Goal: Information Seeking & Learning: Learn about a topic

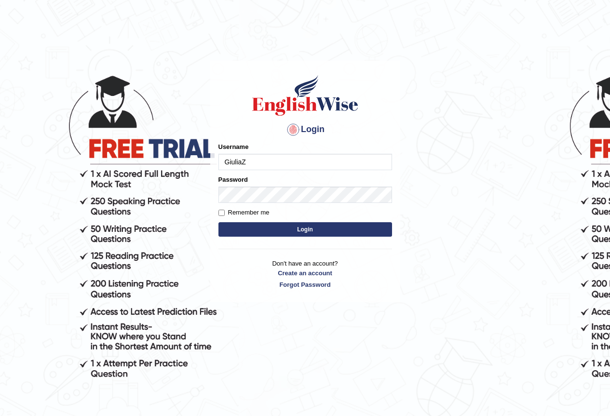
type input "GiuliaZ"
click at [247, 223] on button "Login" at bounding box center [305, 229] width 174 height 14
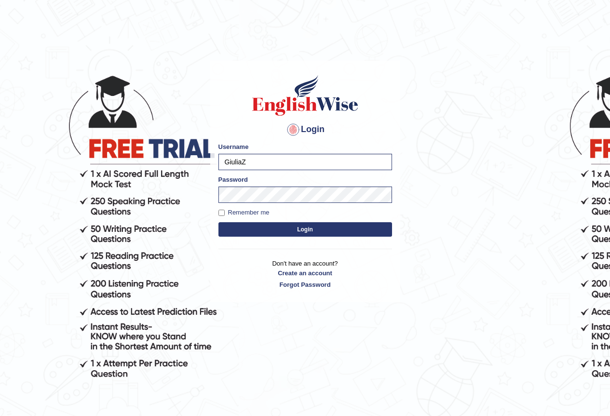
click at [268, 228] on button "Login" at bounding box center [305, 229] width 174 height 14
click at [310, 228] on button "Login" at bounding box center [305, 229] width 174 height 14
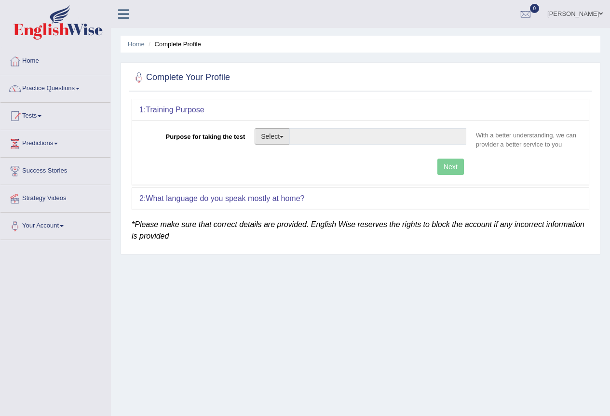
click at [278, 139] on button "Select" at bounding box center [272, 136] width 35 height 16
click at [311, 169] on link "Permanent Residency" at bounding box center [298, 169] width 86 height 13
type input "Permanent Residency"
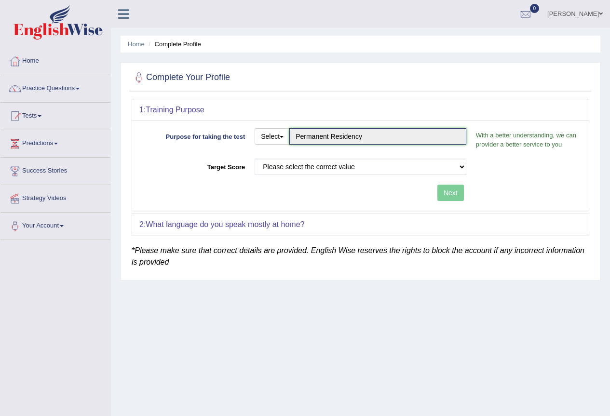
click at [351, 139] on input "Permanent Residency" at bounding box center [377, 136] width 177 height 16
click at [287, 135] on button "Select" at bounding box center [272, 136] width 35 height 16
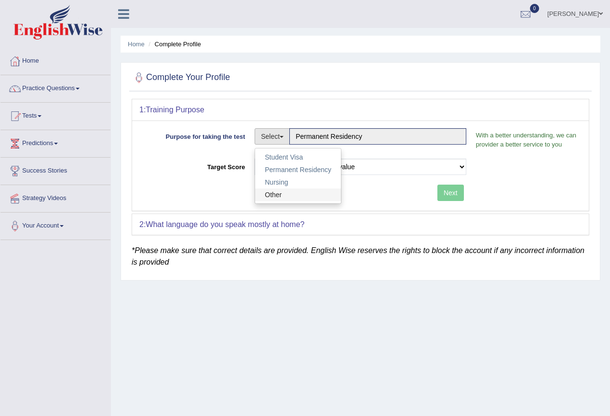
click at [293, 195] on link "Other" at bounding box center [298, 195] width 86 height 13
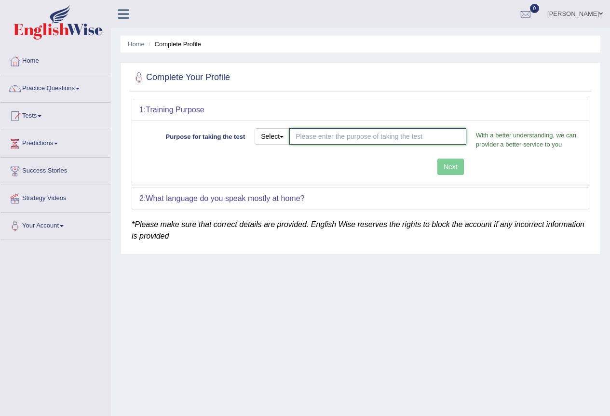
click at [405, 140] on input "Purpose for taking the test" at bounding box center [377, 136] width 177 height 16
click at [405, 140] on input "Independent Skilled" at bounding box center [377, 136] width 177 height 16
type input "Independent Skilled visa"
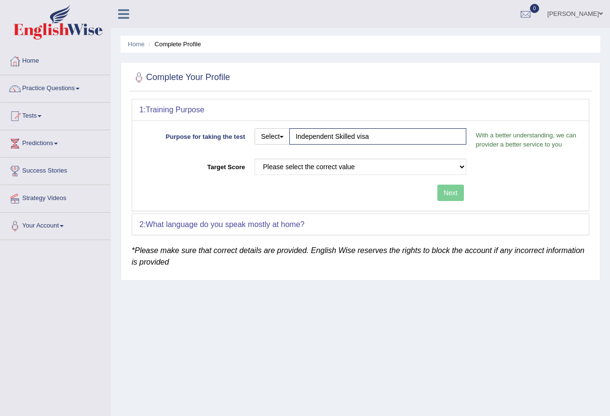
click at [444, 164] on div "Purpose for taking the test Select Student Visa Permanent Residency Nursing Oth…" at bounding box center [360, 166] width 457 height 90
click at [339, 168] on select "Please select the correct value 50 (6 bands) 58 (6.5 bands) 65 (7 bands) 79 (8 …" at bounding box center [361, 167] width 212 height 16
select select "79"
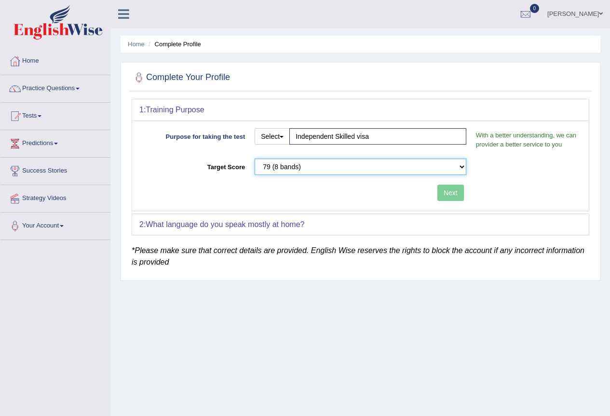
click at [255, 159] on select "Please select the correct value 50 (6 bands) 58 (6.5 bands) 65 (7 bands) 79 (8 …" at bounding box center [361, 167] width 212 height 16
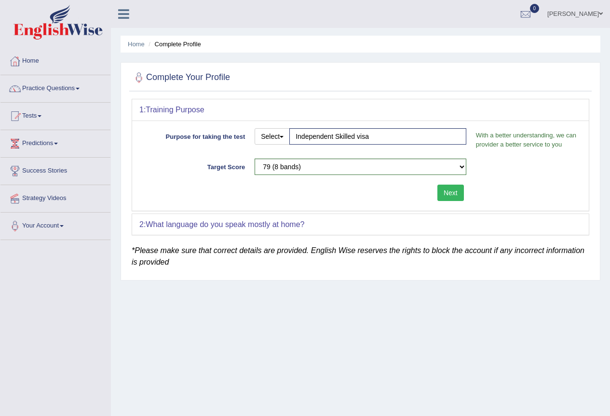
click at [445, 192] on button "Next" at bounding box center [450, 193] width 27 height 16
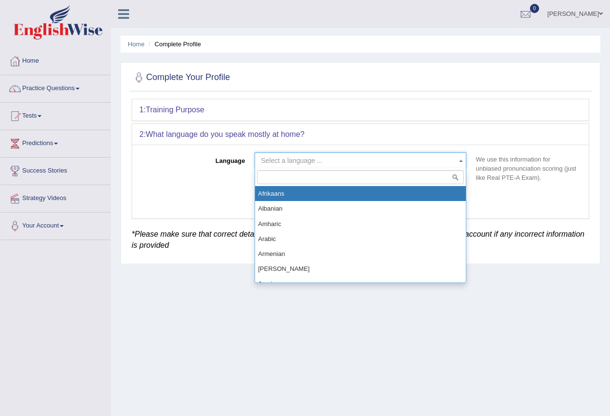
click at [323, 163] on span "Select a language ..." at bounding box center [357, 161] width 193 height 10
click at [313, 159] on span "Select a language ..." at bounding box center [292, 161] width 62 height 8
click at [317, 165] on span "Select a language ..." at bounding box center [357, 161] width 193 height 10
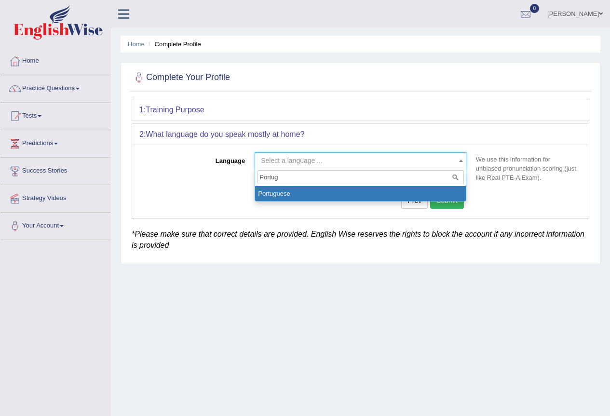
type input "Portug"
select select "Portuguese"
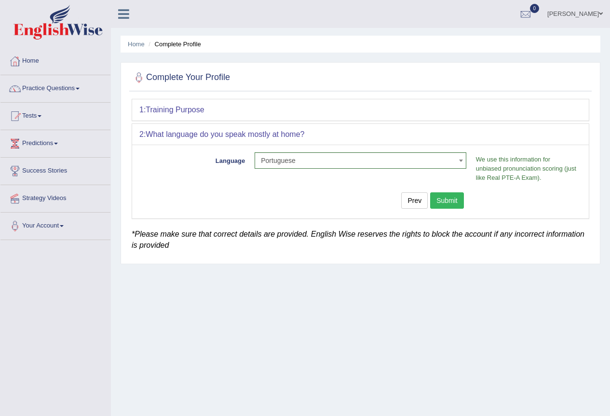
click at [436, 197] on button "Submit" at bounding box center [447, 200] width 34 height 16
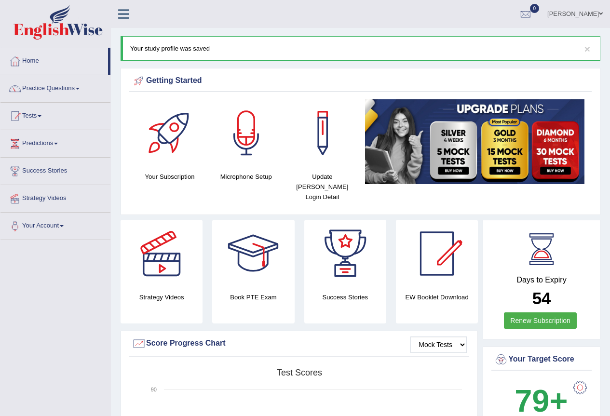
click at [251, 150] on div at bounding box center [247, 133] width 68 height 68
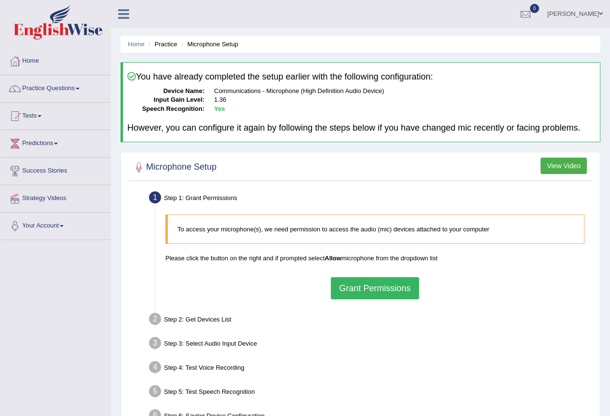
click at [384, 283] on button "Grant Permissions" at bounding box center [375, 288] width 88 height 22
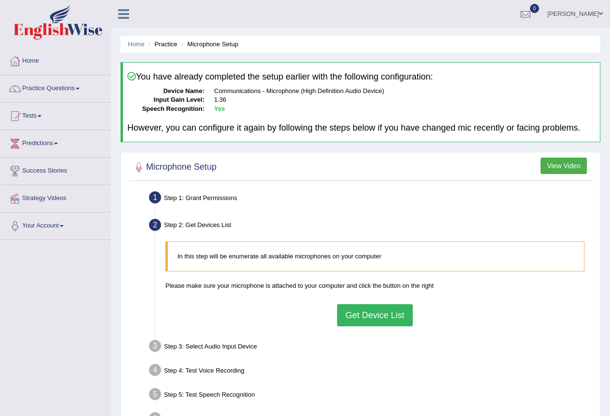
click at [387, 312] on button "Get Device List" at bounding box center [374, 315] width 75 height 22
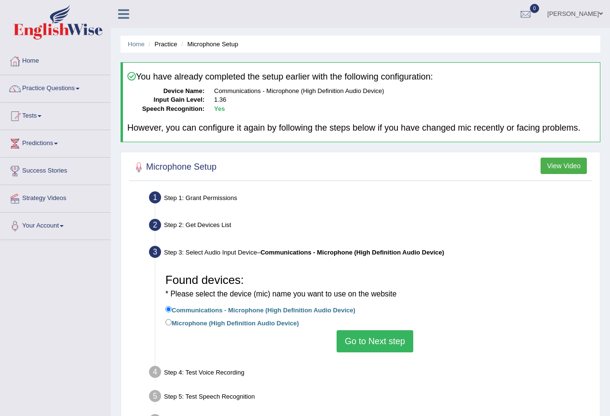
click at [375, 343] on button "Go to Next step" at bounding box center [375, 341] width 77 height 22
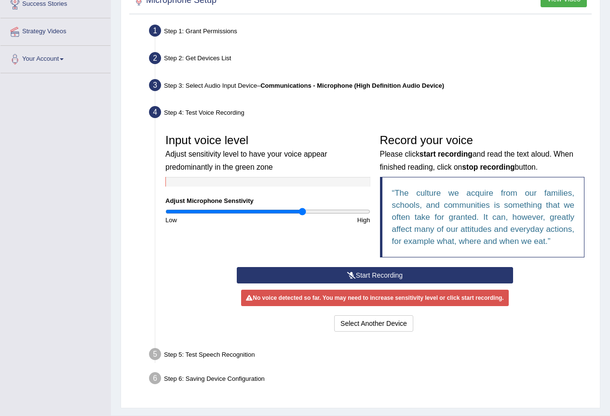
scroll to position [191, 0]
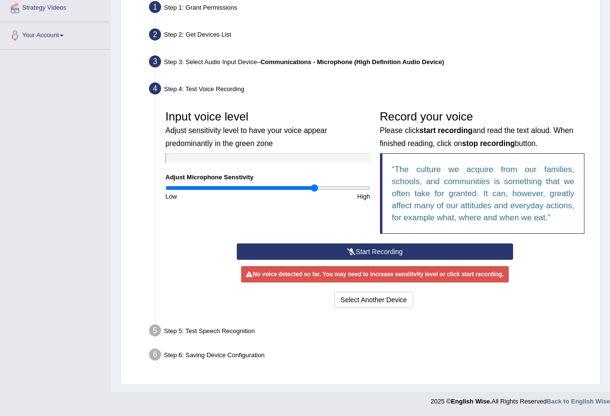
drag, startPoint x: 302, startPoint y: 189, endPoint x: 315, endPoint y: 188, distance: 12.6
click at [314, 188] on input "range" at bounding box center [267, 188] width 205 height 8
drag, startPoint x: 316, startPoint y: 190, endPoint x: 331, endPoint y: 190, distance: 15.0
type input "1.64"
click at [331, 190] on input "range" at bounding box center [267, 188] width 205 height 8
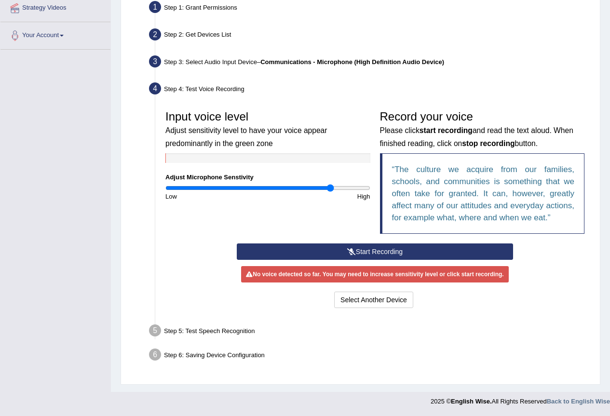
drag, startPoint x: 329, startPoint y: 187, endPoint x: 312, endPoint y: 254, distance: 69.2
click at [312, 254] on button "Start Recording" at bounding box center [375, 252] width 276 height 16
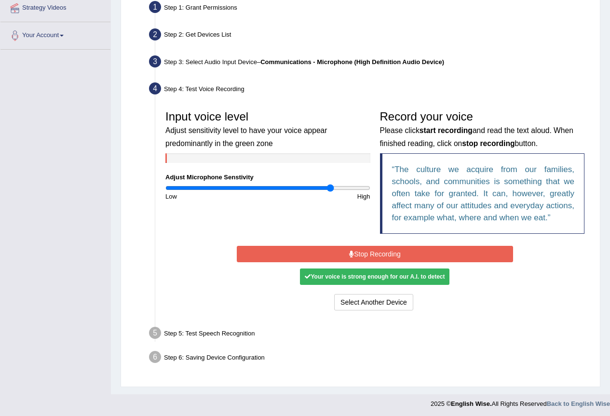
click at [391, 258] on button "Stop Recording" at bounding box center [375, 254] width 276 height 16
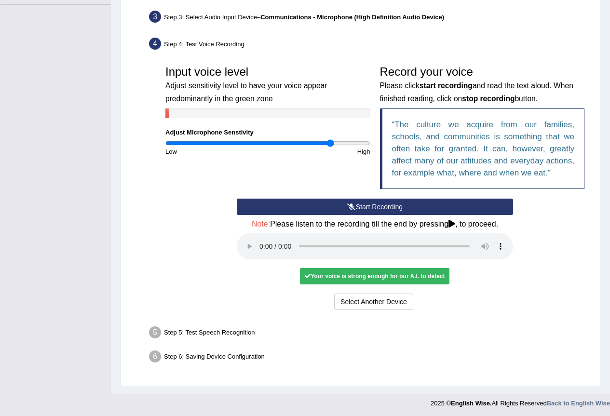
scroll to position [237, 0]
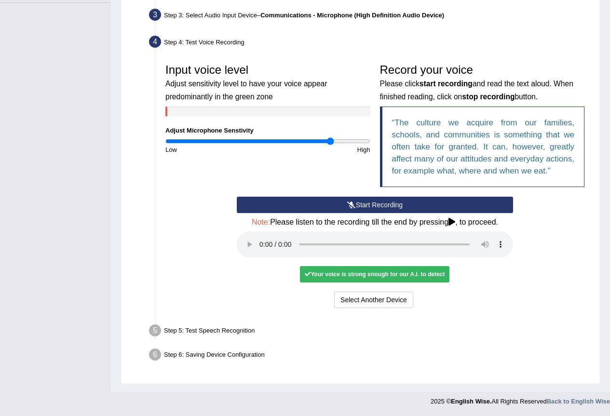
click at [249, 329] on div "Step 5: Test Speech Recognition" at bounding box center [370, 332] width 451 height 21
click at [382, 277] on div "Your voice is strong enough for our A.I. to detect" at bounding box center [375, 274] width 150 height 16
click at [218, 333] on div "Step 5: Test Speech Recognition" at bounding box center [370, 332] width 451 height 21
click at [379, 276] on div "Your voice is strong enough for our A.I. to detect" at bounding box center [375, 274] width 150 height 16
click at [241, 327] on div "Step 5: Test Speech Recognition" at bounding box center [370, 332] width 451 height 21
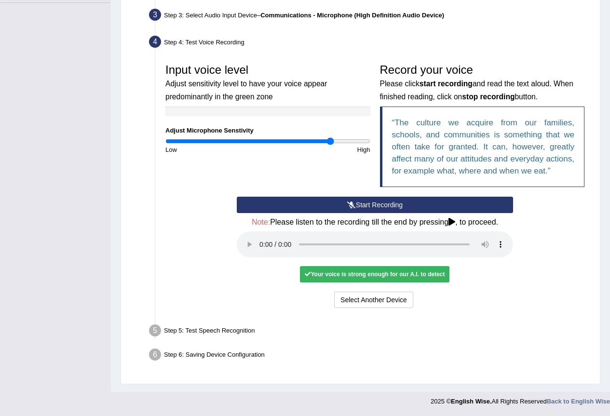
drag, startPoint x: 243, startPoint y: 361, endPoint x: 245, endPoint y: 320, distance: 41.0
click at [243, 359] on div "Step 6: Saving Device Configuration" at bounding box center [370, 356] width 451 height 21
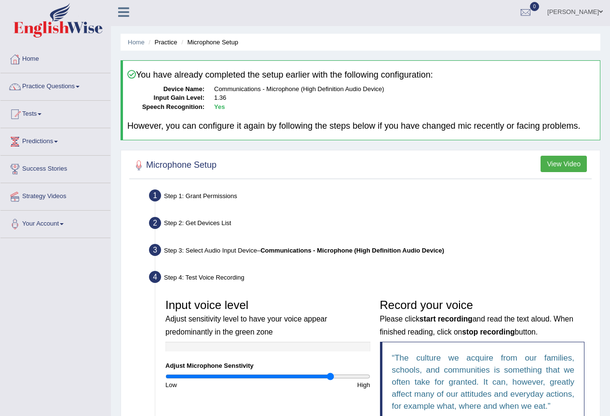
scroll to position [0, 0]
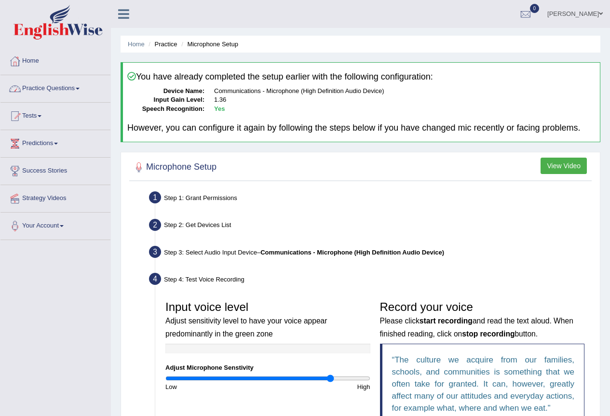
click at [79, 94] on link "Practice Questions" at bounding box center [55, 87] width 110 height 24
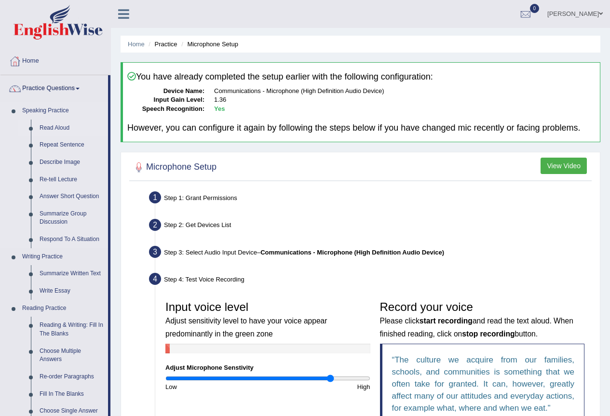
click at [63, 126] on link "Read Aloud" at bounding box center [71, 128] width 73 height 17
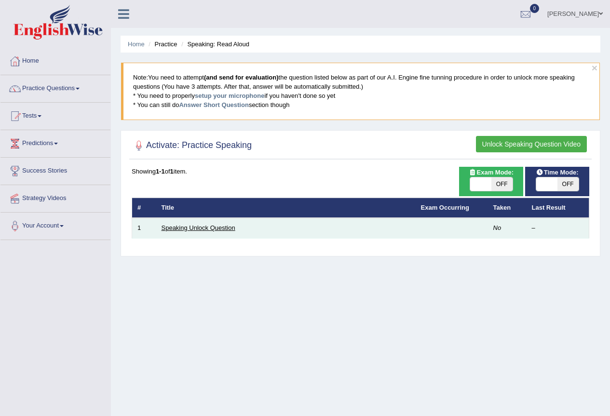
click at [229, 228] on link "Speaking Unlock Question" at bounding box center [199, 227] width 74 height 7
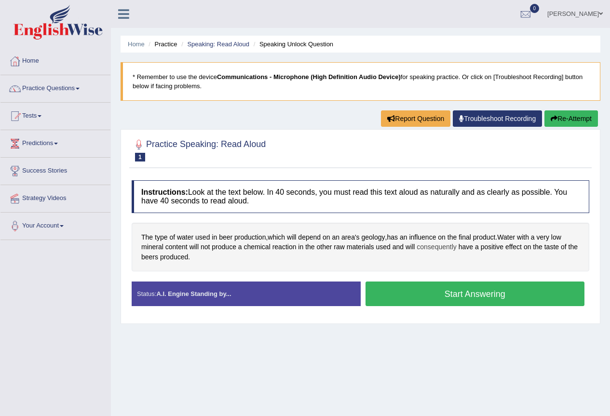
click at [439, 246] on span "consequently" at bounding box center [437, 247] width 40 height 10
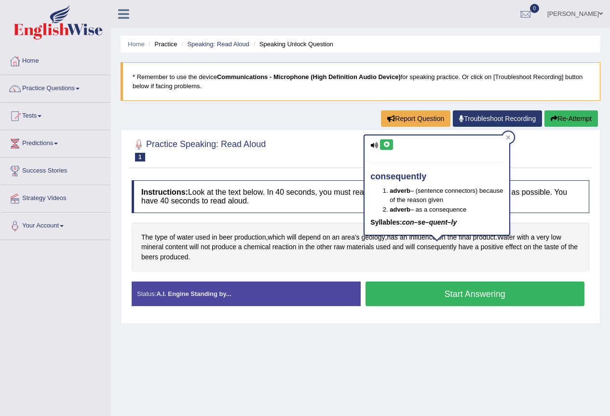
click at [384, 146] on icon at bounding box center [386, 145] width 7 height 6
click at [388, 143] on icon at bounding box center [386, 145] width 7 height 6
click at [384, 142] on icon at bounding box center [386, 145] width 7 height 6
click at [389, 145] on icon at bounding box center [386, 145] width 7 height 6
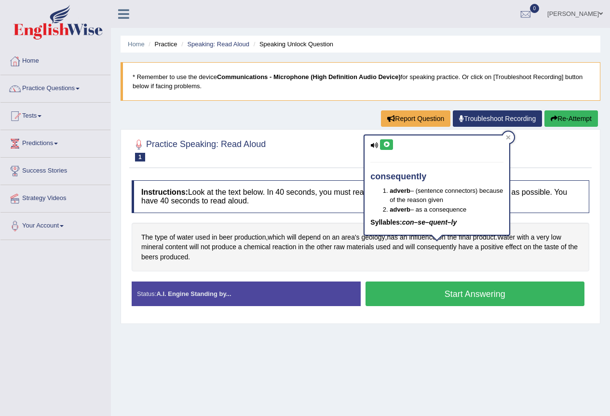
click at [388, 144] on icon at bounding box center [386, 145] width 7 height 6
click at [391, 145] on button at bounding box center [386, 144] width 13 height 11
click at [381, 144] on button at bounding box center [386, 144] width 13 height 11
click at [386, 139] on button at bounding box center [386, 144] width 13 height 11
click at [509, 141] on div at bounding box center [509, 138] width 12 height 12
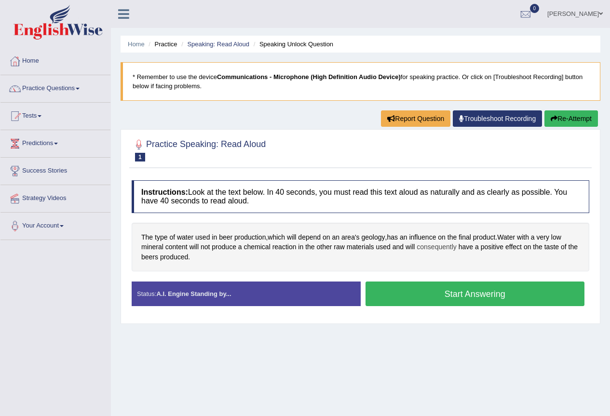
click at [433, 243] on span "consequently" at bounding box center [437, 247] width 40 height 10
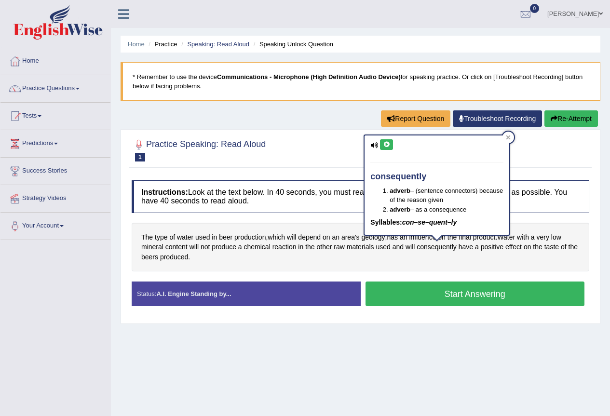
click at [390, 145] on icon at bounding box center [386, 145] width 7 height 6
click at [508, 140] on div at bounding box center [509, 138] width 12 height 12
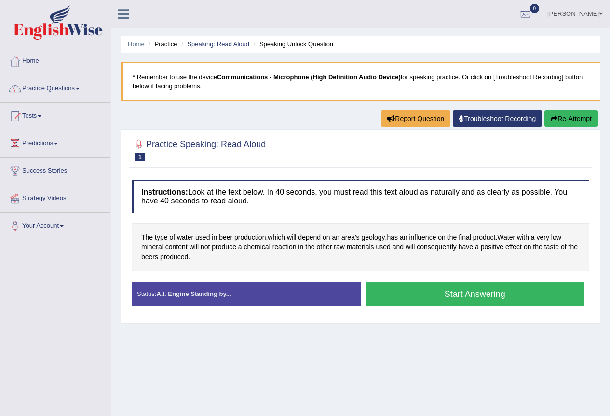
click at [483, 296] on button "Start Answering" at bounding box center [475, 294] width 219 height 25
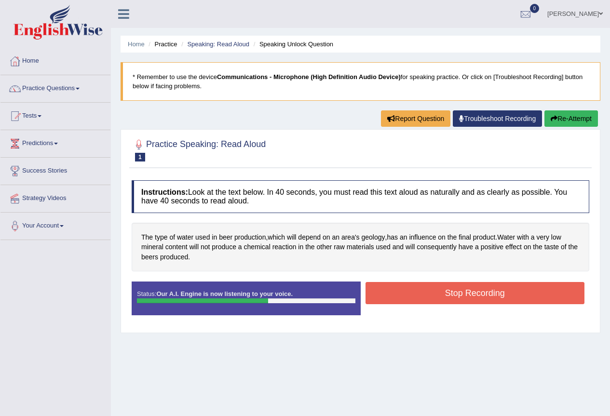
click at [482, 293] on button "Stop Recording" at bounding box center [475, 293] width 219 height 22
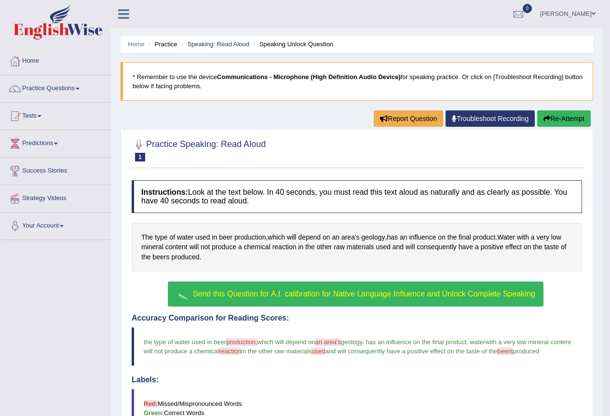
click at [559, 120] on button "Re-Attempt" at bounding box center [564, 118] width 54 height 16
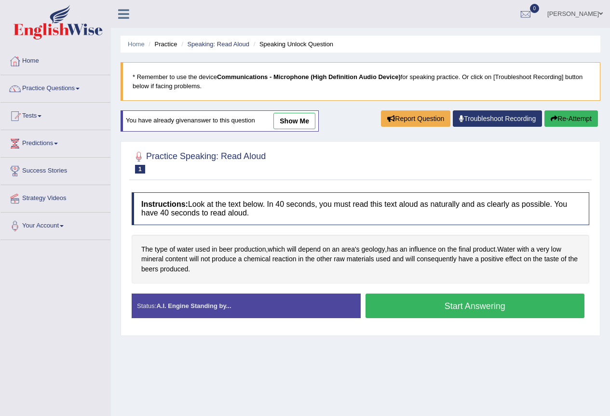
click at [541, 316] on button "Start Answering" at bounding box center [475, 306] width 219 height 25
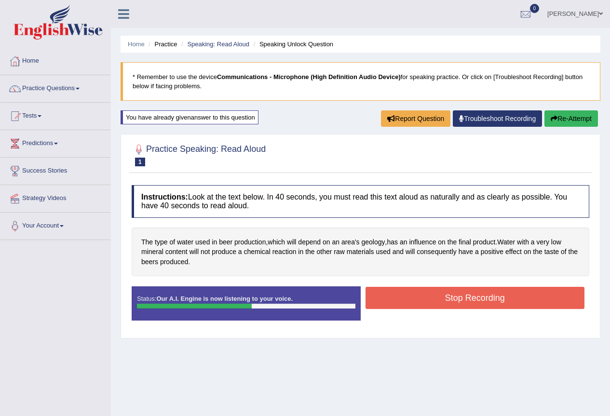
click at [505, 303] on button "Stop Recording" at bounding box center [475, 298] width 219 height 22
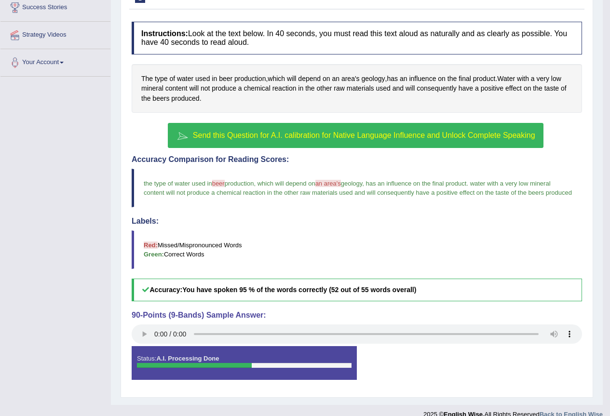
scroll to position [177, 0]
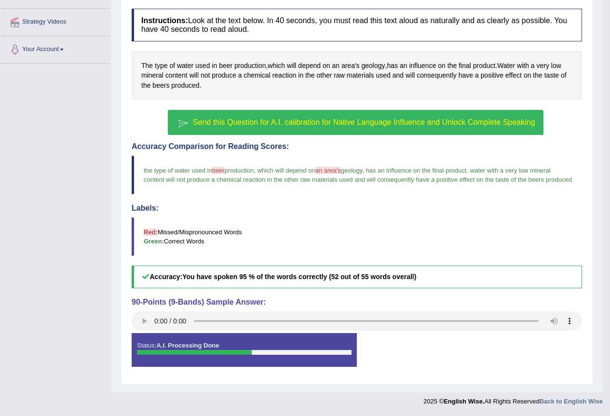
click at [225, 171] on span "beer" at bounding box center [218, 170] width 13 height 7
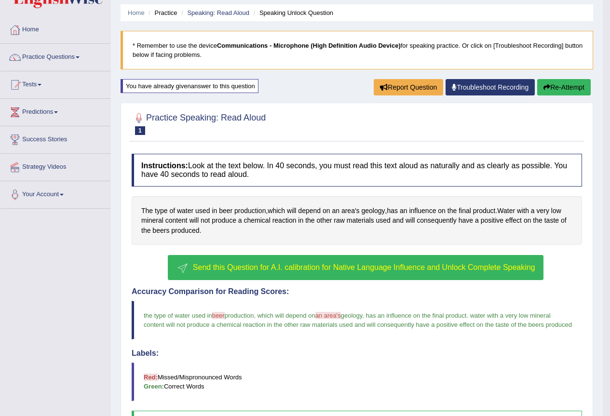
scroll to position [0, 0]
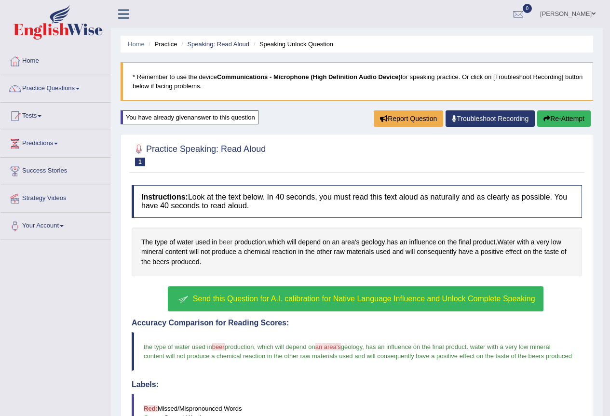
click at [231, 243] on span "beer" at bounding box center [226, 242] width 14 height 10
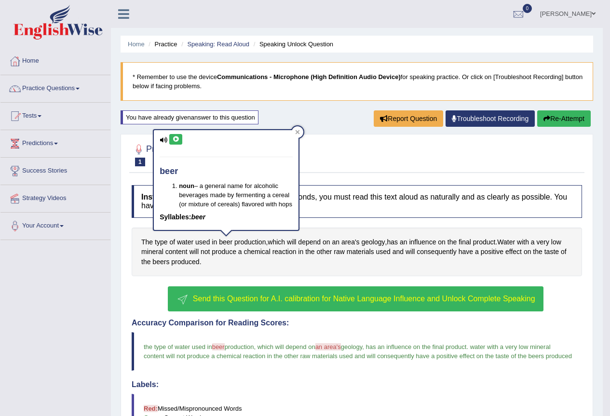
click at [176, 144] on button at bounding box center [175, 139] width 13 height 11
click at [179, 140] on icon at bounding box center [175, 139] width 7 height 6
click at [341, 347] on span "an area's" at bounding box center [328, 346] width 26 height 7
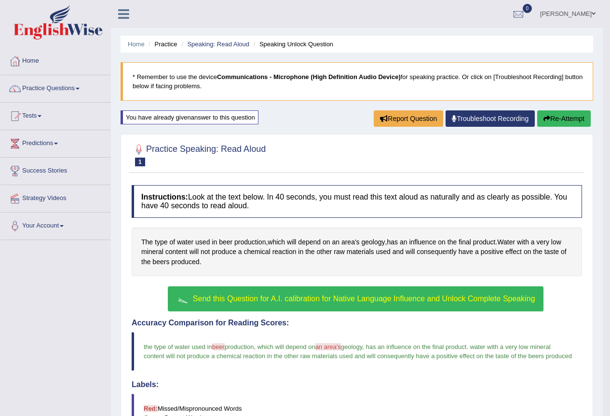
click at [341, 347] on span "an area's" at bounding box center [328, 346] width 26 height 7
click at [335, 346] on span "an area's" at bounding box center [328, 346] width 26 height 7
click at [344, 242] on span "area's" at bounding box center [350, 242] width 18 height 10
click at [355, 174] on icon at bounding box center [356, 175] width 7 height 6
click at [356, 176] on icon at bounding box center [356, 175] width 7 height 6
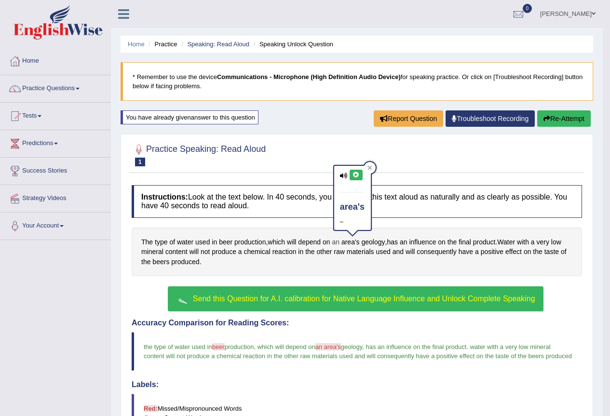
click at [337, 241] on span "an" at bounding box center [336, 242] width 8 height 10
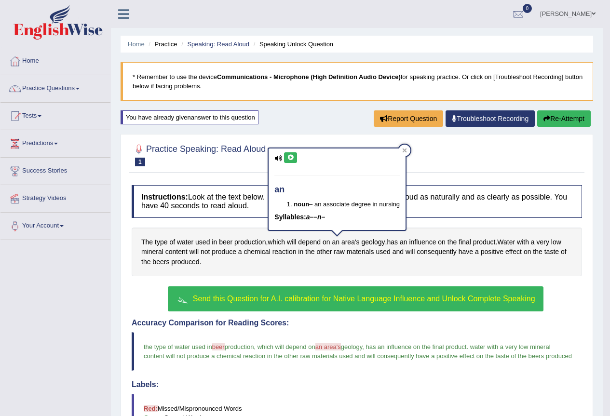
click at [288, 160] on icon at bounding box center [290, 158] width 7 height 6
click at [352, 242] on span "area's" at bounding box center [350, 242] width 18 height 10
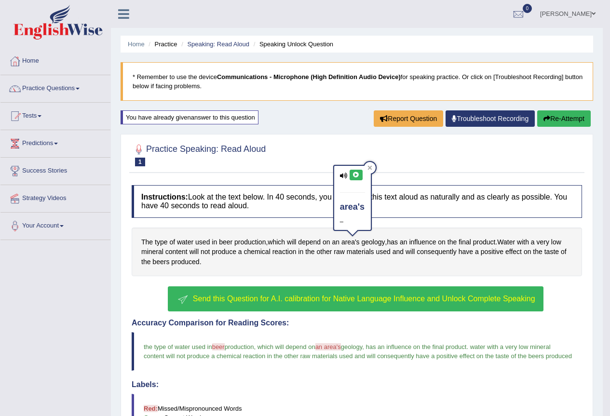
click at [361, 177] on button at bounding box center [356, 175] width 13 height 11
click at [352, 171] on button at bounding box center [356, 175] width 13 height 11
click at [344, 173] on icon at bounding box center [344, 176] width 8 height 6
click at [356, 177] on icon at bounding box center [356, 175] width 7 height 6
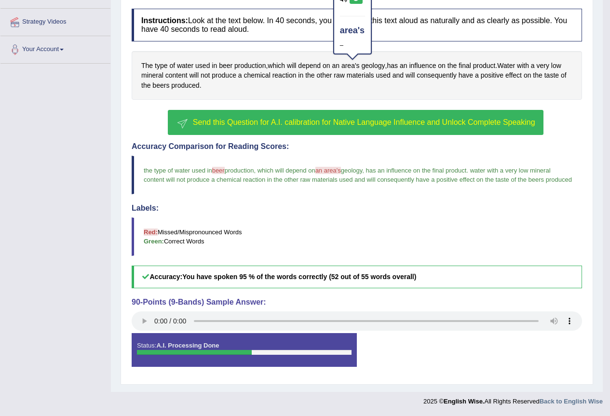
click at [334, 171] on span "an area's" at bounding box center [328, 170] width 26 height 7
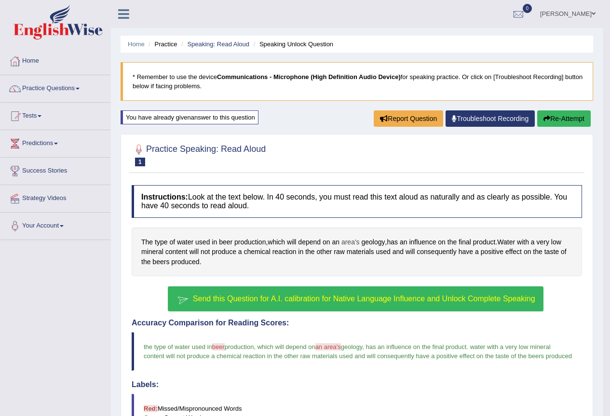
click at [353, 244] on span "area's" at bounding box center [350, 242] width 18 height 10
click at [358, 174] on icon at bounding box center [356, 175] width 7 height 6
click at [354, 176] on icon at bounding box center [356, 175] width 7 height 6
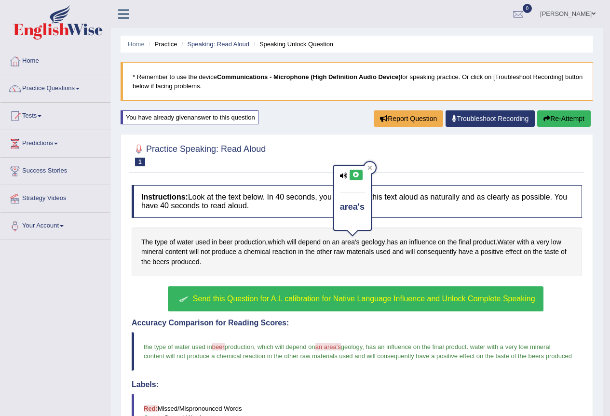
click at [354, 176] on icon at bounding box center [356, 175] width 7 height 6
click at [345, 177] on icon at bounding box center [344, 176] width 8 height 6
click at [358, 175] on icon at bounding box center [356, 175] width 7 height 6
click at [370, 169] on icon at bounding box center [370, 167] width 5 height 5
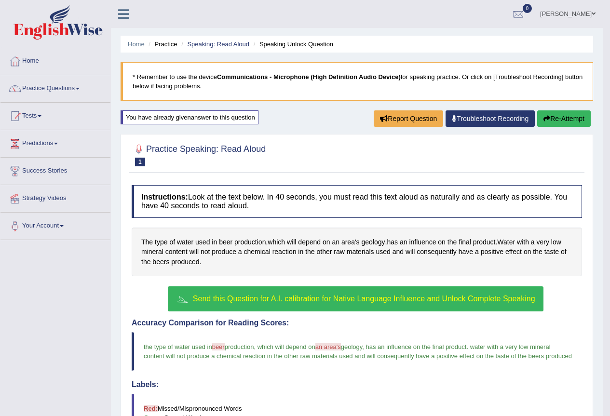
click at [544, 119] on icon "button" at bounding box center [547, 118] width 7 height 7
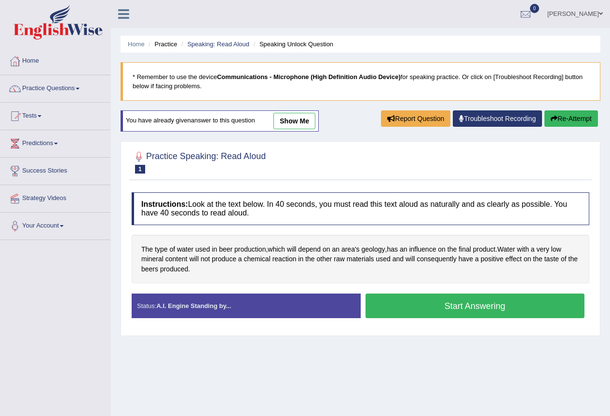
click at [499, 313] on button "Start Answering" at bounding box center [475, 306] width 219 height 25
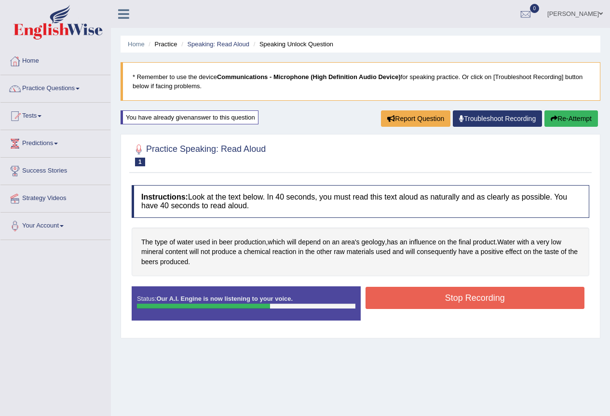
click at [485, 302] on button "Stop Recording" at bounding box center [475, 298] width 219 height 22
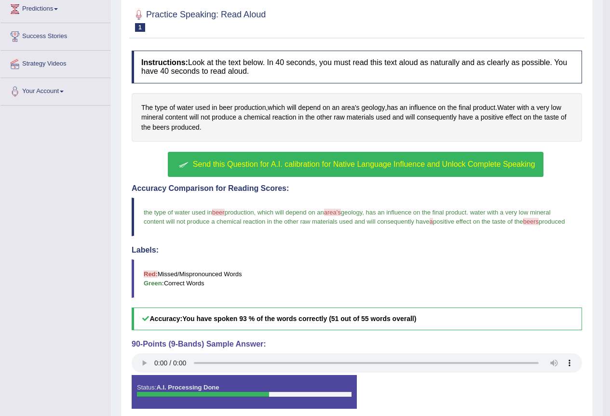
scroll to position [177, 0]
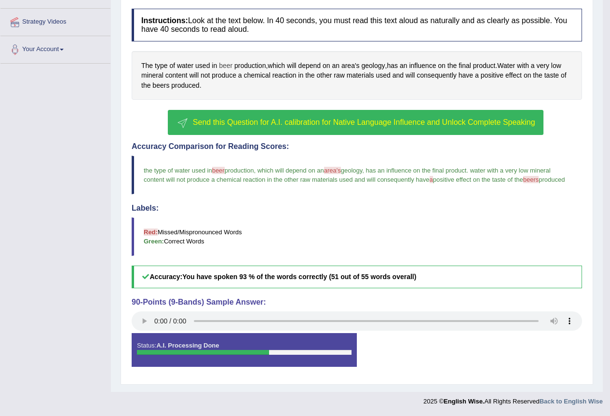
click at [228, 66] on span "beer" at bounding box center [226, 66] width 14 height 10
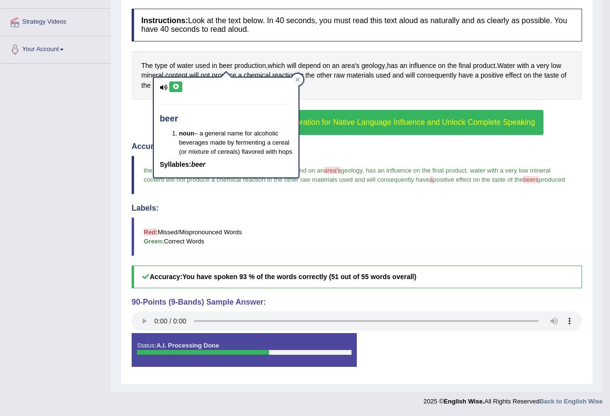
click at [175, 86] on icon at bounding box center [175, 87] width 7 height 6
click at [178, 89] on icon at bounding box center [175, 87] width 7 height 6
click at [297, 81] on icon at bounding box center [298, 80] width 4 height 4
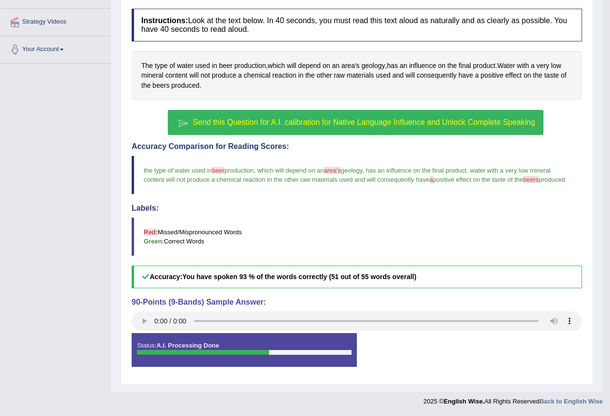
click at [341, 170] on span "area's" at bounding box center [332, 170] width 17 height 7
click at [341, 172] on span "area's" at bounding box center [332, 170] width 17 height 7
click at [337, 168] on span "area's" at bounding box center [332, 170] width 17 height 7
click at [340, 171] on span "area's" at bounding box center [332, 170] width 17 height 7
click at [341, 170] on span "area's" at bounding box center [332, 170] width 17 height 7
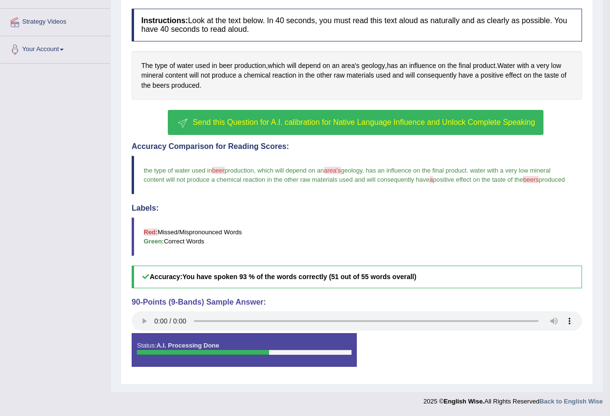
scroll to position [0, 0]
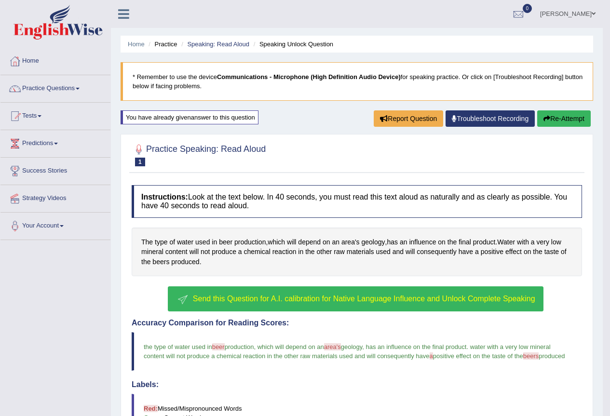
click at [562, 125] on button "Re-Attempt" at bounding box center [564, 118] width 54 height 16
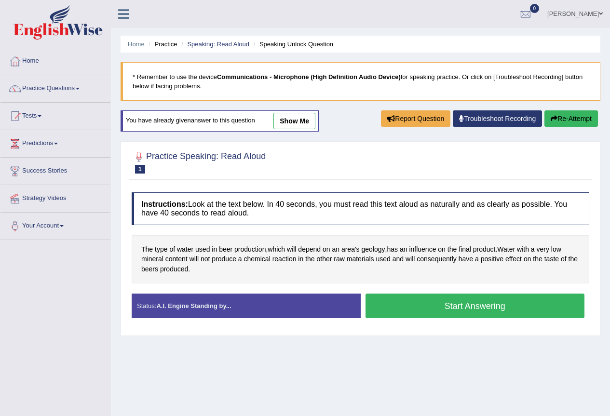
drag, startPoint x: 0, startPoint y: 0, endPoint x: 447, endPoint y: 308, distance: 543.0
click at [446, 302] on button "Start Answering" at bounding box center [475, 306] width 219 height 25
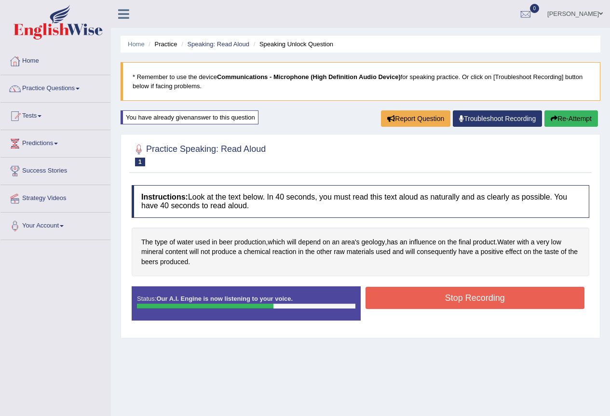
click at [445, 304] on button "Stop Recording" at bounding box center [475, 298] width 219 height 22
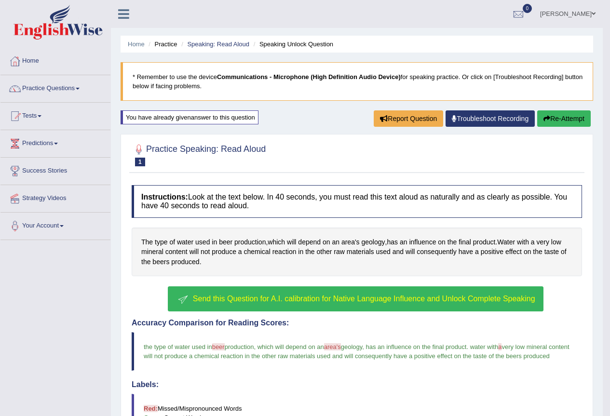
click at [210, 156] on h2 "Practice Speaking: Read Aloud 1 Speaking Unlock Question" at bounding box center [199, 154] width 134 height 24
click at [209, 118] on div "You have already given answer to this question" at bounding box center [190, 117] width 138 height 14
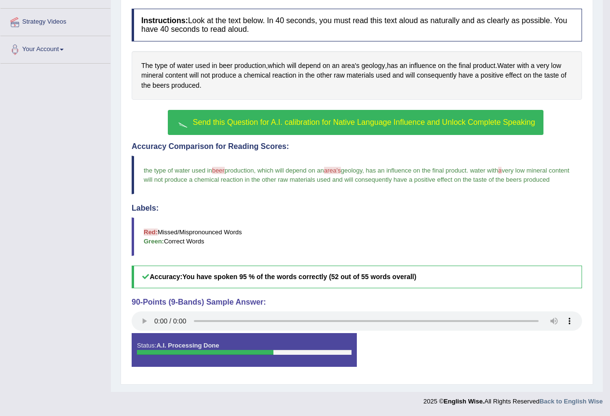
drag, startPoint x: 261, startPoint y: 353, endPoint x: 221, endPoint y: 347, distance: 40.0
click at [221, 346] on div "Status: A.I. Processing Done" at bounding box center [244, 350] width 225 height 34
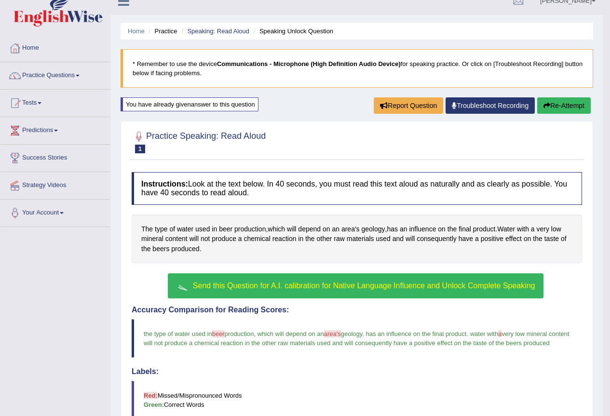
scroll to position [0, 0]
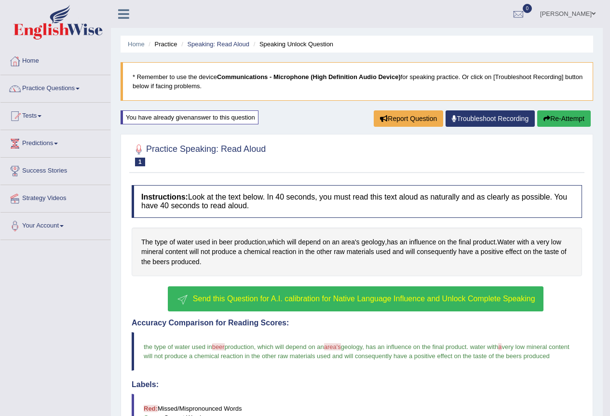
click at [72, 88] on link "Practice Questions" at bounding box center [55, 87] width 110 height 24
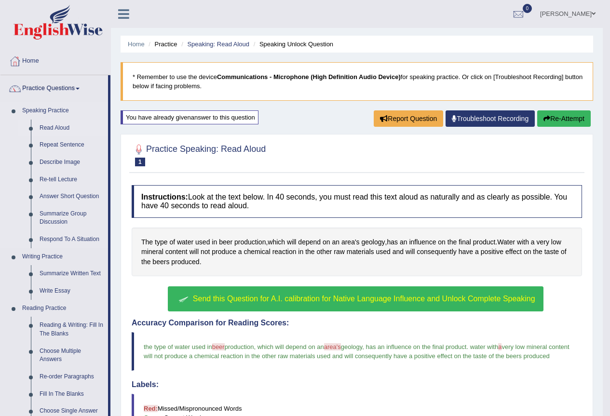
click at [64, 126] on link "Read Aloud" at bounding box center [71, 128] width 73 height 17
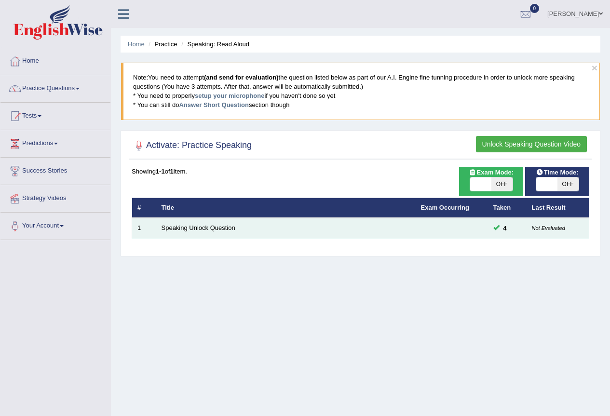
click at [534, 231] on td "Not Evaluated" at bounding box center [558, 228] width 63 height 20
click at [222, 231] on link "Speaking Unlock Question" at bounding box center [199, 227] width 74 height 7
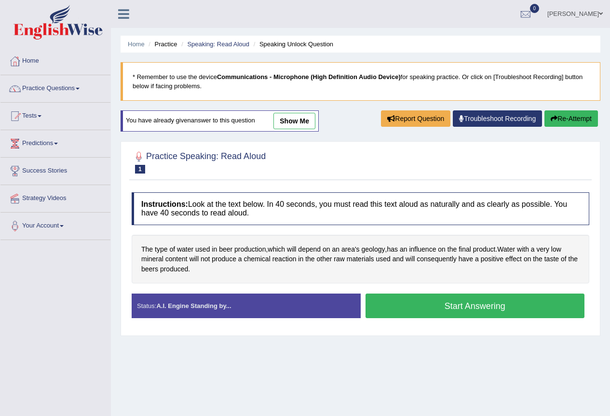
click at [454, 301] on button "Start Answering" at bounding box center [475, 306] width 219 height 25
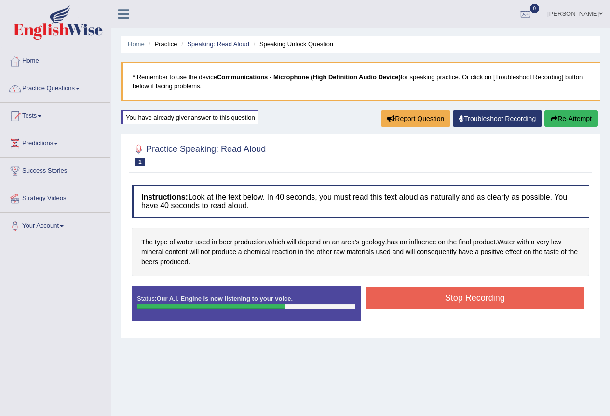
click at [453, 298] on button "Stop Recording" at bounding box center [475, 298] width 219 height 22
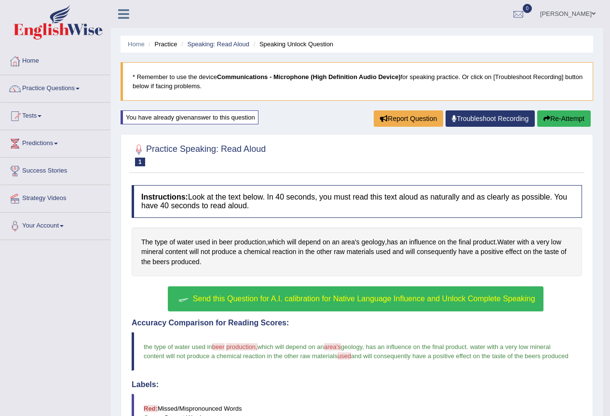
click at [71, 93] on link "Practice Questions" at bounding box center [55, 87] width 110 height 24
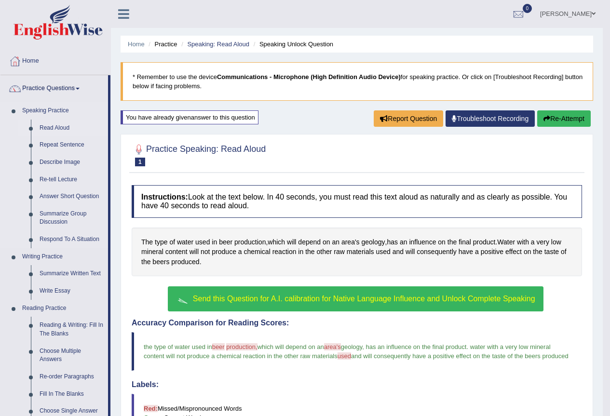
click at [62, 127] on link "Read Aloud" at bounding box center [71, 128] width 73 height 17
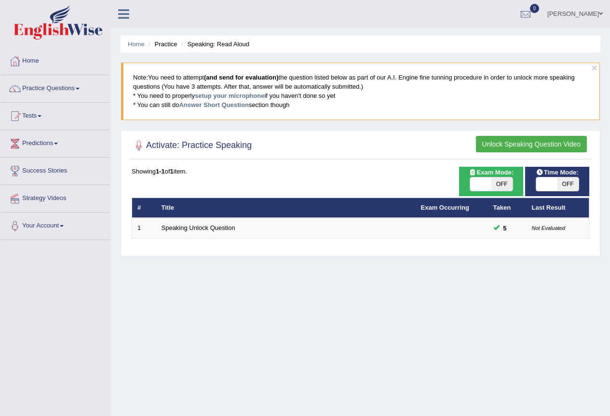
click at [511, 181] on span "OFF" at bounding box center [501, 184] width 21 height 14
checkbox input "true"
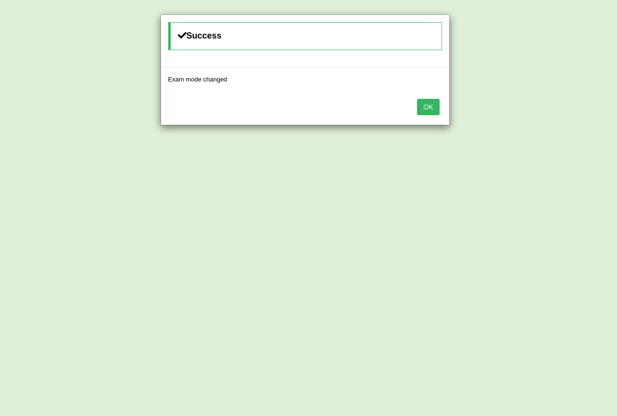
click at [424, 111] on button "OK" at bounding box center [428, 107] width 22 height 16
click at [431, 109] on button "OK" at bounding box center [428, 107] width 22 height 16
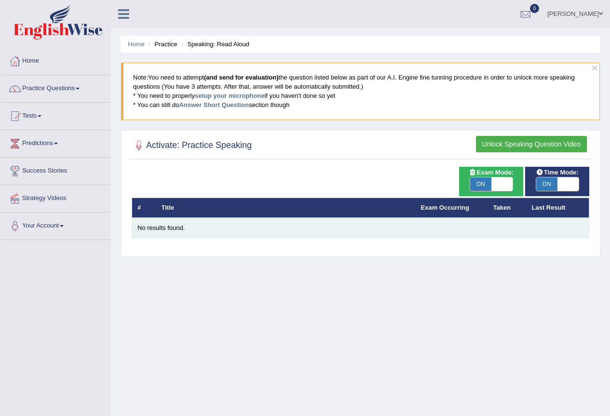
click at [166, 223] on td "No results found." at bounding box center [360, 228] width 457 height 20
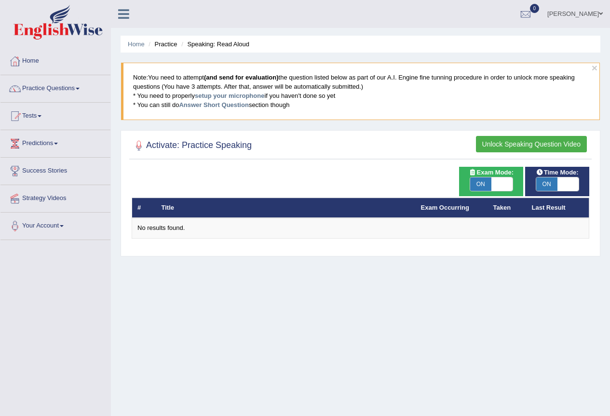
click at [174, 207] on th "Title" at bounding box center [285, 208] width 259 height 20
click at [43, 62] on link "Home" at bounding box center [55, 60] width 110 height 24
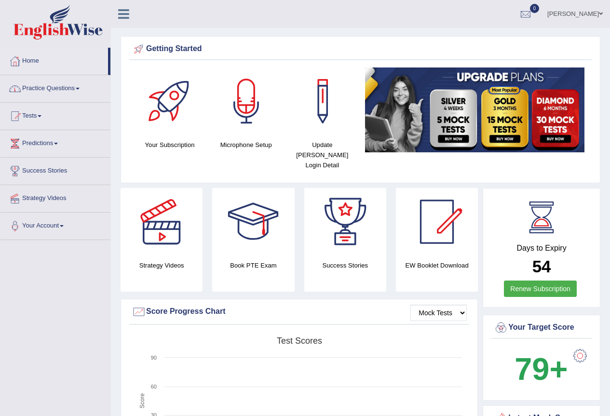
click at [80, 88] on span at bounding box center [78, 89] width 4 height 2
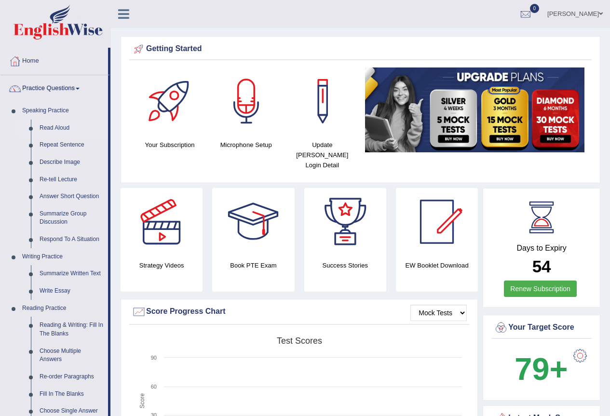
click at [60, 124] on link "Read Aloud" at bounding box center [71, 128] width 73 height 17
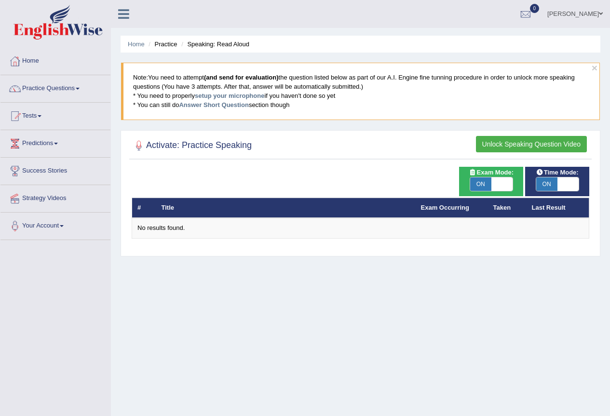
drag, startPoint x: 266, startPoint y: 299, endPoint x: 255, endPoint y: 283, distance: 19.8
click at [255, 283] on div "Home Practice Speaking: Read Aloud × Note: You need to attempt (and send for ev…" at bounding box center [360, 241] width 499 height 482
click at [564, 147] on button "Unlock Speaking Question Video" at bounding box center [531, 144] width 111 height 16
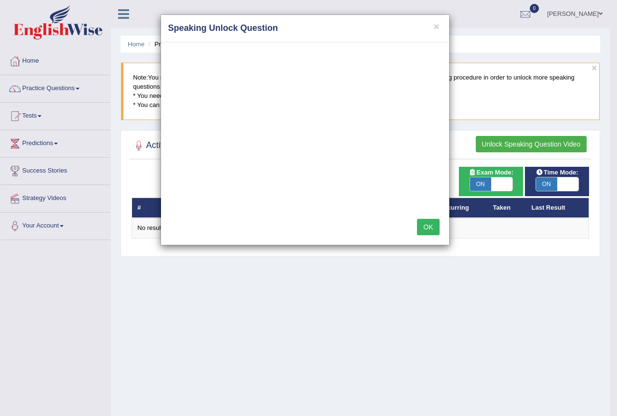
click at [430, 231] on button "OK" at bounding box center [428, 227] width 22 height 16
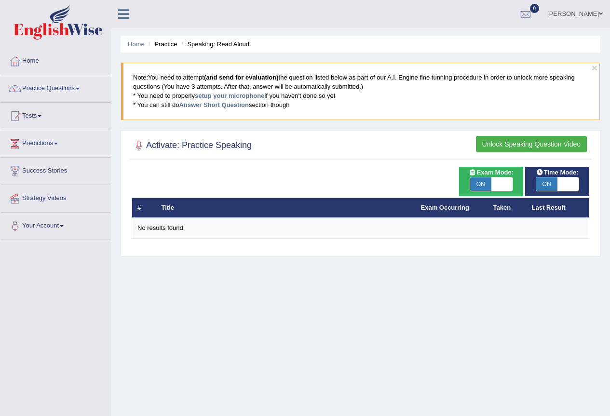
click at [546, 136] on button "Unlock Speaking Question Video" at bounding box center [531, 144] width 111 height 16
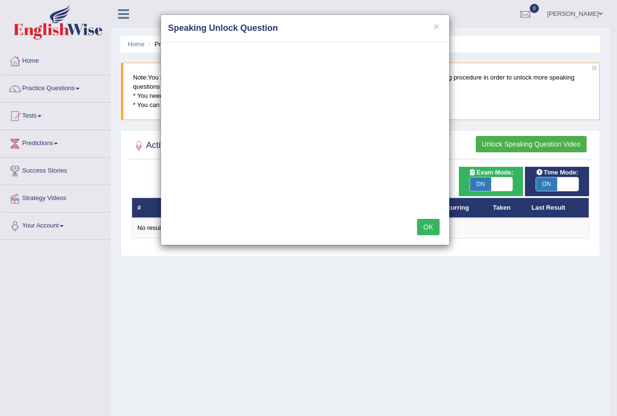
click at [544, 144] on div "× Speaking Unlock Question OK" at bounding box center [308, 208] width 617 height 416
click at [322, 213] on div "OK" at bounding box center [305, 228] width 288 height 34
click at [424, 229] on button "OK" at bounding box center [428, 227] width 22 height 16
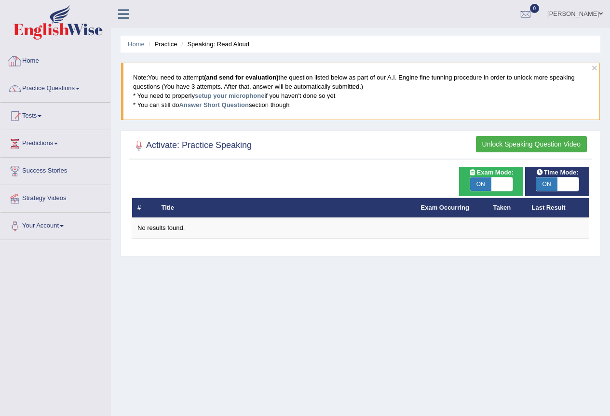
click at [40, 60] on link "Home" at bounding box center [55, 60] width 110 height 24
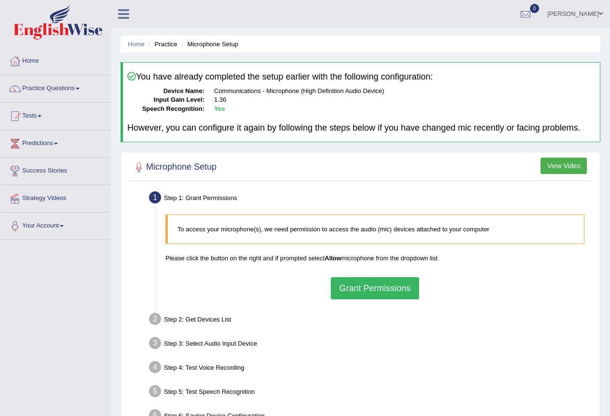
click at [393, 293] on button "Grant Permissions" at bounding box center [375, 288] width 88 height 22
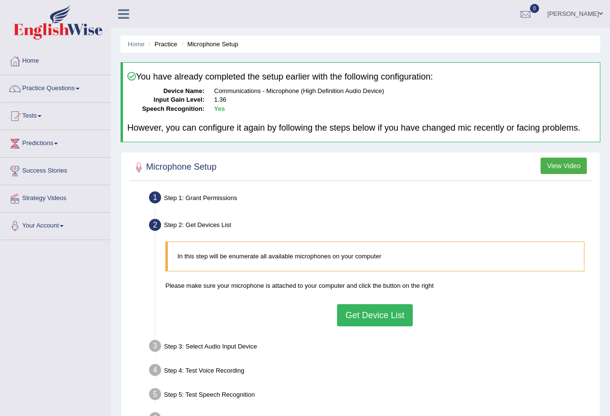
click at [385, 315] on button "Get Device List" at bounding box center [374, 315] width 75 height 22
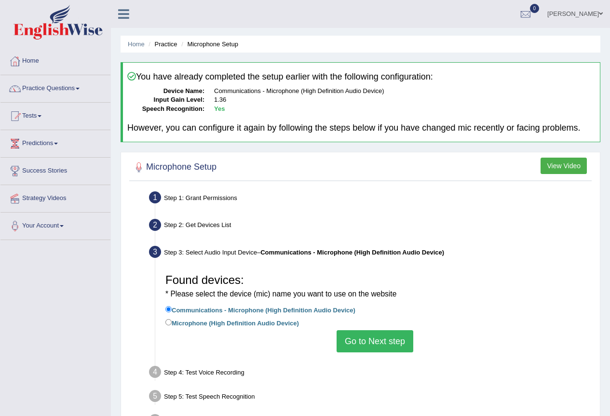
click at [388, 341] on button "Go to Next step" at bounding box center [375, 341] width 77 height 22
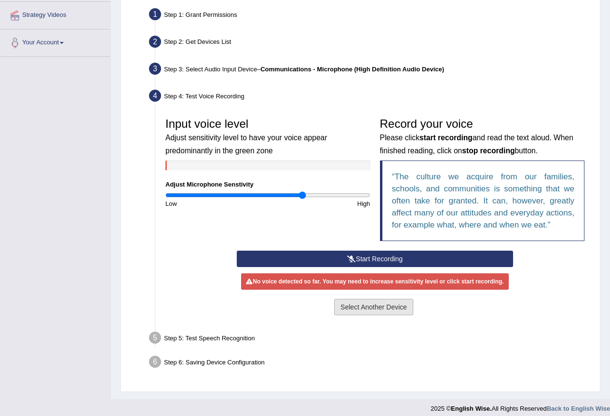
scroll to position [191, 0]
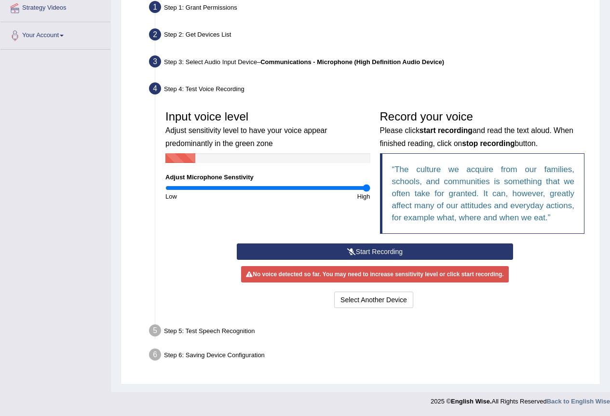
drag, startPoint x: 305, startPoint y: 186, endPoint x: 380, endPoint y: 191, distance: 74.9
click at [370, 189] on input "range" at bounding box center [267, 188] width 205 height 8
click at [407, 252] on button "Start Recording" at bounding box center [375, 252] width 276 height 16
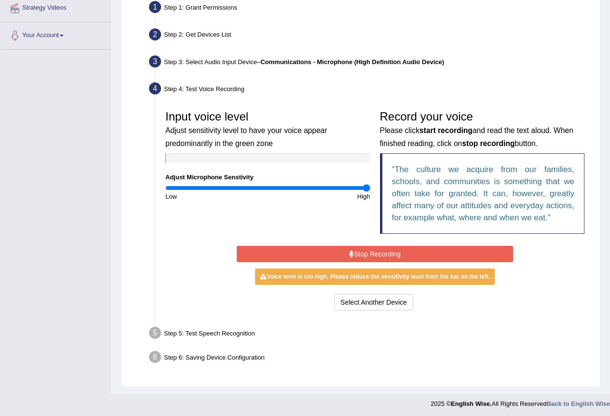
click at [422, 256] on button "Stop Recording" at bounding box center [375, 254] width 276 height 16
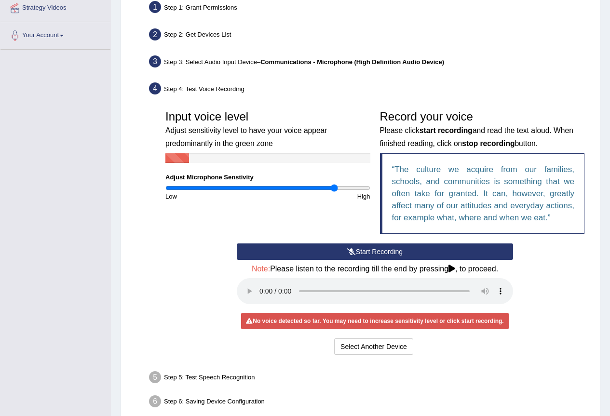
drag, startPoint x: 368, startPoint y: 190, endPoint x: 334, endPoint y: 199, distance: 36.0
click at [334, 192] on input "range" at bounding box center [267, 188] width 205 height 8
click at [371, 253] on button "Start Recording" at bounding box center [375, 252] width 276 height 16
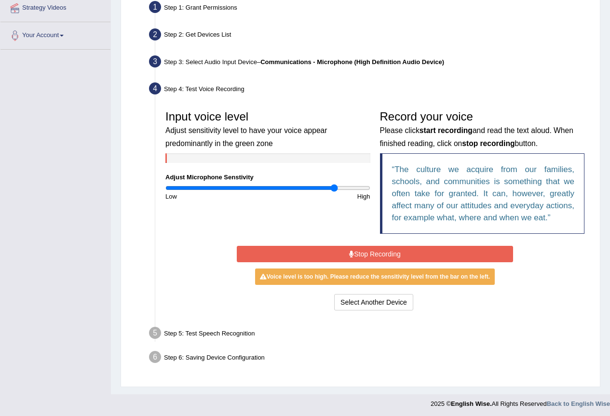
click at [385, 259] on button "Stop Recording" at bounding box center [375, 254] width 276 height 16
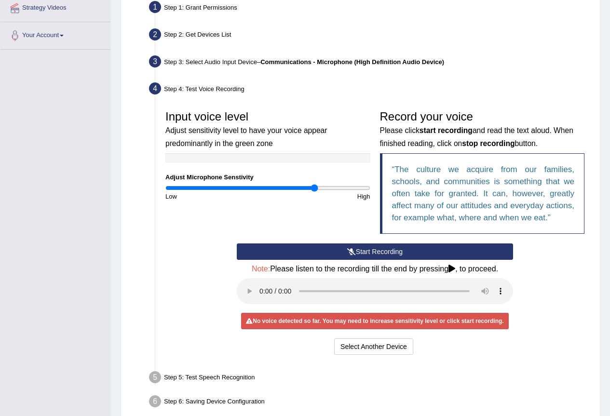
drag, startPoint x: 333, startPoint y: 190, endPoint x: 315, endPoint y: 191, distance: 18.4
type input "1.48"
click at [315, 191] on input "range" at bounding box center [267, 188] width 205 height 8
click at [355, 249] on button "Start Recording" at bounding box center [375, 252] width 276 height 16
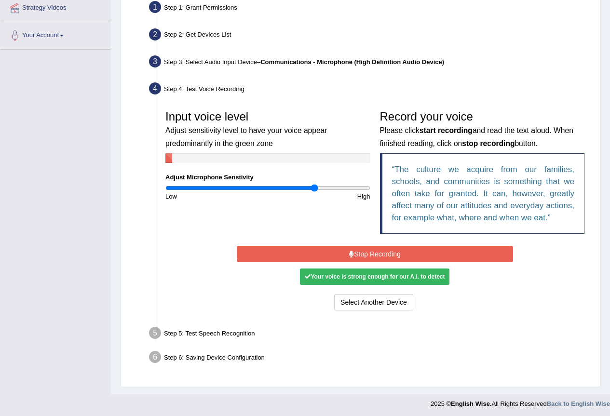
click at [372, 258] on button "Stop Recording" at bounding box center [375, 254] width 276 height 16
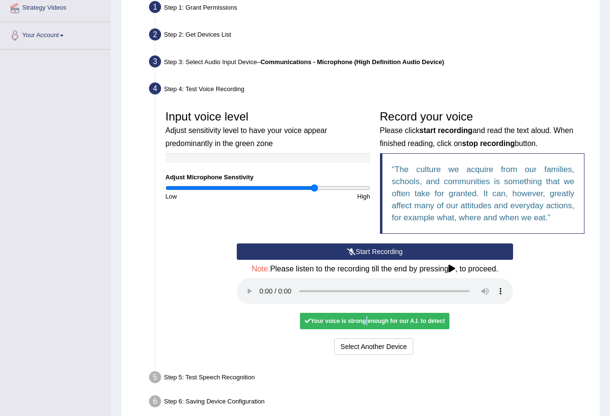
click at [366, 320] on div "Your voice is strong enough for our A.I. to detect" at bounding box center [375, 321] width 150 height 16
click at [484, 344] on div "Select Another Device Voice is ok. Go to Next step" at bounding box center [375, 348] width 276 height 19
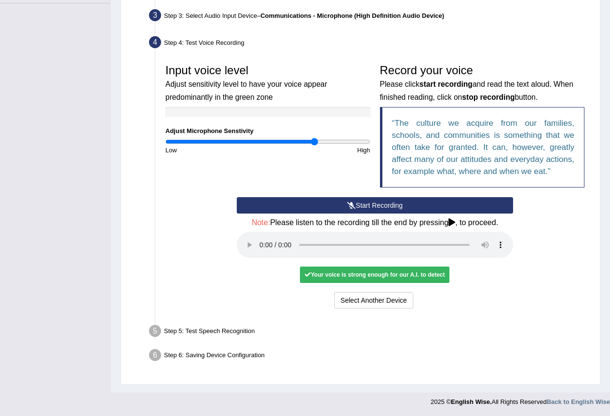
scroll to position [237, 0]
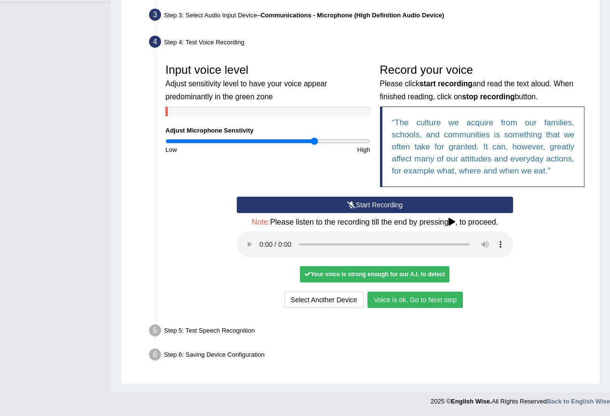
click at [425, 305] on button "Voice is ok. Go to Next step" at bounding box center [415, 300] width 95 height 16
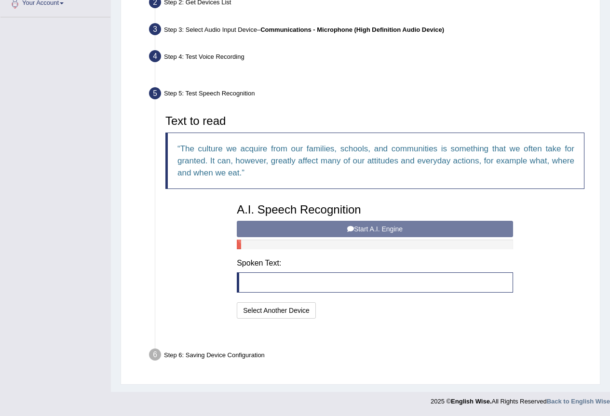
scroll to position [199, 0]
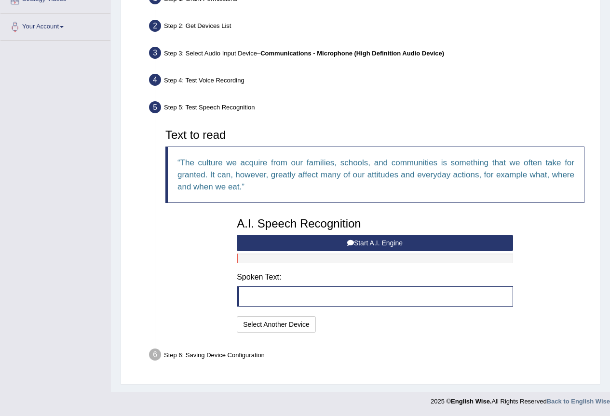
click at [366, 245] on button "Start A.I. Engine" at bounding box center [375, 243] width 276 height 16
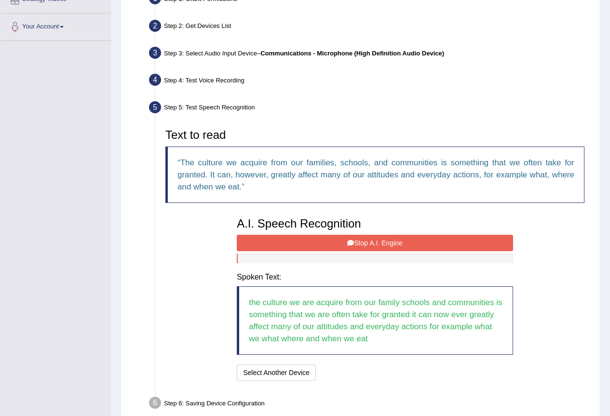
click at [381, 249] on button "Stop A.I. Engine" at bounding box center [375, 243] width 276 height 16
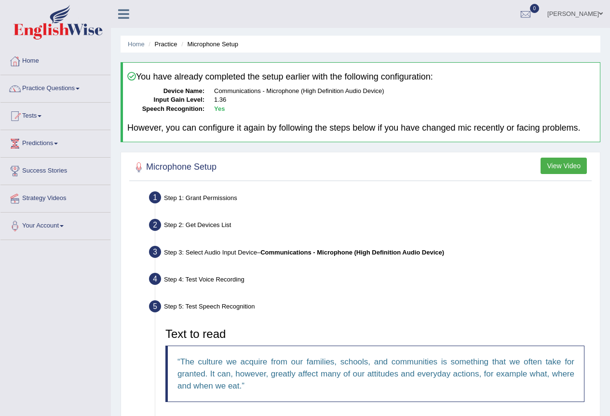
scroll to position [294, 0]
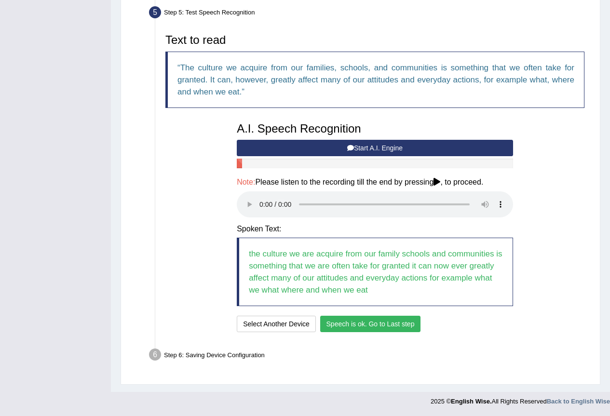
click at [261, 113] on div "Text to read The culture we acquire from our families, schools, and communities…" at bounding box center [375, 73] width 429 height 88
click at [383, 329] on button "Speech is ok. Go to Last step" at bounding box center [370, 324] width 101 height 16
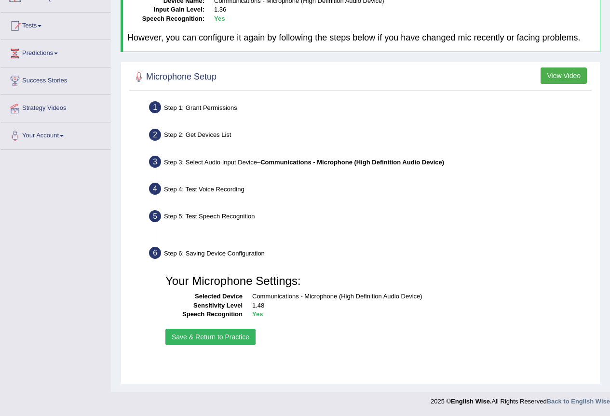
scroll to position [90, 0]
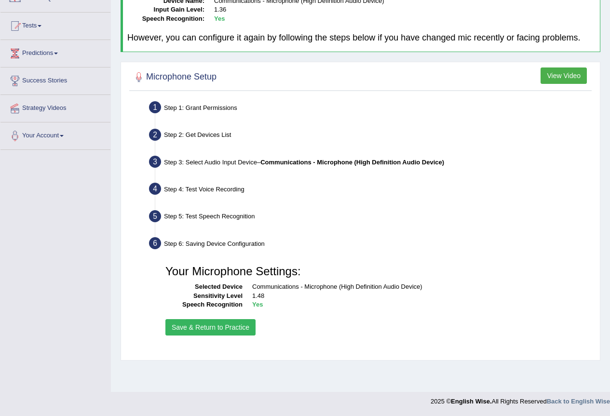
click at [225, 330] on button "Save & Return to Practice" at bounding box center [210, 327] width 90 height 16
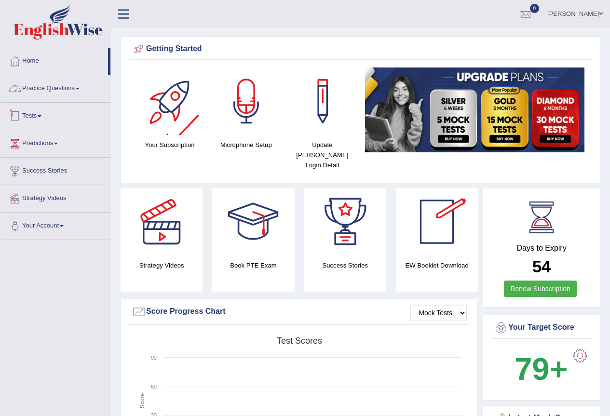
click at [81, 87] on link "Practice Questions" at bounding box center [55, 87] width 110 height 24
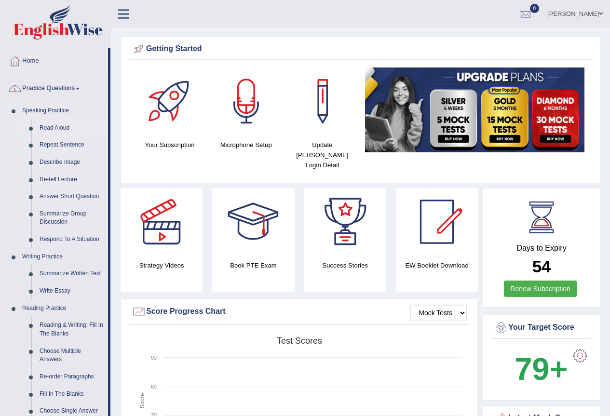
click at [69, 126] on link "Read Aloud" at bounding box center [71, 128] width 73 height 17
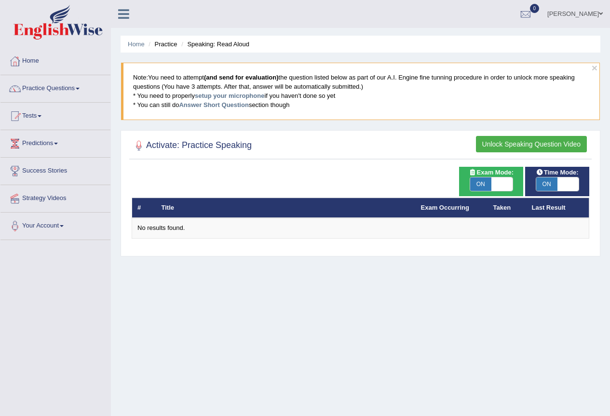
click at [543, 147] on button "Unlock Speaking Question Video" at bounding box center [531, 144] width 111 height 16
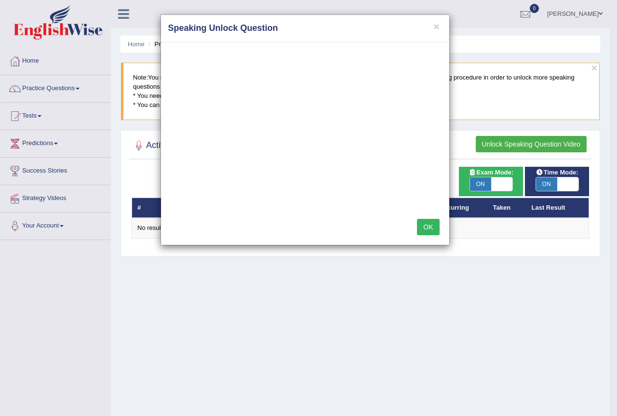
click at [424, 232] on button "OK" at bounding box center [428, 227] width 22 height 16
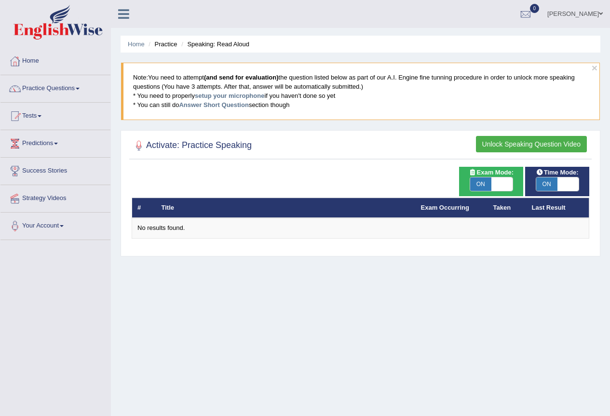
click at [484, 184] on span "ON" at bounding box center [480, 184] width 21 height 14
checkbox input "false"
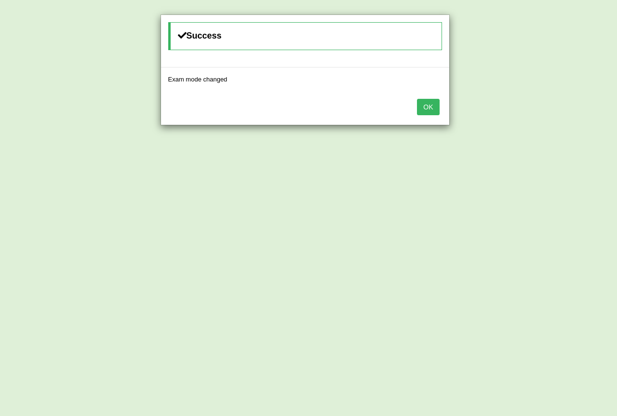
click at [431, 106] on button "OK" at bounding box center [428, 107] width 22 height 16
click at [430, 108] on button "OK" at bounding box center [428, 107] width 22 height 16
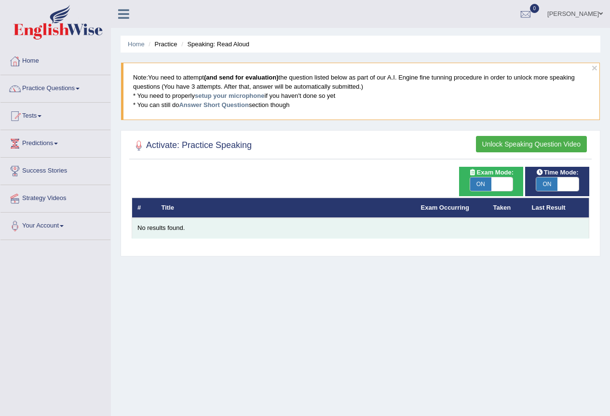
click at [186, 229] on div "No results found." at bounding box center [360, 228] width 446 height 9
drag, startPoint x: 167, startPoint y: 230, endPoint x: 175, endPoint y: 227, distance: 8.2
click at [168, 229] on div "No results found." at bounding box center [360, 228] width 446 height 9
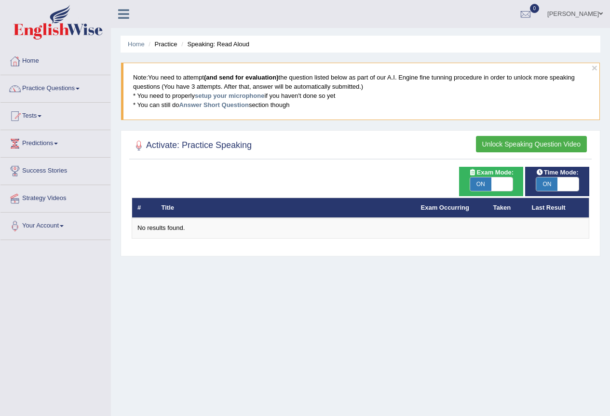
drag, startPoint x: 177, startPoint y: 209, endPoint x: 252, endPoint y: 209, distance: 75.2
click at [181, 208] on th "Title" at bounding box center [285, 208] width 259 height 20
click at [498, 142] on button "Unlock Speaking Question Video" at bounding box center [531, 144] width 111 height 16
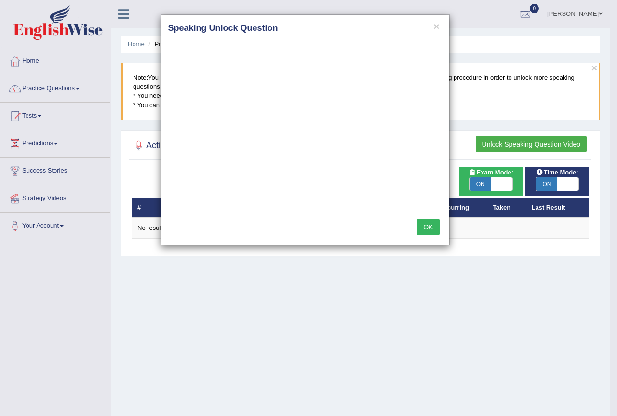
click at [433, 231] on button "OK" at bounding box center [428, 227] width 22 height 16
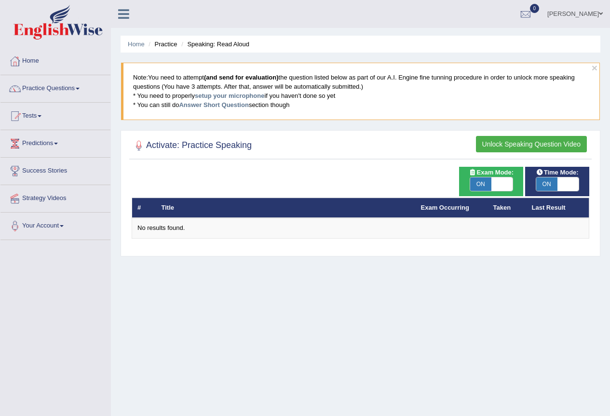
click at [520, 150] on button "Unlock Speaking Question Video" at bounding box center [531, 144] width 111 height 16
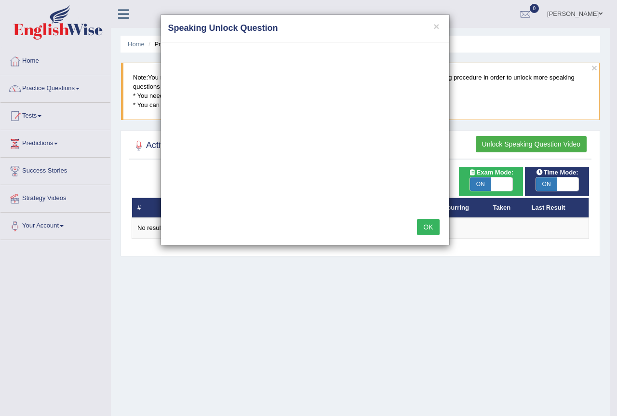
click at [430, 224] on button "OK" at bounding box center [428, 227] width 22 height 16
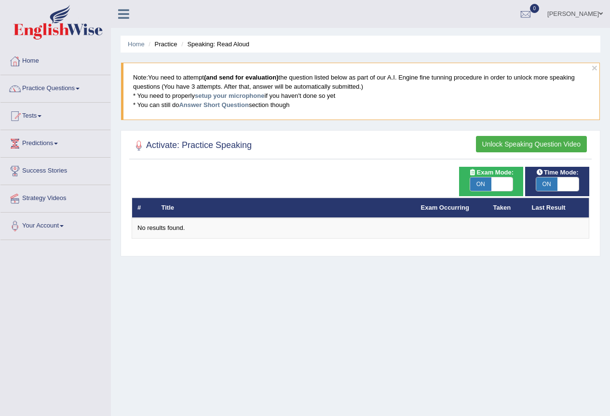
click at [505, 148] on div "Activate: Practice Speaking Unlock Speaking Question Video" at bounding box center [360, 148] width 463 height 24
click at [501, 148] on button "Unlock Speaking Question Video" at bounding box center [531, 144] width 111 height 16
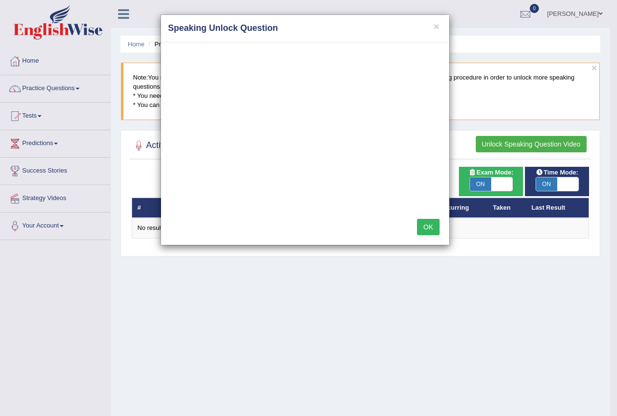
click at [308, 217] on div "OK" at bounding box center [305, 228] width 288 height 34
click at [426, 224] on button "OK" at bounding box center [428, 227] width 22 height 16
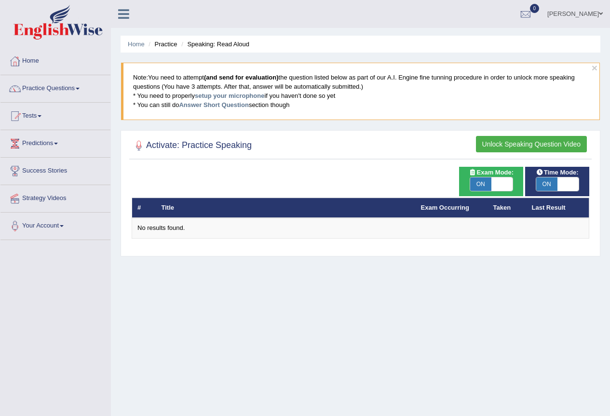
click at [485, 184] on span "ON" at bounding box center [480, 184] width 21 height 14
checkbox input "false"
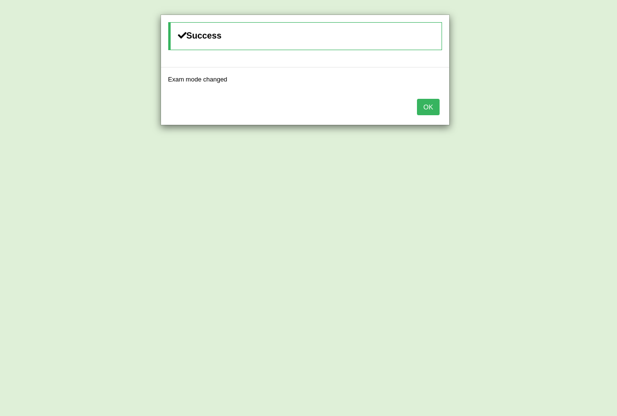
click at [546, 183] on div "Success Exam mode changed OK" at bounding box center [308, 208] width 617 height 416
drag, startPoint x: 426, startPoint y: 110, endPoint x: 428, endPoint y: 117, distance: 7.0
click at [426, 110] on button "OK" at bounding box center [428, 107] width 22 height 16
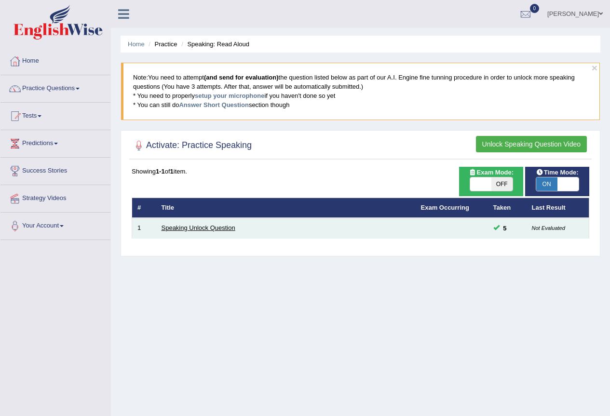
click at [224, 227] on link "Speaking Unlock Question" at bounding box center [199, 227] width 74 height 7
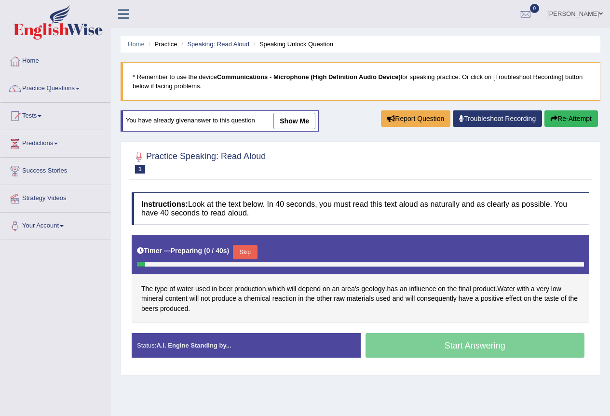
click at [473, 348] on div "Start Answering" at bounding box center [475, 346] width 229 height 27
click at [474, 348] on div "Start Answering" at bounding box center [475, 346] width 229 height 27
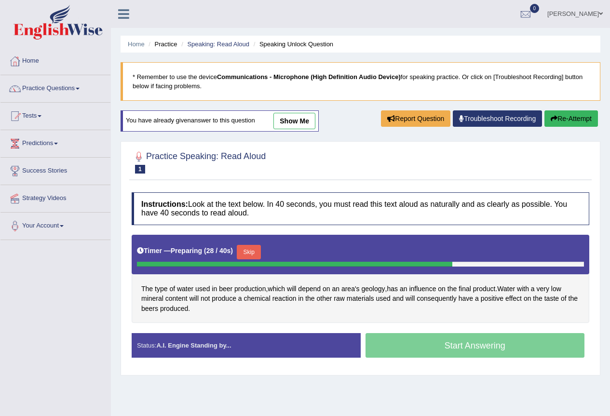
click at [250, 251] on button "Skip" at bounding box center [249, 252] width 24 height 14
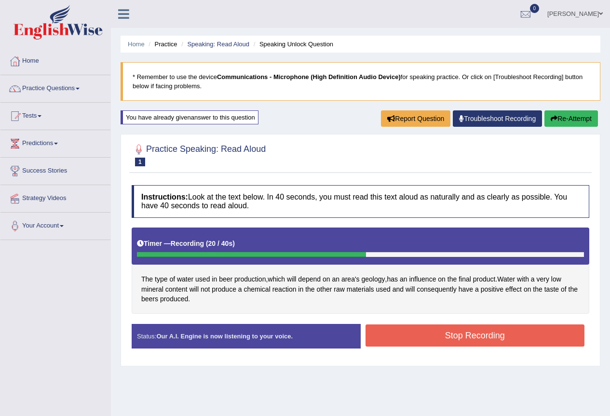
click at [404, 333] on button "Stop Recording" at bounding box center [475, 336] width 219 height 22
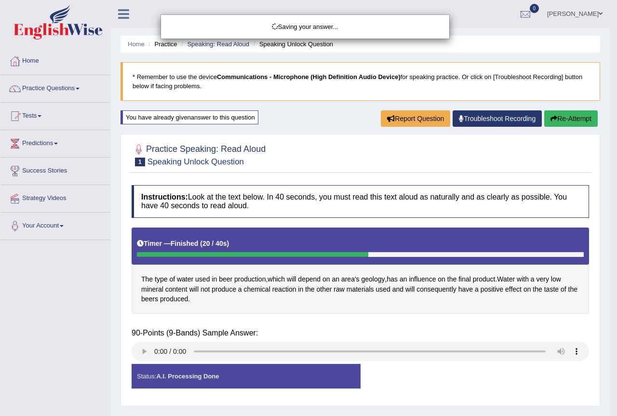
click at [142, 350] on div "Saving your answer..." at bounding box center [308, 208] width 617 height 416
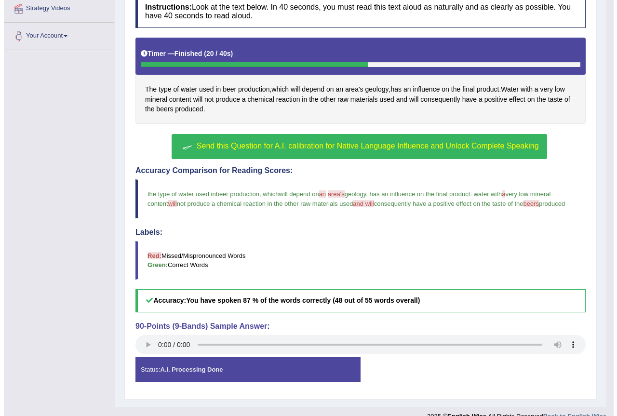
scroll to position [205, 0]
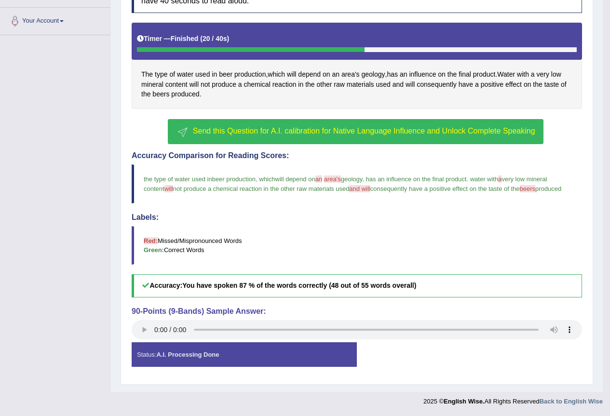
click at [261, 357] on div "Status: A.I. Processing Done" at bounding box center [244, 354] width 225 height 25
click at [191, 358] on strong "A.I. Processing Done" at bounding box center [187, 354] width 63 height 7
click at [202, 356] on strong "A.I. Processing Done" at bounding box center [187, 354] width 63 height 7
click at [257, 136] on button "Send this Question for A.I. calibration for Native Language Influence and Unloc…" at bounding box center [355, 131] width 375 height 25
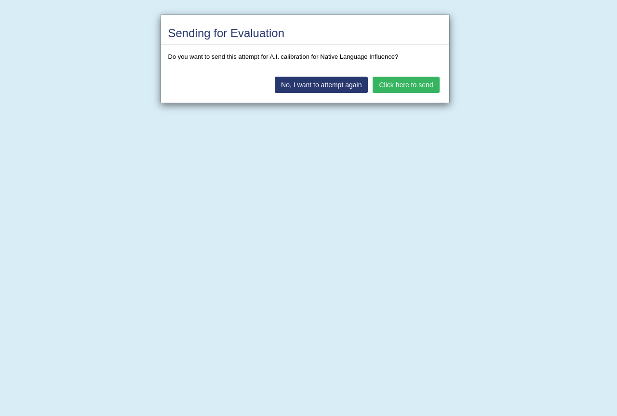
click at [416, 89] on button "Click here to send" at bounding box center [406, 85] width 67 height 16
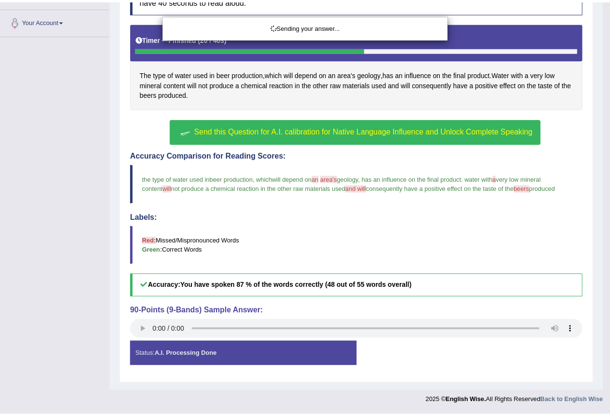
scroll to position [177, 0]
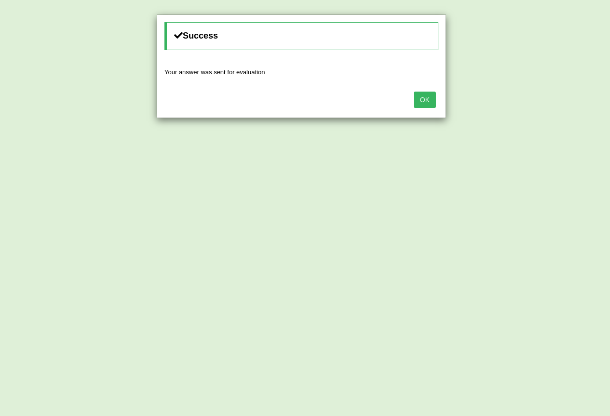
click at [426, 100] on button "OK" at bounding box center [425, 100] width 22 height 16
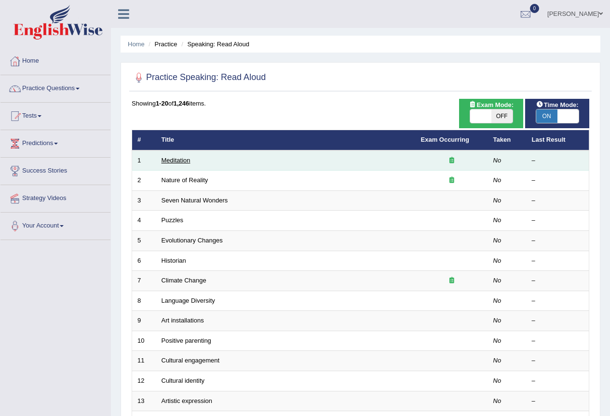
click at [178, 160] on link "Meditation" at bounding box center [176, 160] width 29 height 7
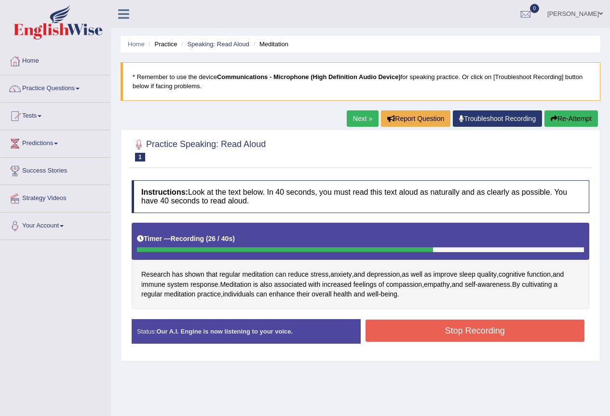
click at [499, 333] on button "Stop Recording" at bounding box center [475, 331] width 219 height 22
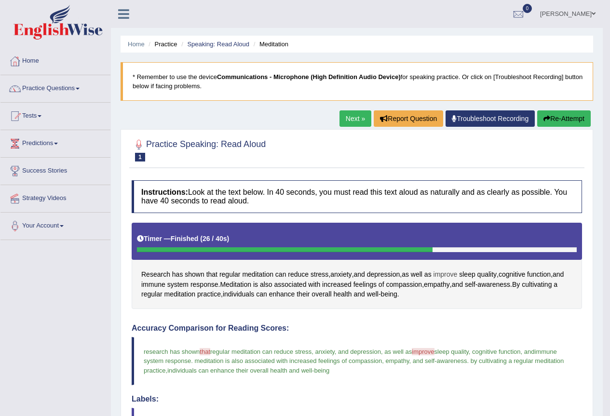
click at [448, 272] on span "improve" at bounding box center [446, 275] width 24 height 10
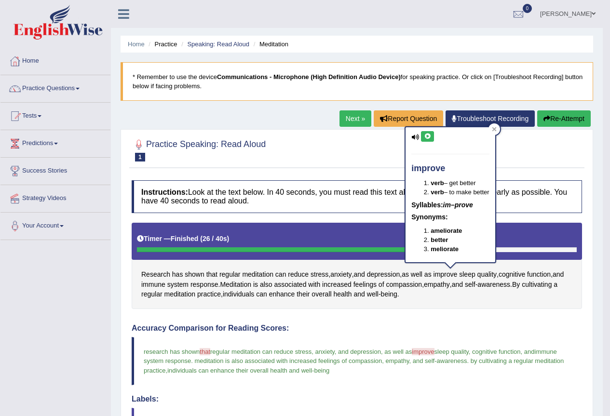
click at [425, 135] on icon at bounding box center [427, 137] width 7 height 6
click at [430, 137] on icon at bounding box center [427, 137] width 7 height 6
click at [217, 275] on span "that" at bounding box center [211, 275] width 11 height 10
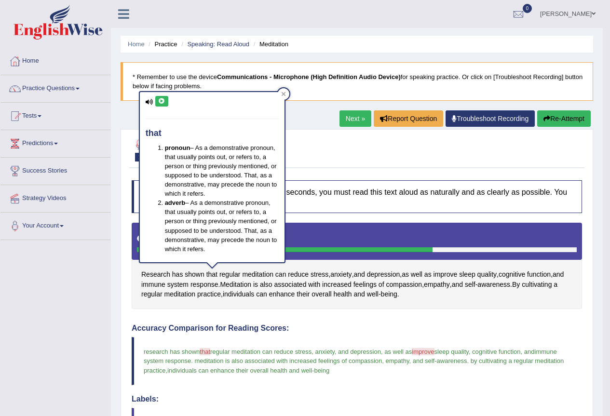
click at [162, 105] on button at bounding box center [161, 101] width 13 height 11
click at [285, 97] on div at bounding box center [284, 94] width 12 height 12
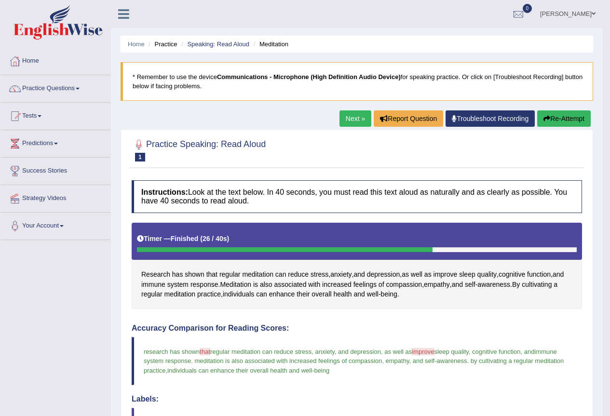
click at [559, 121] on button "Re-Attempt" at bounding box center [564, 118] width 54 height 16
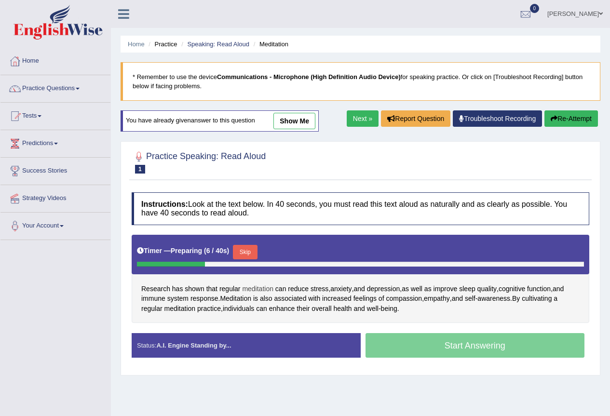
click at [263, 289] on span "meditation" at bounding box center [257, 289] width 31 height 10
click at [263, 289] on div at bounding box center [261, 290] width 16 height 7
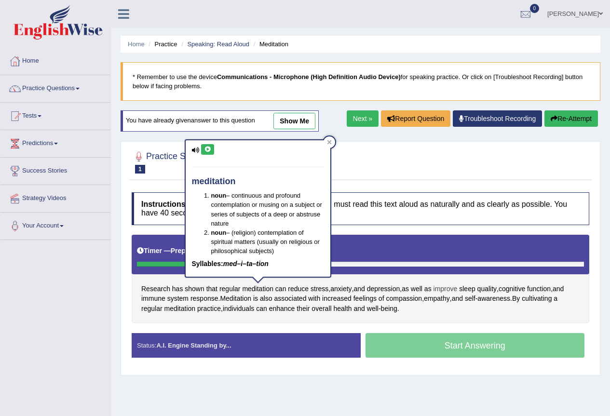
click at [458, 290] on span "improve" at bounding box center [446, 289] width 24 height 10
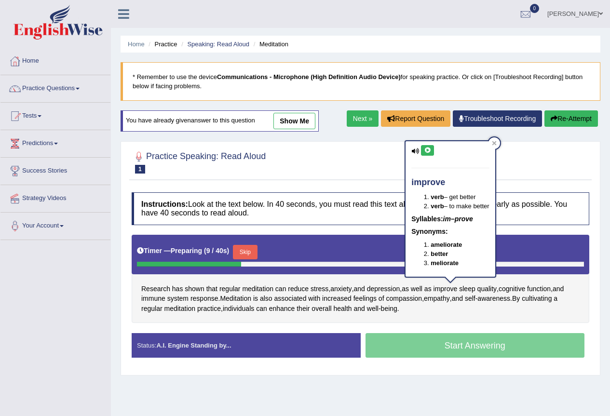
click at [426, 152] on icon at bounding box center [427, 151] width 7 height 6
click at [496, 144] on icon at bounding box center [494, 143] width 4 height 4
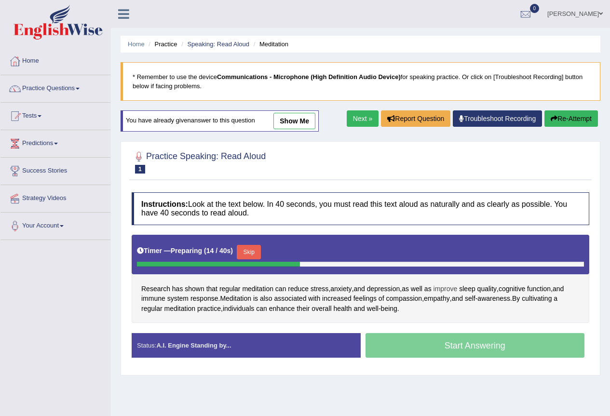
click at [454, 290] on span "improve" at bounding box center [446, 289] width 24 height 10
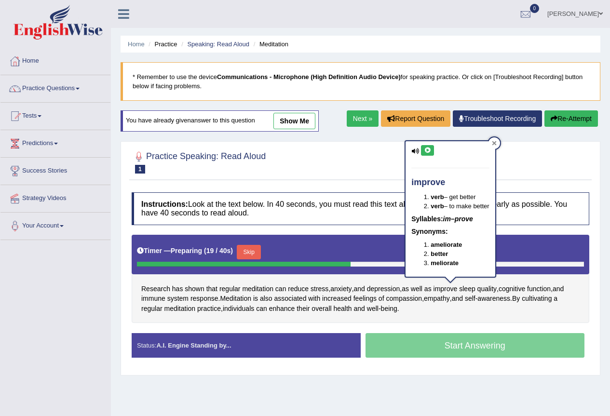
click at [495, 143] on icon at bounding box center [494, 143] width 5 height 5
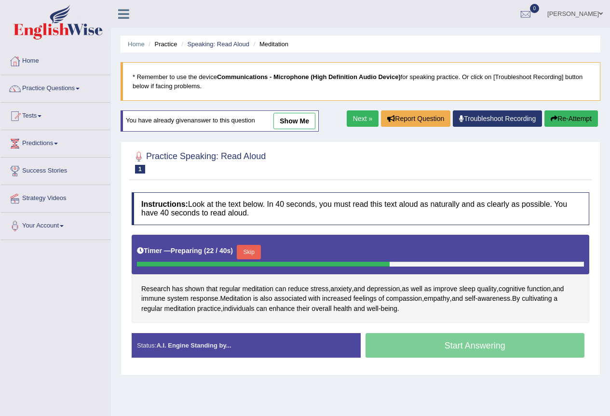
drag, startPoint x: 256, startPoint y: 242, endPoint x: 259, endPoint y: 250, distance: 8.5
click at [257, 244] on div "Timer — Preparing ( 22 / 40s ) Skip" at bounding box center [360, 252] width 447 height 19
click at [258, 252] on button "Skip" at bounding box center [249, 252] width 24 height 14
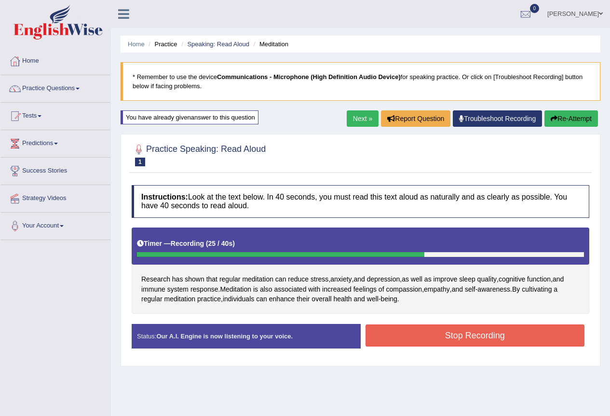
click at [396, 337] on button "Stop Recording" at bounding box center [475, 336] width 219 height 22
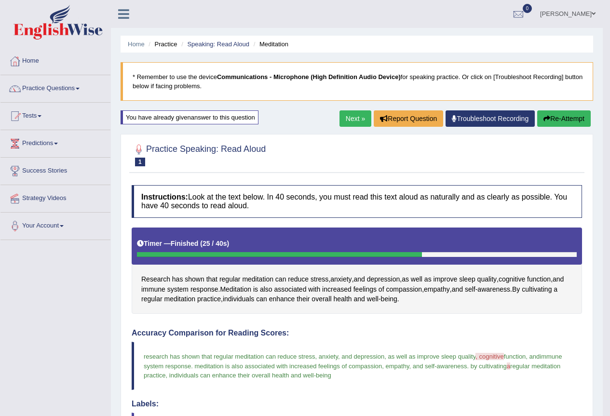
click at [352, 122] on link "Next »" at bounding box center [356, 118] width 32 height 16
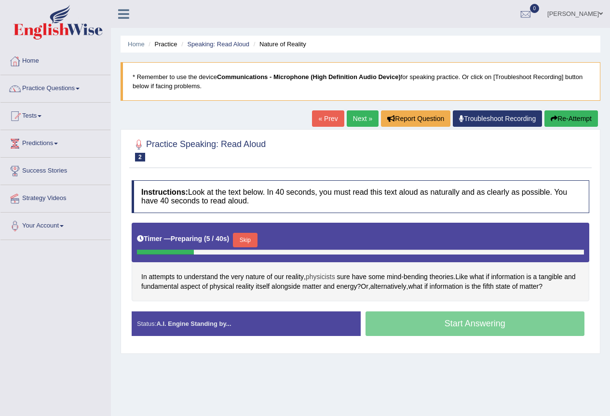
click at [325, 278] on span "physicists" at bounding box center [320, 277] width 29 height 10
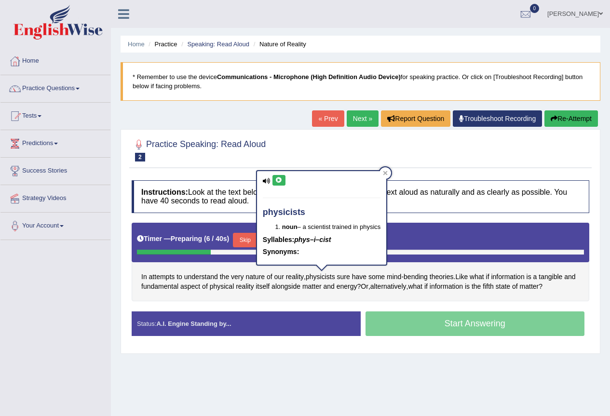
click at [279, 179] on icon at bounding box center [278, 180] width 7 height 6
click at [398, 298] on div "In attempts to understand the very nature of our reality , physicists sure have…" at bounding box center [361, 262] width 458 height 79
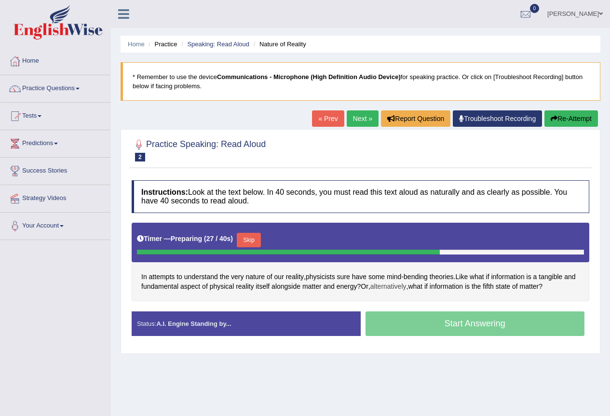
click at [398, 287] on span "alternatively" at bounding box center [388, 287] width 36 height 10
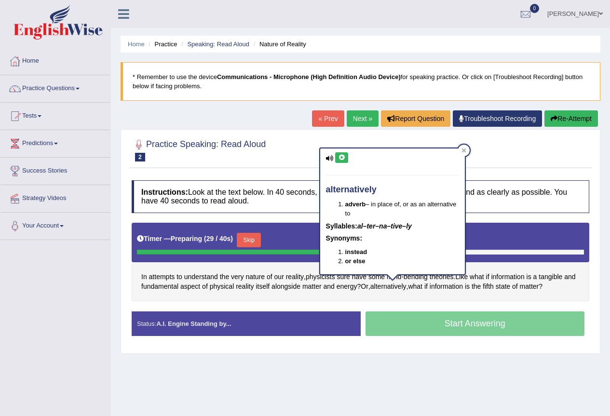
click at [336, 157] on button at bounding box center [341, 157] width 13 height 11
click at [463, 152] on icon at bounding box center [464, 151] width 4 height 4
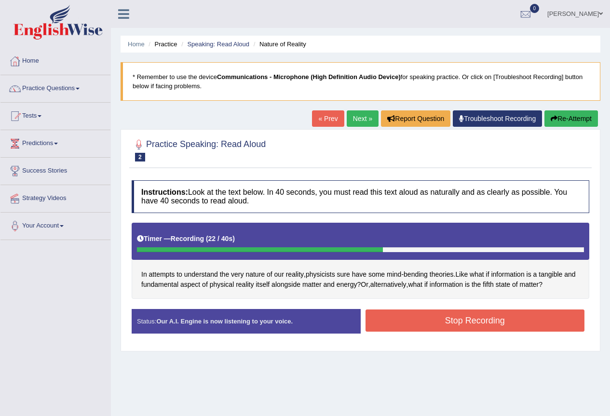
drag, startPoint x: 364, startPoint y: 305, endPoint x: 410, endPoint y: 314, distance: 47.3
click at [425, 319] on button "Stop Recording" at bounding box center [475, 321] width 219 height 22
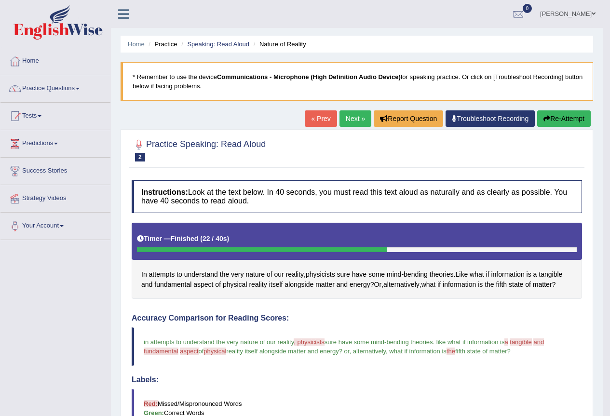
click at [573, 116] on button "Re-Attempt" at bounding box center [564, 118] width 54 height 16
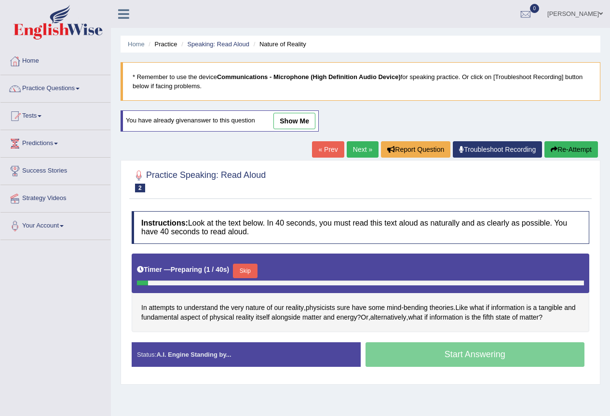
click at [255, 269] on button "Skip" at bounding box center [245, 271] width 24 height 14
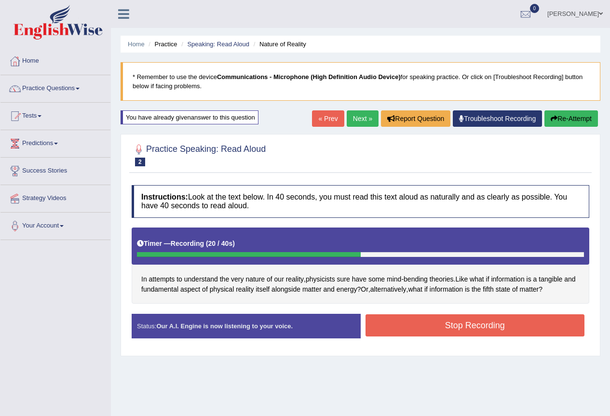
click at [404, 328] on button "Stop Recording" at bounding box center [475, 325] width 219 height 22
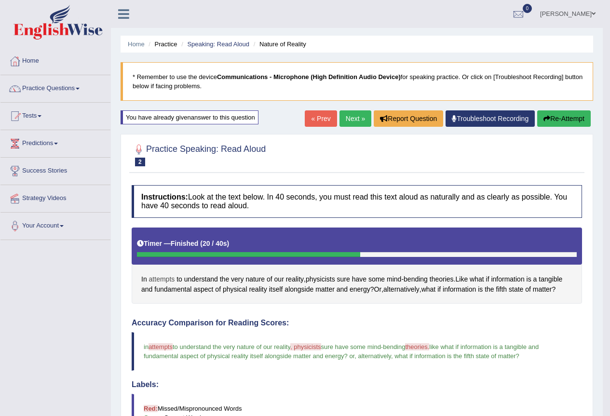
click at [163, 284] on span "attempts" at bounding box center [162, 279] width 26 height 10
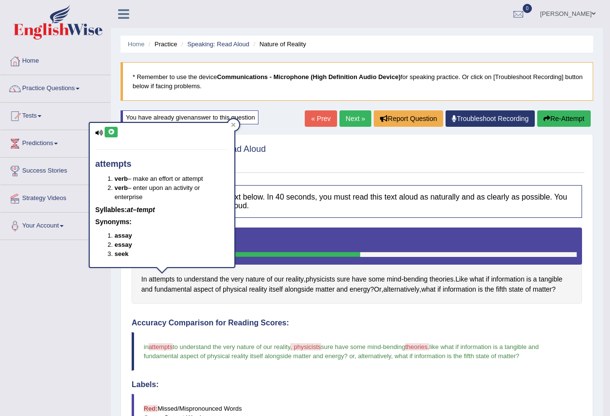
click at [111, 131] on icon at bounding box center [111, 132] width 7 height 6
click at [329, 281] on span "physicists" at bounding box center [320, 279] width 29 height 10
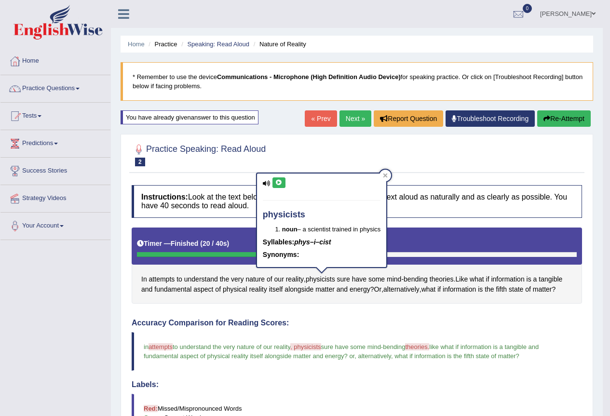
click at [278, 183] on icon at bounding box center [278, 183] width 7 height 6
click at [426, 347] on span "theories." at bounding box center [417, 346] width 24 height 7
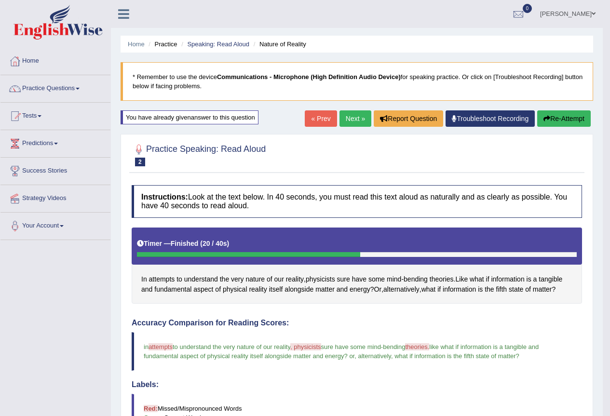
click at [426, 347] on span "theories." at bounding box center [417, 346] width 24 height 7
click at [425, 346] on span "theories." at bounding box center [417, 346] width 24 height 7
click at [443, 280] on span "theories" at bounding box center [442, 279] width 24 height 10
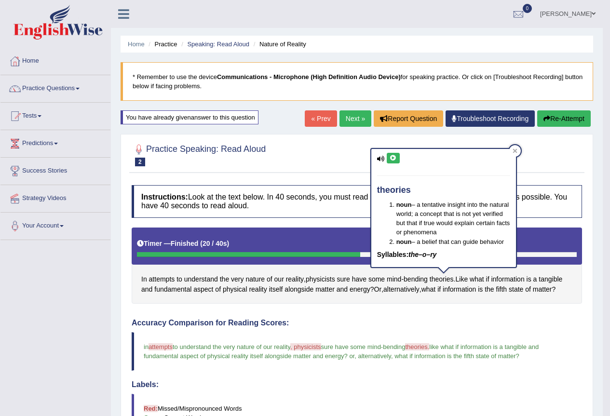
click at [386, 162] on div "theories noun – a tentative insight into the natural world; a concept that is n…" at bounding box center [443, 208] width 145 height 118
click at [393, 160] on icon at bounding box center [393, 158] width 7 height 6
click at [514, 150] on icon at bounding box center [515, 151] width 4 height 4
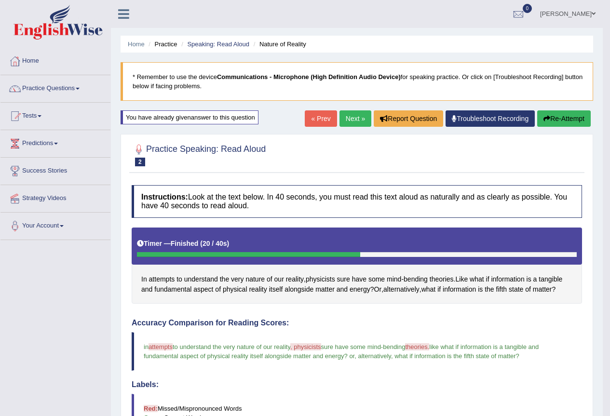
click at [560, 121] on button "Re-Attempt" at bounding box center [564, 118] width 54 height 16
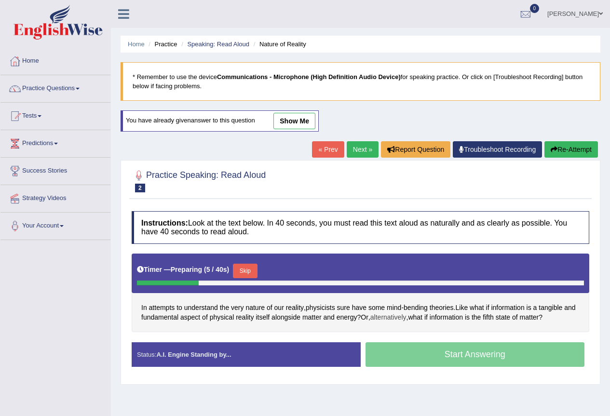
click at [398, 320] on span "alternatively" at bounding box center [388, 318] width 36 height 10
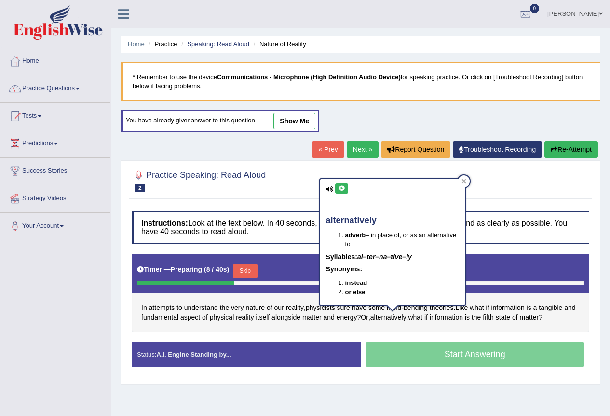
click at [466, 185] on div "alternatively adverb – in place of, or as an alternative to Syllables: al–ter–n…" at bounding box center [392, 245] width 147 height 134
click at [464, 184] on div at bounding box center [464, 182] width 12 height 12
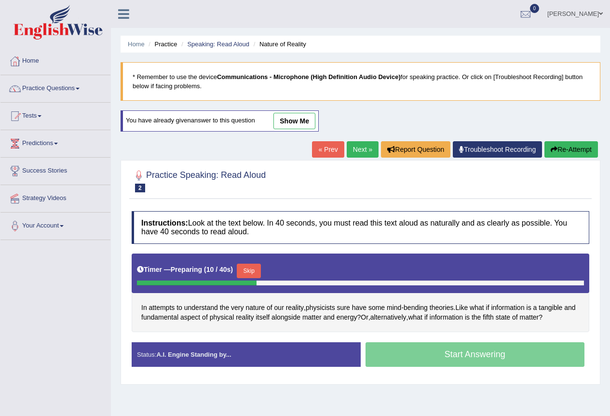
click at [258, 268] on button "Skip" at bounding box center [249, 271] width 24 height 14
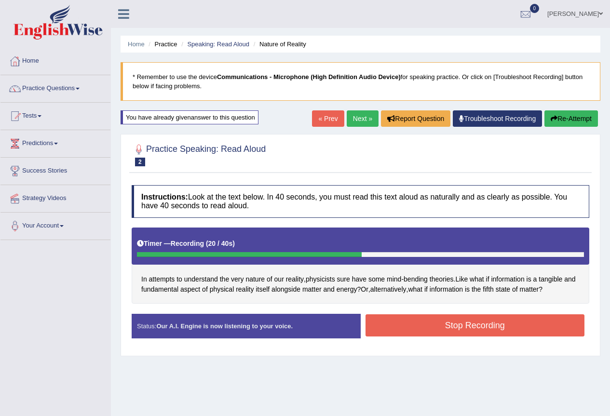
click at [514, 331] on button "Stop Recording" at bounding box center [475, 325] width 219 height 22
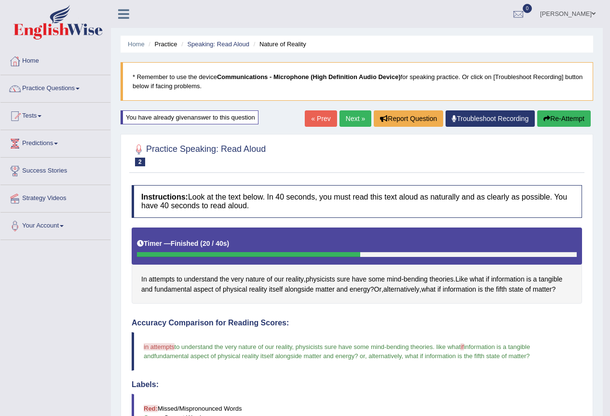
click at [351, 123] on link "Next »" at bounding box center [356, 118] width 32 height 16
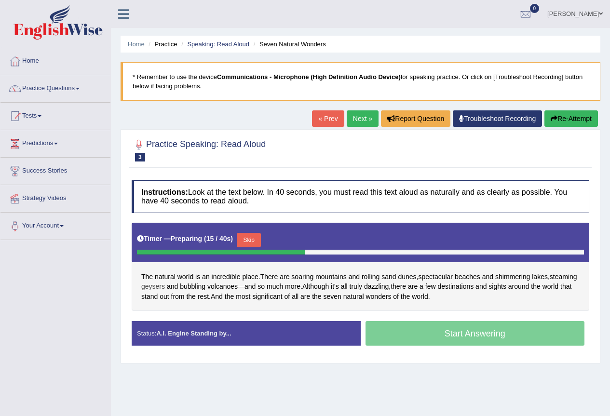
click at [165, 287] on span "geysers" at bounding box center [153, 287] width 24 height 10
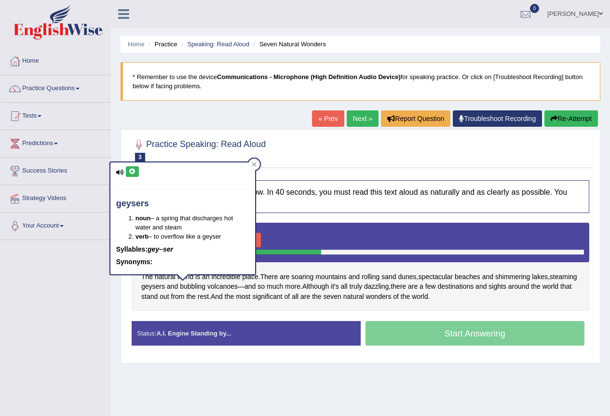
click at [132, 173] on icon at bounding box center [132, 172] width 7 height 6
click at [238, 289] on span "volcanoes" at bounding box center [222, 287] width 30 height 10
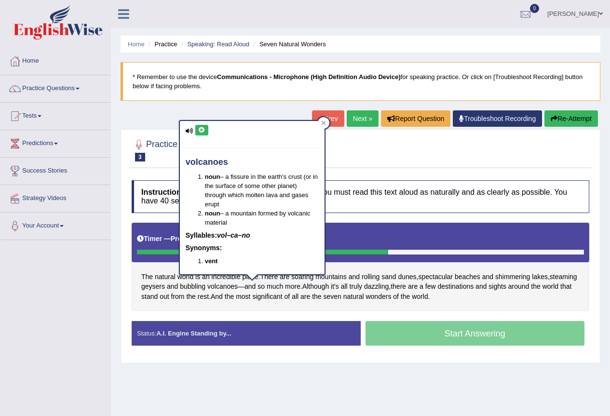
click at [195, 130] on button at bounding box center [201, 130] width 13 height 11
click at [389, 289] on span "dazzling" at bounding box center [376, 287] width 25 height 10
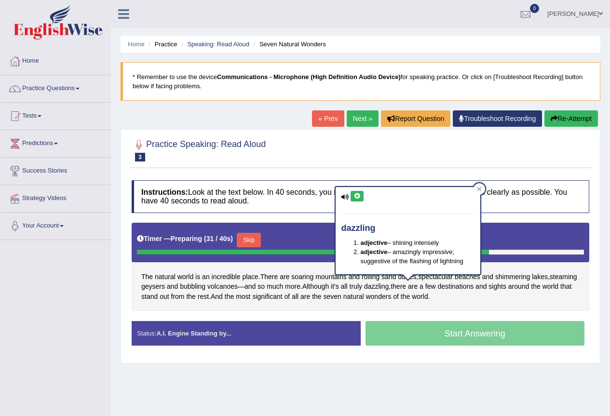
click at [354, 197] on icon at bounding box center [357, 196] width 7 height 6
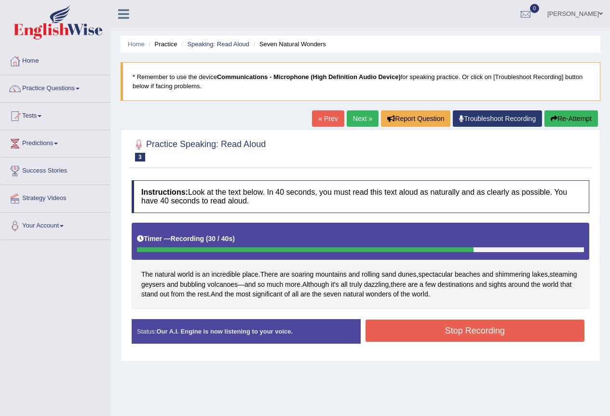
click at [454, 329] on button "Stop Recording" at bounding box center [475, 331] width 219 height 22
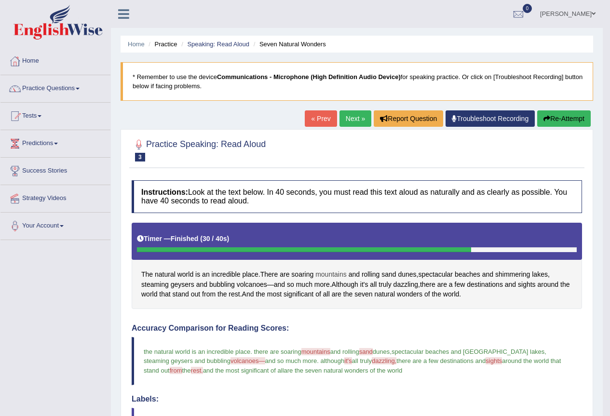
click at [330, 276] on span "mountains" at bounding box center [330, 275] width 31 height 10
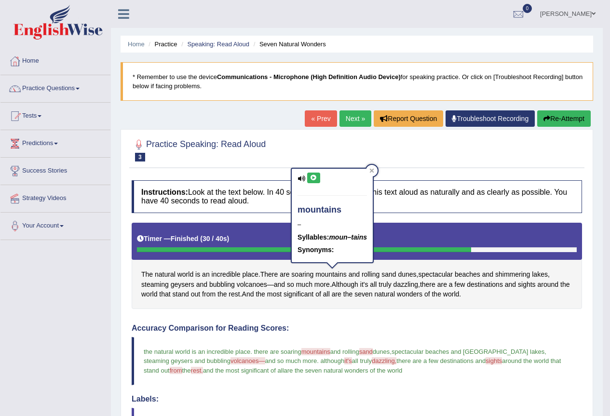
click at [319, 179] on button at bounding box center [313, 178] width 13 height 11
click at [314, 181] on icon at bounding box center [313, 178] width 7 height 6
click at [388, 274] on span "sand" at bounding box center [388, 275] width 14 height 10
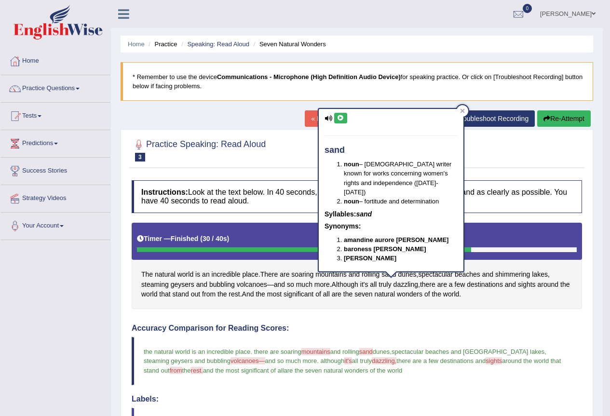
click at [343, 121] on icon at bounding box center [340, 118] width 7 height 6
click at [242, 287] on span "volcanoes" at bounding box center [252, 285] width 30 height 10
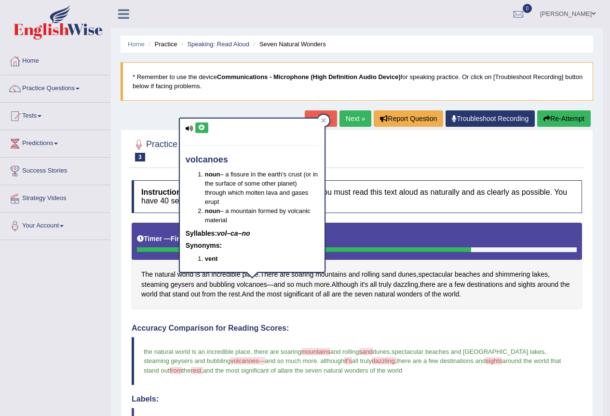
click at [204, 130] on icon at bounding box center [201, 128] width 7 height 6
click at [361, 285] on div "The natural world is an incredible place . There are soaring mountains and roll…" at bounding box center [357, 266] width 450 height 86
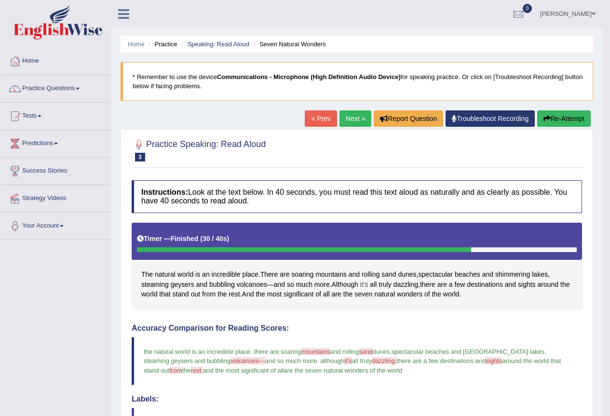
click at [365, 284] on span "it's" at bounding box center [364, 285] width 8 height 10
click at [371, 214] on button at bounding box center [370, 217] width 13 height 11
click at [369, 218] on icon at bounding box center [370, 218] width 7 height 6
click at [407, 285] on span "dazzling" at bounding box center [406, 285] width 25 height 10
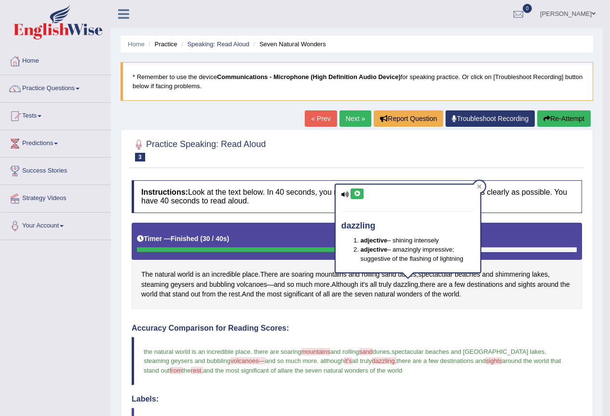
click at [356, 198] on button at bounding box center [357, 194] width 13 height 11
click at [480, 186] on icon at bounding box center [479, 187] width 4 height 4
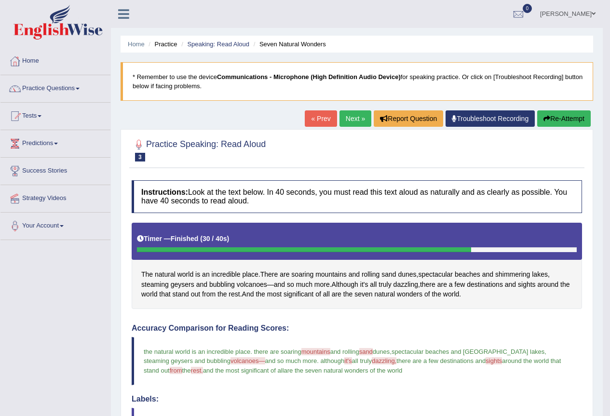
click at [565, 120] on button "Re-Attempt" at bounding box center [564, 118] width 54 height 16
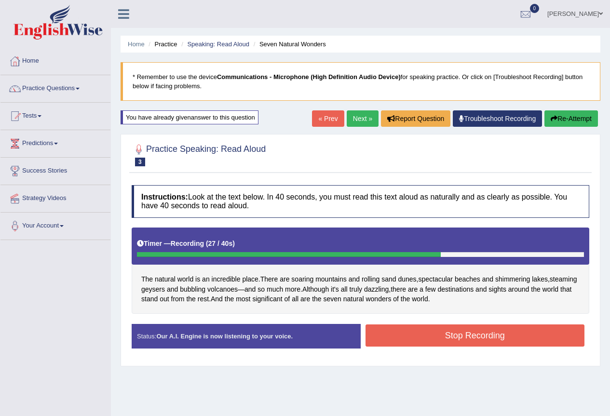
click at [448, 332] on button "Stop Recording" at bounding box center [475, 336] width 219 height 22
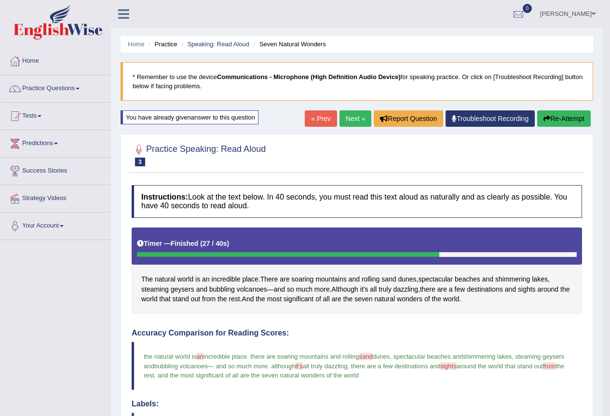
click at [363, 119] on link "Next »" at bounding box center [356, 118] width 32 height 16
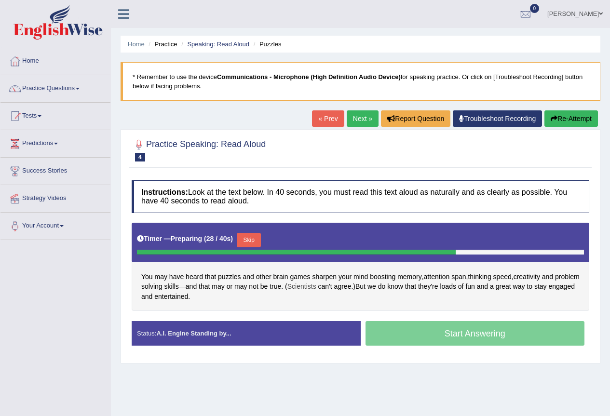
click at [316, 287] on span "Scientists" at bounding box center [301, 287] width 29 height 10
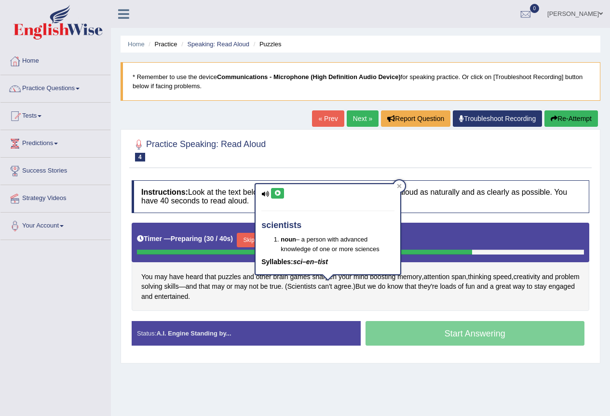
click at [281, 191] on icon at bounding box center [277, 194] width 7 height 6
click at [237, 278] on span "puzzles" at bounding box center [229, 277] width 23 height 10
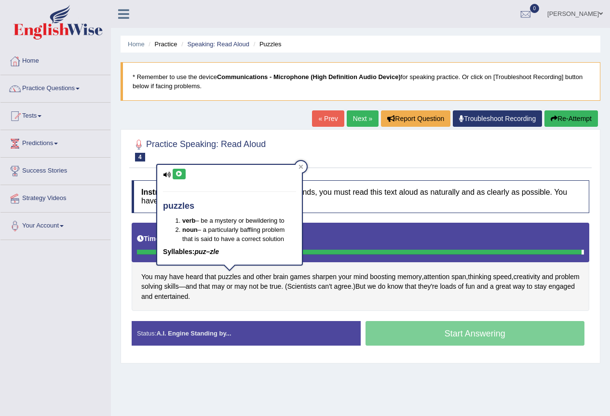
click at [179, 175] on icon at bounding box center [179, 174] width 7 height 6
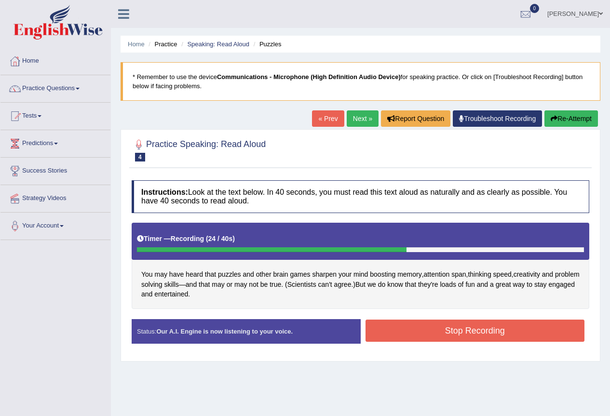
click at [455, 339] on button "Stop Recording" at bounding box center [475, 331] width 219 height 22
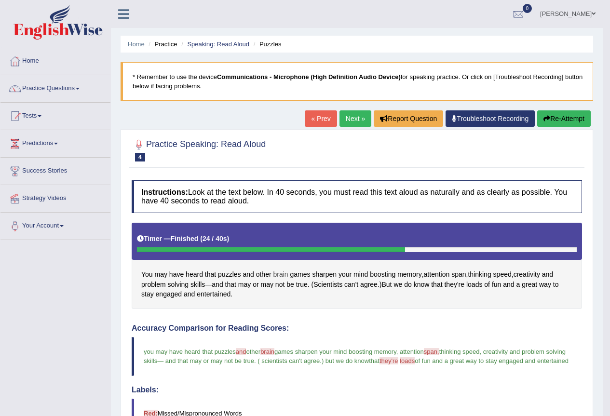
click at [282, 275] on span "brain" at bounding box center [280, 275] width 15 height 10
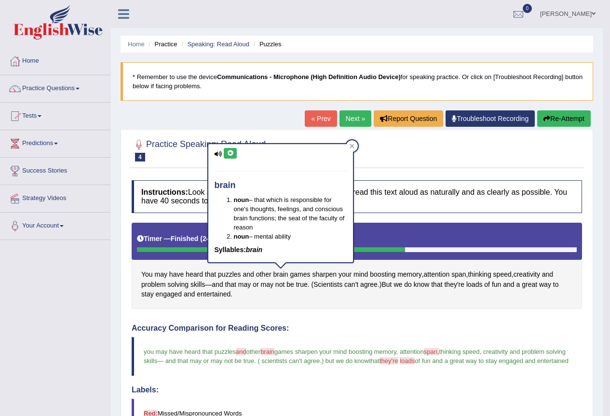
click at [229, 153] on icon at bounding box center [230, 153] width 7 height 6
click at [349, 145] on div at bounding box center [352, 146] width 12 height 12
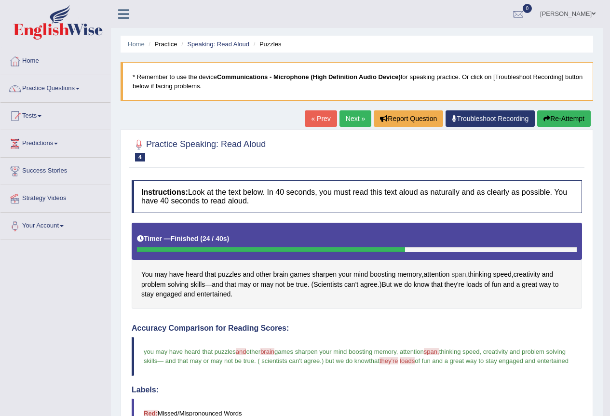
click at [459, 279] on span "span" at bounding box center [458, 275] width 14 height 10
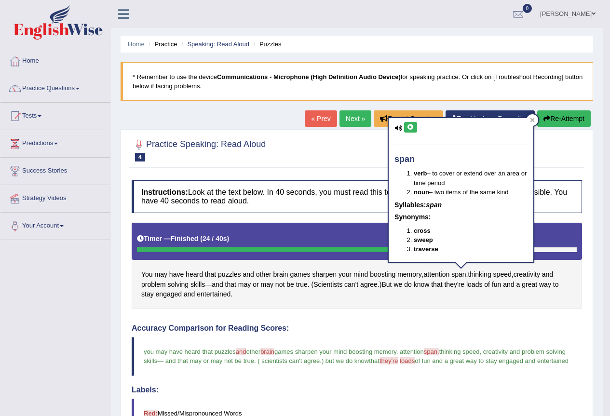
click at [413, 128] on icon at bounding box center [410, 127] width 7 height 6
click at [532, 120] on icon at bounding box center [533, 120] width 4 height 4
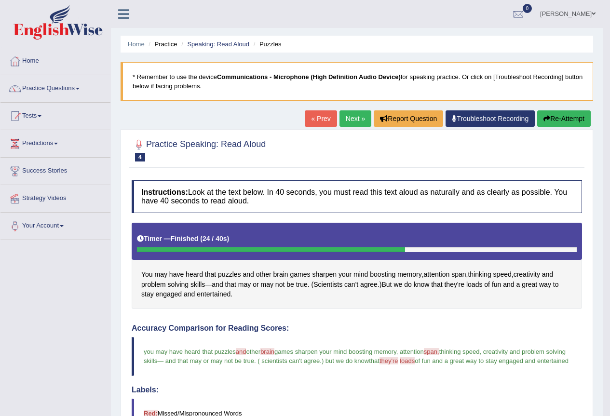
click at [546, 120] on icon "button" at bounding box center [547, 118] width 7 height 7
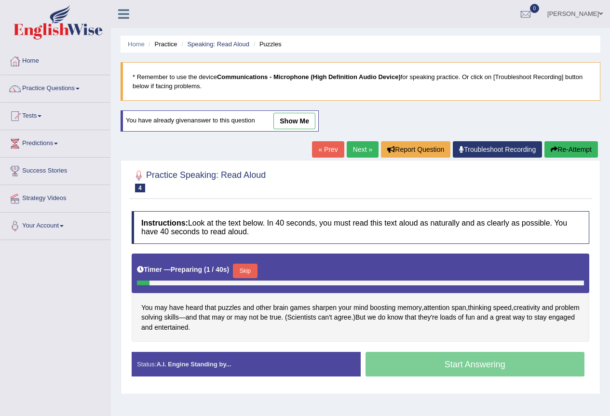
click at [250, 271] on button "Skip" at bounding box center [245, 271] width 24 height 14
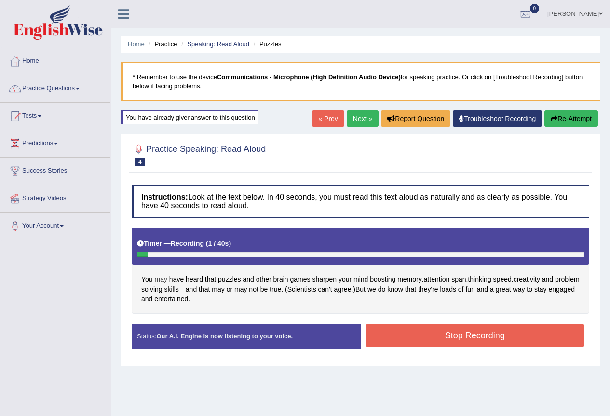
click at [160, 279] on span "may" at bounding box center [161, 279] width 13 height 10
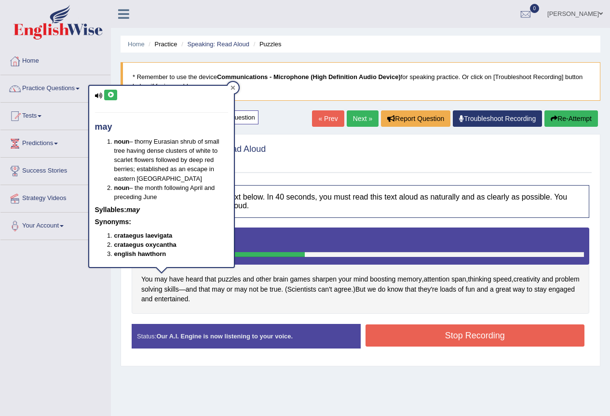
click at [232, 89] on icon at bounding box center [233, 88] width 4 height 4
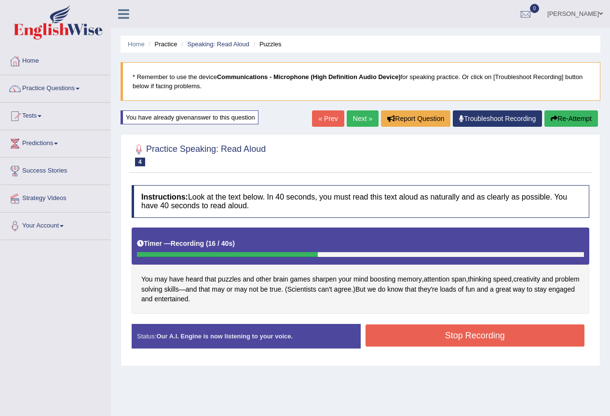
click at [574, 115] on button "Re-Attempt" at bounding box center [571, 118] width 54 height 16
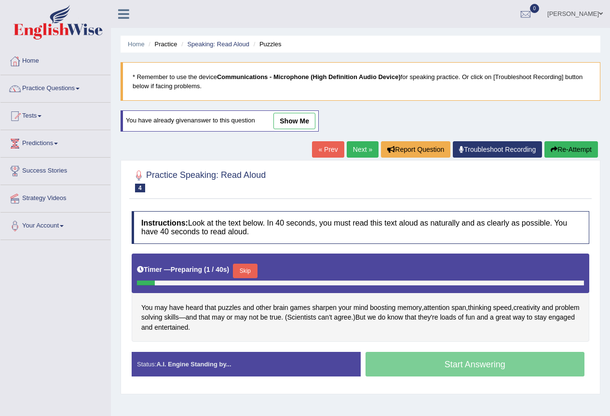
click at [248, 266] on button "Skip" at bounding box center [245, 271] width 24 height 14
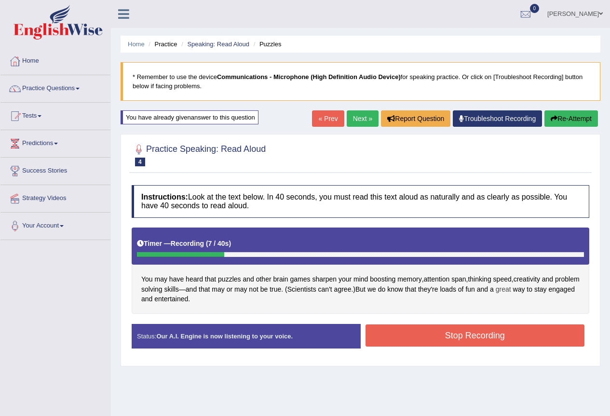
drag, startPoint x: 510, startPoint y: 282, endPoint x: 528, endPoint y: 286, distance: 18.5
click at [437, 325] on button "Stop Recording" at bounding box center [475, 336] width 219 height 22
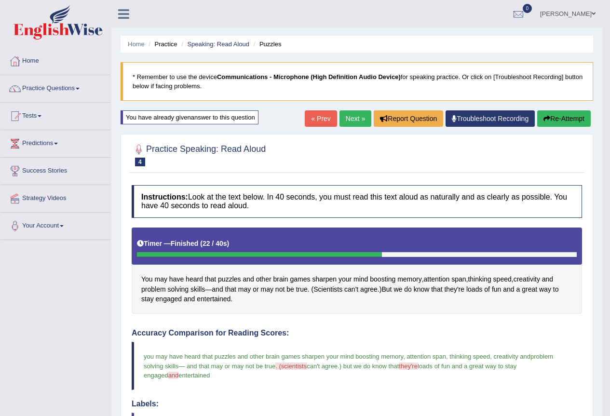
click at [355, 121] on link "Next »" at bounding box center [356, 118] width 32 height 16
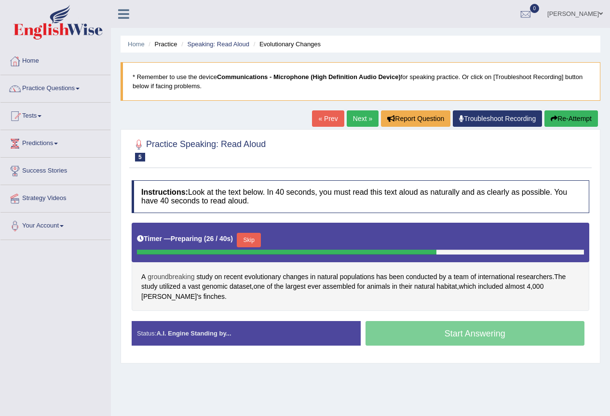
click at [177, 277] on span "groundbreaking" at bounding box center [171, 277] width 47 height 10
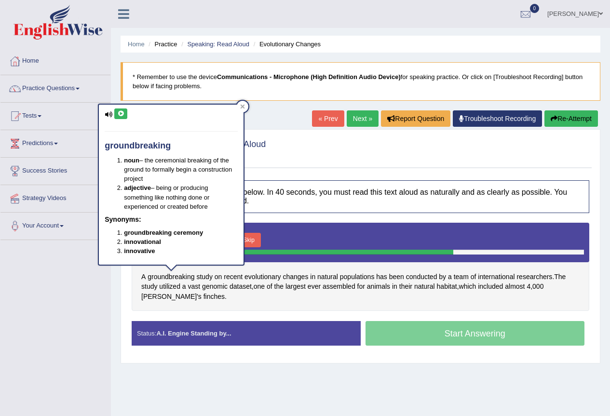
click at [116, 116] on button at bounding box center [120, 114] width 13 height 11
click at [277, 278] on span "evolutionary" at bounding box center [263, 277] width 37 height 10
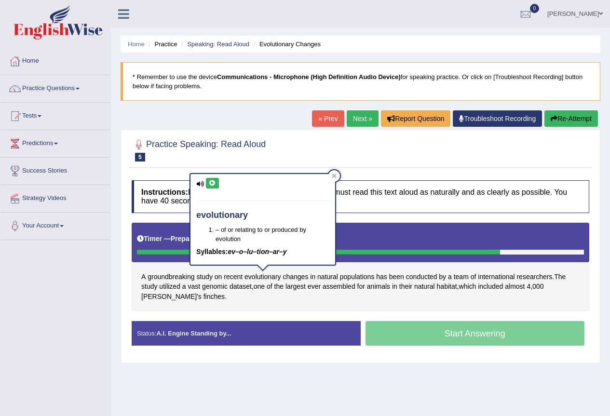
click at [210, 185] on icon at bounding box center [212, 183] width 7 height 6
click at [538, 279] on span "researchers" at bounding box center [535, 277] width 36 height 10
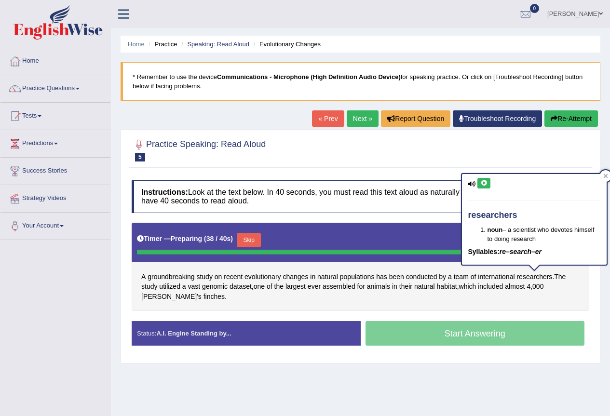
click at [483, 186] on icon at bounding box center [483, 183] width 7 height 6
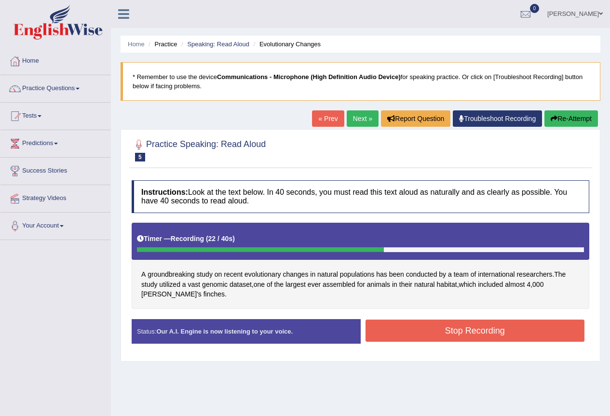
click at [404, 325] on button "Stop Recording" at bounding box center [475, 331] width 219 height 22
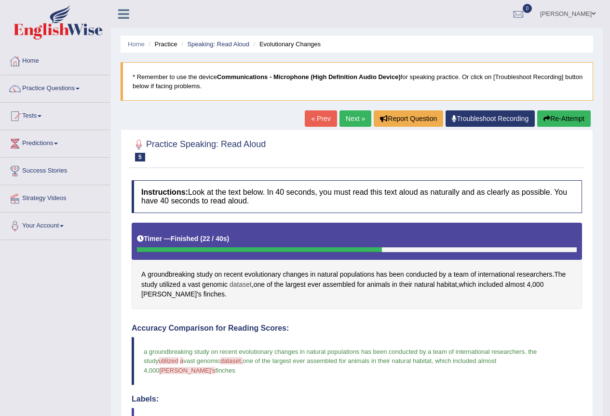
click at [247, 287] on span "dataset" at bounding box center [241, 285] width 22 height 10
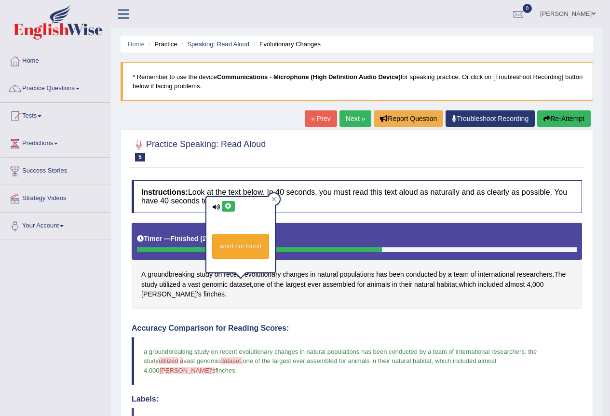
click at [225, 207] on icon at bounding box center [228, 207] width 7 height 6
click at [243, 316] on div "Instructions: Look at the text below. In 40 seconds, you must read this text al…" at bounding box center [356, 418] width 455 height 484
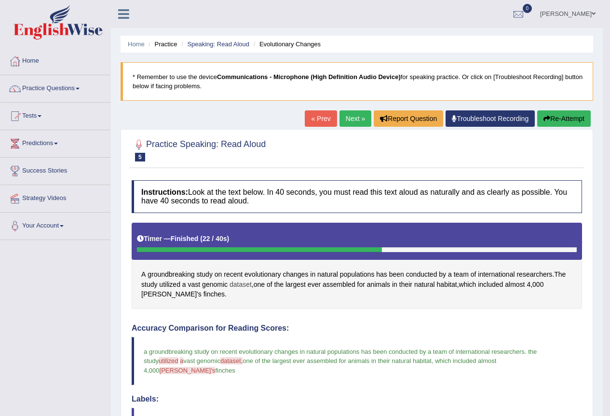
click at [236, 286] on span "dataset" at bounding box center [241, 285] width 22 height 10
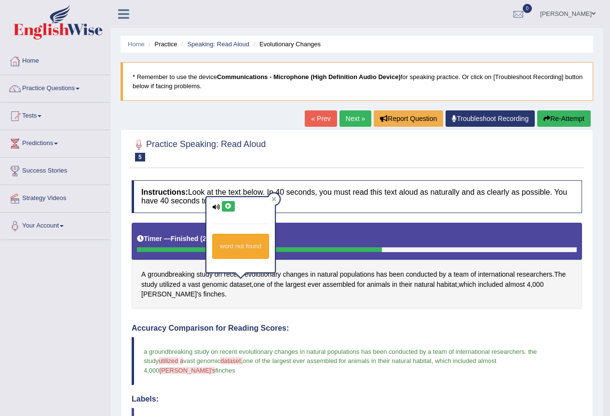
click at [231, 202] on button at bounding box center [228, 206] width 13 height 11
click at [169, 287] on span "utilized" at bounding box center [169, 285] width 21 height 10
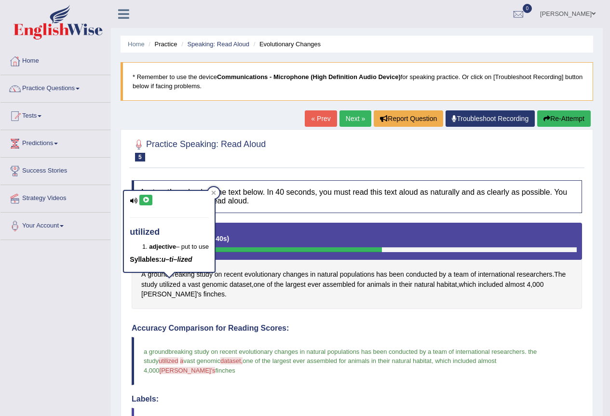
click at [144, 202] on icon at bounding box center [145, 200] width 7 height 6
click at [144, 203] on icon at bounding box center [145, 200] width 7 height 6
click at [158, 296] on span "[PERSON_NAME]'s" at bounding box center [171, 294] width 60 height 10
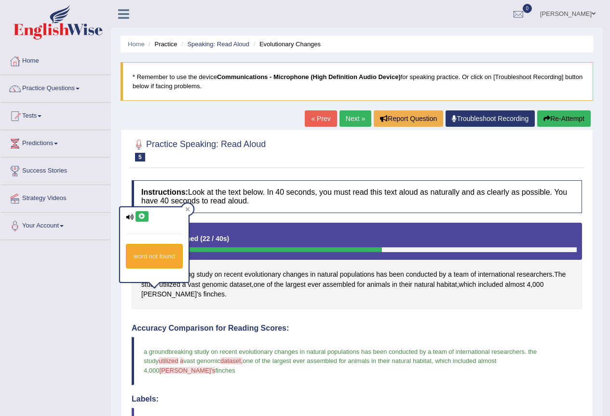
click at [146, 213] on button at bounding box center [142, 216] width 13 height 11
click at [141, 214] on icon at bounding box center [141, 217] width 7 height 6
click at [153, 259] on div "word not found" at bounding box center [154, 256] width 57 height 25
click at [129, 217] on icon at bounding box center [130, 217] width 8 height 6
click at [144, 214] on icon at bounding box center [141, 217] width 7 height 6
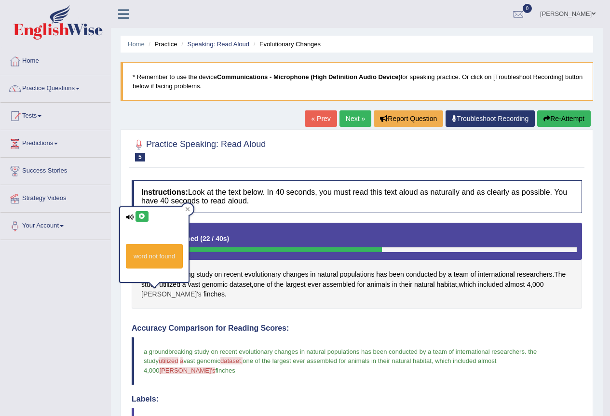
click at [152, 296] on div "A groundbreaking study on recent evolutionary changes in natural populations ha…" at bounding box center [357, 266] width 450 height 86
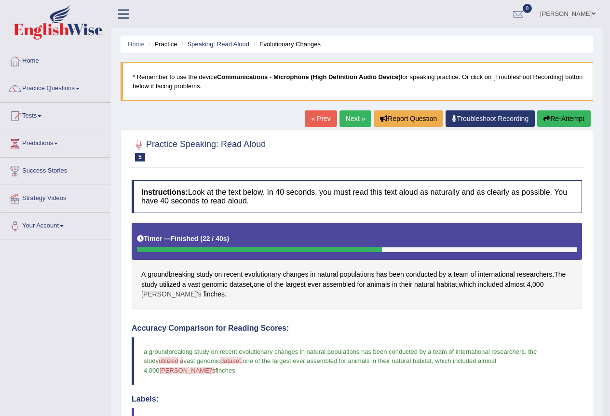
click at [152, 293] on span "[PERSON_NAME]'s" at bounding box center [171, 294] width 60 height 10
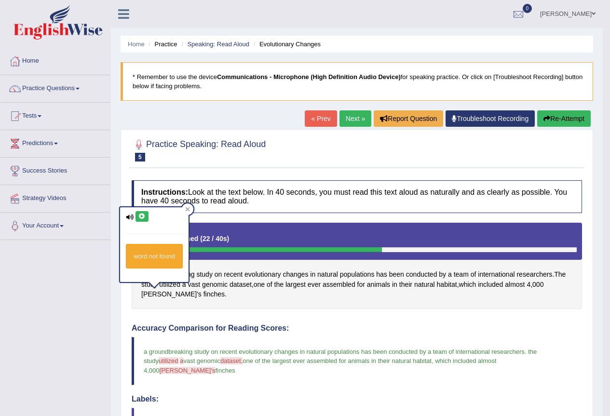
click at [142, 217] on icon at bounding box center [141, 217] width 7 height 6
click at [188, 211] on icon at bounding box center [187, 209] width 5 height 5
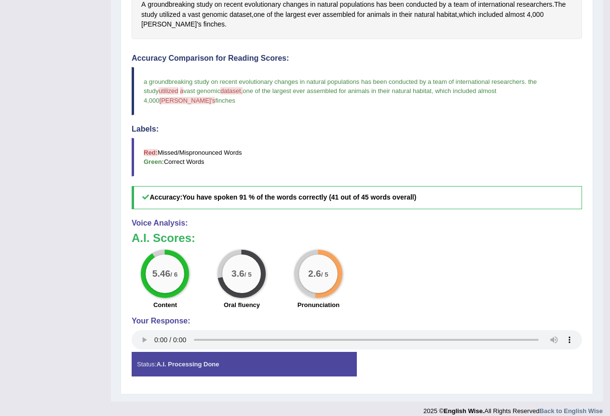
scroll to position [271, 0]
click at [417, 94] on span "one of the largest ever assembled for animals in their natural habitat" at bounding box center [337, 90] width 189 height 7
click at [156, 102] on blockquote "a groundbreaking study on recent evolutionary changes in natural populations ha…" at bounding box center [357, 91] width 450 height 48
drag, startPoint x: 352, startPoint y: 137, endPoint x: 316, endPoint y: 201, distance: 72.3
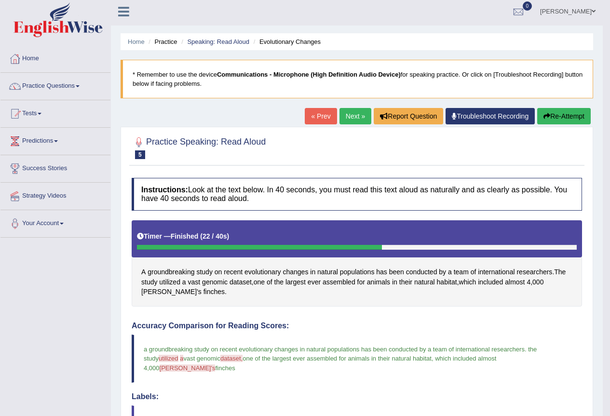
scroll to position [0, 0]
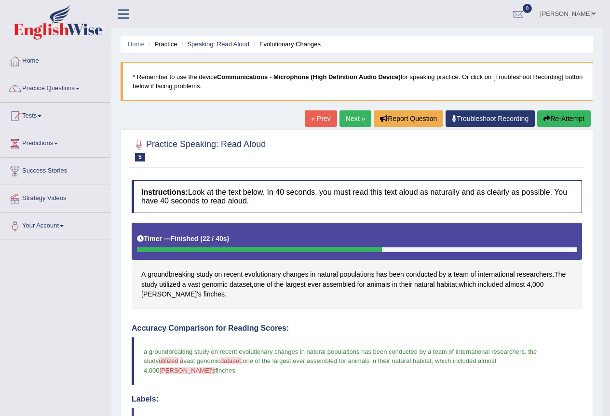
click at [555, 115] on button "Re-Attempt" at bounding box center [564, 118] width 54 height 16
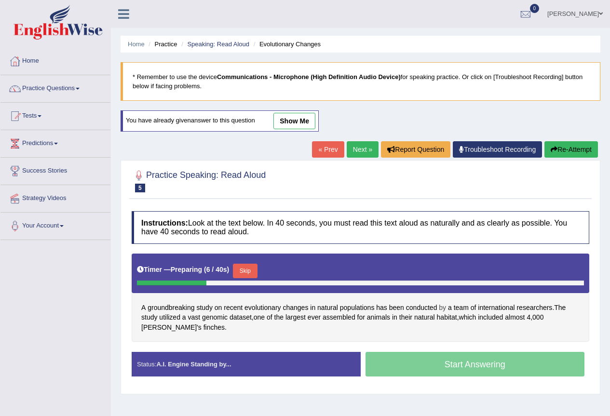
click at [442, 312] on span "by" at bounding box center [442, 308] width 7 height 10
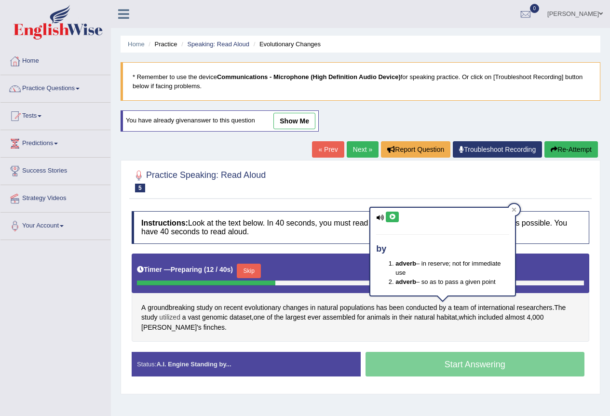
click at [170, 319] on span "utilized" at bounding box center [169, 318] width 21 height 10
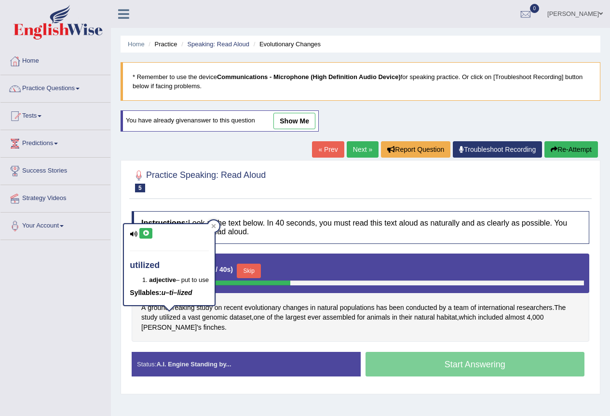
click at [145, 235] on icon at bounding box center [145, 234] width 7 height 6
click at [202, 323] on span "[PERSON_NAME]'s" at bounding box center [171, 328] width 60 height 10
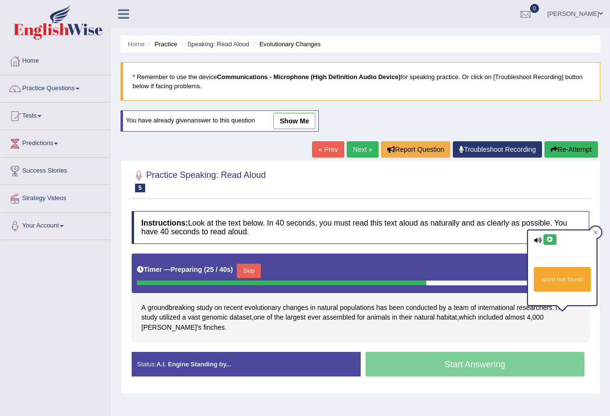
click at [548, 238] on icon at bounding box center [549, 240] width 7 height 6
click at [597, 234] on icon at bounding box center [596, 233] width 4 height 4
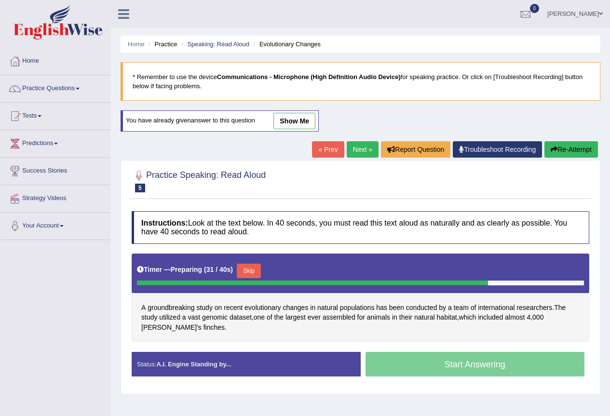
click at [253, 273] on button "Skip" at bounding box center [249, 271] width 24 height 14
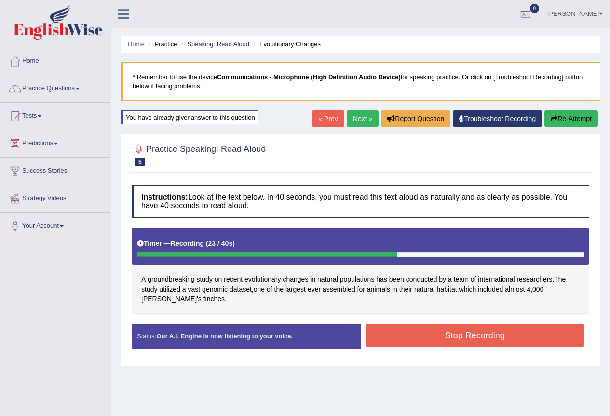
click at [419, 333] on button "Stop Recording" at bounding box center [475, 336] width 219 height 22
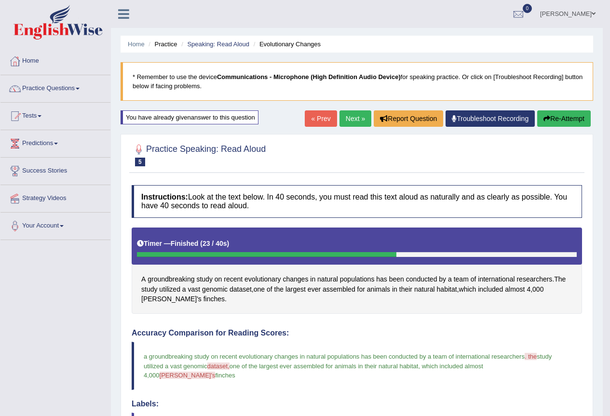
scroll to position [275, 0]
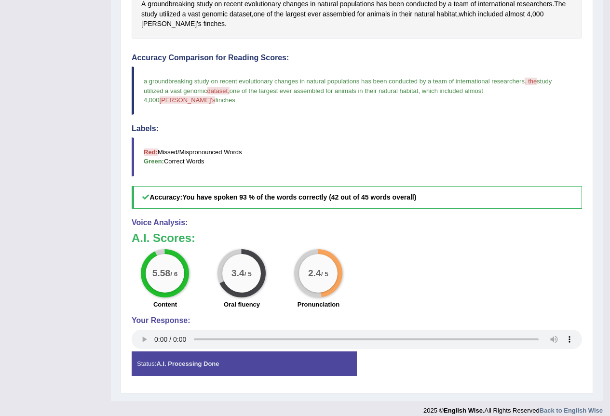
click at [216, 96] on span "[PERSON_NAME]'s" at bounding box center [188, 99] width 56 height 7
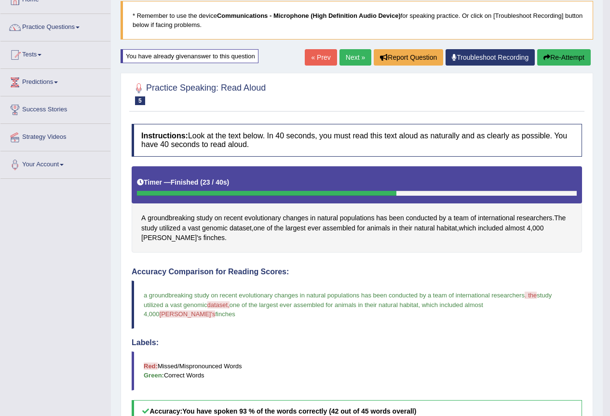
scroll to position [0, 0]
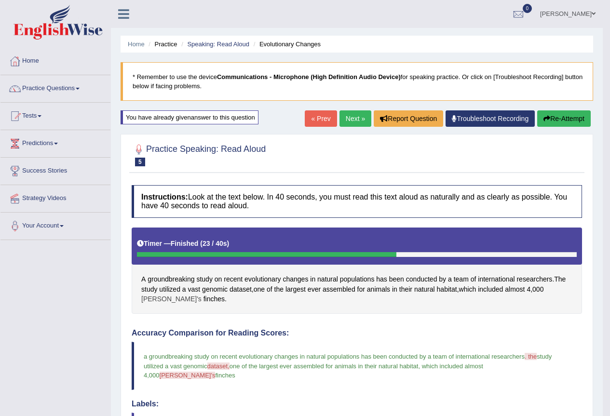
click at [161, 300] on span "[PERSON_NAME]'s" at bounding box center [171, 299] width 60 height 10
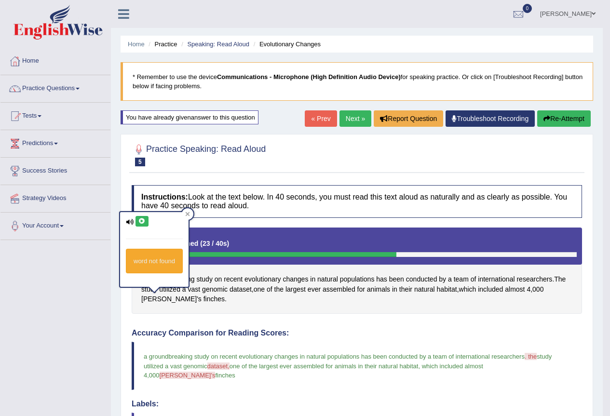
click at [139, 220] on icon at bounding box center [141, 221] width 7 height 6
click at [137, 222] on button at bounding box center [142, 221] width 13 height 11
click at [344, 117] on link "Next »" at bounding box center [356, 118] width 32 height 16
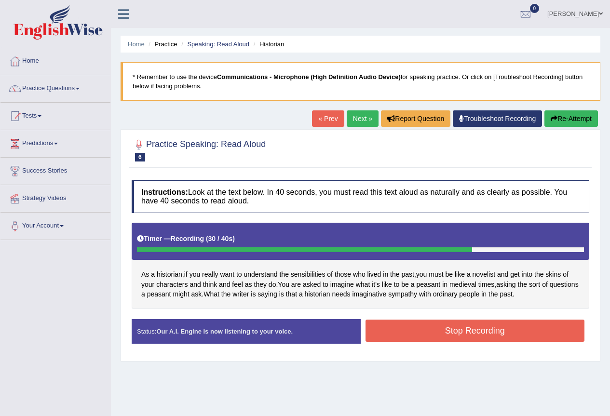
click at [454, 329] on button "Stop Recording" at bounding box center [475, 331] width 219 height 22
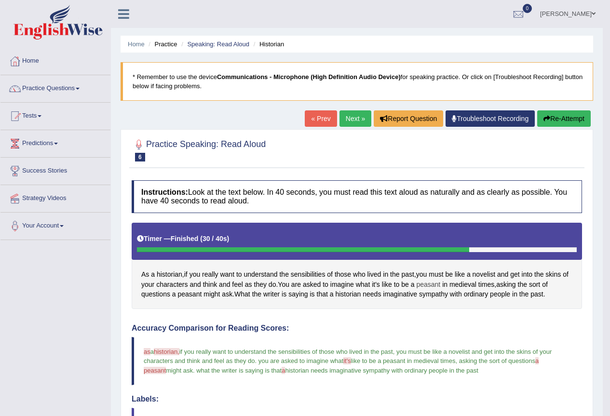
click at [435, 286] on span "peasant" at bounding box center [428, 285] width 24 height 10
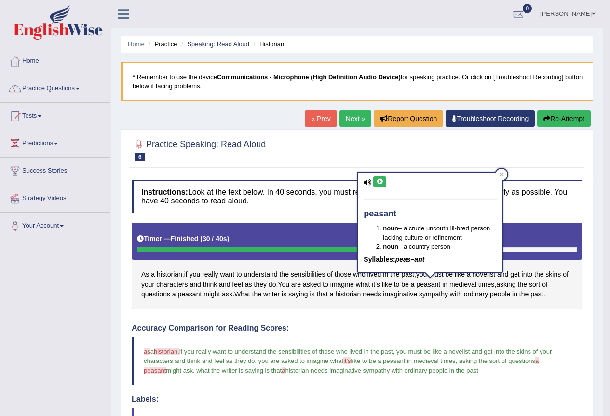
click at [378, 184] on icon at bounding box center [379, 182] width 7 height 6
click at [351, 363] on span "it's" at bounding box center [346, 360] width 7 height 7
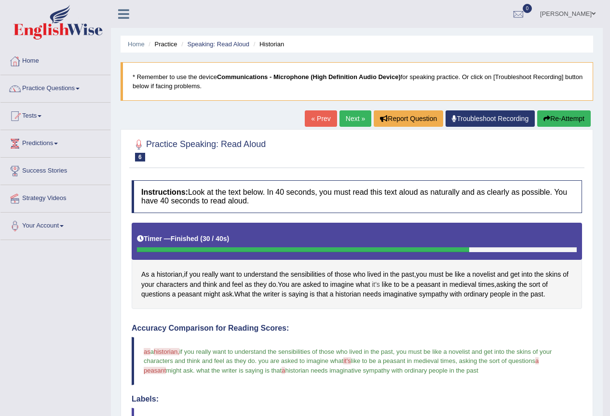
click at [378, 287] on span "it's" at bounding box center [376, 285] width 8 height 10
click at [173, 276] on span "historian" at bounding box center [170, 275] width 26 height 10
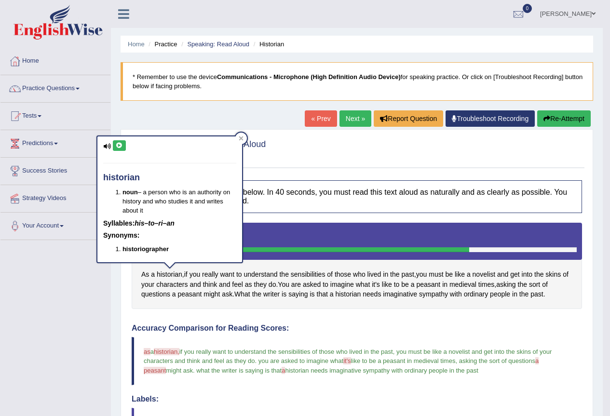
click at [119, 146] on icon at bounding box center [119, 146] width 7 height 6
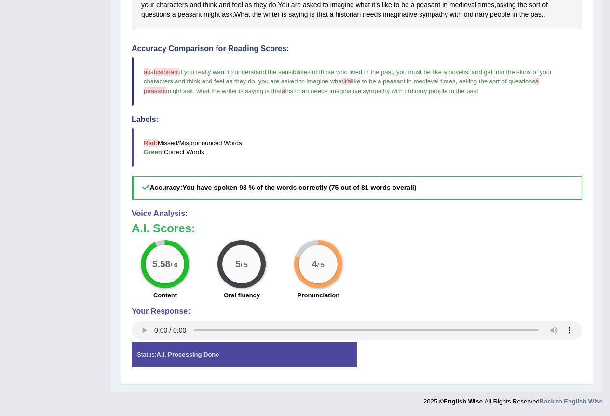
drag, startPoint x: 257, startPoint y: 158, endPoint x: 261, endPoint y: 215, distance: 57.5
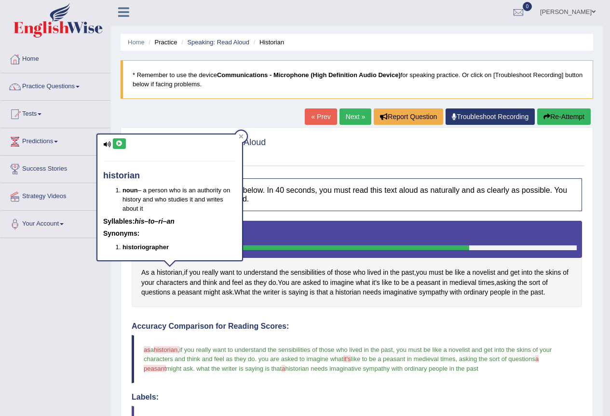
scroll to position [0, 0]
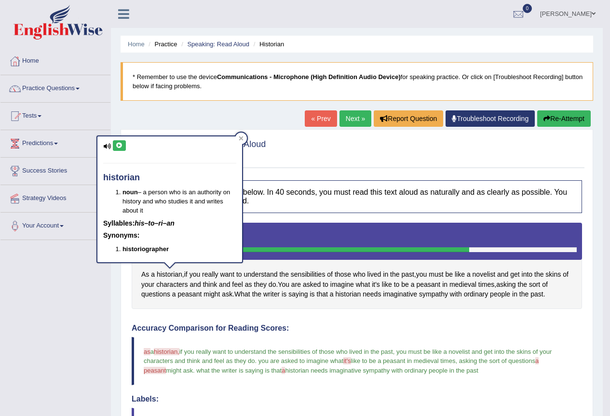
click at [327, 146] on div at bounding box center [357, 149] width 450 height 29
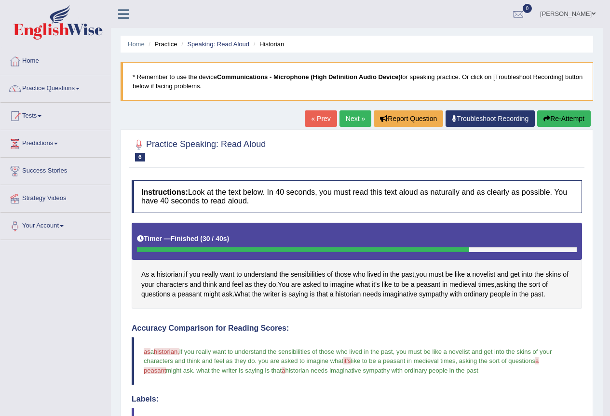
click at [574, 119] on button "Re-Attempt" at bounding box center [564, 118] width 54 height 16
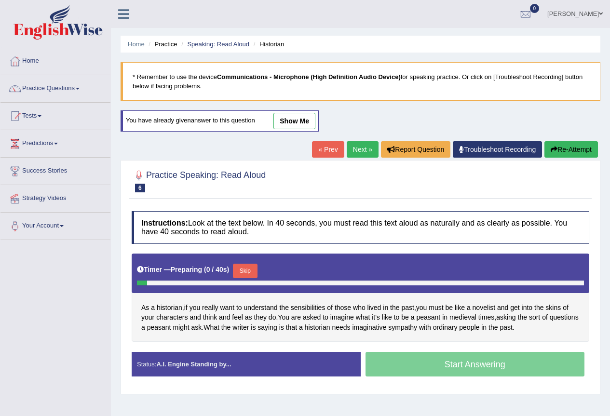
click at [254, 271] on button "Skip" at bounding box center [245, 271] width 24 height 14
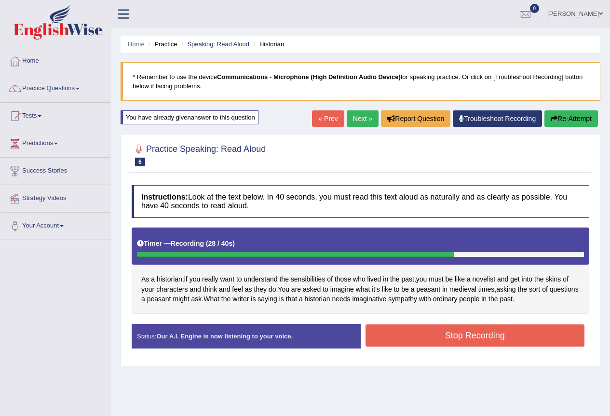
click at [474, 336] on button "Stop Recording" at bounding box center [475, 336] width 219 height 22
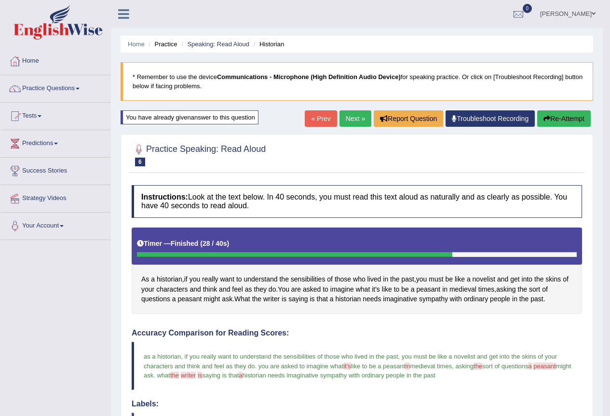
drag, startPoint x: 488, startPoint y: 380, endPoint x: 478, endPoint y: 375, distance: 11.2
click at [479, 375] on blockquote "as a historian , if you really want to understand the sensibilities of those wh…" at bounding box center [357, 366] width 450 height 48
click at [365, 405] on h4 "Labels:" at bounding box center [357, 404] width 450 height 9
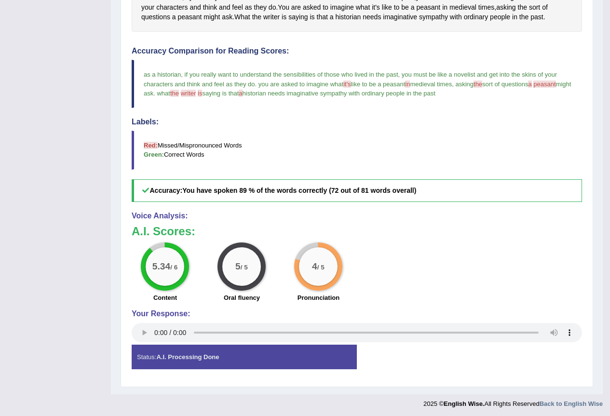
scroll to position [285, 0]
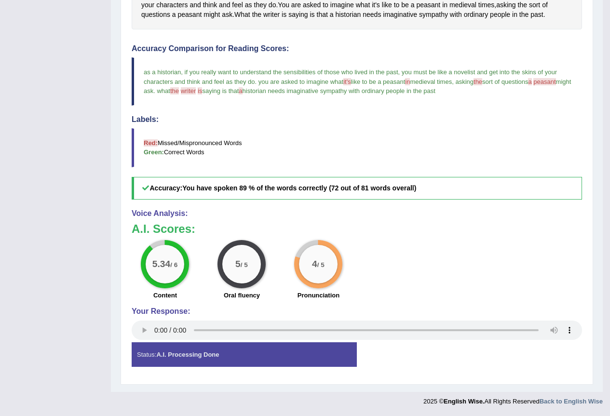
click at [556, 81] on span "peasant" at bounding box center [544, 81] width 22 height 7
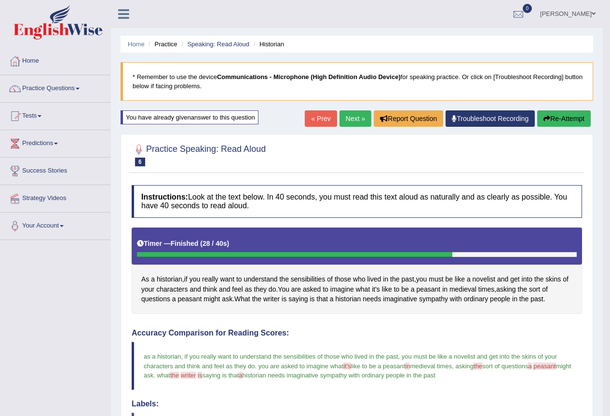
click at [357, 119] on link "Next »" at bounding box center [356, 118] width 32 height 16
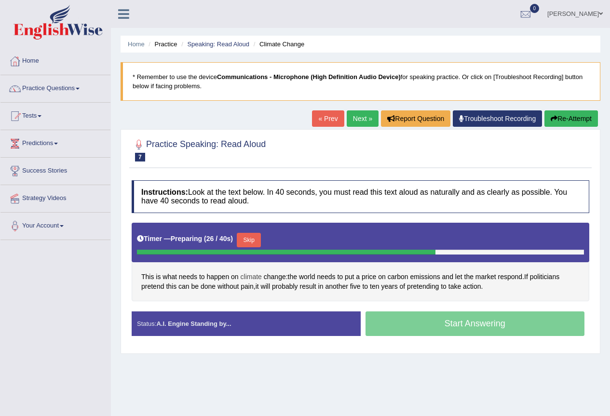
click at [250, 278] on span "climate" at bounding box center [251, 277] width 21 height 10
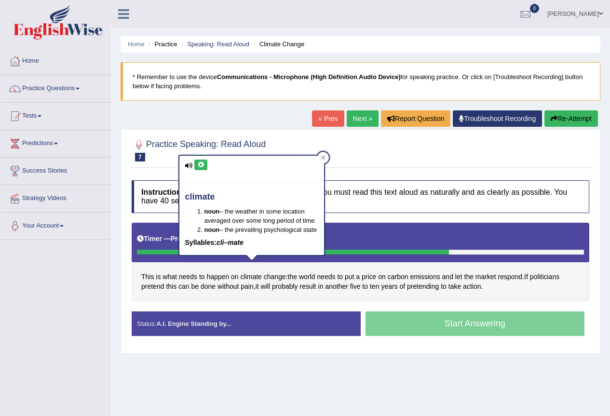
click at [205, 164] on button at bounding box center [200, 165] width 13 height 11
click at [425, 278] on span "emissions" at bounding box center [425, 277] width 30 height 10
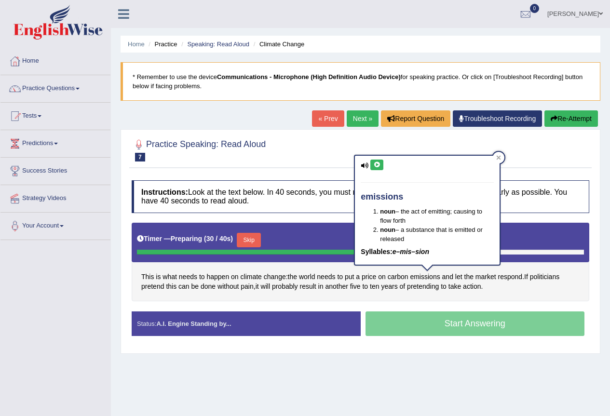
click at [377, 164] on icon at bounding box center [376, 165] width 7 height 6
click at [558, 279] on span "politicians" at bounding box center [544, 277] width 29 height 10
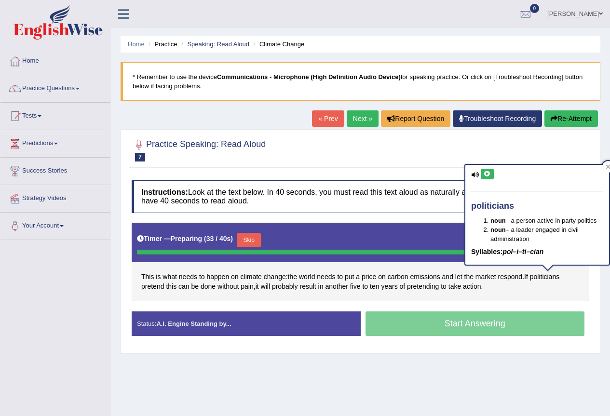
click at [486, 173] on icon at bounding box center [487, 174] width 7 height 6
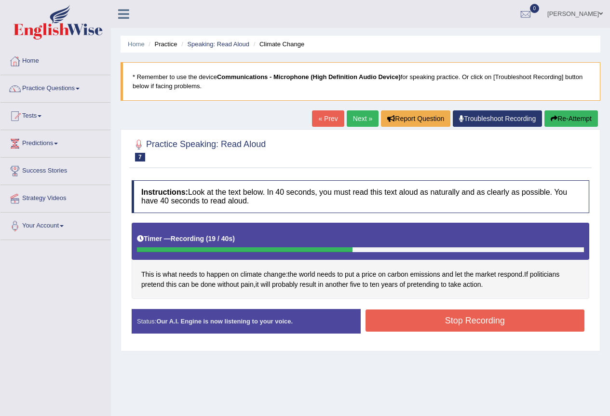
click at [457, 323] on button "Stop Recording" at bounding box center [475, 321] width 219 height 22
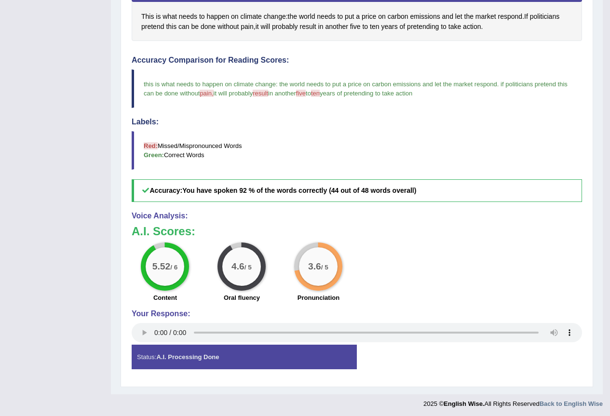
scroll to position [260, 0]
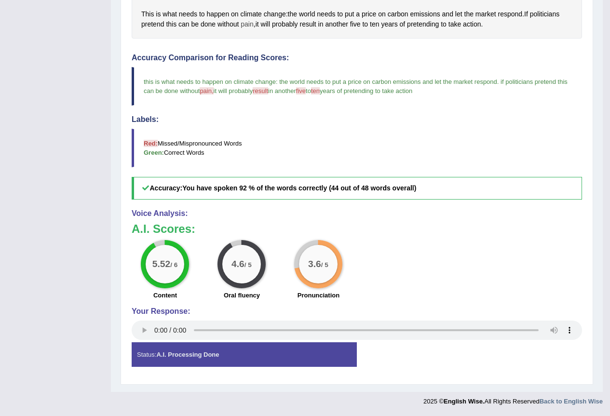
click at [250, 27] on span "pain" at bounding box center [247, 24] width 13 height 10
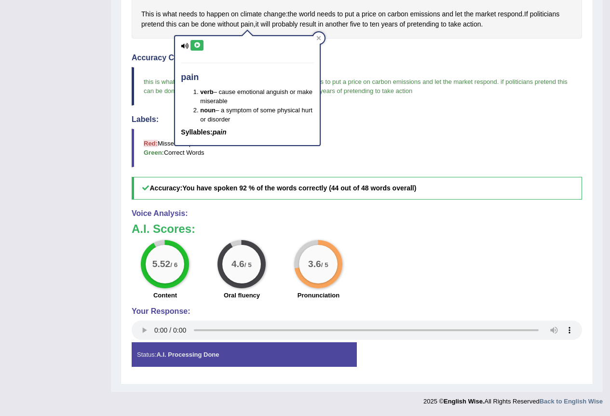
click at [197, 43] on icon at bounding box center [196, 45] width 7 height 6
click at [321, 40] on icon at bounding box center [318, 38] width 5 height 5
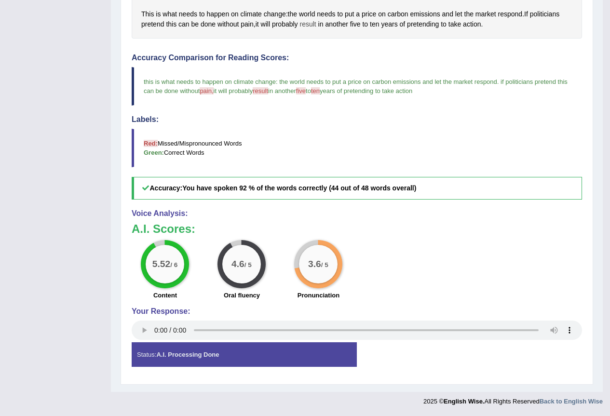
click at [312, 26] on span "result" at bounding box center [307, 24] width 16 height 10
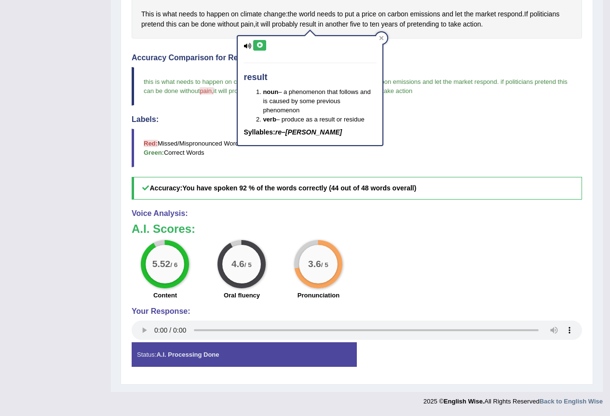
click at [262, 47] on icon at bounding box center [259, 45] width 7 height 6
click at [380, 38] on icon at bounding box center [381, 38] width 5 height 5
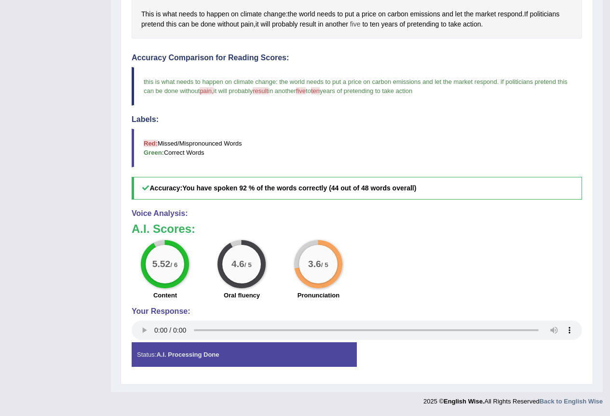
click at [353, 26] on div "This is what needs to happen on climate change : the world needs to put a price…" at bounding box center [357, 0] width 450 height 77
click at [357, 26] on span "five" at bounding box center [355, 24] width 11 height 10
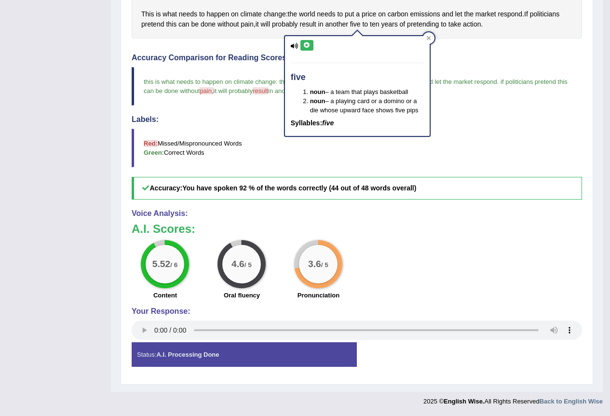
click at [300, 46] on button at bounding box center [306, 45] width 13 height 11
click at [387, 32] on div "five noun – a team that plays basketball noun – a playing card or a domino or a…" at bounding box center [357, 83] width 147 height 108
click at [432, 33] on div at bounding box center [429, 38] width 12 height 12
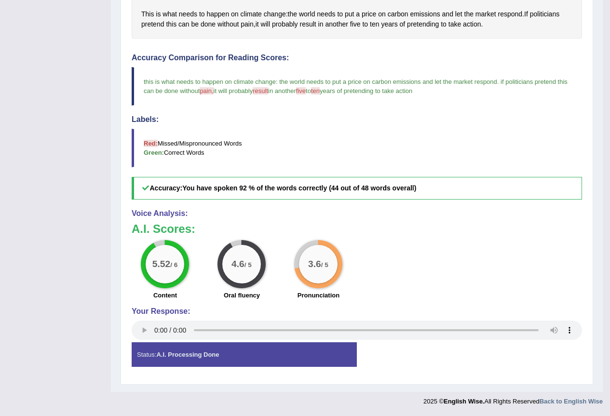
click at [320, 91] on span "ten" at bounding box center [315, 90] width 9 height 7
click at [372, 26] on span "ten" at bounding box center [374, 24] width 9 height 10
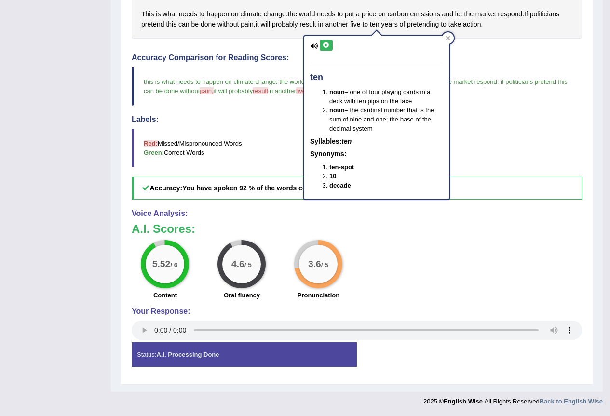
click at [327, 48] on icon at bounding box center [326, 45] width 7 height 6
click at [450, 39] on div at bounding box center [448, 38] width 12 height 12
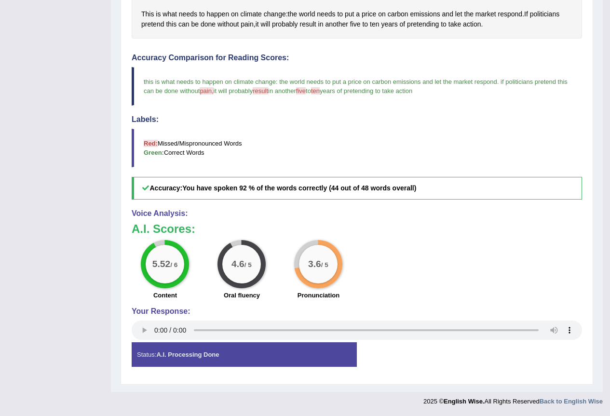
drag, startPoint x: 533, startPoint y: 125, endPoint x: 520, endPoint y: 108, distance: 22.0
click at [534, 120] on div "Accuracy Comparison for Reading Scores: this is what needs to happen on climate…" at bounding box center [357, 127] width 450 height 146
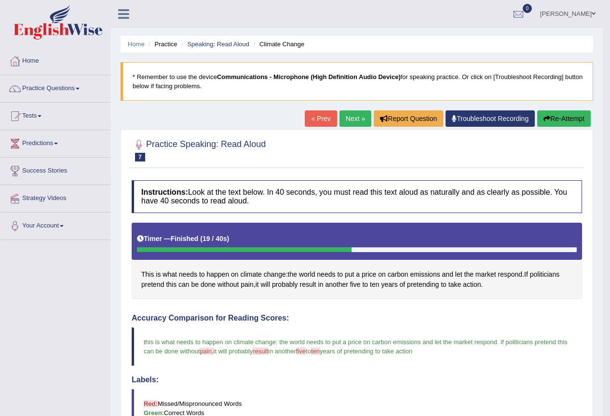
click at [560, 112] on button "Re-Attempt" at bounding box center [564, 118] width 54 height 16
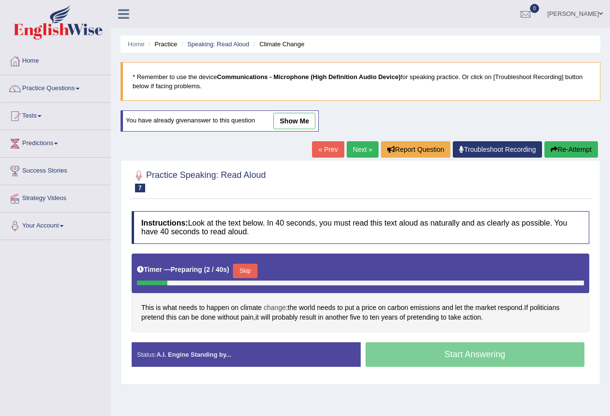
drag, startPoint x: 265, startPoint y: 309, endPoint x: 272, endPoint y: 311, distance: 6.4
click at [272, 311] on span "change" at bounding box center [275, 308] width 22 height 10
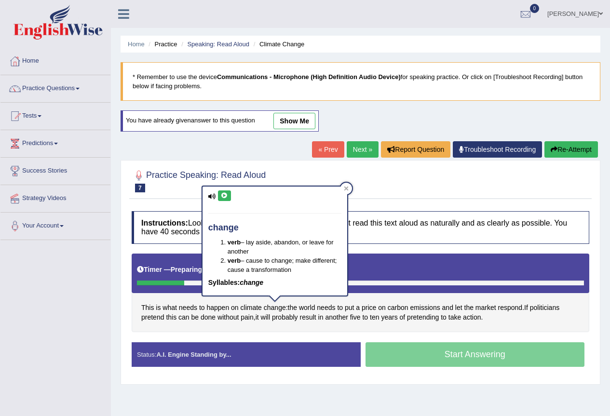
click at [348, 186] on div "change verb – lay aside, abandon, or leave for another verb – cause to change; …" at bounding box center [275, 244] width 147 height 117
click at [348, 190] on icon at bounding box center [346, 188] width 5 height 5
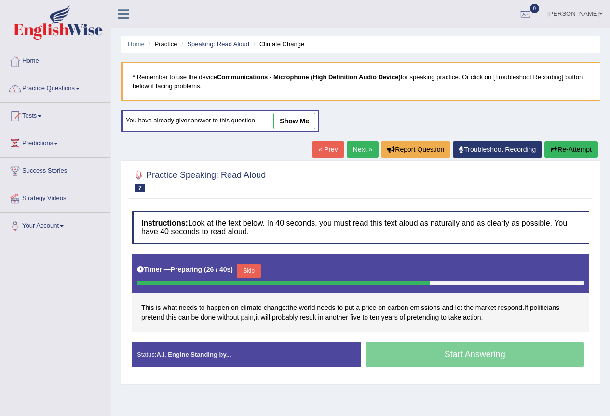
click at [252, 318] on span "pain" at bounding box center [247, 318] width 13 height 10
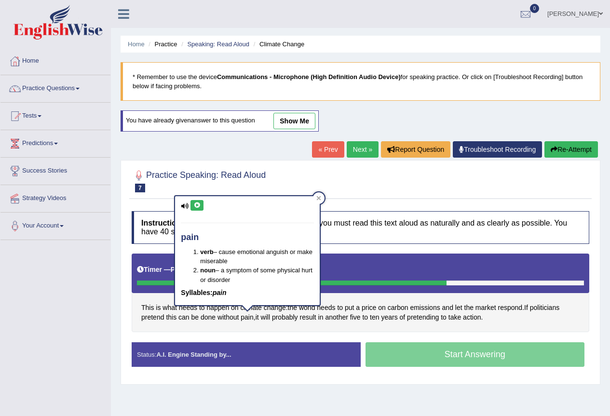
click at [201, 209] on button at bounding box center [197, 205] width 13 height 11
click at [318, 199] on icon at bounding box center [318, 198] width 5 height 5
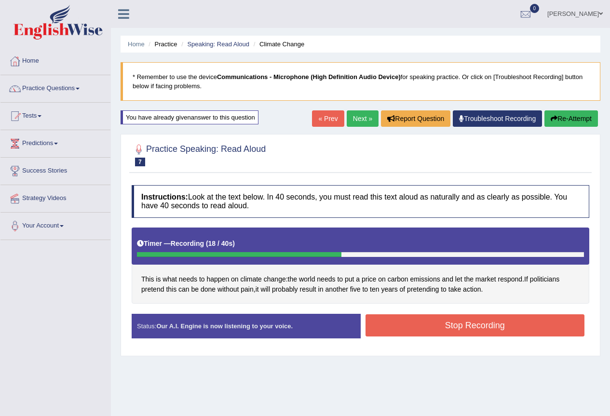
click at [472, 322] on button "Stop Recording" at bounding box center [475, 325] width 219 height 22
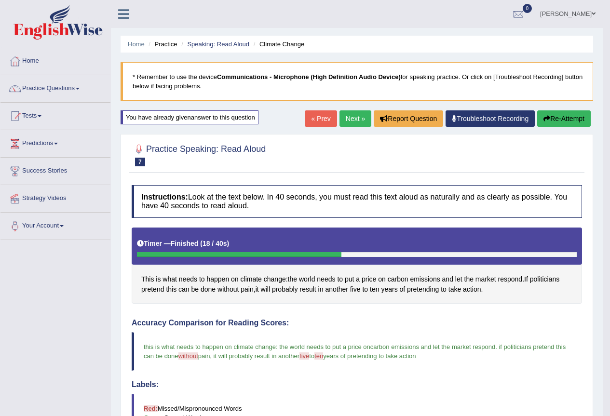
scroll to position [265, 0]
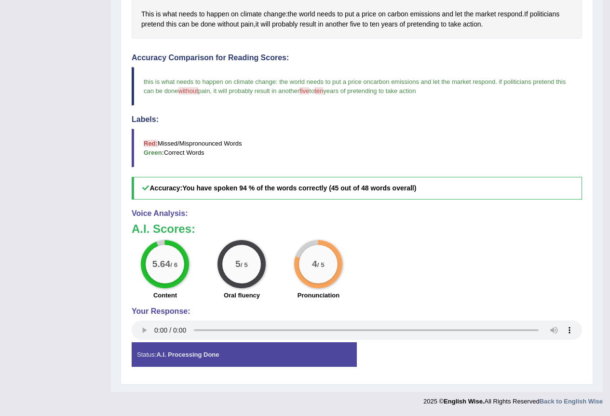
click at [309, 92] on span "five" at bounding box center [304, 90] width 10 height 7
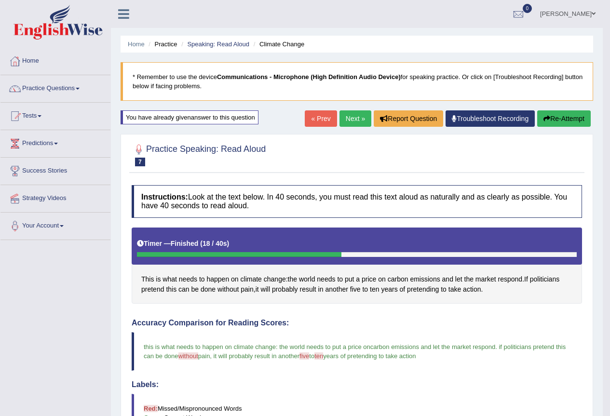
click at [309, 358] on span "five" at bounding box center [304, 356] width 10 height 7
click at [359, 289] on span "five" at bounding box center [355, 290] width 11 height 10
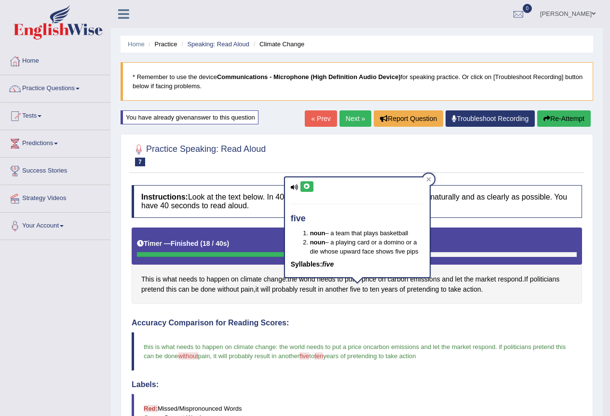
drag, startPoint x: 299, startPoint y: 180, endPoint x: 304, endPoint y: 186, distance: 7.5
click at [303, 185] on div "five noun – a team that plays basketball noun – a playing card or a domino or a…" at bounding box center [357, 227] width 145 height 100
click at [306, 187] on icon at bounding box center [306, 187] width 7 height 6
click at [431, 181] on icon at bounding box center [428, 179] width 5 height 5
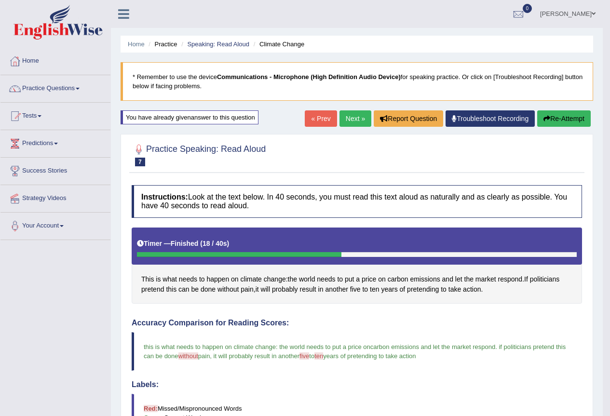
scroll to position [265, 0]
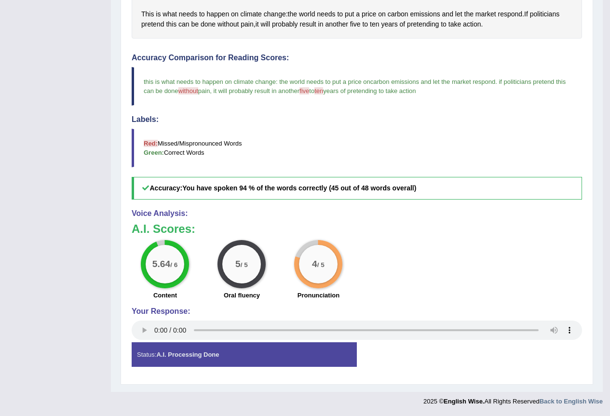
drag, startPoint x: 268, startPoint y: 351, endPoint x: 270, endPoint y: 343, distance: 8.1
click at [269, 350] on div "Status: A.I. Processing Done" at bounding box center [244, 354] width 225 height 25
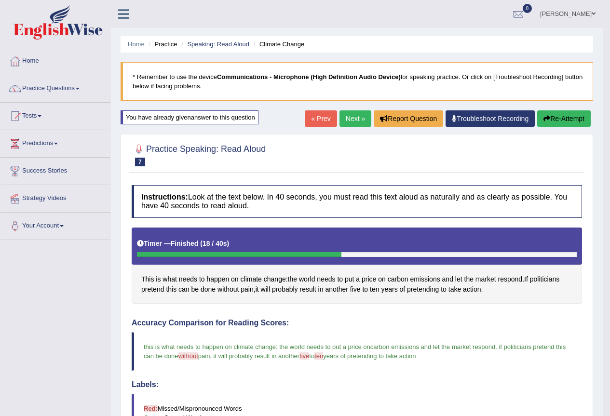
click at [353, 119] on link "Next »" at bounding box center [356, 118] width 32 height 16
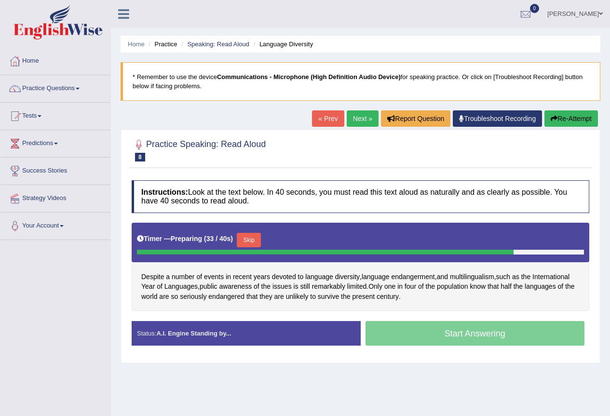
click at [254, 287] on div "Despite a number of events in recent years devoted to language diversity , lang…" at bounding box center [361, 267] width 458 height 89
click at [336, 290] on span "remarkably" at bounding box center [328, 287] width 33 height 10
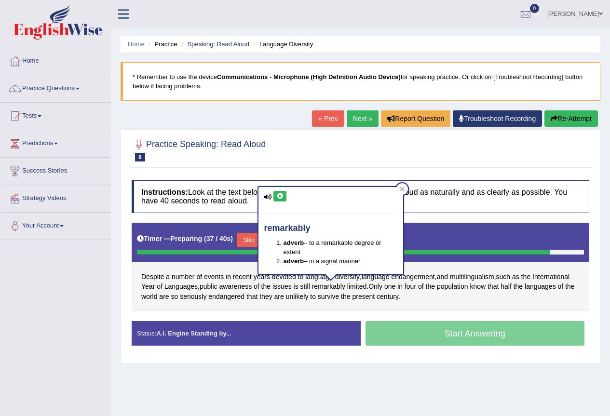
click at [280, 198] on icon at bounding box center [279, 196] width 7 height 6
click at [466, 276] on span "multilingualism" at bounding box center [472, 277] width 44 height 10
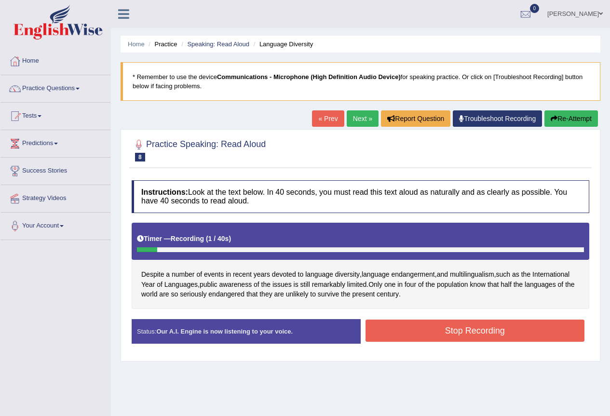
drag, startPoint x: 189, startPoint y: 275, endPoint x: 196, endPoint y: 275, distance: 7.2
click at [195, 274] on div "Despite a number of events in recent years devoted to language diversity , lang…" at bounding box center [361, 266] width 458 height 86
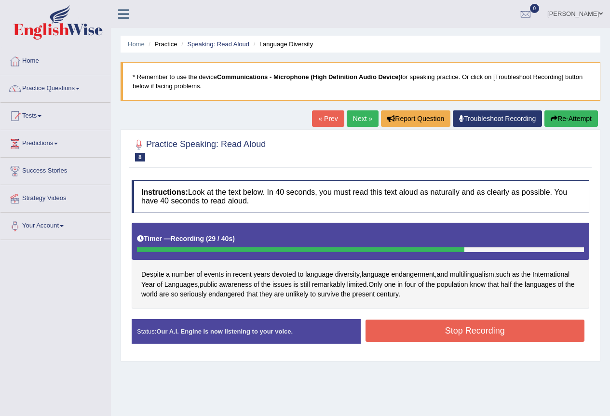
click at [445, 329] on button "Stop Recording" at bounding box center [475, 331] width 219 height 22
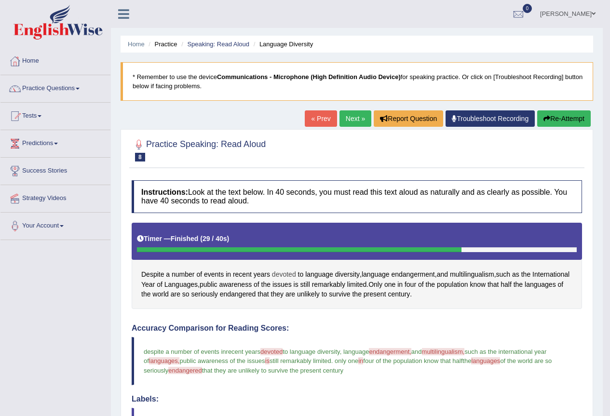
click at [284, 276] on span "devoted" at bounding box center [284, 275] width 24 height 10
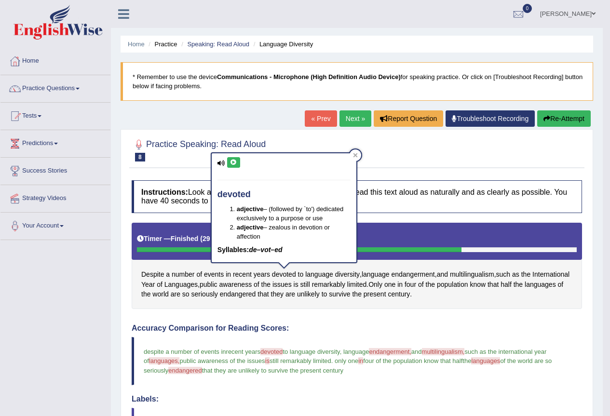
drag, startPoint x: 175, startPoint y: 372, endPoint x: 185, endPoint y: 372, distance: 9.7
click at [233, 161] on icon at bounding box center [233, 163] width 7 height 6
click at [412, 273] on span "endangerment" at bounding box center [412, 275] width 43 height 10
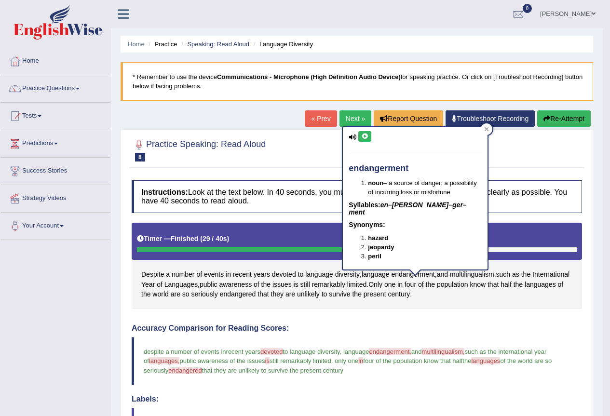
click at [366, 139] on button at bounding box center [364, 136] width 13 height 11
click at [368, 136] on icon at bounding box center [364, 137] width 7 height 6
click at [479, 275] on span "multilingualism" at bounding box center [472, 275] width 44 height 10
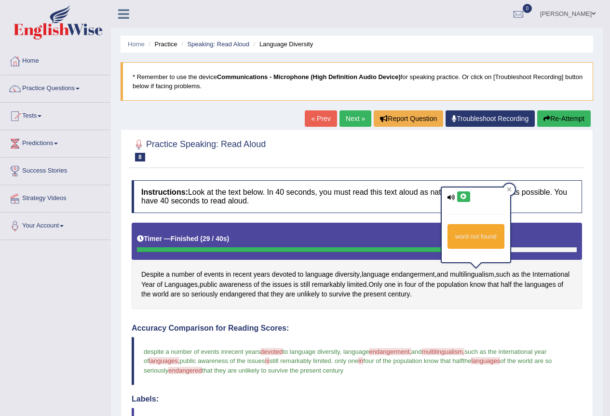
click at [468, 196] on button at bounding box center [463, 196] width 13 height 11
click at [465, 194] on icon at bounding box center [463, 197] width 7 height 6
click at [510, 184] on div at bounding box center [510, 190] width 12 height 12
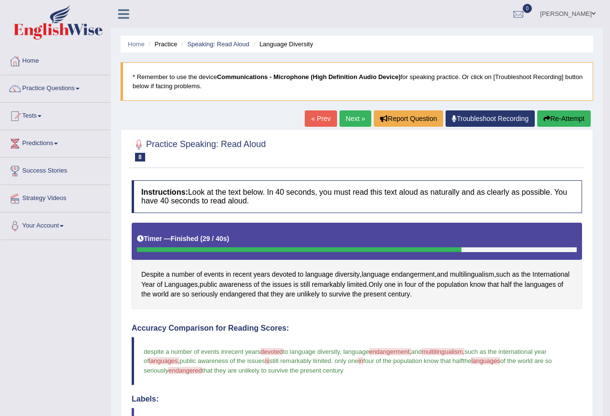
click at [561, 115] on button "Re-Attempt" at bounding box center [564, 118] width 54 height 16
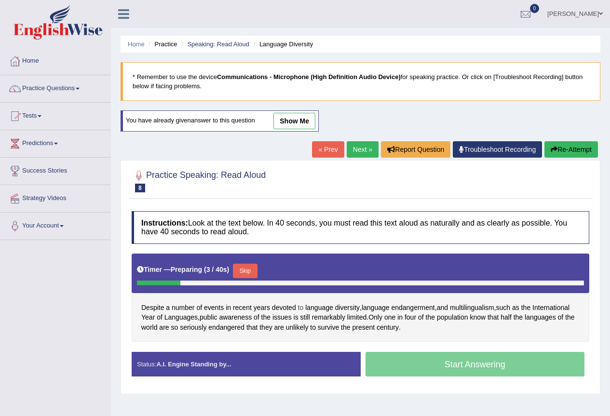
drag, startPoint x: 293, startPoint y: 308, endPoint x: 299, endPoint y: 309, distance: 6.8
click at [299, 309] on div "Despite a number of events in recent years devoted to language diversity , lang…" at bounding box center [361, 298] width 458 height 89
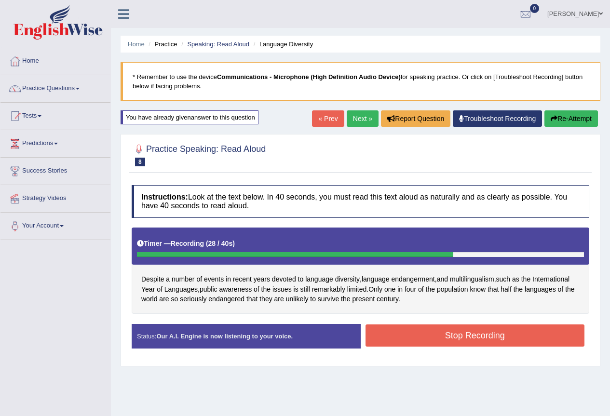
click at [470, 336] on button "Stop Recording" at bounding box center [475, 336] width 219 height 22
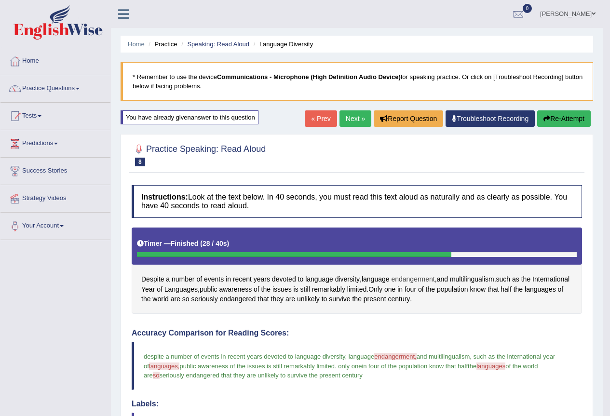
click at [412, 281] on span "endangerment" at bounding box center [412, 279] width 43 height 10
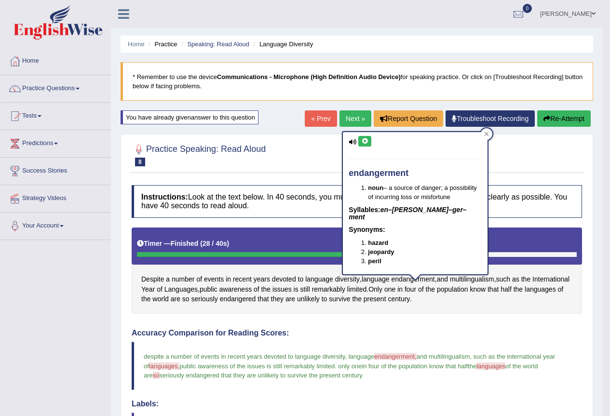
click at [364, 136] on button at bounding box center [364, 141] width 13 height 11
click at [489, 134] on icon at bounding box center [486, 134] width 5 height 5
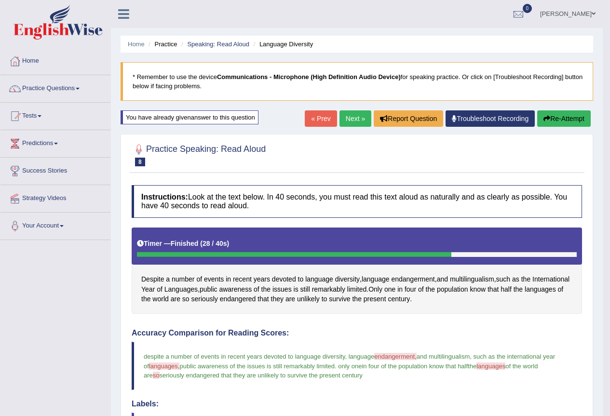
click at [355, 116] on link "Next »" at bounding box center [356, 118] width 32 height 16
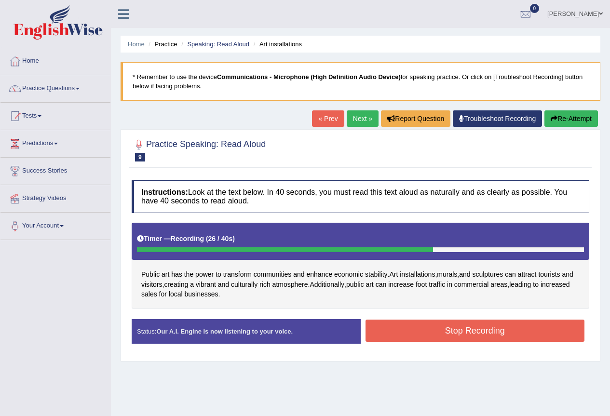
click at [410, 333] on button "Stop Recording" at bounding box center [475, 331] width 219 height 22
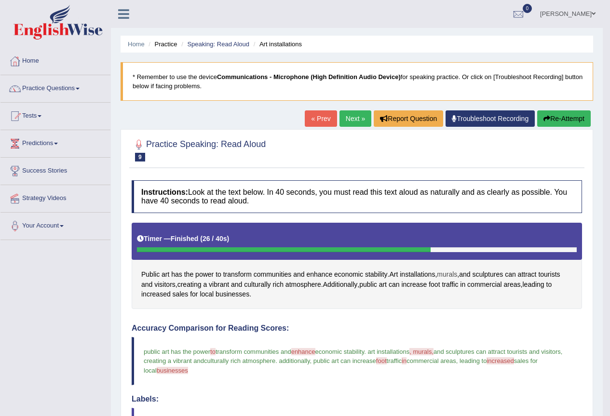
click at [449, 273] on span "murals" at bounding box center [447, 275] width 20 height 10
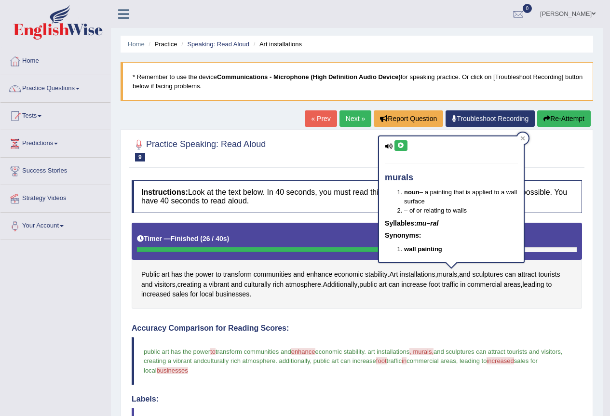
click at [403, 147] on icon at bounding box center [400, 146] width 7 height 6
click at [401, 148] on icon at bounding box center [400, 146] width 7 height 6
click at [320, 272] on span "enhance" at bounding box center [319, 275] width 26 height 10
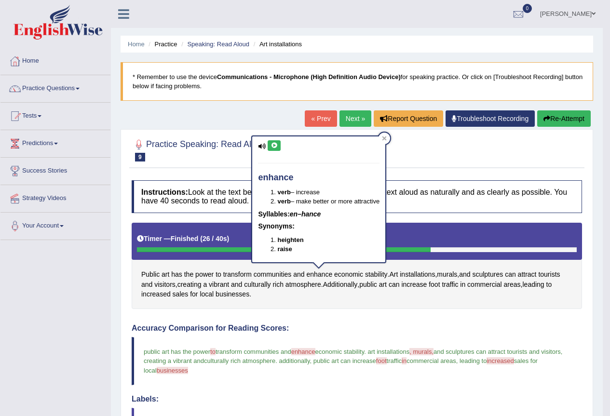
click at [278, 149] on button at bounding box center [274, 145] width 13 height 11
click at [274, 147] on icon at bounding box center [274, 146] width 7 height 6
click at [440, 285] on span "foot" at bounding box center [434, 285] width 11 height 10
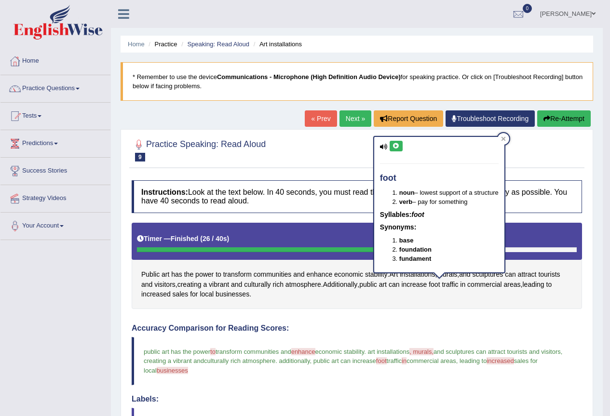
click at [394, 145] on icon at bounding box center [396, 146] width 7 height 6
click at [160, 297] on span "increased" at bounding box center [155, 294] width 29 height 10
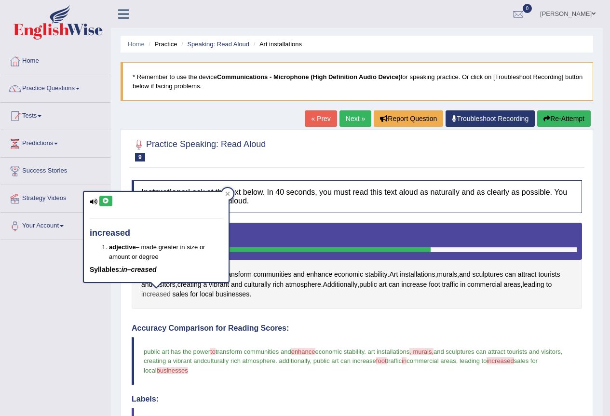
click at [161, 294] on span "increased" at bounding box center [155, 294] width 29 height 10
click at [105, 204] on button at bounding box center [105, 201] width 13 height 11
click at [236, 298] on span "businesses" at bounding box center [233, 294] width 34 height 10
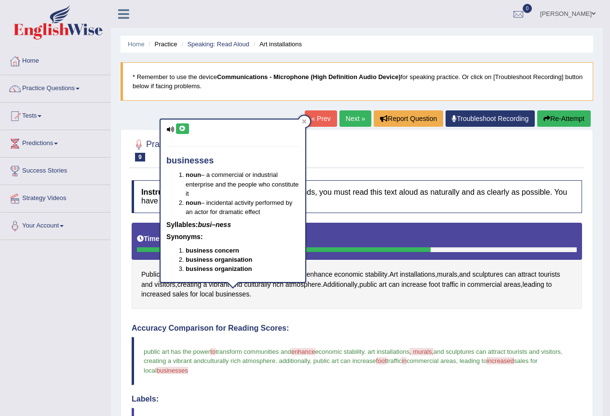
click at [182, 130] on icon at bounding box center [182, 129] width 7 height 6
click at [371, 317] on div "Instructions: Look at the text below. In 40 seconds, you must read this text al…" at bounding box center [356, 418] width 455 height 484
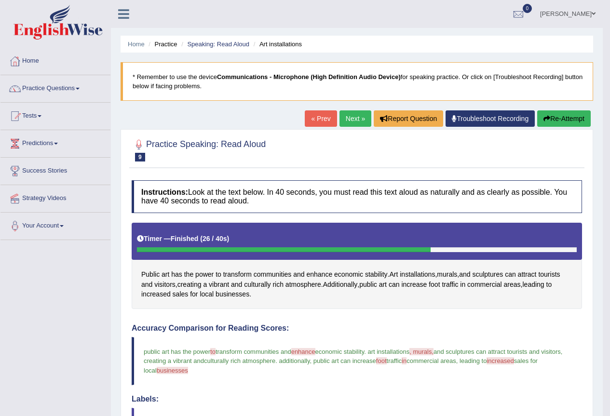
click at [564, 121] on button "Re-Attempt" at bounding box center [564, 118] width 54 height 16
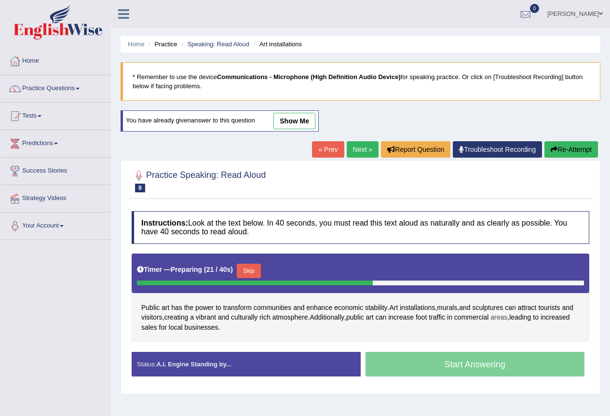
drag, startPoint x: 478, startPoint y: 321, endPoint x: 508, endPoint y: 317, distance: 30.1
click at [255, 270] on button "Skip" at bounding box center [249, 271] width 24 height 14
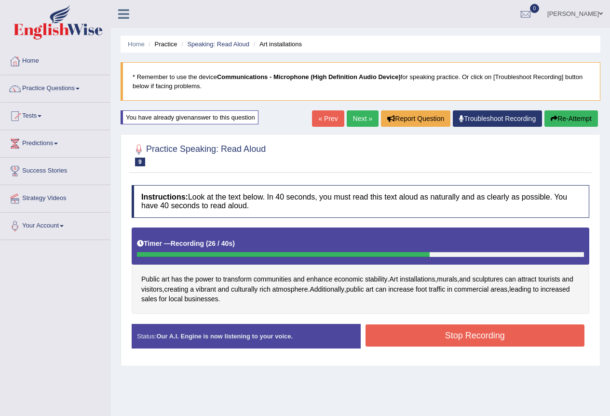
click at [423, 337] on button "Stop Recording" at bounding box center [475, 336] width 219 height 22
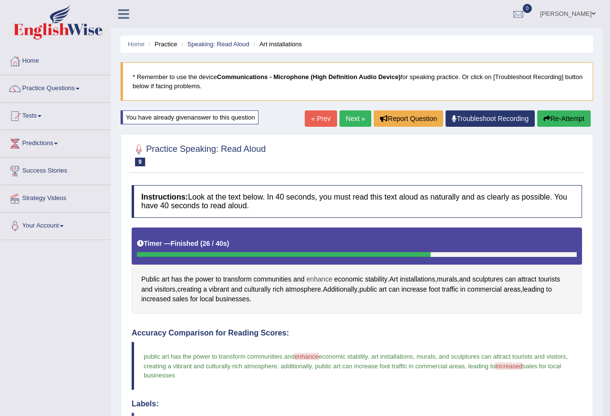
click at [327, 280] on span "enhance" at bounding box center [319, 279] width 26 height 10
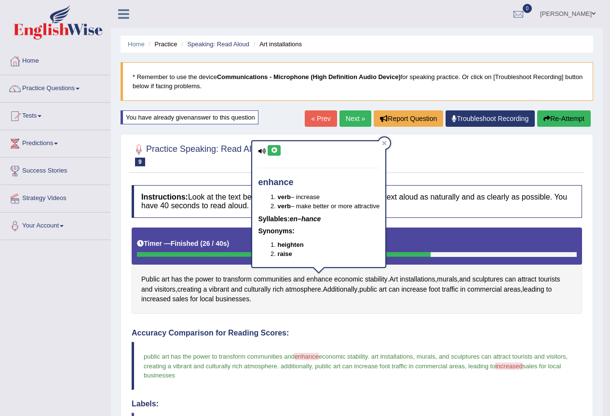
click at [278, 153] on button at bounding box center [274, 150] width 13 height 11
click at [422, 287] on span "increase" at bounding box center [414, 290] width 26 height 10
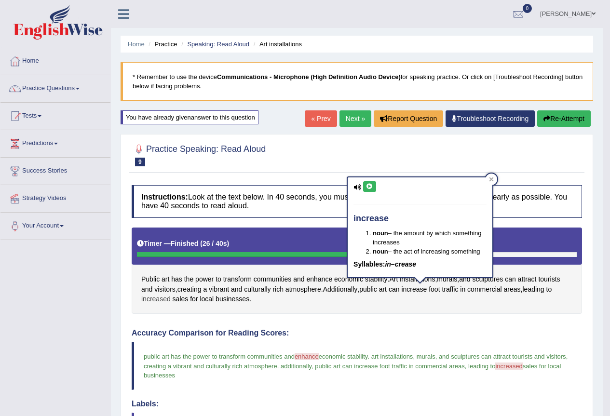
click at [157, 298] on span "increased" at bounding box center [155, 299] width 29 height 10
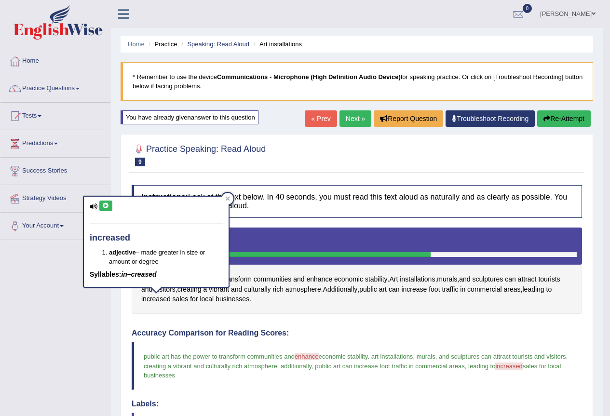
click at [107, 209] on button at bounding box center [105, 206] width 13 height 11
click at [227, 203] on div at bounding box center [228, 199] width 12 height 12
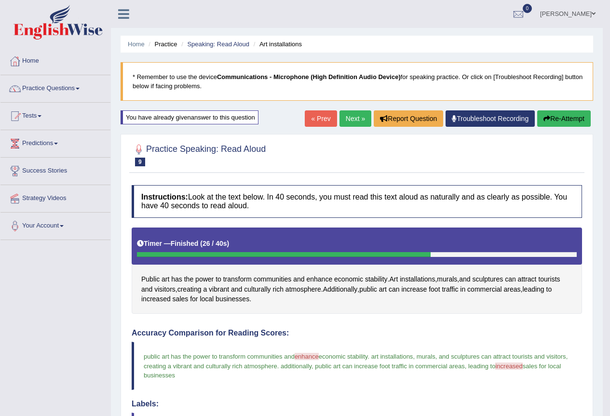
click at [340, 121] on link "Next »" at bounding box center [356, 118] width 32 height 16
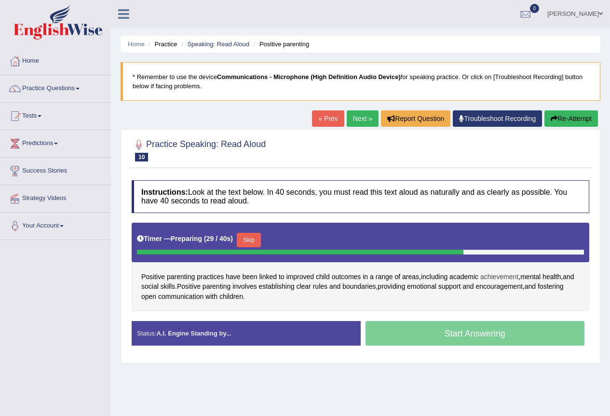
click at [514, 280] on span "achievement" at bounding box center [499, 277] width 38 height 10
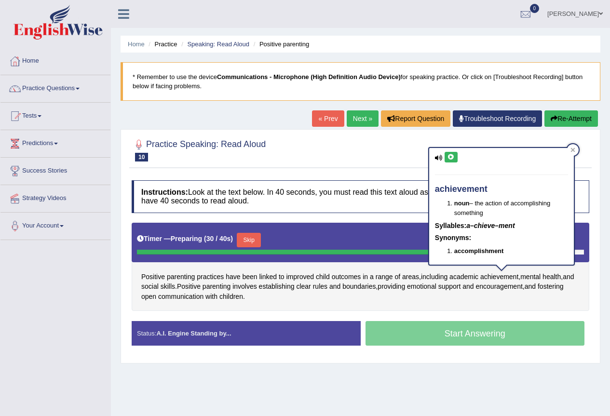
click at [449, 158] on icon at bounding box center [451, 157] width 7 height 6
click at [387, 274] on span "range" at bounding box center [384, 277] width 17 height 10
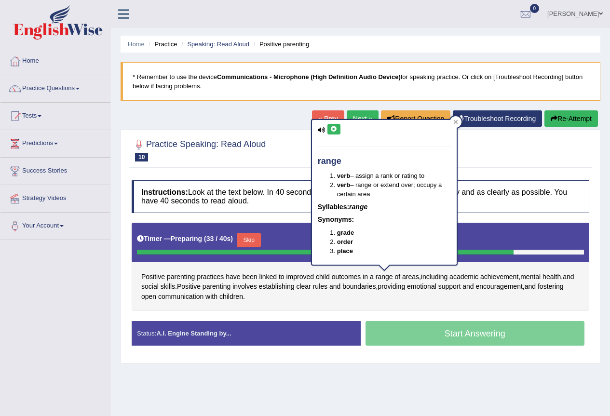
click at [334, 131] on icon at bounding box center [333, 129] width 7 height 6
click at [376, 289] on span "boundaries" at bounding box center [358, 287] width 33 height 10
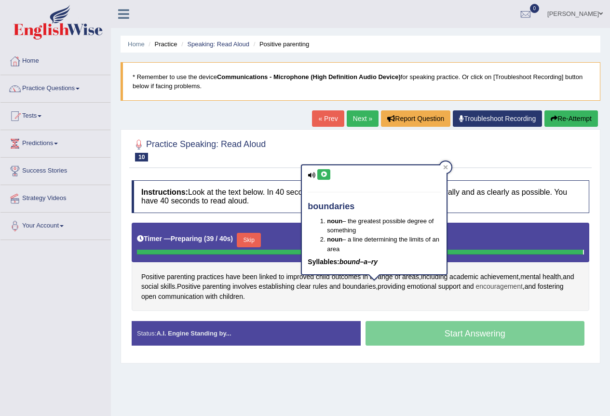
click at [523, 289] on span "encouragement" at bounding box center [499, 287] width 47 height 10
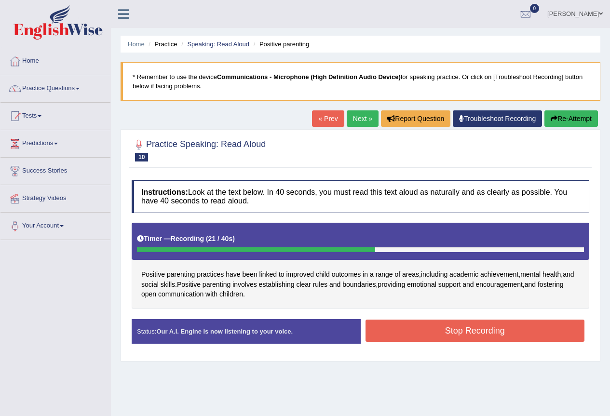
click at [430, 328] on button "Stop Recording" at bounding box center [475, 331] width 219 height 22
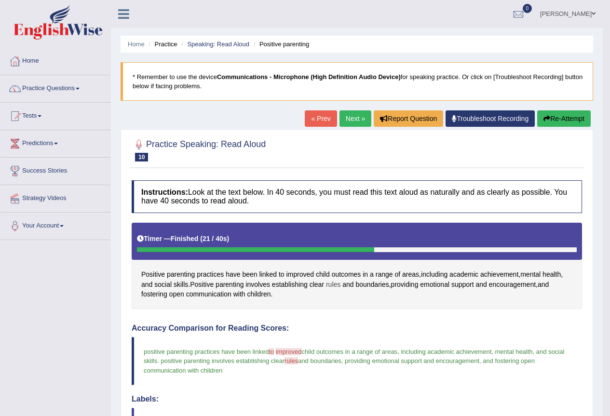
click at [337, 286] on span "rules" at bounding box center [333, 285] width 14 height 10
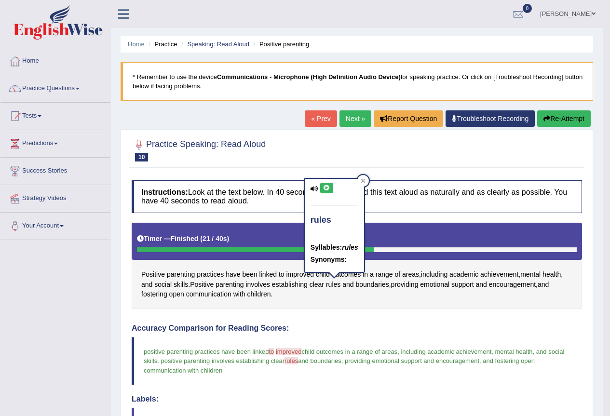
click at [324, 188] on icon at bounding box center [326, 188] width 7 height 6
click at [298, 274] on span "improved" at bounding box center [300, 275] width 28 height 10
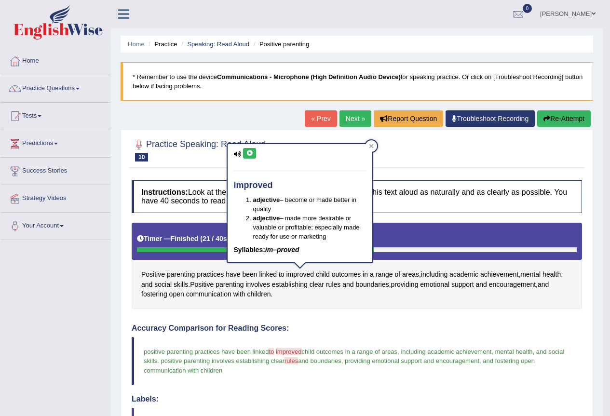
click at [253, 156] on icon at bounding box center [249, 153] width 7 height 6
drag, startPoint x: 558, startPoint y: 116, endPoint x: 555, endPoint y: 120, distance: 5.2
click at [558, 117] on button "Re-Attempt" at bounding box center [564, 118] width 54 height 16
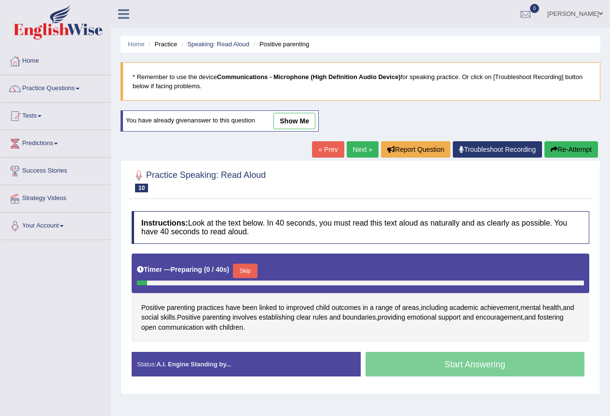
click at [250, 268] on button "Skip" at bounding box center [245, 271] width 24 height 14
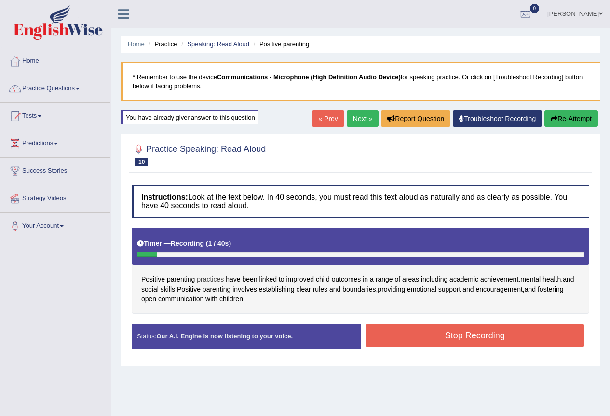
click at [211, 280] on span "practices" at bounding box center [210, 279] width 27 height 10
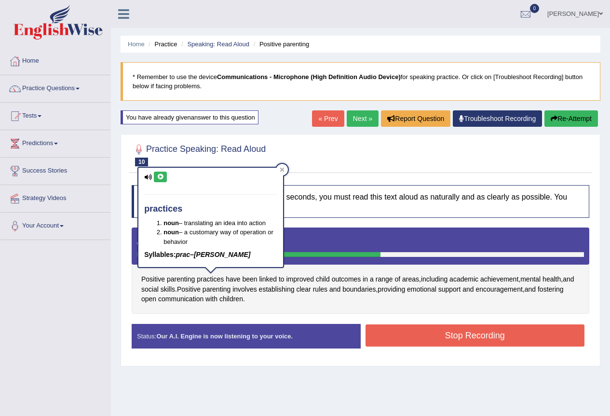
click at [445, 333] on button "Stop Recording" at bounding box center [475, 336] width 219 height 22
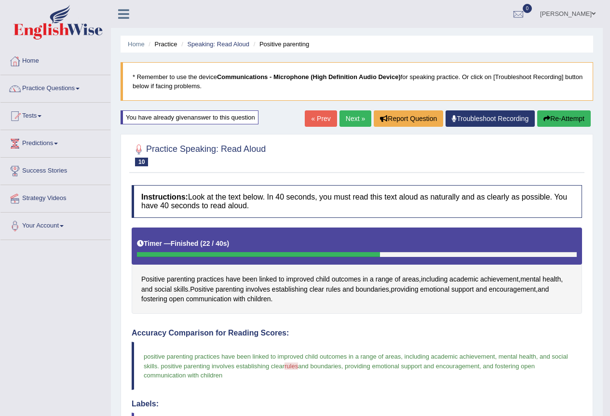
click at [349, 123] on link "Next »" at bounding box center [356, 118] width 32 height 16
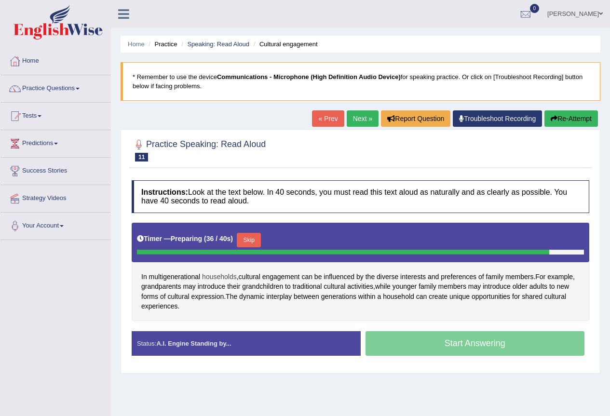
click at [212, 273] on span "households" at bounding box center [219, 277] width 35 height 10
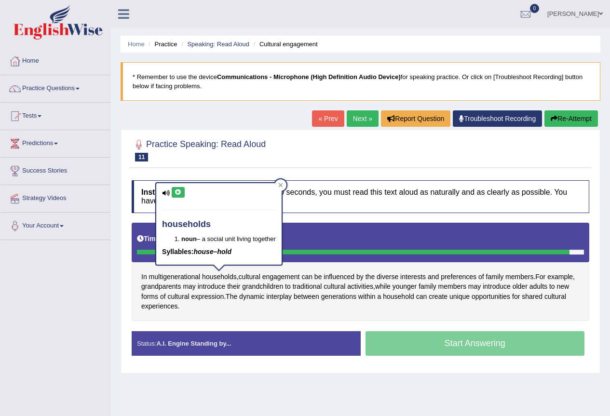
click at [180, 192] on icon at bounding box center [178, 193] width 7 height 6
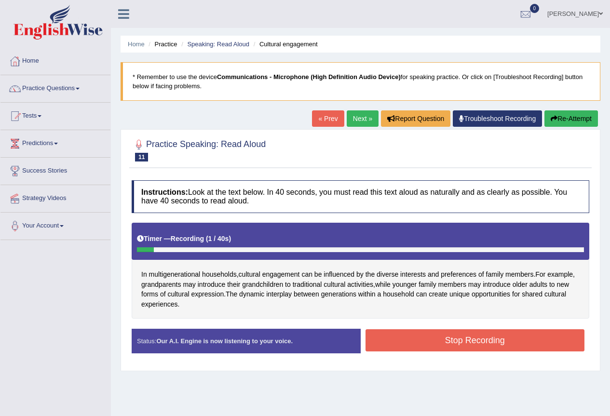
click at [141, 331] on div "Status: Our A.I. Engine is now listening to your voice." at bounding box center [246, 341] width 229 height 25
drag, startPoint x: 313, startPoint y: 287, endPoint x: 320, endPoint y: 288, distance: 7.8
click at [320, 288] on span "traditional" at bounding box center [307, 285] width 29 height 10
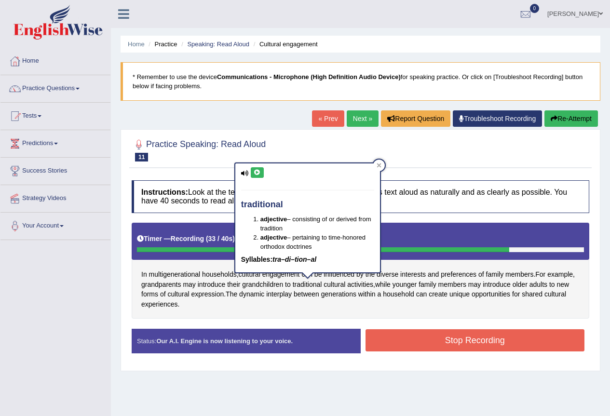
click at [414, 342] on button "Stop Recording" at bounding box center [475, 340] width 219 height 22
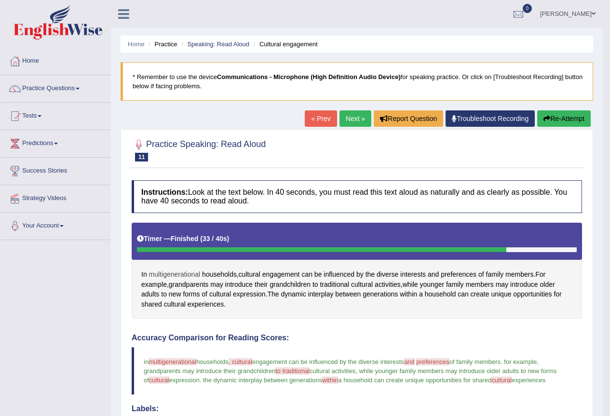
click at [193, 275] on span "multigenerational" at bounding box center [175, 275] width 52 height 10
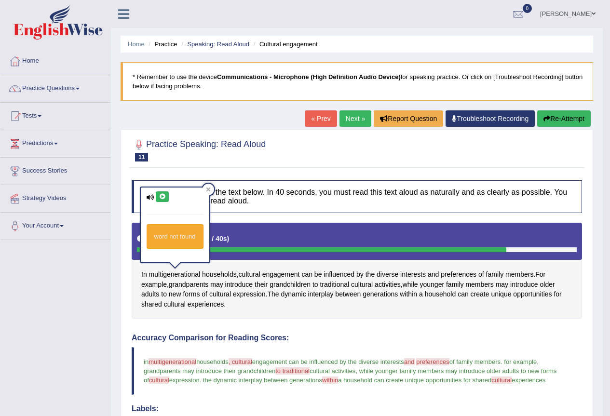
click at [163, 198] on icon at bounding box center [162, 197] width 7 height 6
click at [253, 274] on span "cultural" at bounding box center [250, 275] width 22 height 10
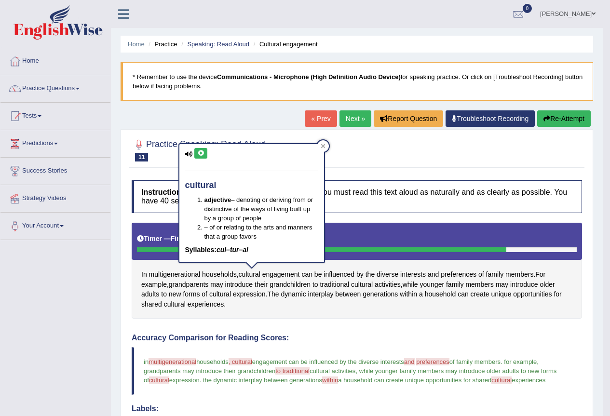
click at [198, 157] on button at bounding box center [200, 153] width 13 height 11
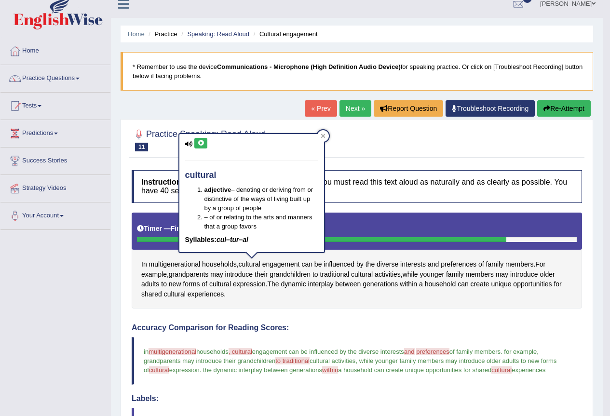
scroll to position [290, 0]
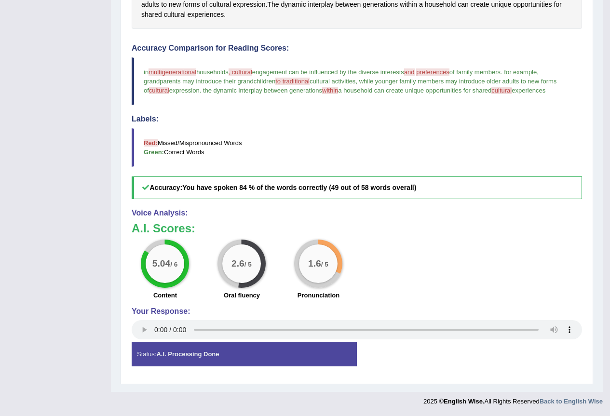
drag, startPoint x: 285, startPoint y: 206, endPoint x: 258, endPoint y: 240, distance: 42.9
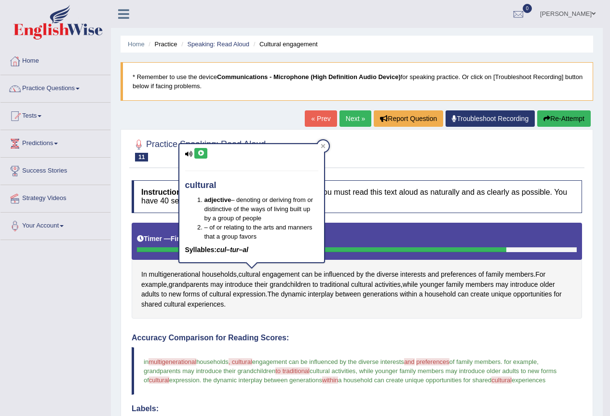
click at [568, 121] on button "Re-Attempt" at bounding box center [564, 118] width 54 height 16
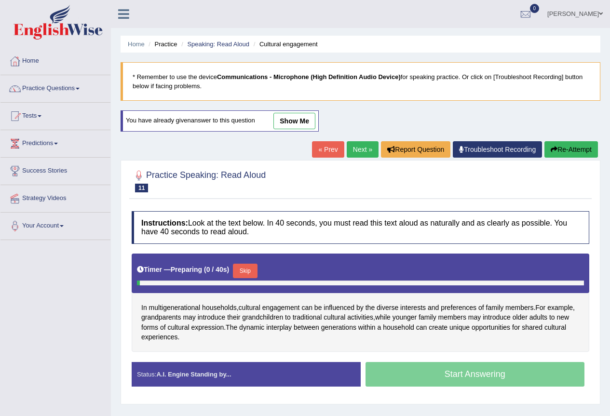
click at [241, 268] on button "Skip" at bounding box center [245, 271] width 24 height 14
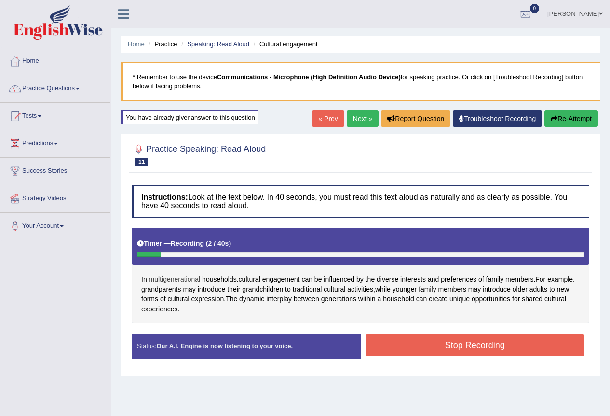
click at [182, 282] on span "multigenerational" at bounding box center [175, 279] width 52 height 10
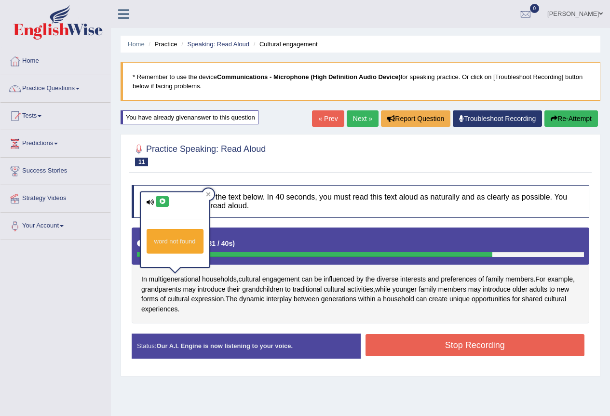
click at [429, 336] on button "Stop Recording" at bounding box center [475, 345] width 219 height 22
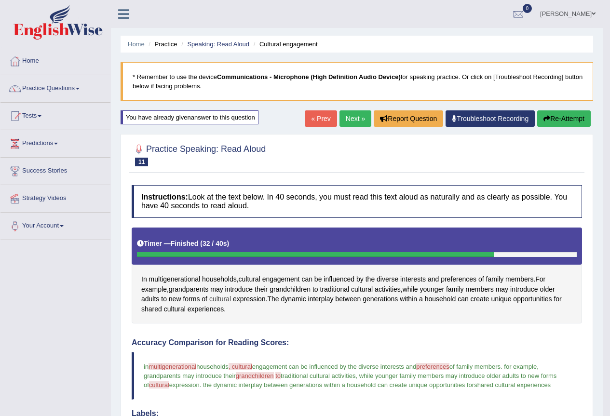
click at [221, 303] on span "cultural" at bounding box center [220, 299] width 22 height 10
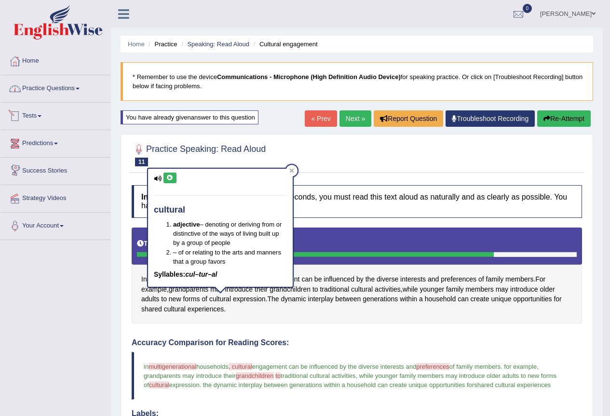
click at [54, 89] on link "Practice Questions" at bounding box center [55, 87] width 110 height 24
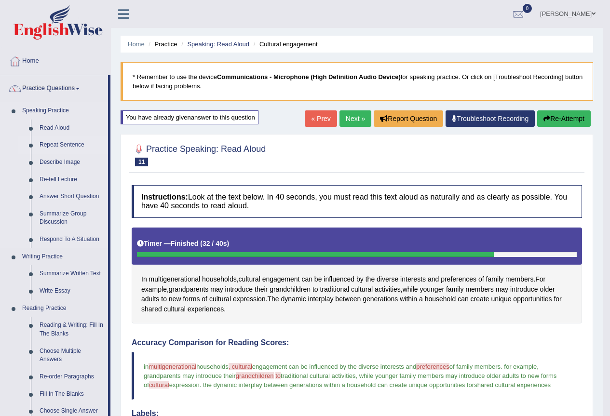
click at [73, 147] on link "Repeat Sentence" at bounding box center [71, 144] width 73 height 17
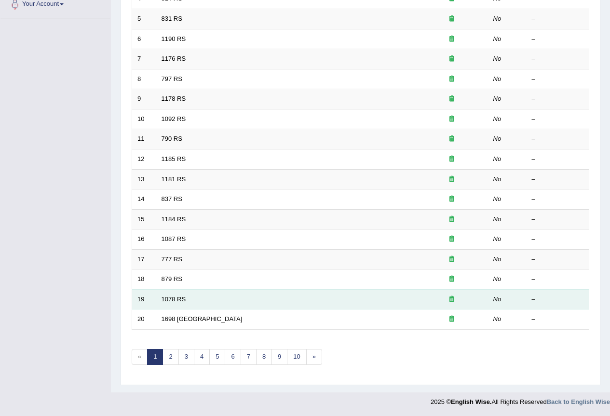
scroll to position [222, 0]
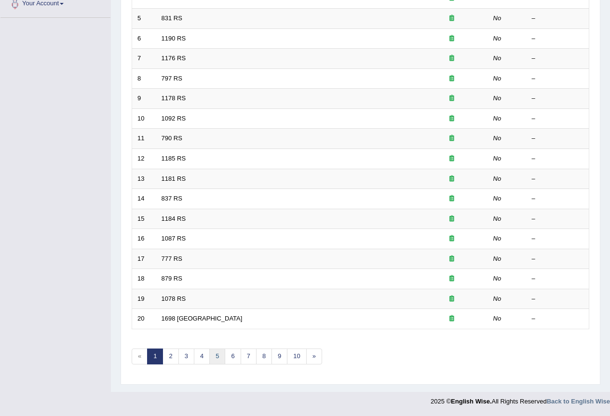
click at [220, 353] on link "5" at bounding box center [217, 357] width 16 height 16
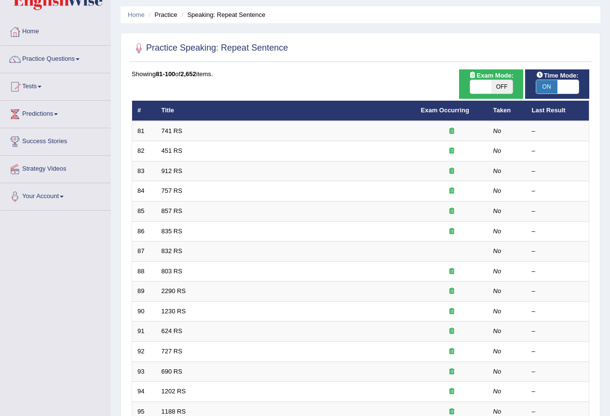
scroll to position [222, 0]
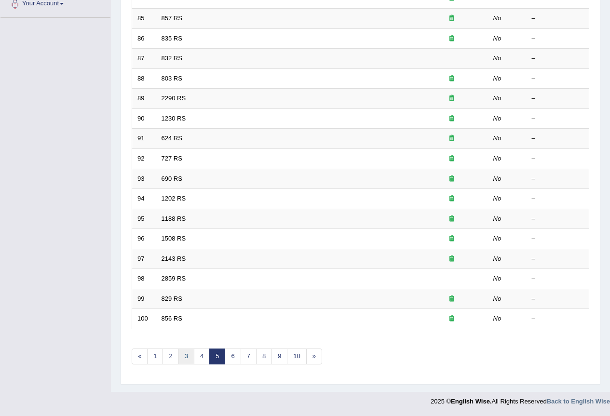
click at [186, 357] on link "3" at bounding box center [186, 357] width 16 height 16
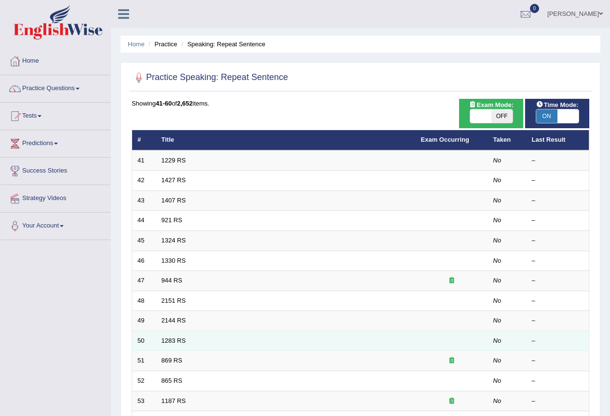
scroll to position [222, 0]
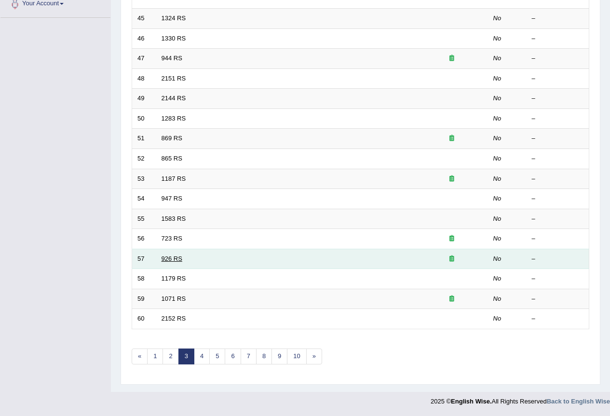
click at [176, 259] on link "926 RS" at bounding box center [172, 258] width 21 height 7
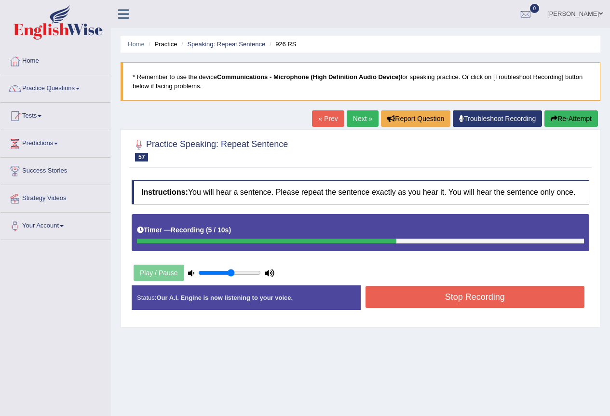
click at [422, 297] on button "Stop Recording" at bounding box center [475, 297] width 219 height 22
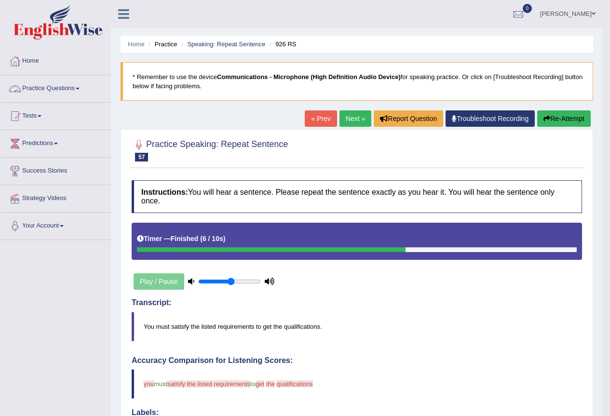
click at [70, 91] on link "Practice Questions" at bounding box center [55, 87] width 110 height 24
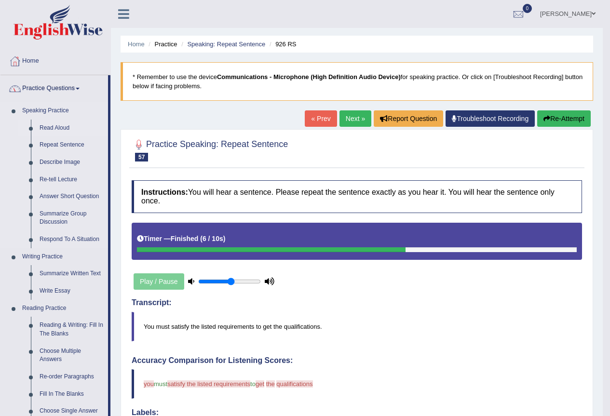
click at [56, 129] on link "Read Aloud" at bounding box center [71, 128] width 73 height 17
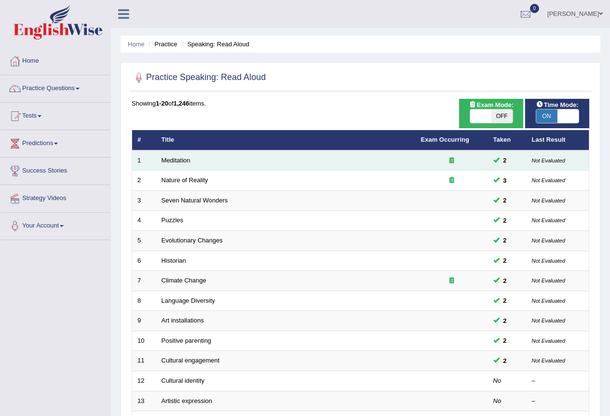
scroll to position [222, 0]
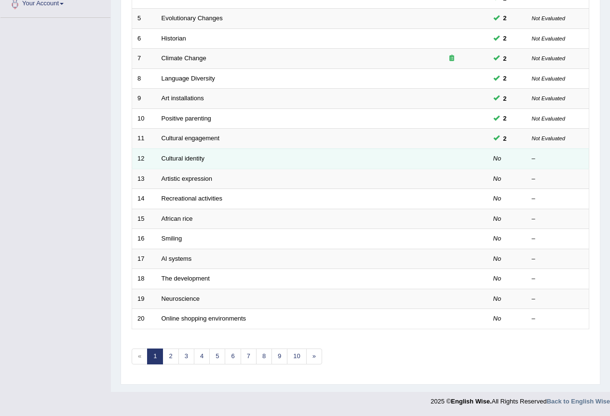
click at [383, 155] on td "Cultural identity" at bounding box center [285, 159] width 259 height 20
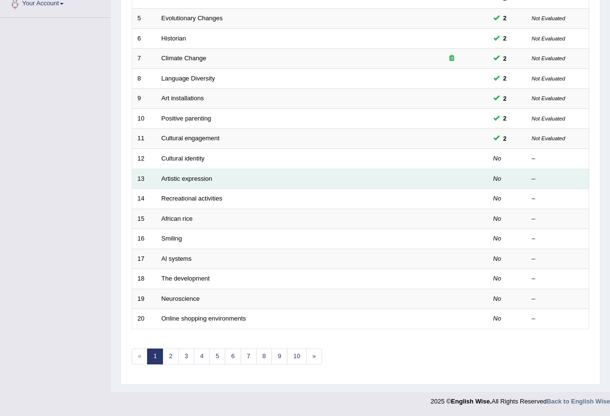
click at [319, 170] on td "Artistic expression" at bounding box center [285, 179] width 259 height 20
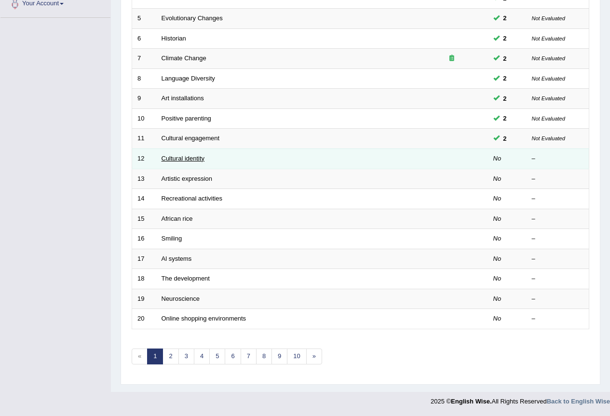
click at [182, 161] on link "Cultural identity" at bounding box center [183, 158] width 43 height 7
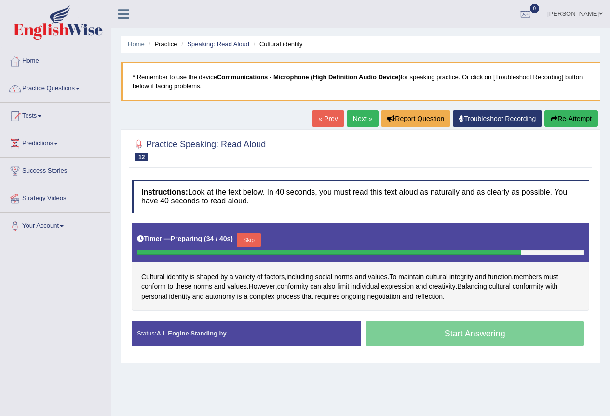
click at [229, 327] on div "Status: A.I. Engine Standing by..." at bounding box center [246, 333] width 229 height 25
click at [321, 117] on link "« Prev" at bounding box center [328, 118] width 32 height 16
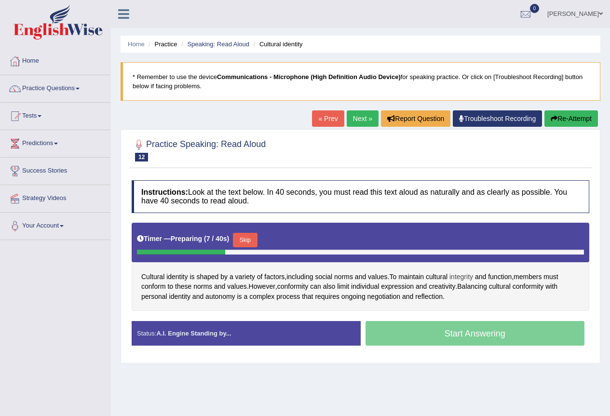
click at [461, 279] on span "integrity" at bounding box center [461, 277] width 24 height 10
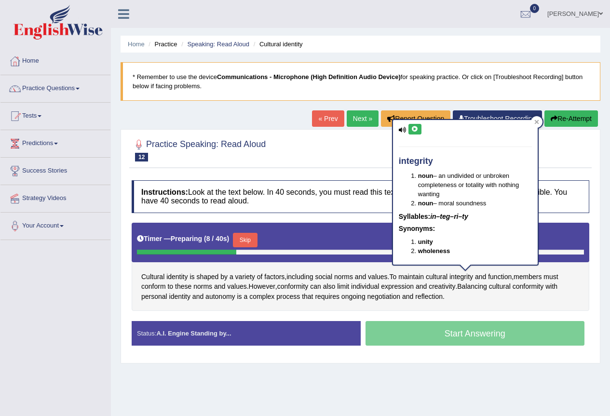
click at [414, 131] on icon at bounding box center [414, 129] width 7 height 6
click at [298, 290] on span "conformity" at bounding box center [292, 287] width 31 height 10
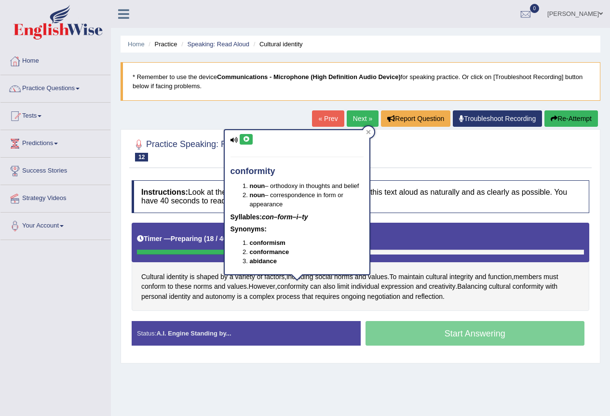
click at [252, 139] on button at bounding box center [246, 139] width 13 height 11
click at [482, 289] on span "Balancing" at bounding box center [472, 287] width 30 height 10
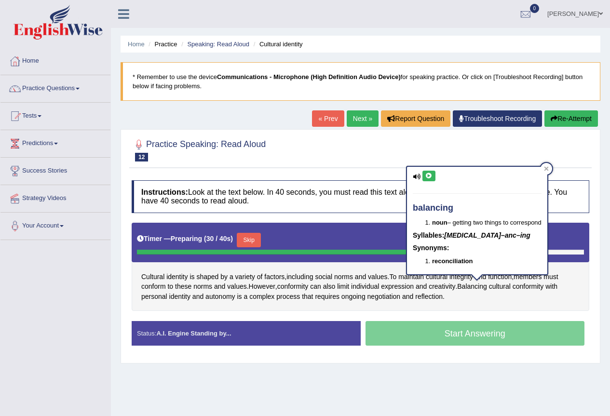
click at [434, 177] on button at bounding box center [428, 176] width 13 height 11
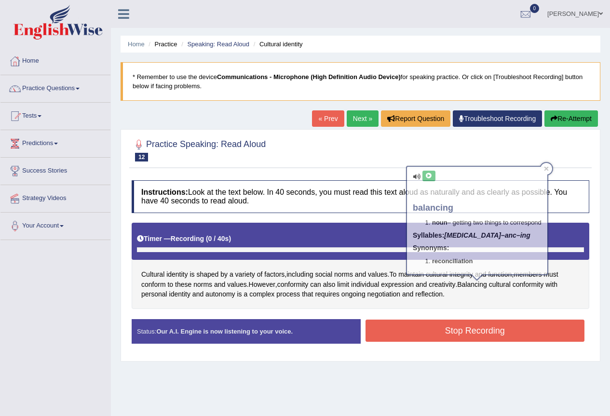
click at [547, 172] on body "Toggle navigation Home Practice Questions Speaking Practice Read Aloud Repeat S…" at bounding box center [305, 208] width 610 height 416
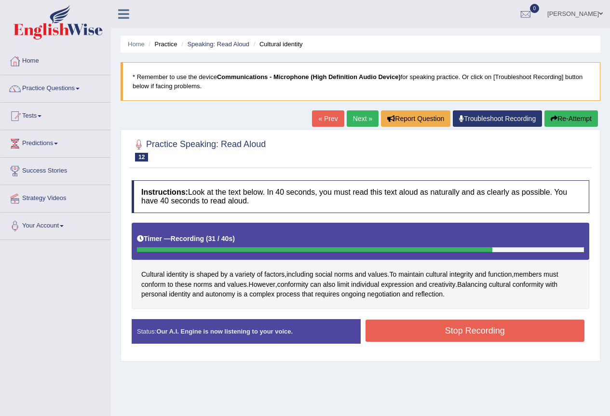
click at [439, 327] on button "Stop Recording" at bounding box center [475, 331] width 219 height 22
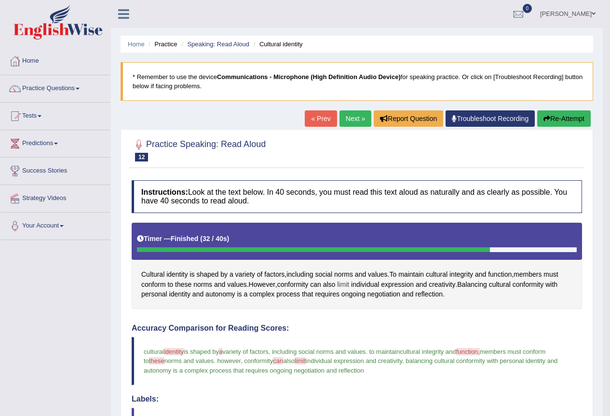
click at [342, 280] on span "limit" at bounding box center [343, 285] width 12 height 10
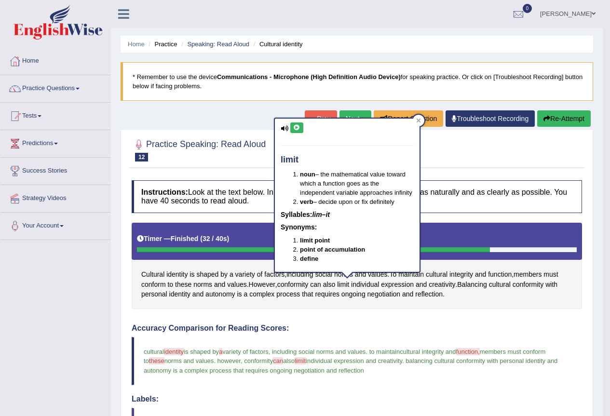
click at [295, 130] on icon at bounding box center [296, 128] width 7 height 6
click at [503, 275] on span "function" at bounding box center [500, 275] width 24 height 10
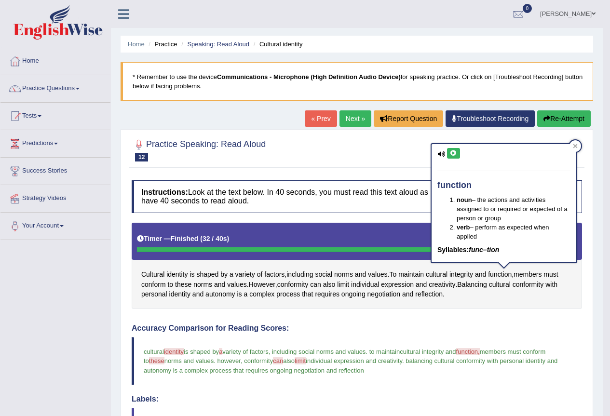
click at [454, 155] on icon at bounding box center [453, 153] width 7 height 6
click at [455, 155] on icon at bounding box center [453, 153] width 7 height 6
click at [185, 272] on span "identity" at bounding box center [176, 275] width 21 height 10
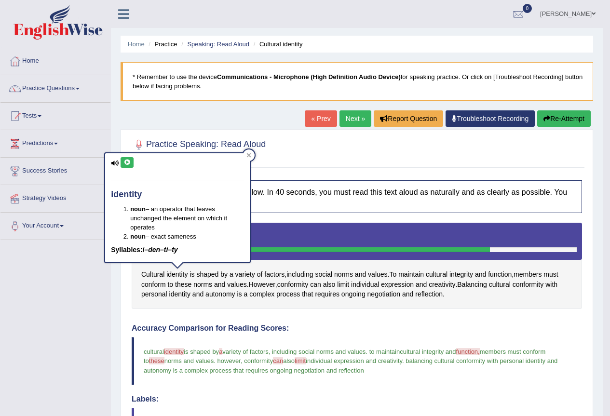
click at [125, 162] on icon at bounding box center [126, 163] width 7 height 6
click at [249, 158] on div at bounding box center [249, 156] width 12 height 12
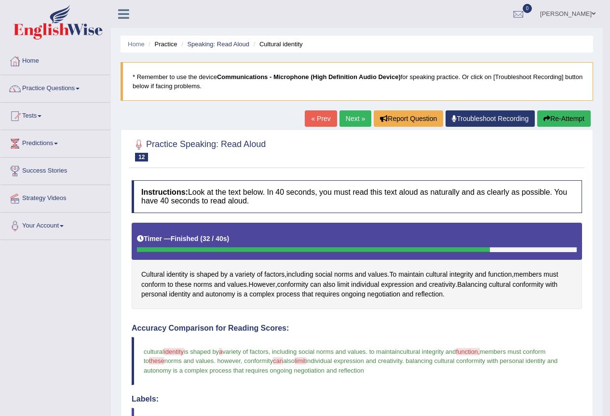
click at [554, 116] on button "Re-Attempt" at bounding box center [564, 118] width 54 height 16
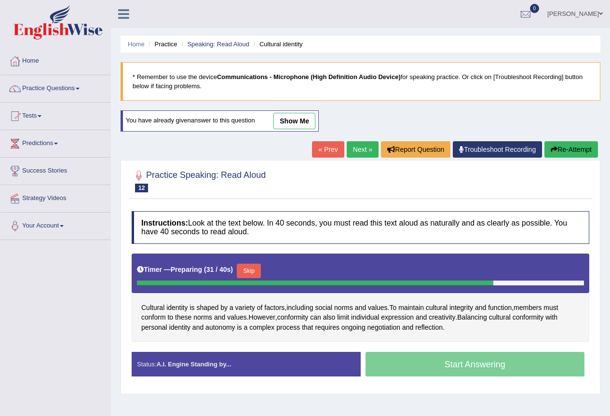
click at [254, 275] on button "Skip" at bounding box center [249, 271] width 24 height 14
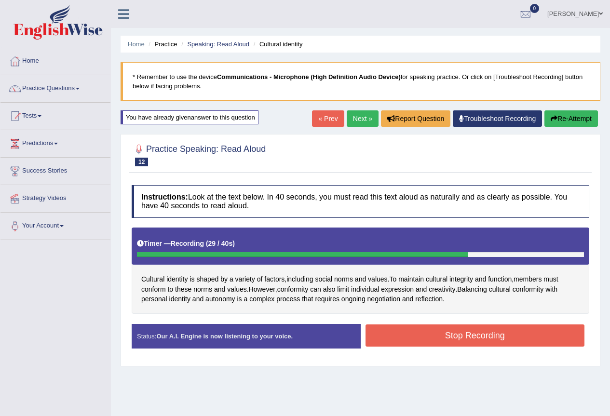
click at [438, 335] on button "Stop Recording" at bounding box center [475, 336] width 219 height 22
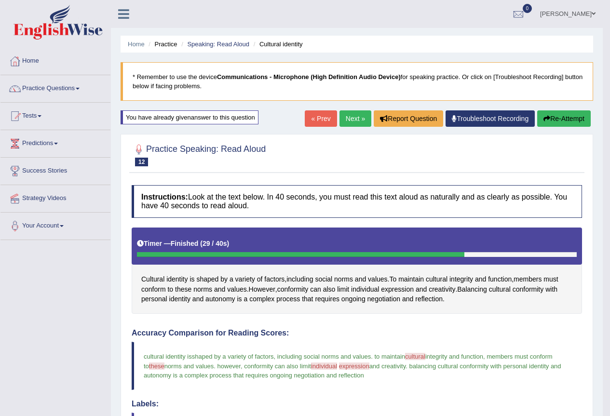
scroll to position [285, 0]
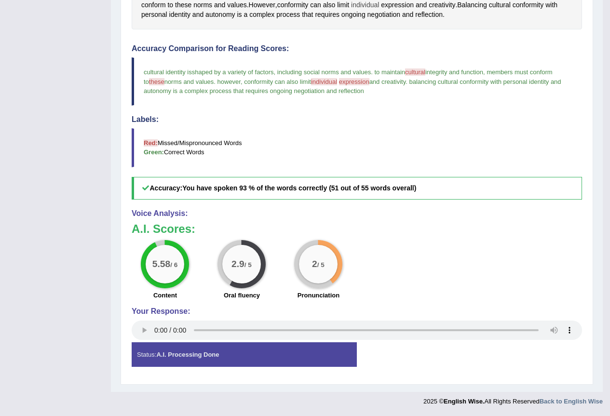
click at [371, 8] on span "individual" at bounding box center [365, 5] width 28 height 10
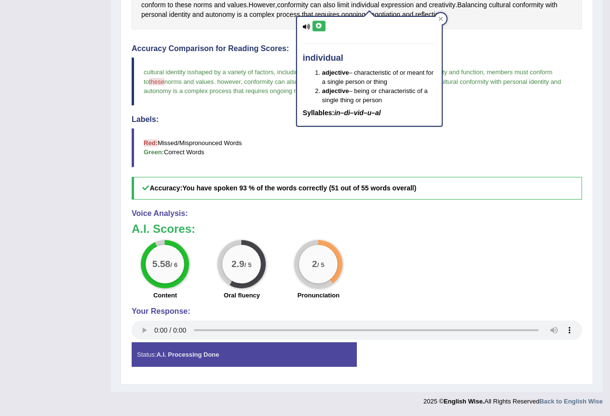
click at [321, 25] on icon at bounding box center [318, 26] width 7 height 6
click at [441, 18] on icon at bounding box center [440, 19] width 4 height 4
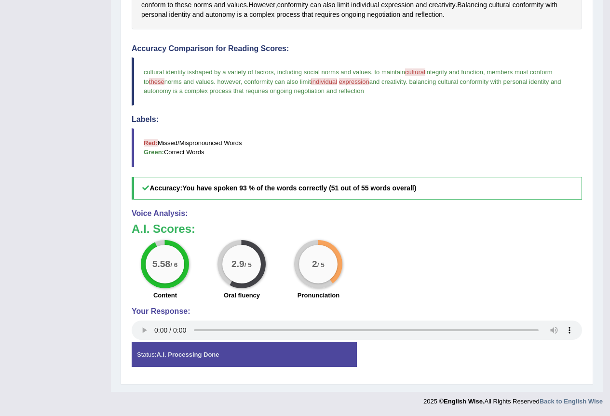
click at [359, 79] on span "expression" at bounding box center [354, 81] width 30 height 7
click at [359, 82] on span "expression" at bounding box center [354, 81] width 30 height 7
click at [400, 2] on span "expression" at bounding box center [397, 5] width 33 height 10
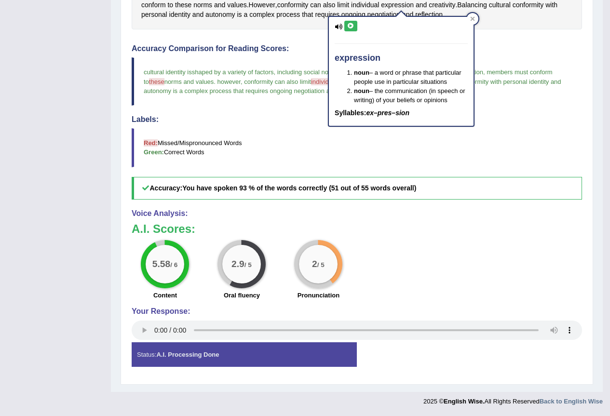
click at [351, 23] on icon at bounding box center [350, 26] width 7 height 6
click at [302, 143] on blockquote "Red: Missed/Mispronounced Words Green: Correct Words" at bounding box center [357, 147] width 450 height 39
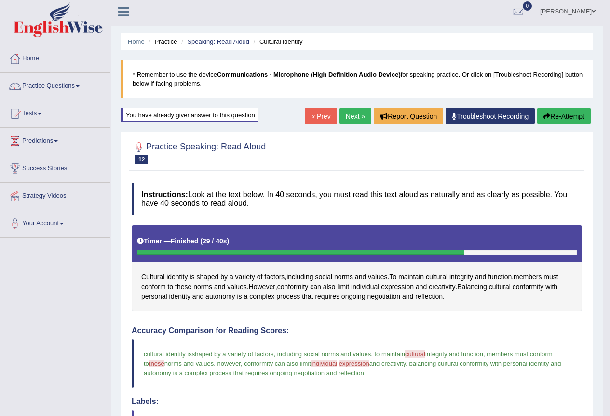
scroll to position [0, 0]
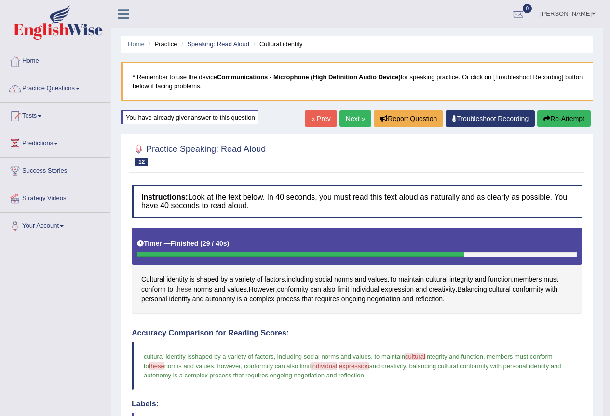
click at [188, 293] on span "these" at bounding box center [183, 290] width 16 height 10
click at [190, 226] on button at bounding box center [187, 222] width 13 height 11
click at [359, 119] on link "Next »" at bounding box center [356, 118] width 32 height 16
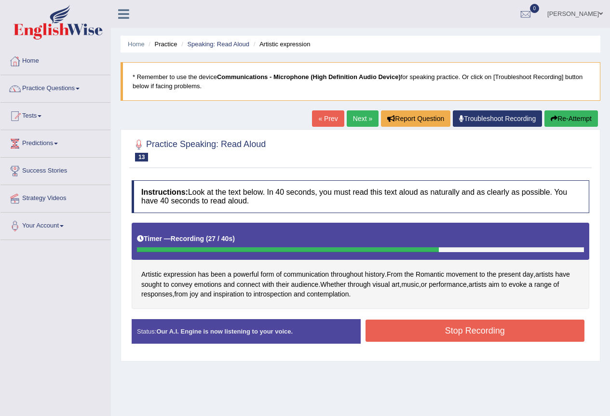
click at [452, 332] on button "Stop Recording" at bounding box center [475, 331] width 219 height 22
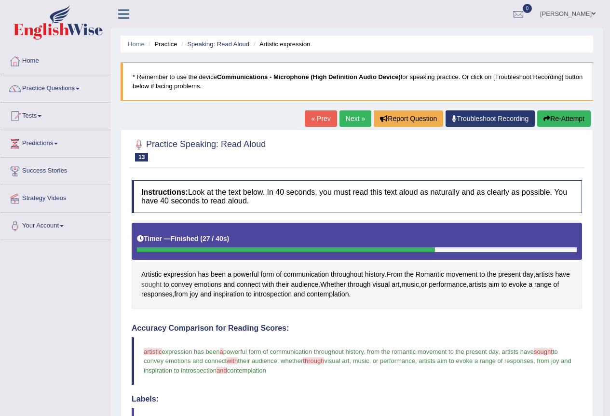
click at [162, 282] on span "sought" at bounding box center [151, 285] width 20 height 10
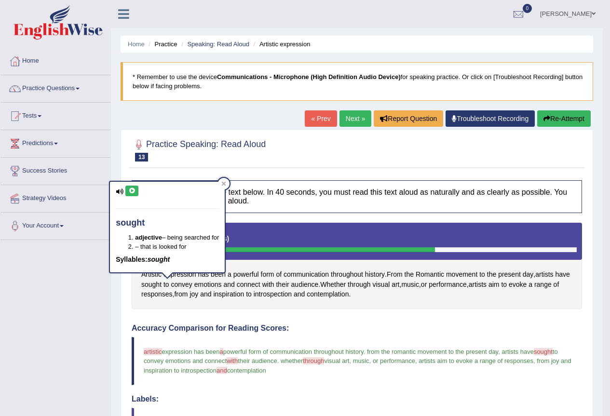
click at [127, 188] on button at bounding box center [131, 191] width 13 height 11
click at [231, 277] on div "Artistic expression has been a powerful form of communication throughout histor…" at bounding box center [357, 266] width 450 height 86
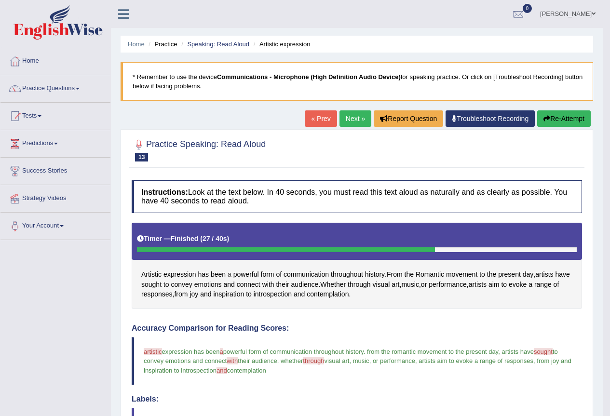
click at [229, 276] on span "a" at bounding box center [230, 275] width 4 height 10
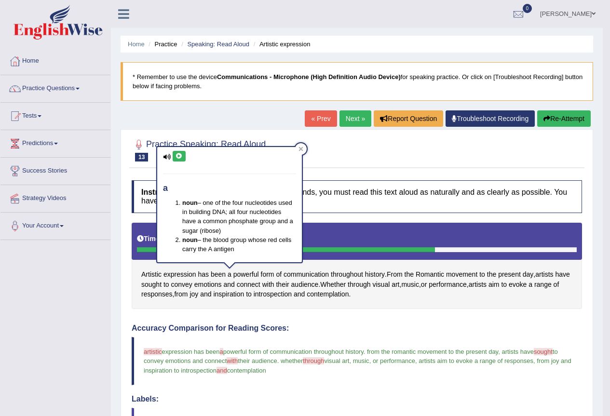
click at [180, 159] on icon at bounding box center [179, 156] width 7 height 6
click at [352, 115] on link "Next »" at bounding box center [356, 118] width 32 height 16
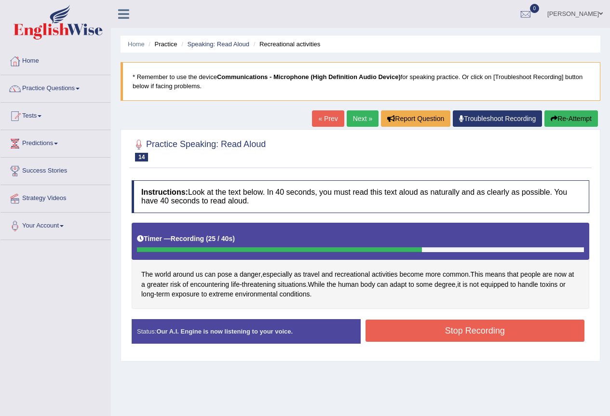
click at [472, 329] on button "Stop Recording" at bounding box center [475, 331] width 219 height 22
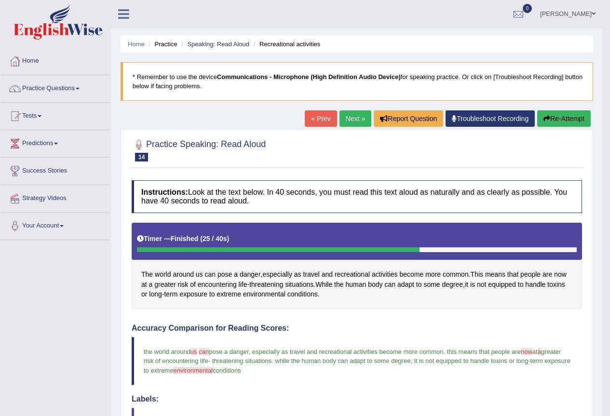
drag, startPoint x: 470, startPoint y: 328, endPoint x: 453, endPoint y: 345, distance: 24.2
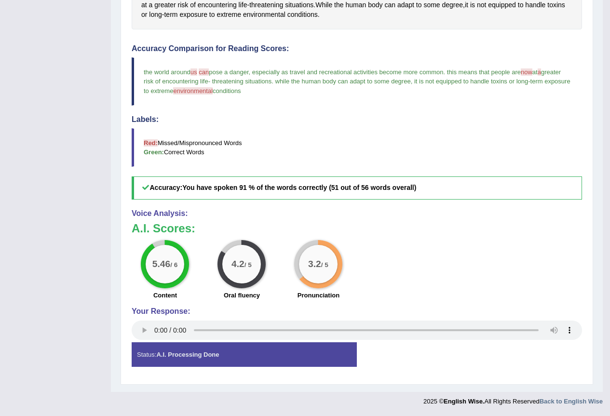
click at [193, 73] on span "us" at bounding box center [194, 71] width 7 height 7
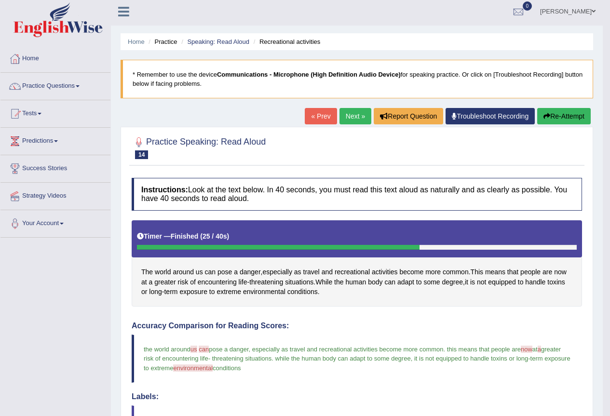
scroll to position [0, 0]
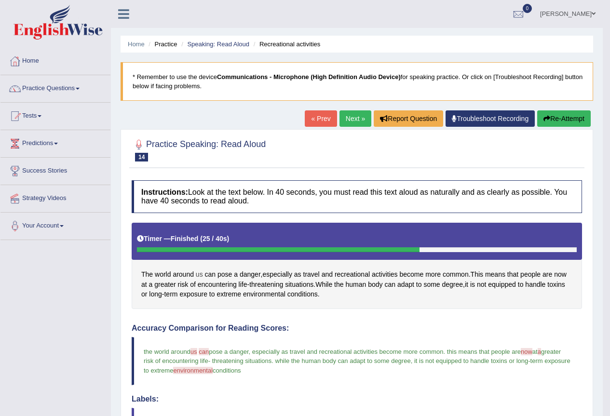
click at [199, 276] on span "us" at bounding box center [199, 275] width 7 height 10
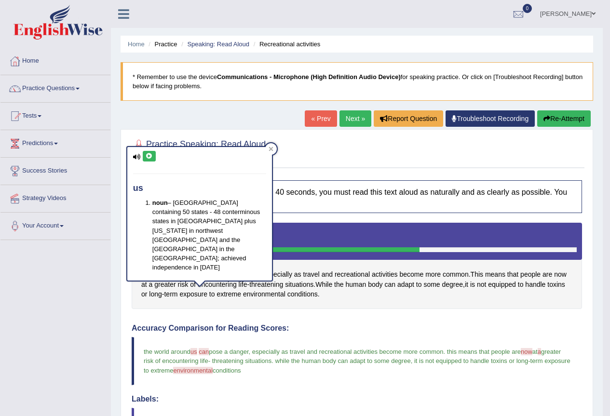
click at [150, 158] on icon at bounding box center [149, 156] width 7 height 6
click at [211, 271] on span "can" at bounding box center [210, 275] width 11 height 10
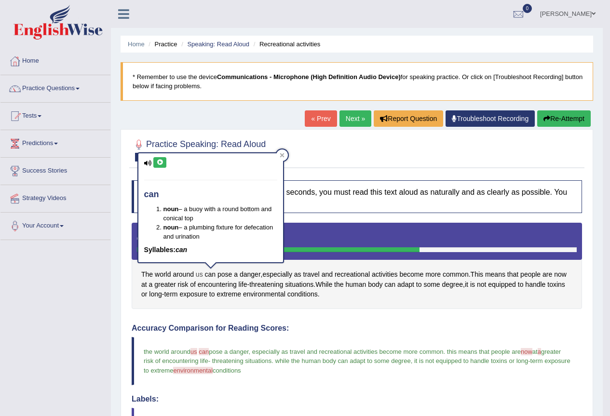
click at [198, 270] on span "us" at bounding box center [199, 275] width 7 height 10
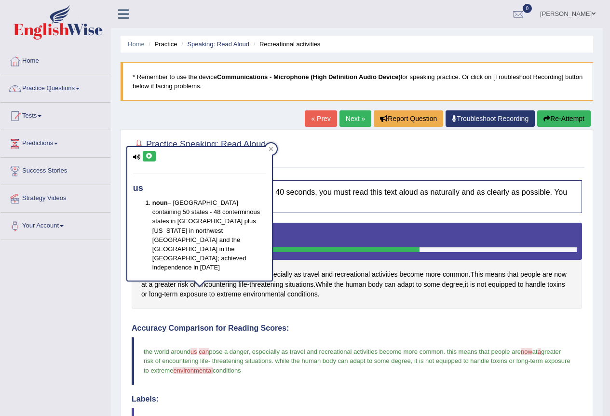
click at [148, 160] on button at bounding box center [149, 156] width 13 height 11
click at [209, 275] on span "can" at bounding box center [210, 275] width 11 height 10
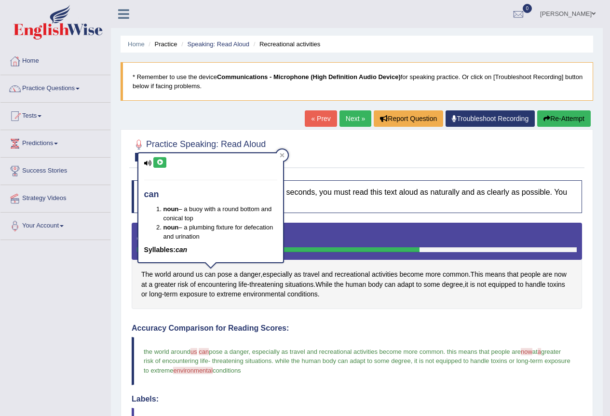
click at [160, 161] on icon at bounding box center [159, 163] width 7 height 6
click at [196, 275] on span "us" at bounding box center [199, 275] width 7 height 10
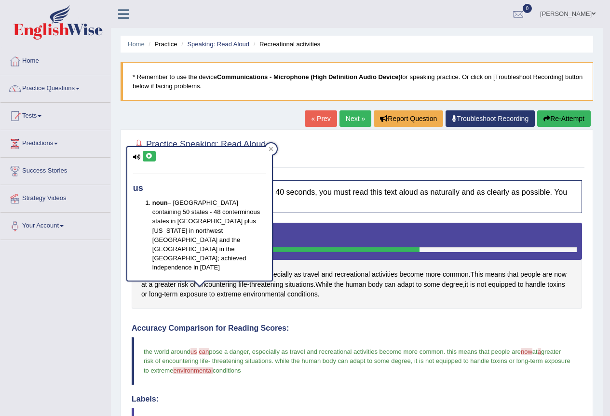
click at [146, 154] on icon at bounding box center [149, 156] width 7 height 6
click at [151, 154] on icon at bounding box center [149, 156] width 7 height 6
click at [213, 373] on span "environmental" at bounding box center [193, 370] width 40 height 7
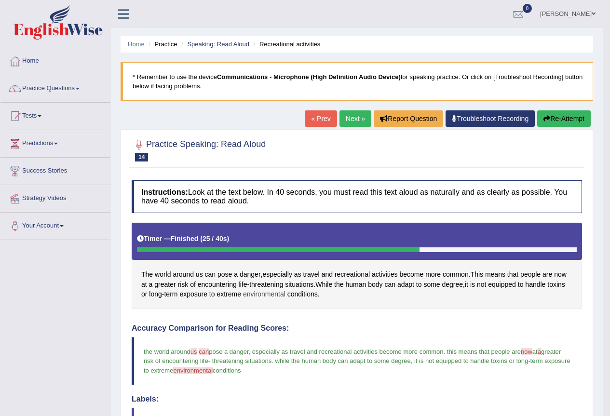
click at [263, 297] on span "environmental" at bounding box center [264, 294] width 42 height 10
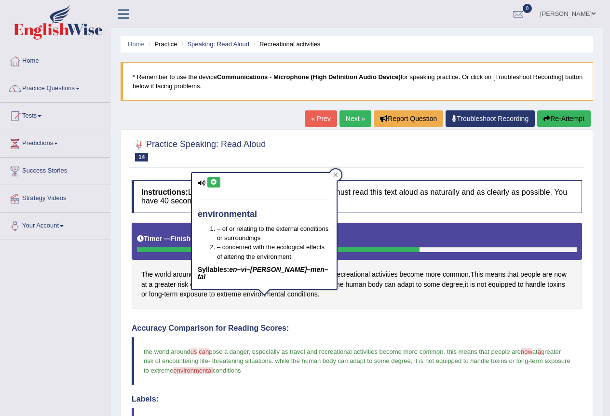
click at [214, 187] on button at bounding box center [213, 182] width 13 height 11
click at [335, 178] on div at bounding box center [336, 175] width 12 height 12
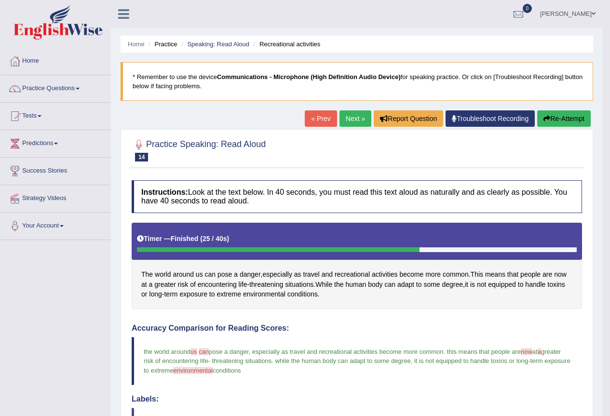
click at [546, 112] on button "Re-Attempt" at bounding box center [564, 118] width 54 height 16
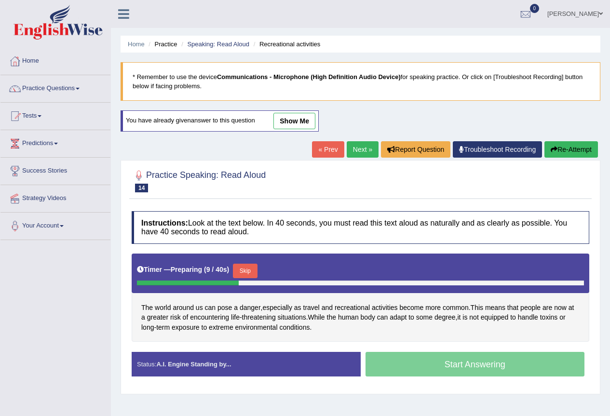
drag, startPoint x: 320, startPoint y: 328, endPoint x: 251, endPoint y: 339, distance: 70.3
click at [257, 273] on button "Skip" at bounding box center [249, 271] width 24 height 14
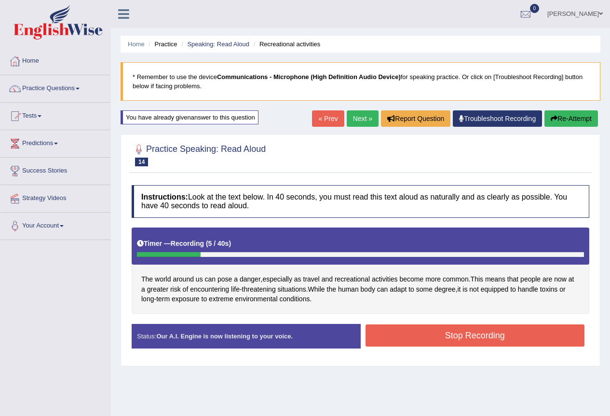
click at [449, 333] on button "Stop Recording" at bounding box center [475, 336] width 219 height 22
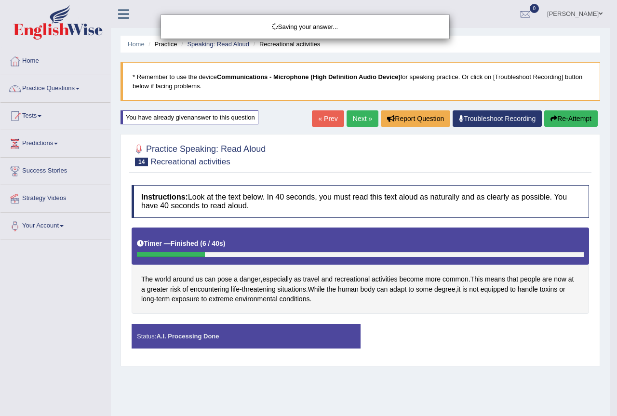
click at [568, 118] on div "Saving your answer..." at bounding box center [308, 208] width 617 height 416
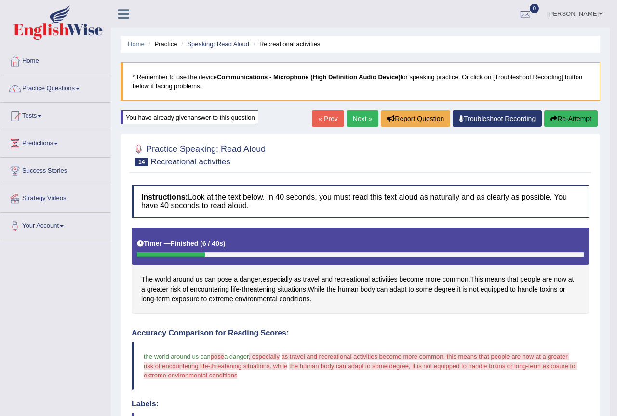
click at [0, 0] on div "Our A.I. Engine is working on your speech analysis! Please be patient. It may t…" at bounding box center [0, 0] width 0 height 0
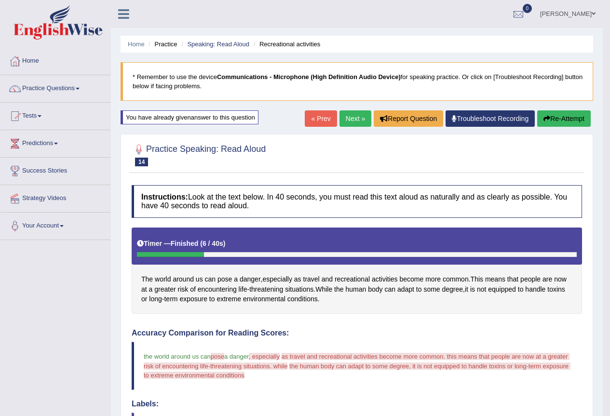
click at [556, 117] on button "Re-Attempt" at bounding box center [564, 118] width 54 height 16
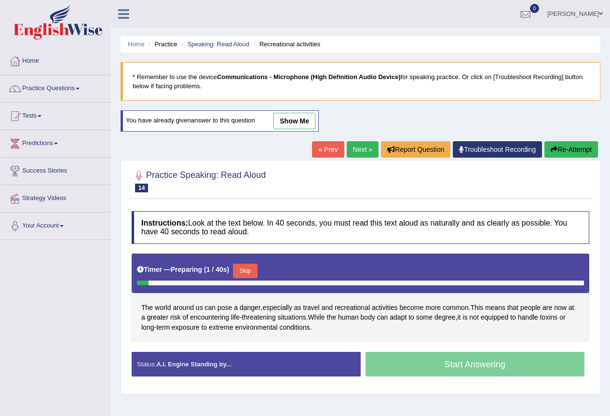
click at [249, 270] on button "Skip" at bounding box center [245, 271] width 24 height 14
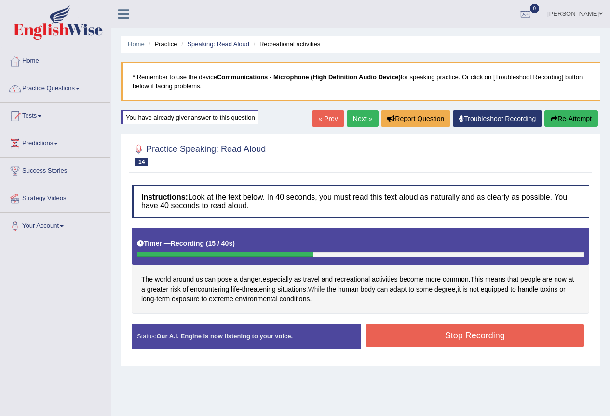
click at [325, 293] on span "While" at bounding box center [316, 290] width 17 height 10
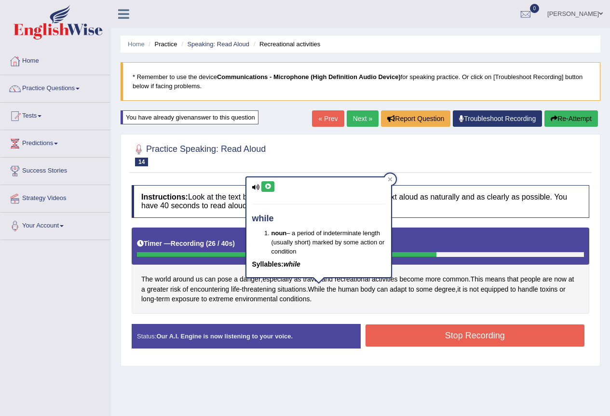
click at [436, 329] on button "Stop Recording" at bounding box center [475, 336] width 219 height 22
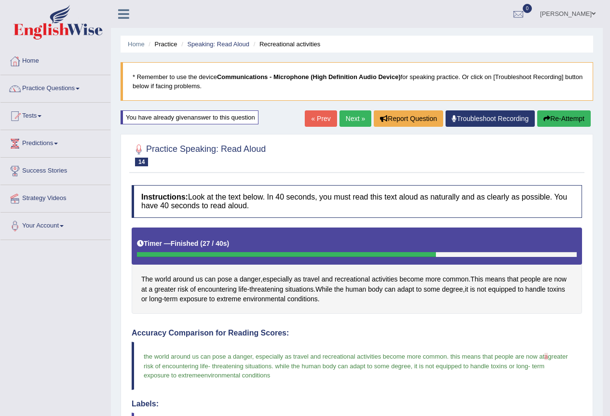
click at [350, 121] on link "Next »" at bounding box center [356, 118] width 32 height 16
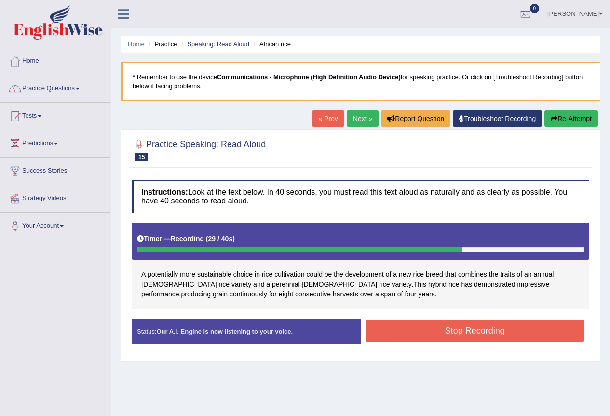
click at [441, 330] on button "Stop Recording" at bounding box center [475, 331] width 219 height 22
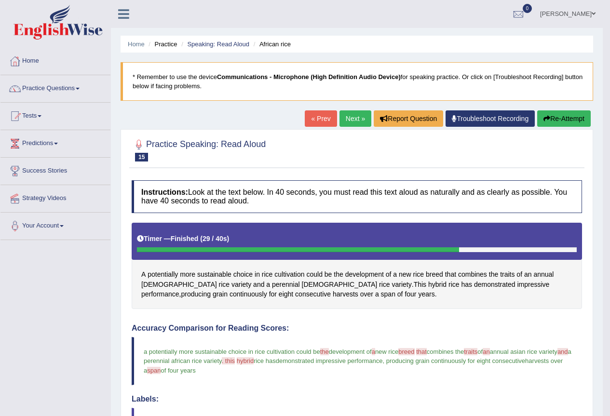
scroll to position [280, 0]
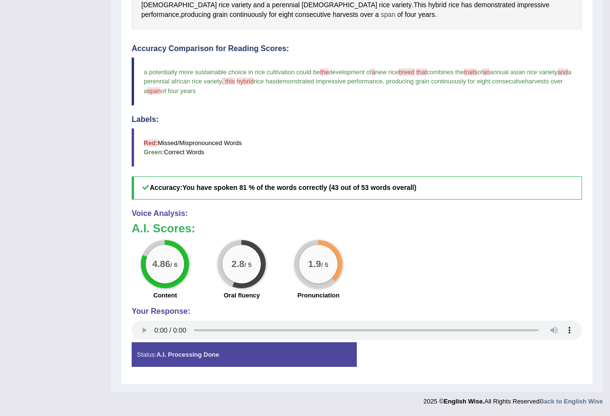
click at [381, 17] on span "span" at bounding box center [388, 15] width 14 height 10
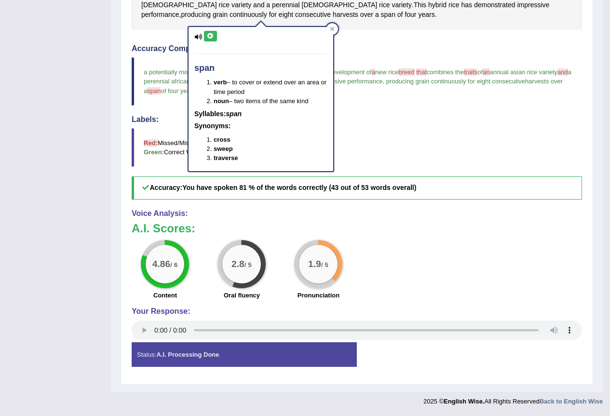
click at [211, 37] on icon at bounding box center [210, 36] width 7 height 6
click at [330, 29] on icon at bounding box center [332, 29] width 5 height 5
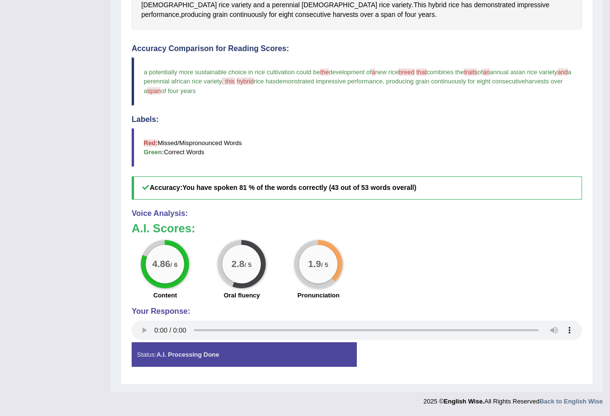
scroll to position [0, 0]
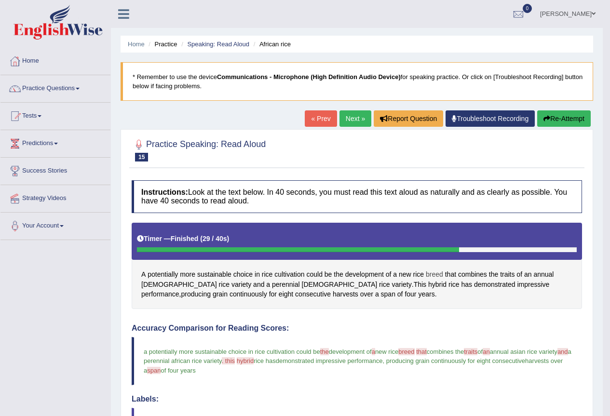
click at [430, 276] on span "breed" at bounding box center [434, 275] width 17 height 10
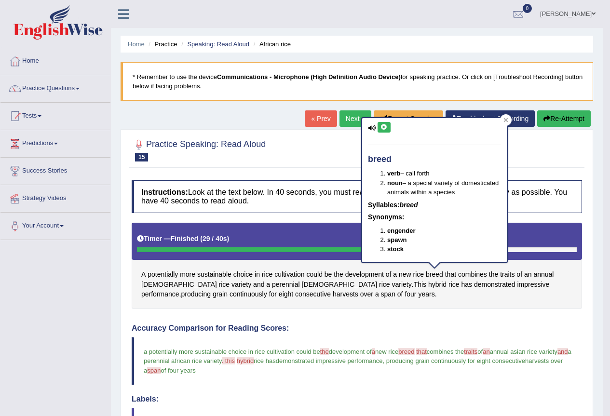
click at [387, 128] on icon at bounding box center [384, 127] width 7 height 6
click at [504, 277] on span "traits" at bounding box center [507, 275] width 14 height 10
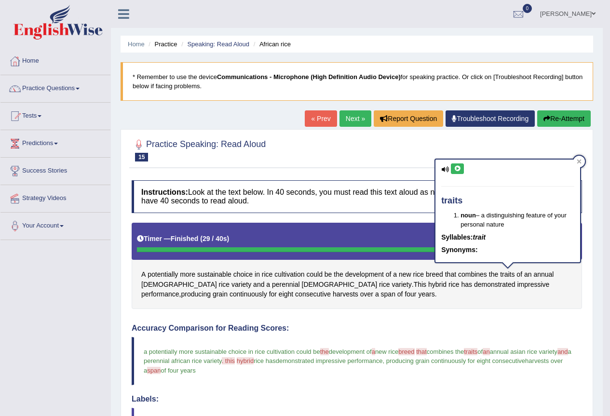
click at [460, 166] on icon at bounding box center [457, 169] width 7 height 6
click at [428, 284] on span "hybrid" at bounding box center [437, 285] width 18 height 10
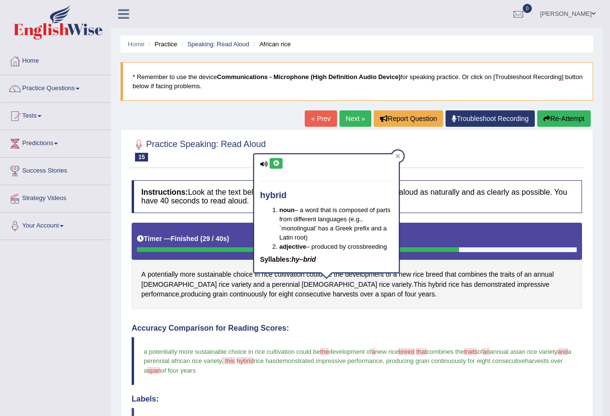
click at [280, 162] on icon at bounding box center [275, 164] width 7 height 6
click at [235, 361] on span ". this" at bounding box center [228, 360] width 13 height 7
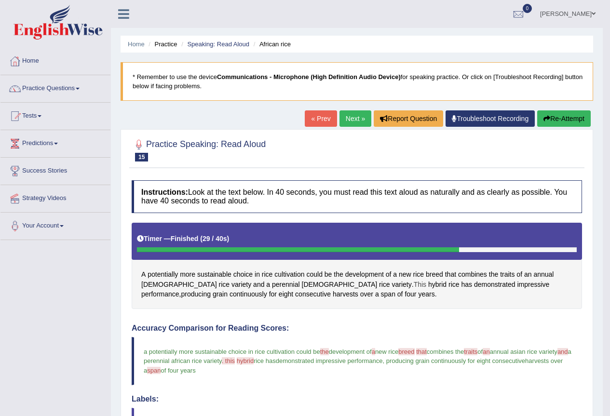
click at [414, 282] on span "This" at bounding box center [420, 285] width 13 height 10
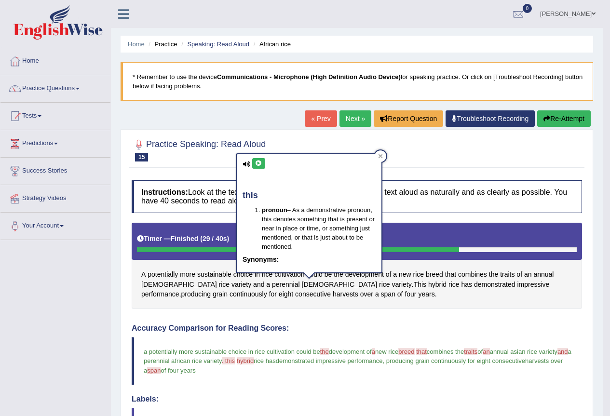
click at [257, 166] on button at bounding box center [258, 163] width 13 height 11
click at [253, 286] on span "and" at bounding box center [258, 285] width 11 height 10
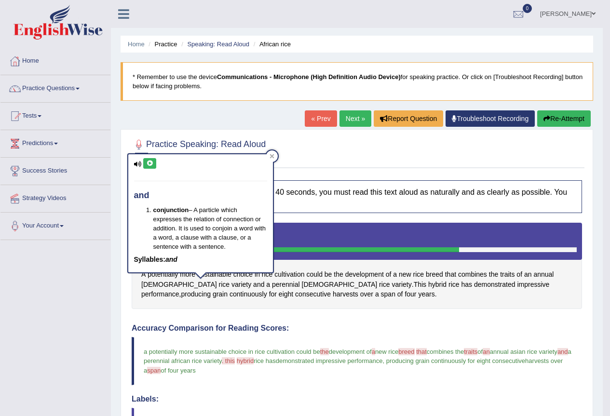
click at [150, 168] on button at bounding box center [149, 163] width 13 height 11
click at [274, 154] on icon at bounding box center [272, 156] width 5 height 5
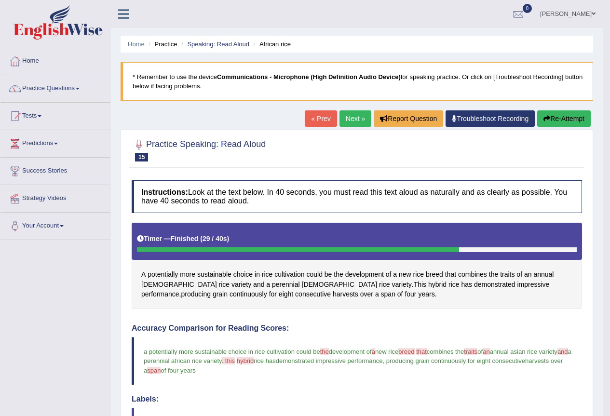
click at [561, 116] on button "Re-Attempt" at bounding box center [564, 118] width 54 height 16
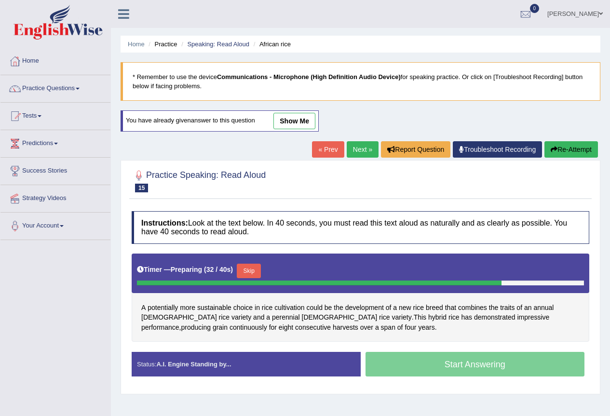
click at [252, 269] on button "Skip" at bounding box center [249, 271] width 24 height 14
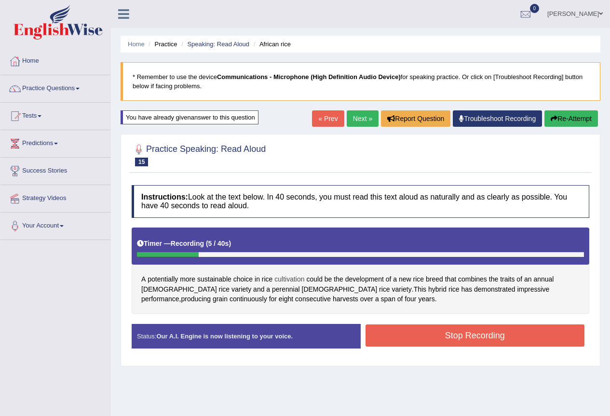
click at [293, 282] on span "cultivation" at bounding box center [289, 279] width 30 height 10
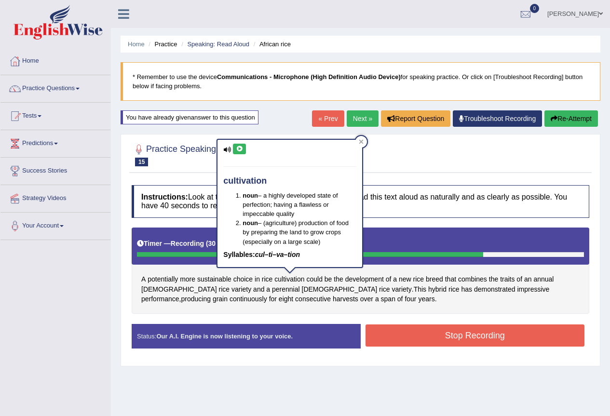
click at [404, 337] on button "Stop Recording" at bounding box center [475, 336] width 219 height 22
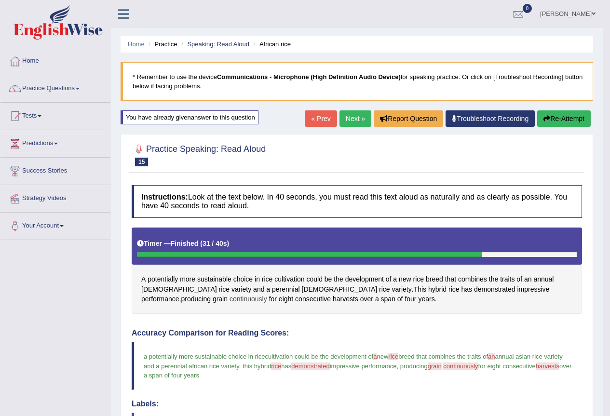
click at [267, 294] on span "continuously" at bounding box center [249, 299] width 38 height 10
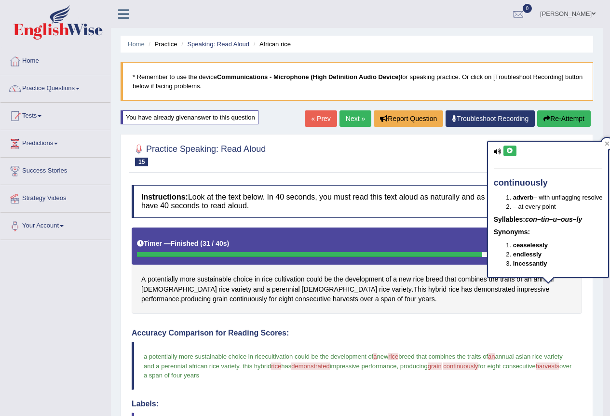
click at [513, 149] on icon at bounding box center [509, 151] width 7 height 6
click at [608, 143] on div at bounding box center [607, 144] width 12 height 12
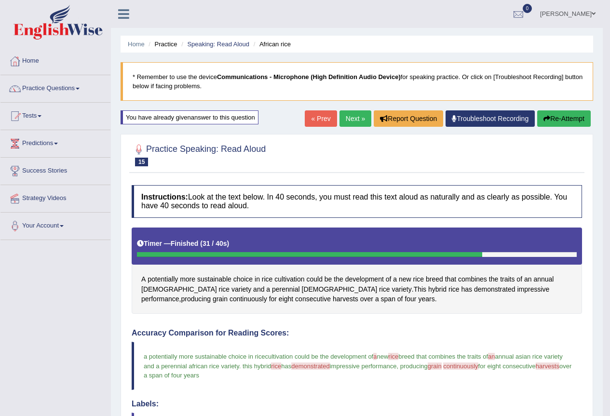
click at [599, 18] on link "[PERSON_NAME]" at bounding box center [568, 12] width 70 height 25
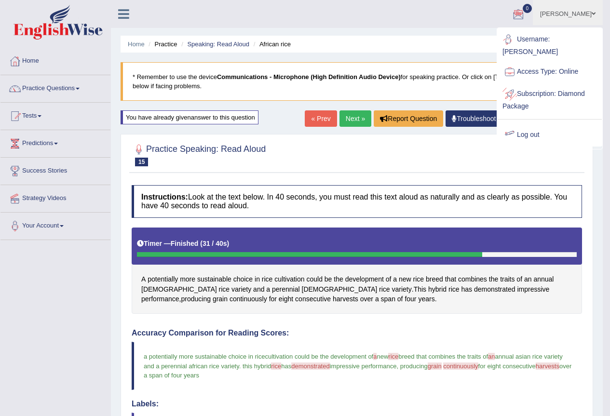
click at [536, 127] on link "Log out" at bounding box center [550, 135] width 104 height 22
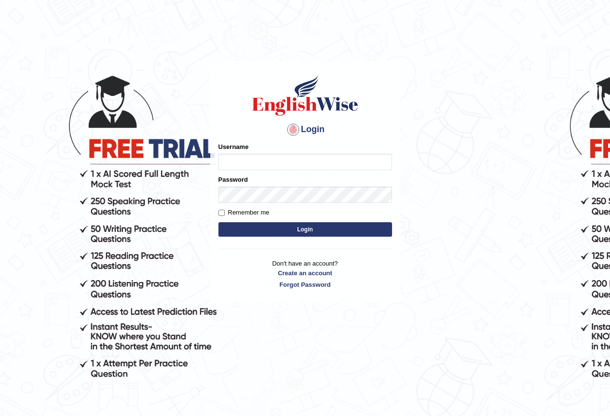
drag, startPoint x: 552, startPoint y: 129, endPoint x: 535, endPoint y: 116, distance: 21.2
click at [546, 125] on body "Login Please fix the following errors: Username Password Remember me Login Don'…" at bounding box center [305, 238] width 610 height 416
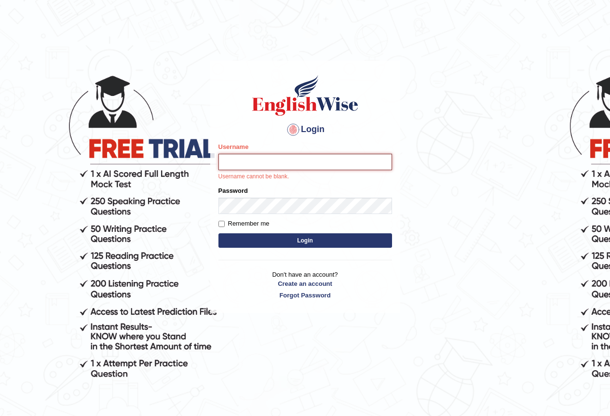
click at [262, 168] on input "Username" at bounding box center [305, 162] width 174 height 16
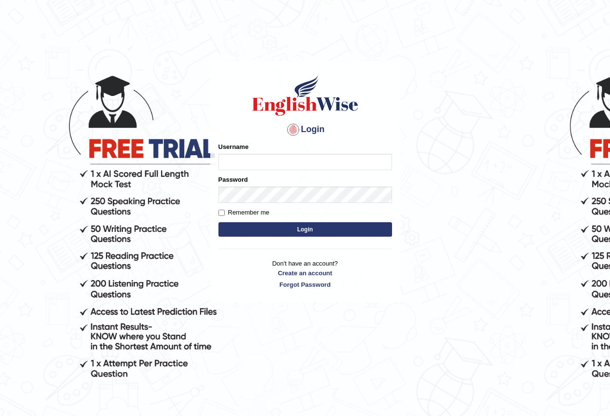
click at [213, 168] on div "Login Please fix the following errors: Username Password Remember me Login Don'…" at bounding box center [305, 182] width 190 height 242
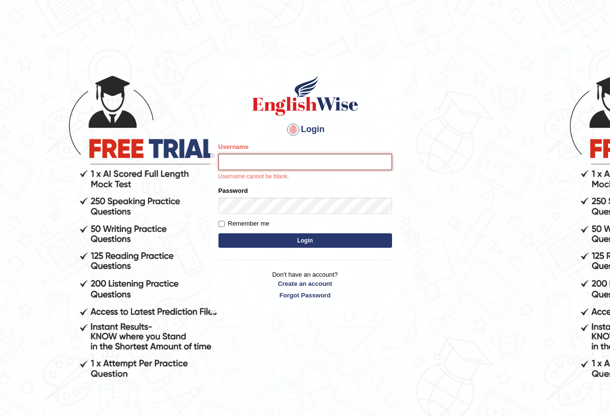
click at [326, 167] on input "Username" at bounding box center [305, 162] width 174 height 16
type input "GiuliaZ"
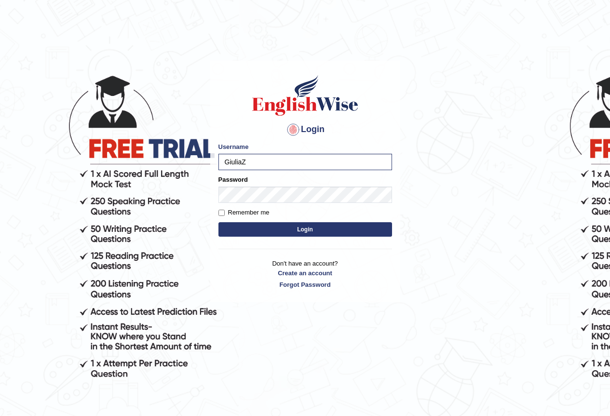
click at [256, 231] on button "Login" at bounding box center [305, 229] width 174 height 14
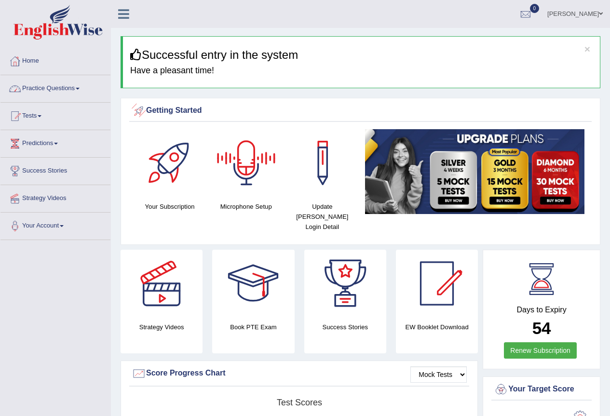
click at [68, 88] on link "Practice Questions" at bounding box center [55, 87] width 110 height 24
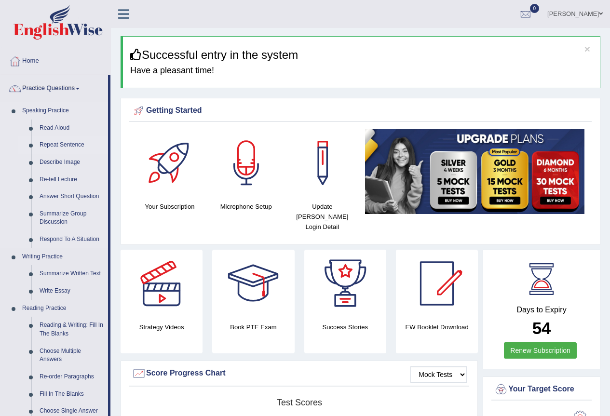
click at [64, 145] on link "Repeat Sentence" at bounding box center [71, 144] width 73 height 17
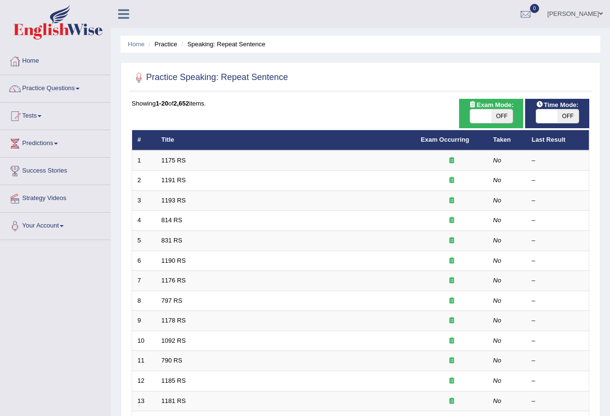
drag, startPoint x: 126, startPoint y: 127, endPoint x: 387, endPoint y: 124, distance: 261.4
click at [387, 124] on div "Showing 1-20 of 2,652 items. # Title Exam Occurring Taken Last Result 1 1175 RS…" at bounding box center [361, 349] width 458 height 500
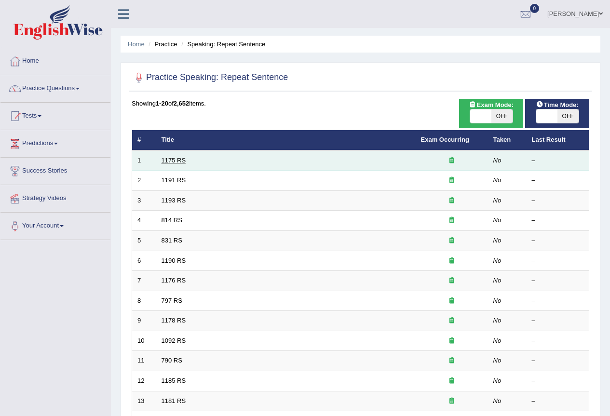
click at [177, 160] on link "1175 RS" at bounding box center [174, 160] width 25 height 7
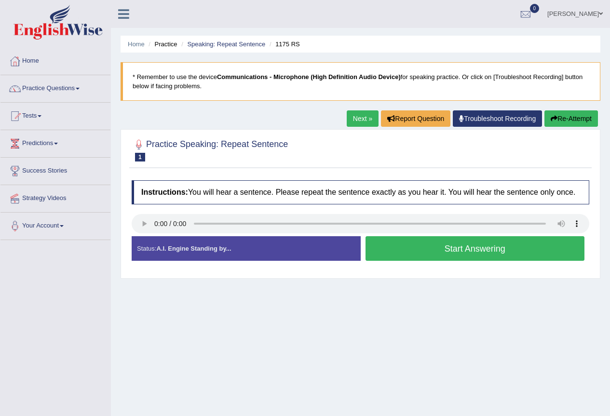
click at [448, 248] on button "Start Answering" at bounding box center [475, 248] width 219 height 25
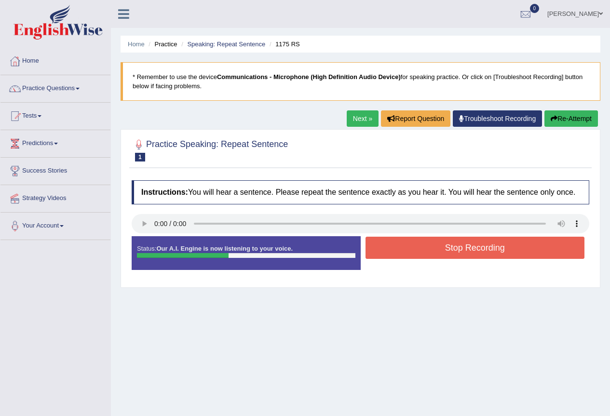
click at [445, 242] on button "Stop Recording" at bounding box center [475, 248] width 219 height 22
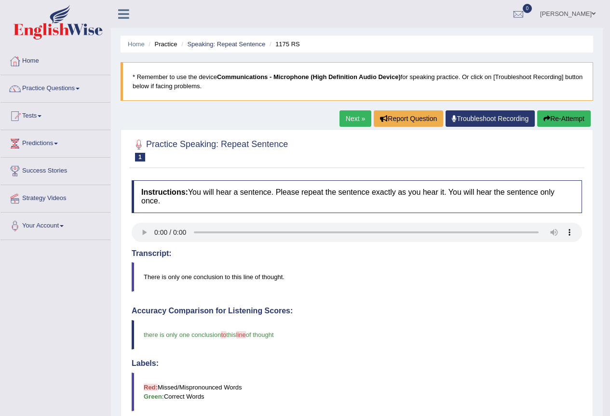
click at [359, 122] on link "Next »" at bounding box center [356, 118] width 32 height 16
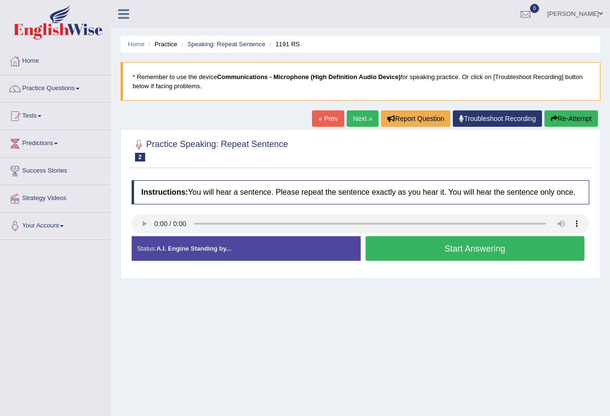
click at [457, 249] on button "Start Answering" at bounding box center [475, 248] width 219 height 25
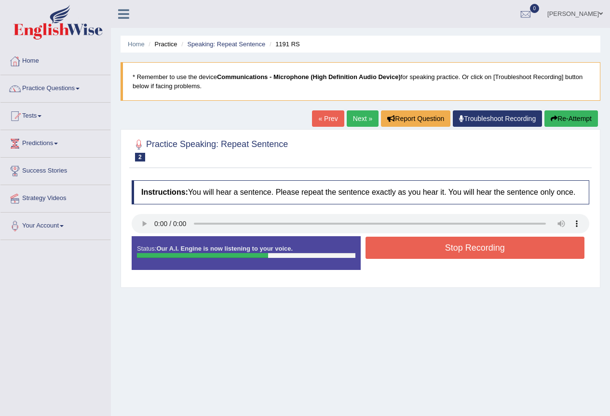
click at [461, 244] on button "Stop Recording" at bounding box center [475, 248] width 219 height 22
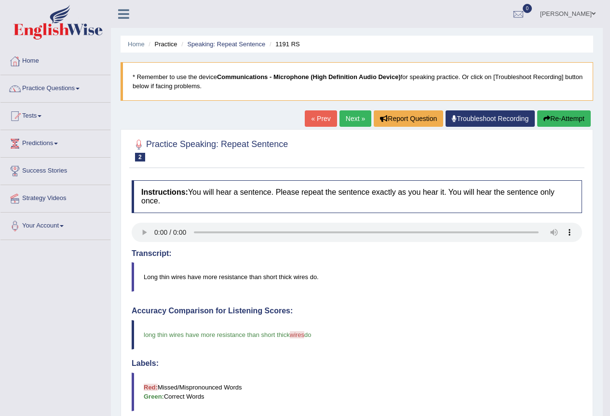
click at [353, 124] on link "Next »" at bounding box center [356, 118] width 32 height 16
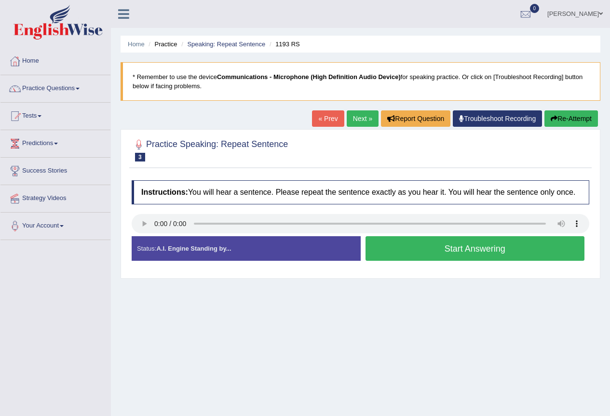
click at [420, 247] on button "Start Answering" at bounding box center [475, 248] width 219 height 25
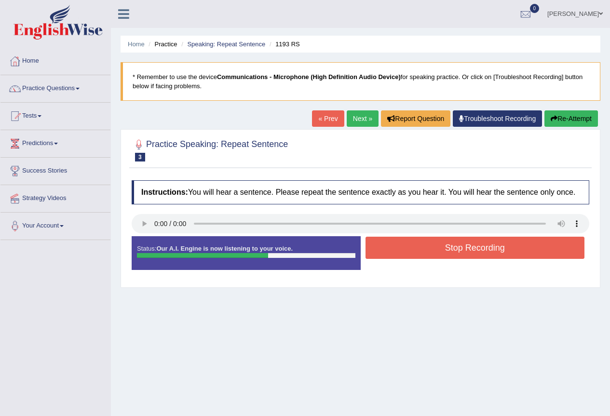
click at [430, 252] on button "Stop Recording" at bounding box center [475, 248] width 219 height 22
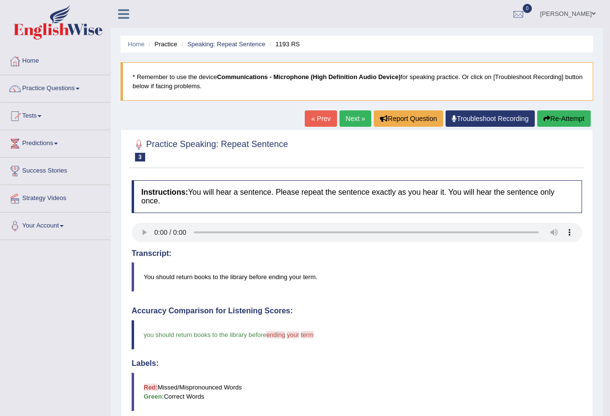
click at [359, 116] on link "Next »" at bounding box center [356, 118] width 32 height 16
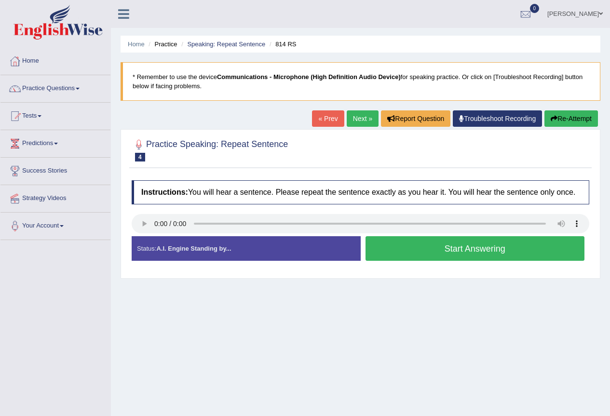
click at [421, 251] on button "Start Answering" at bounding box center [475, 248] width 219 height 25
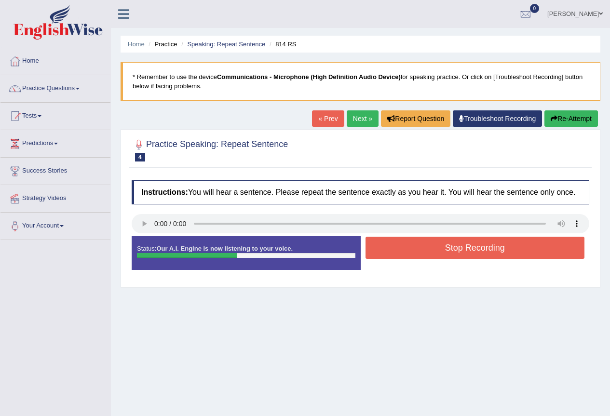
click at [480, 251] on button "Stop Recording" at bounding box center [475, 248] width 219 height 22
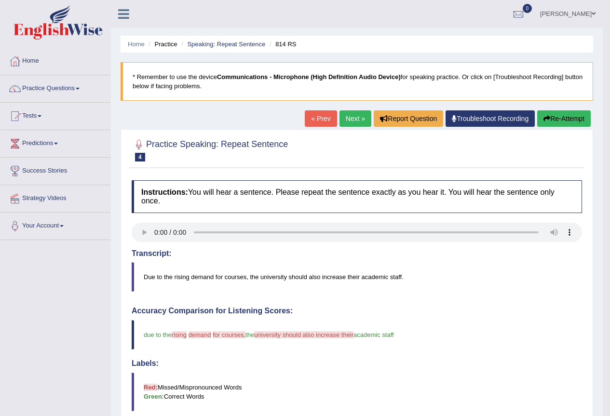
click at [554, 114] on button "Re-Attempt" at bounding box center [564, 118] width 54 height 16
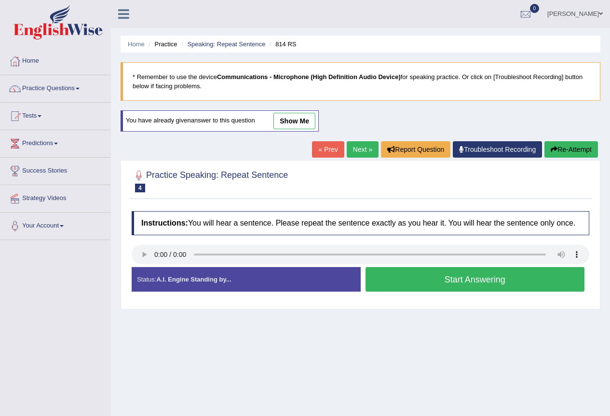
click at [402, 273] on button "Start Answering" at bounding box center [475, 279] width 219 height 25
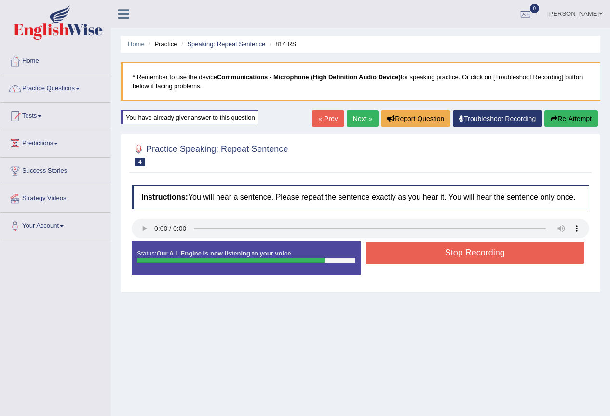
click at [482, 256] on button "Stop Recording" at bounding box center [475, 253] width 219 height 22
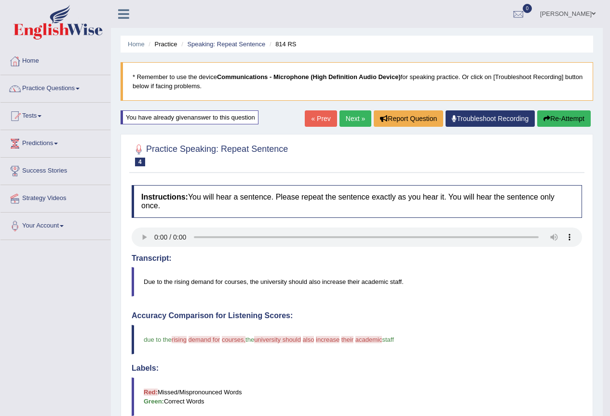
click at [547, 114] on button "Re-Attempt" at bounding box center [564, 118] width 54 height 16
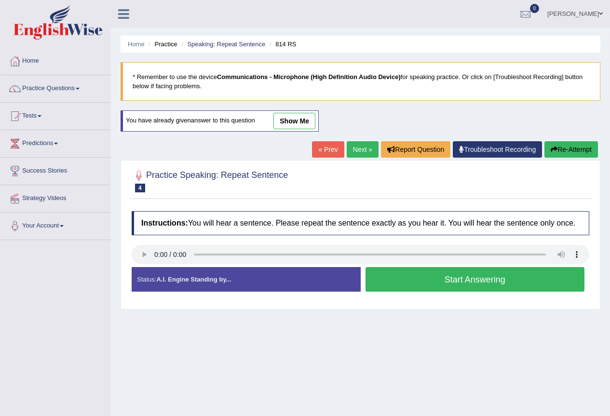
click at [460, 280] on button "Start Answering" at bounding box center [475, 279] width 219 height 25
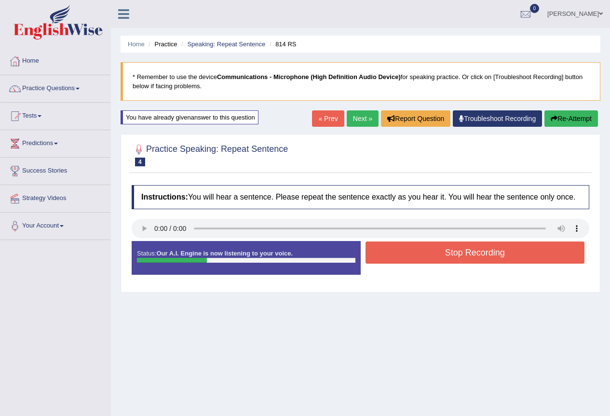
click at [463, 258] on button "Stop Recording" at bounding box center [475, 253] width 219 height 22
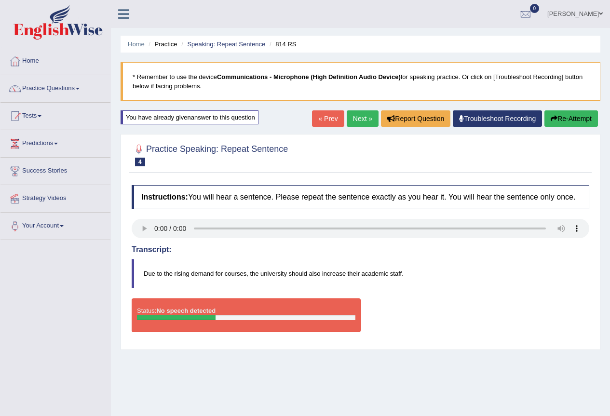
click at [356, 122] on link "Next »" at bounding box center [363, 118] width 32 height 16
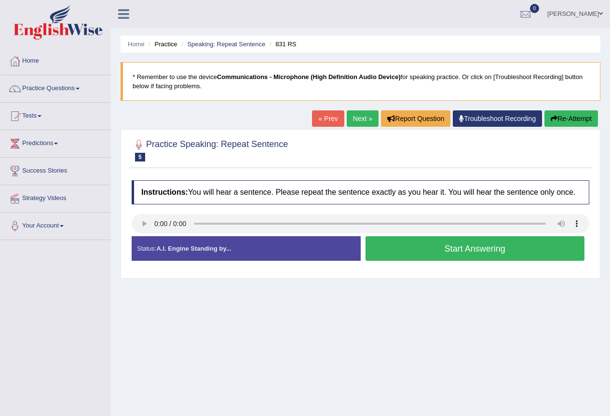
click at [426, 245] on button "Start Answering" at bounding box center [475, 248] width 219 height 25
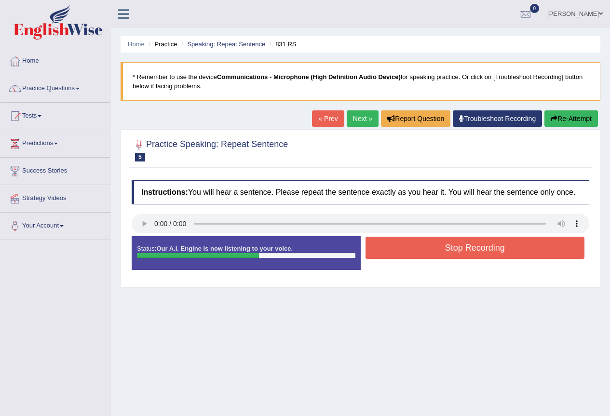
click at [490, 247] on button "Stop Recording" at bounding box center [475, 248] width 219 height 22
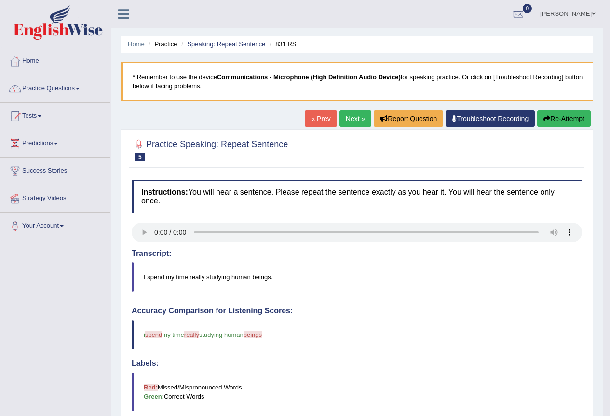
click at [567, 122] on button "Re-Attempt" at bounding box center [564, 118] width 54 height 16
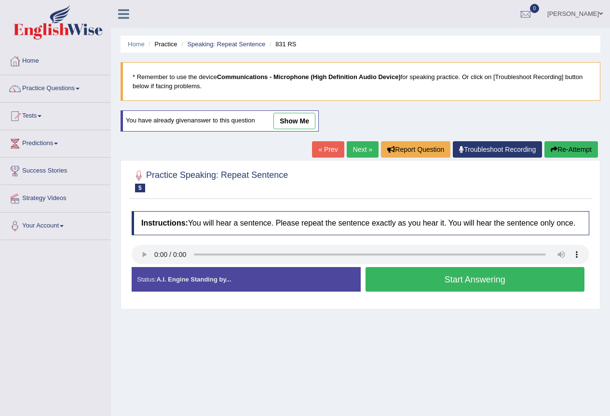
click at [462, 282] on button "Start Answering" at bounding box center [475, 279] width 219 height 25
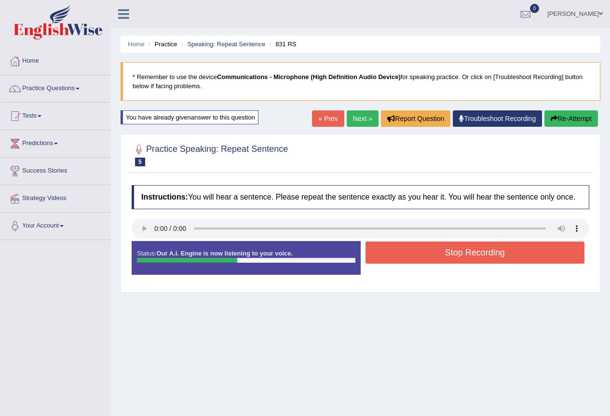
click at [473, 246] on button "Stop Recording" at bounding box center [475, 253] width 219 height 22
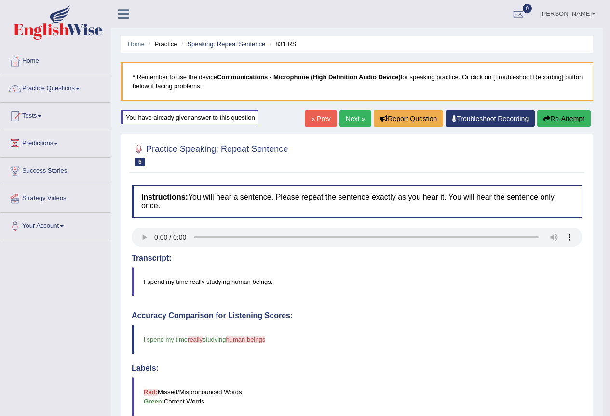
click at [355, 121] on link "Next »" at bounding box center [356, 118] width 32 height 16
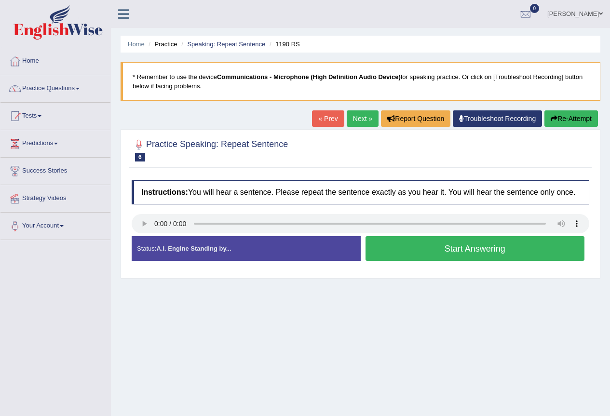
click at [476, 251] on button "Start Answering" at bounding box center [475, 248] width 219 height 25
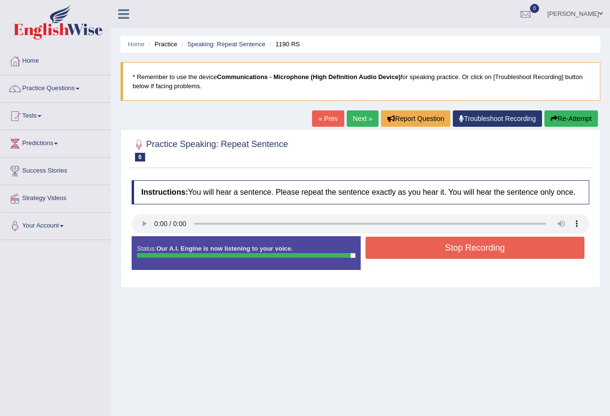
click at [480, 251] on button "Stop Recording" at bounding box center [475, 248] width 219 height 22
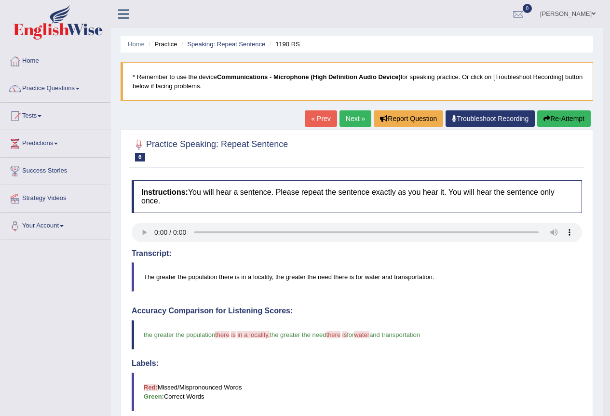
click at [348, 124] on link "Next »" at bounding box center [356, 118] width 32 height 16
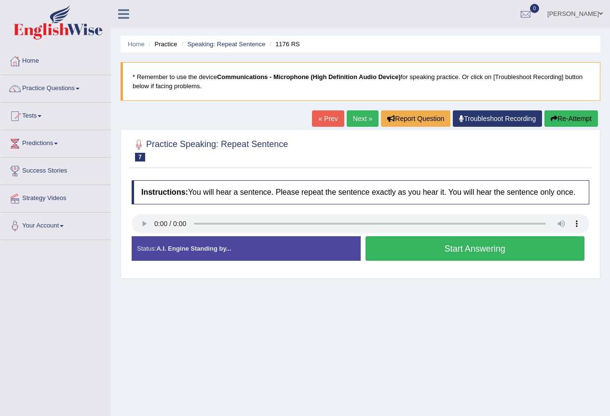
click at [422, 249] on button "Start Answering" at bounding box center [475, 248] width 219 height 25
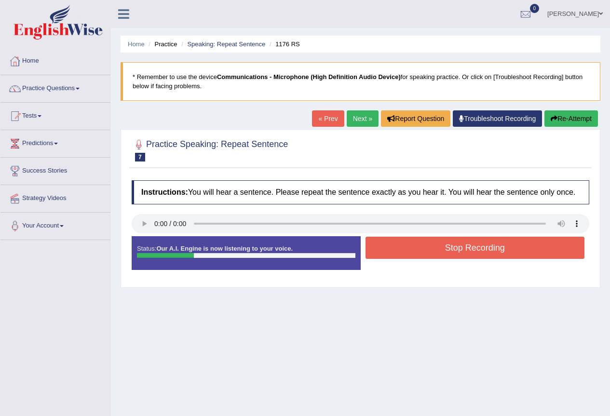
click at [452, 247] on button "Stop Recording" at bounding box center [475, 248] width 219 height 22
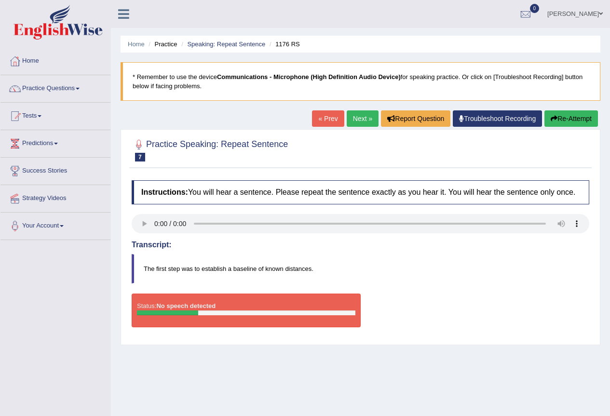
click at [567, 117] on button "Re-Attempt" at bounding box center [571, 118] width 54 height 16
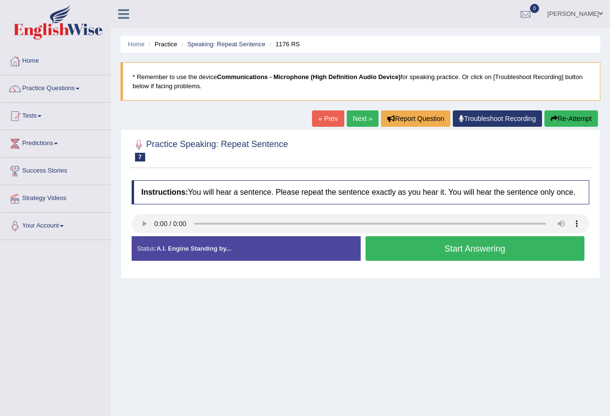
click at [455, 250] on button "Start Answering" at bounding box center [475, 248] width 219 height 25
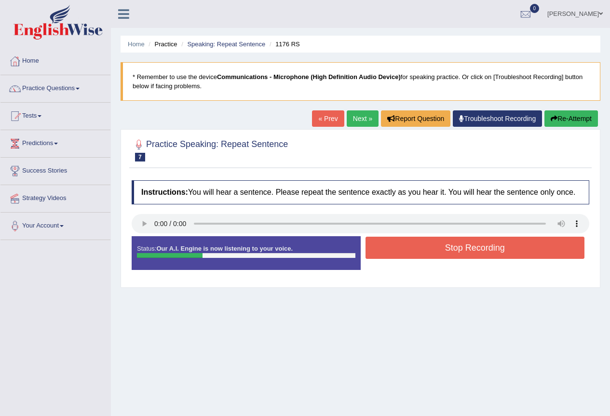
click at [558, 115] on button "Re-Attempt" at bounding box center [571, 118] width 54 height 16
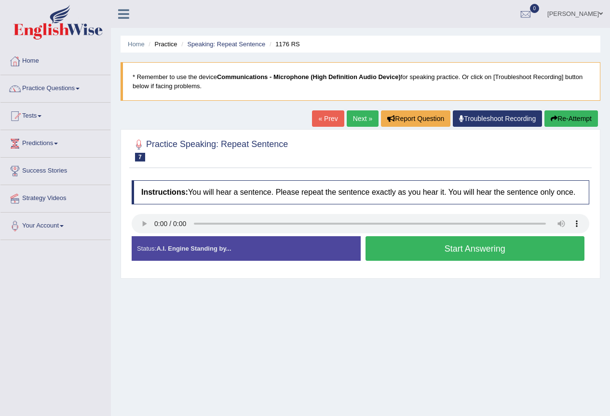
click at [422, 251] on button "Start Answering" at bounding box center [475, 248] width 219 height 25
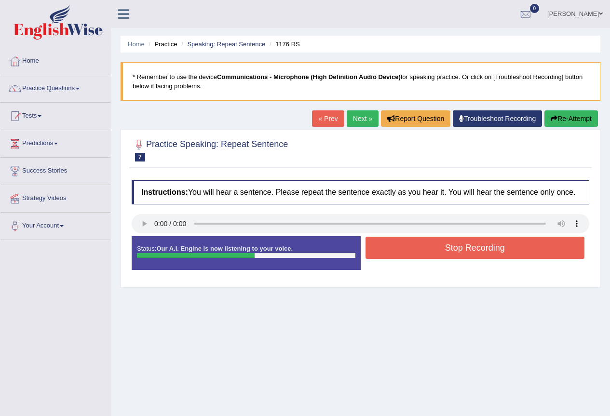
click at [412, 247] on button "Stop Recording" at bounding box center [475, 248] width 219 height 22
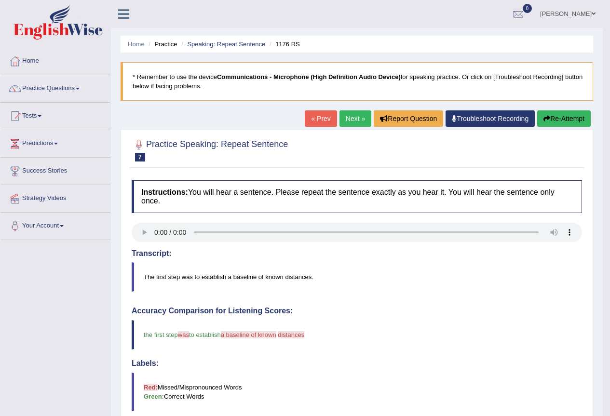
scroll to position [253, 0]
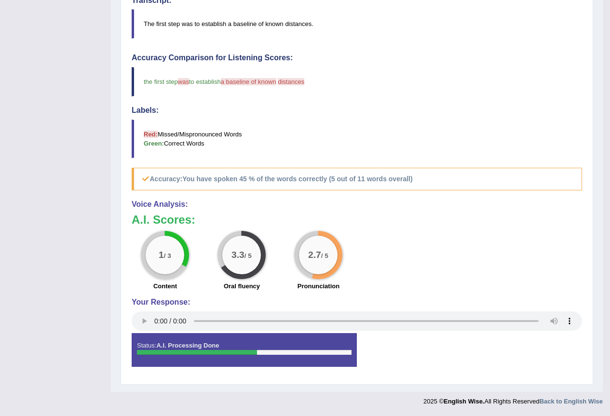
drag, startPoint x: 439, startPoint y: 192, endPoint x: 426, endPoint y: 161, distance: 33.9
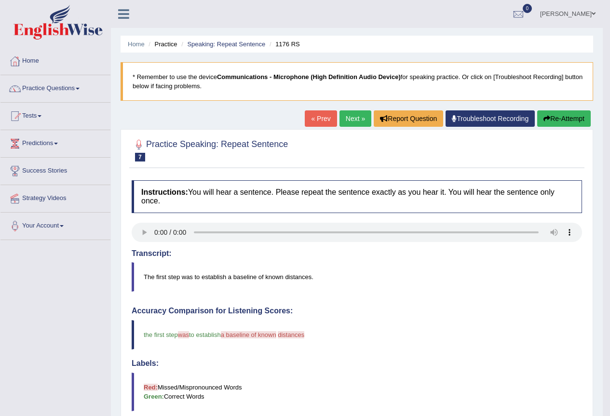
click at [360, 121] on link "Next »" at bounding box center [356, 118] width 32 height 16
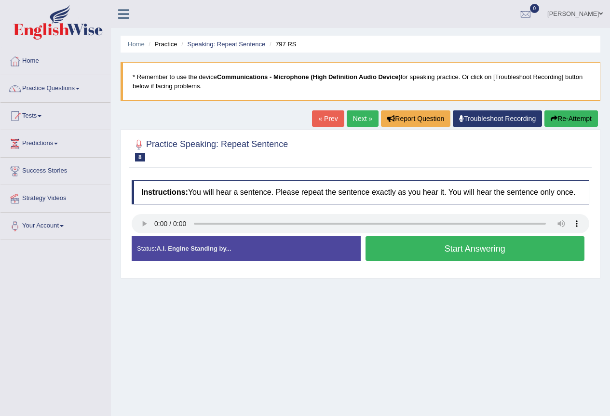
click at [446, 258] on button "Start Answering" at bounding box center [475, 248] width 219 height 25
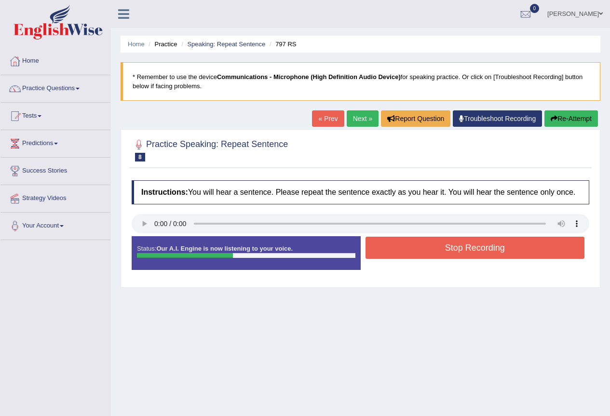
click at [438, 254] on button "Stop Recording" at bounding box center [475, 248] width 219 height 22
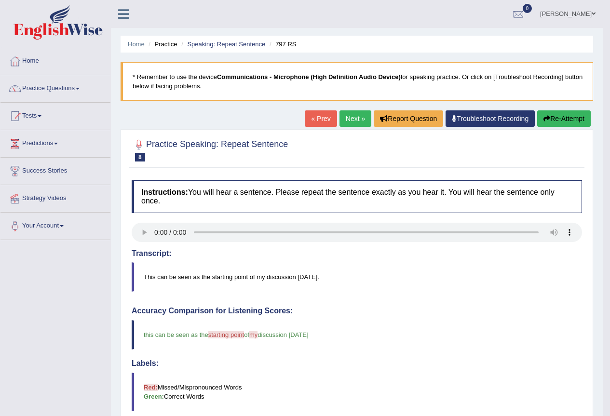
click at [354, 121] on link "Next »" at bounding box center [356, 118] width 32 height 16
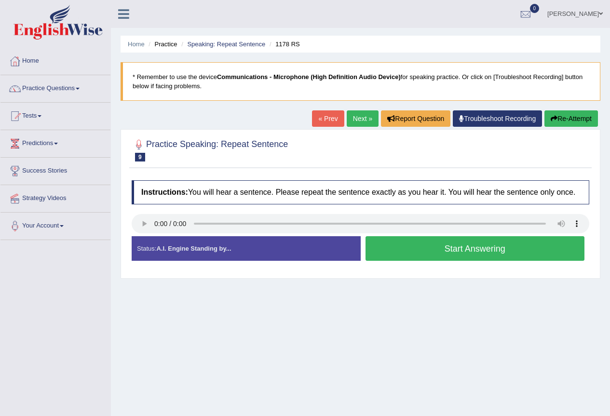
click at [436, 249] on button "Start Answering" at bounding box center [475, 248] width 219 height 25
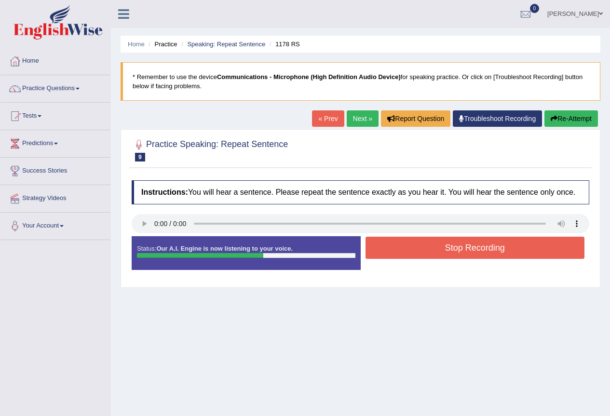
click at [431, 246] on button "Stop Recording" at bounding box center [475, 248] width 219 height 22
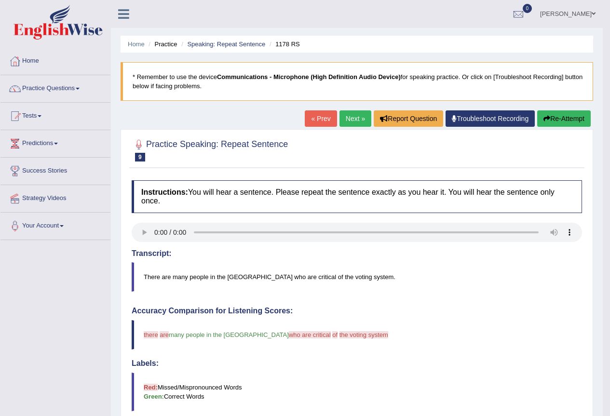
click at [349, 123] on link "Next »" at bounding box center [356, 118] width 32 height 16
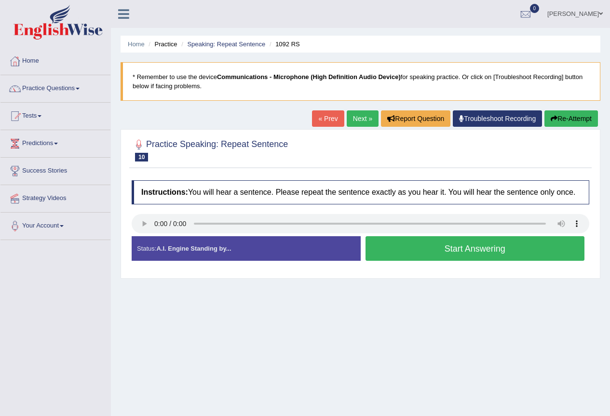
click at [406, 253] on button "Start Answering" at bounding box center [475, 248] width 219 height 25
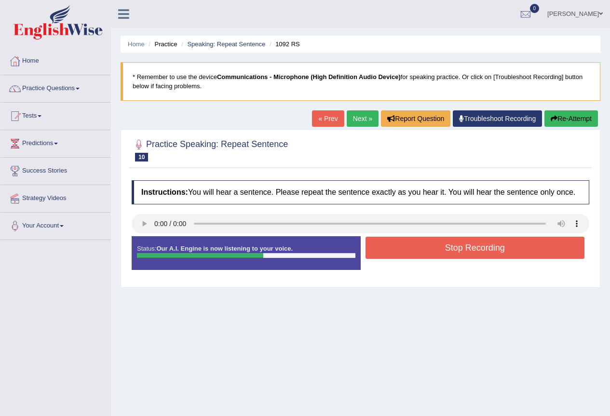
click at [419, 246] on button "Stop Recording" at bounding box center [475, 248] width 219 height 22
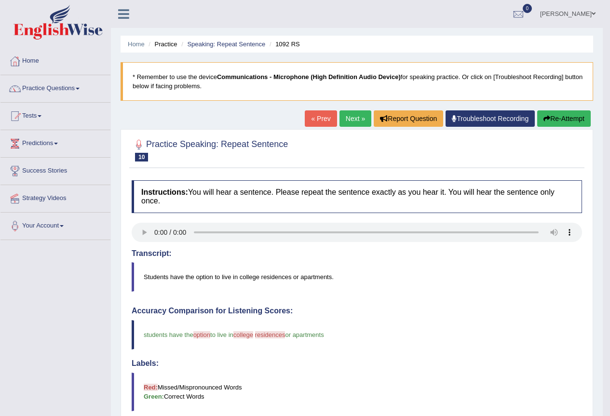
click at [355, 122] on link "Next »" at bounding box center [356, 118] width 32 height 16
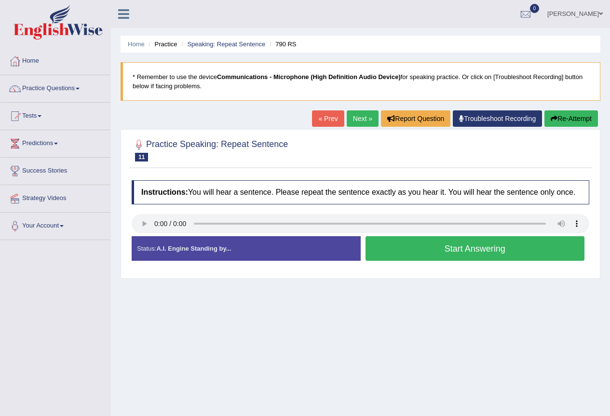
click at [427, 250] on button "Start Answering" at bounding box center [475, 248] width 219 height 25
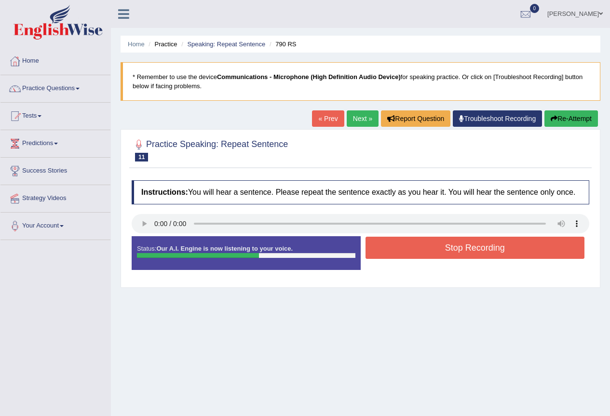
click at [470, 249] on button "Stop Recording" at bounding box center [475, 248] width 219 height 22
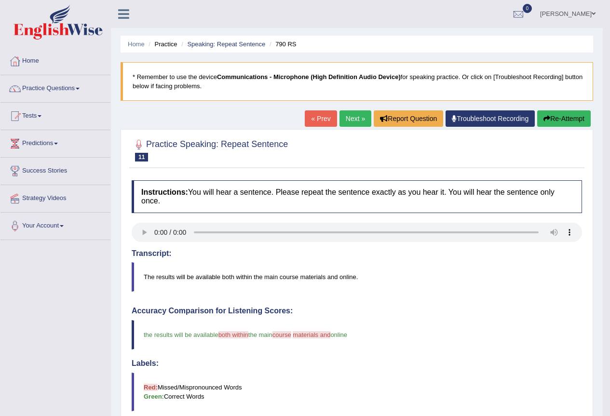
click at [344, 122] on link "Next »" at bounding box center [356, 118] width 32 height 16
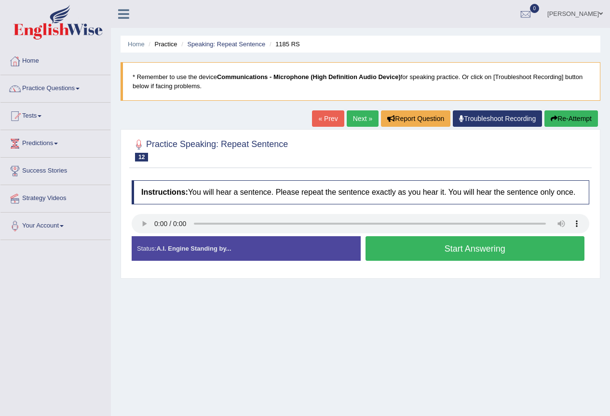
click at [449, 246] on button "Start Answering" at bounding box center [475, 248] width 219 height 25
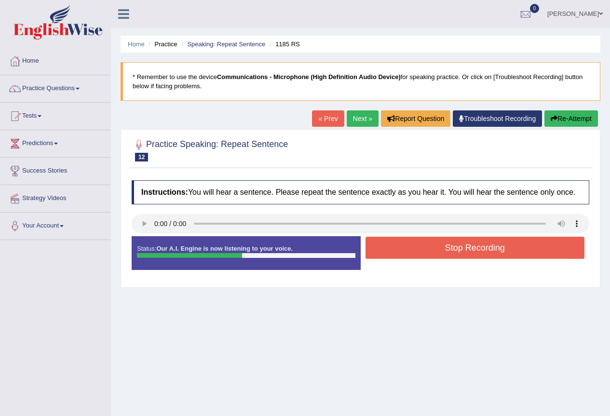
click at [462, 247] on button "Stop Recording" at bounding box center [475, 248] width 219 height 22
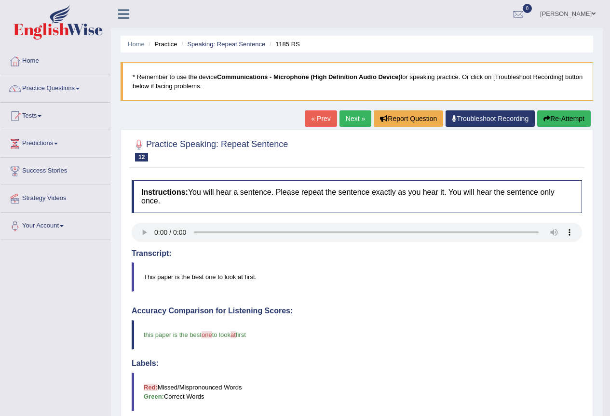
click at [363, 120] on link "Next »" at bounding box center [356, 118] width 32 height 16
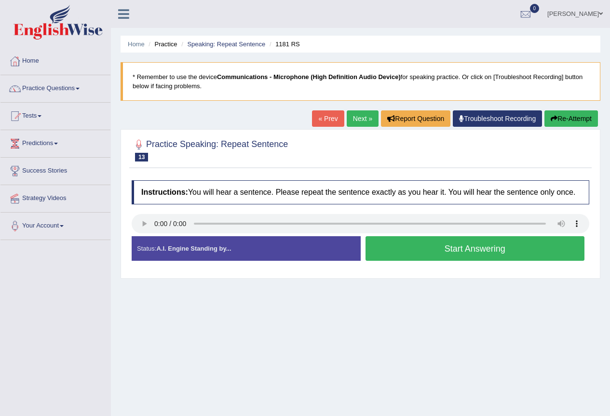
click at [432, 247] on button "Start Answering" at bounding box center [475, 248] width 219 height 25
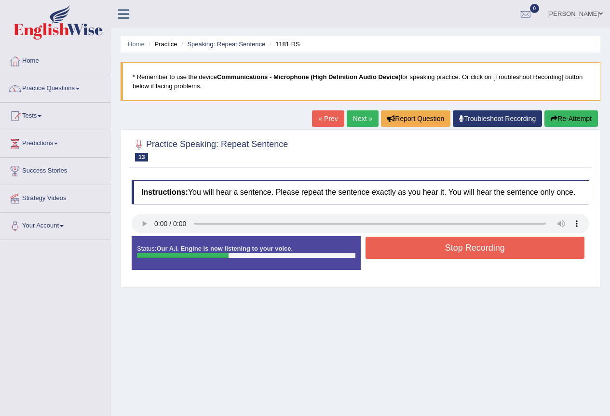
click at [492, 245] on button "Stop Recording" at bounding box center [475, 248] width 219 height 22
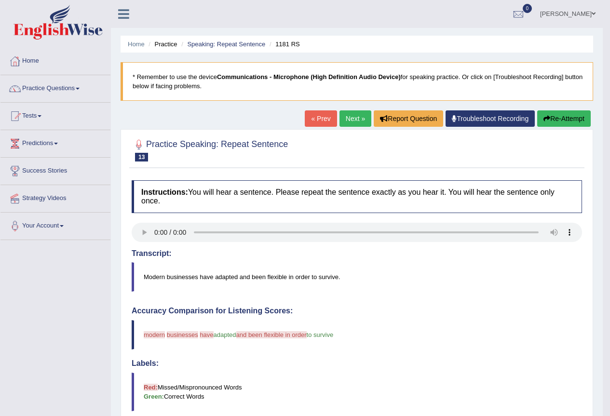
click at [560, 119] on button "Re-Attempt" at bounding box center [564, 118] width 54 height 16
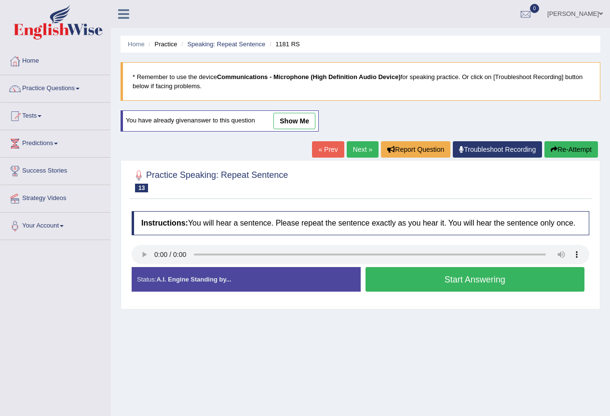
click at [359, 153] on link "Next »" at bounding box center [363, 149] width 32 height 16
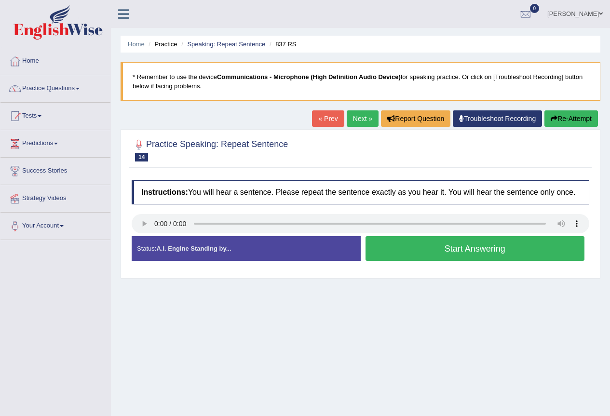
click at [403, 249] on button "Start Answering" at bounding box center [475, 248] width 219 height 25
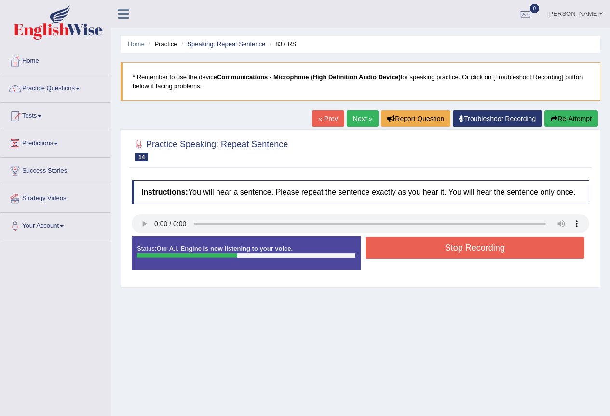
click at [398, 249] on button "Stop Recording" at bounding box center [475, 248] width 219 height 22
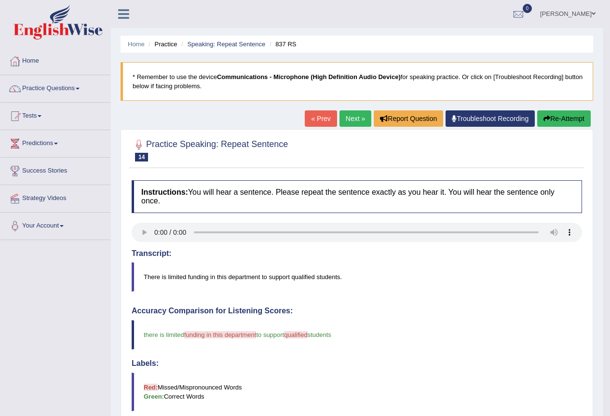
click at [360, 119] on link "Next »" at bounding box center [356, 118] width 32 height 16
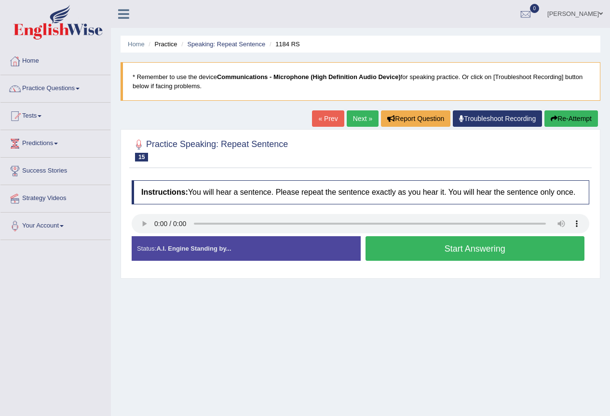
click at [431, 255] on button "Start Answering" at bounding box center [475, 248] width 219 height 25
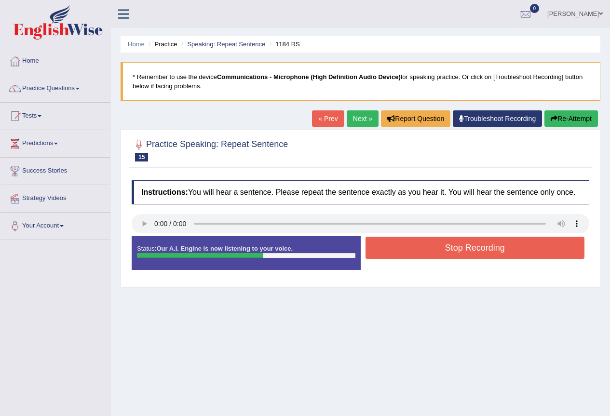
click at [449, 246] on button "Stop Recording" at bounding box center [475, 248] width 219 height 22
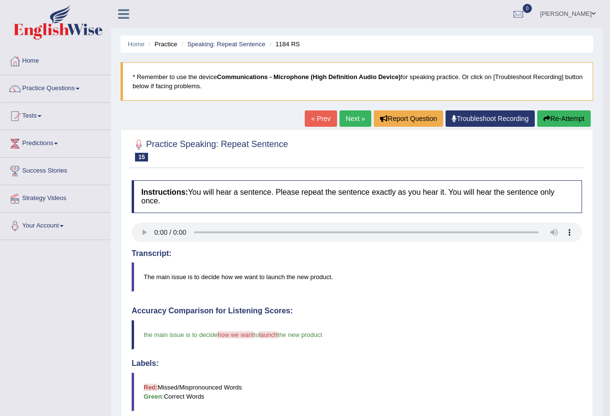
click at [353, 120] on link "Next »" at bounding box center [356, 118] width 32 height 16
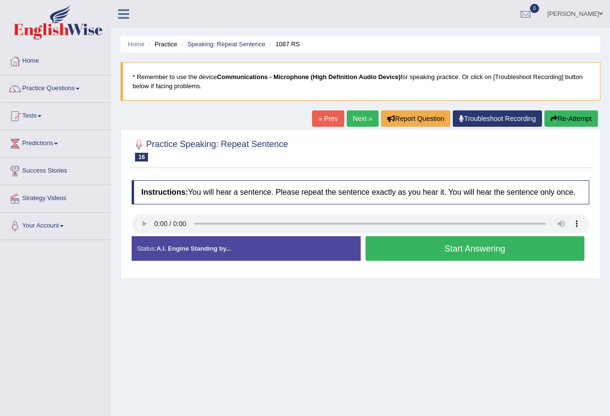
click at [469, 247] on button "Start Answering" at bounding box center [475, 248] width 219 height 25
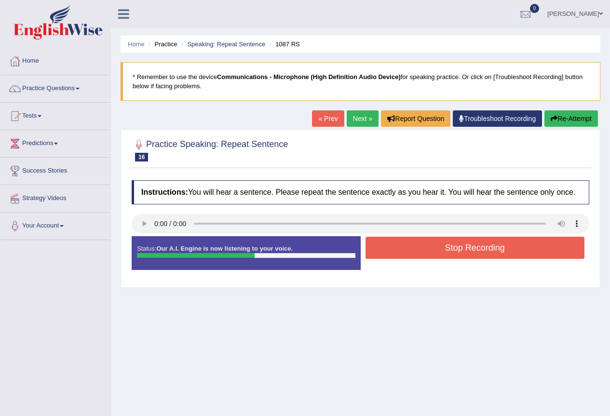
click at [454, 249] on button "Stop Recording" at bounding box center [475, 248] width 219 height 22
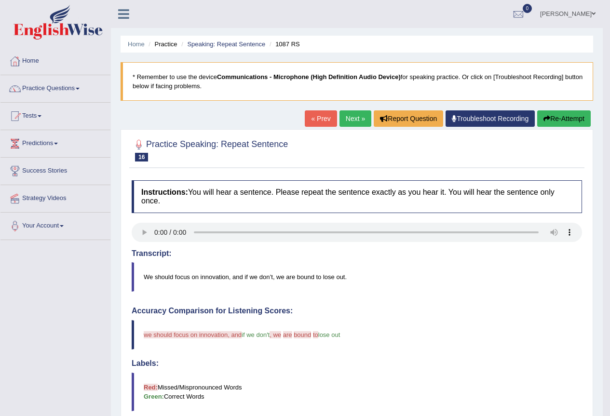
click at [356, 123] on link "Next »" at bounding box center [356, 118] width 32 height 16
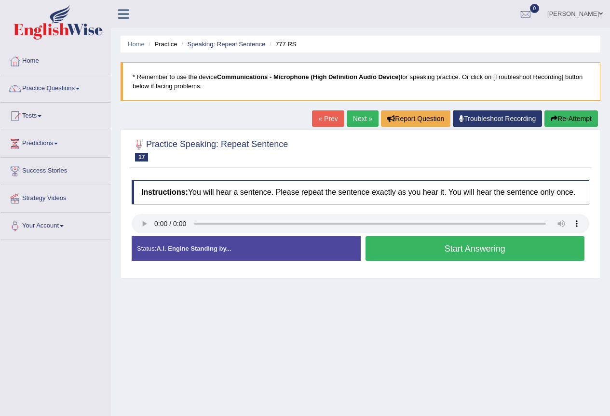
click at [435, 250] on button "Start Answering" at bounding box center [475, 248] width 219 height 25
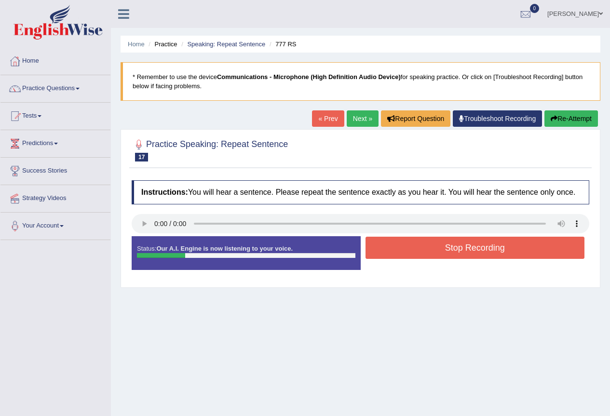
click at [440, 245] on button "Stop Recording" at bounding box center [475, 248] width 219 height 22
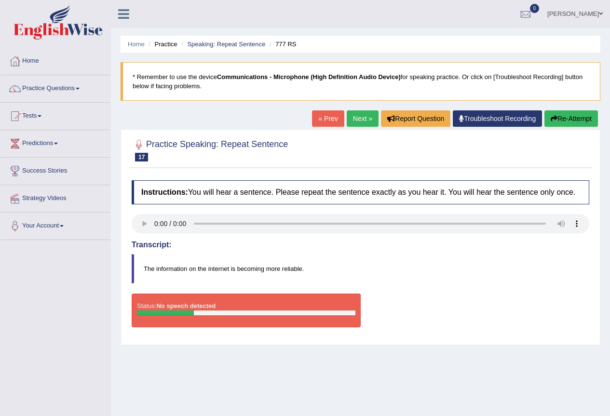
click at [351, 119] on link "Next »" at bounding box center [363, 118] width 32 height 16
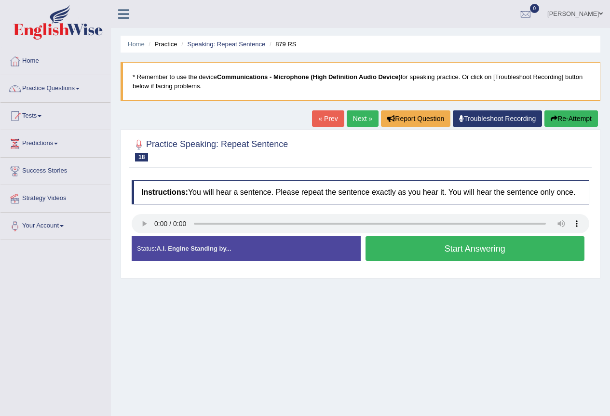
click at [455, 249] on button "Start Answering" at bounding box center [475, 248] width 219 height 25
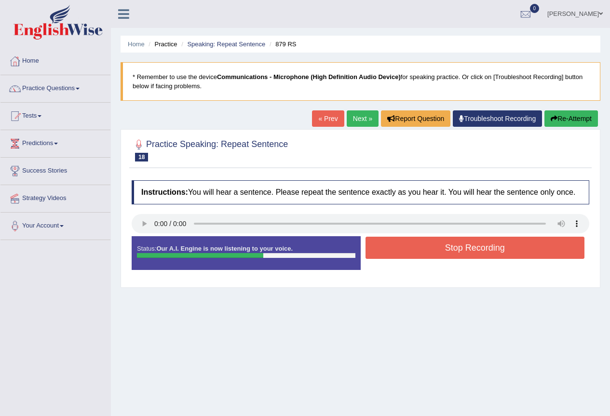
click at [461, 250] on button "Stop Recording" at bounding box center [475, 248] width 219 height 22
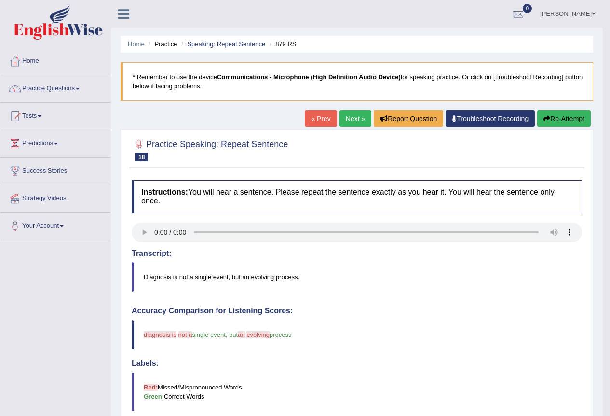
click at [352, 119] on link "Next »" at bounding box center [356, 118] width 32 height 16
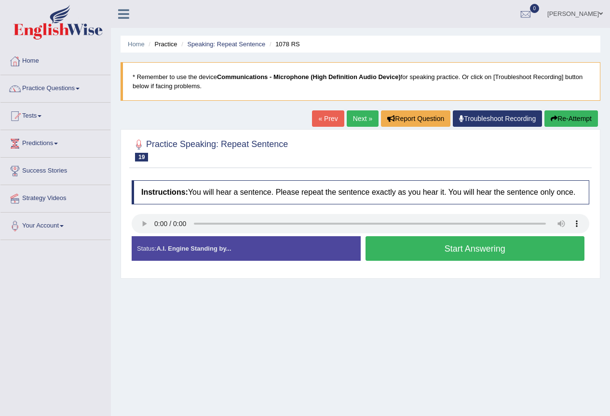
click at [462, 248] on button "Start Answering" at bounding box center [475, 248] width 219 height 25
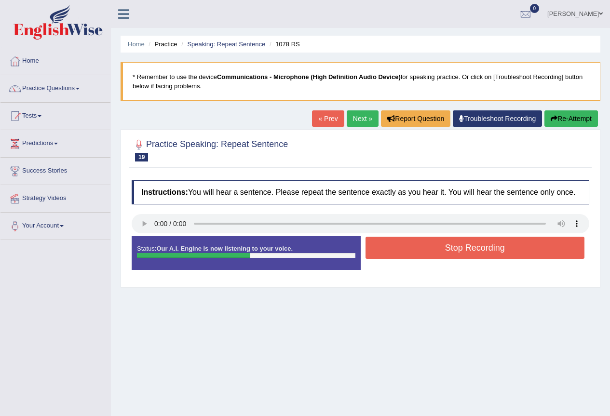
click at [482, 252] on button "Stop Recording" at bounding box center [475, 248] width 219 height 22
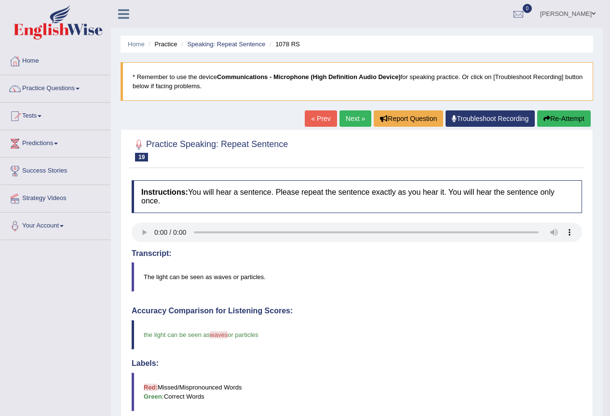
click at [349, 124] on link "Next »" at bounding box center [356, 118] width 32 height 16
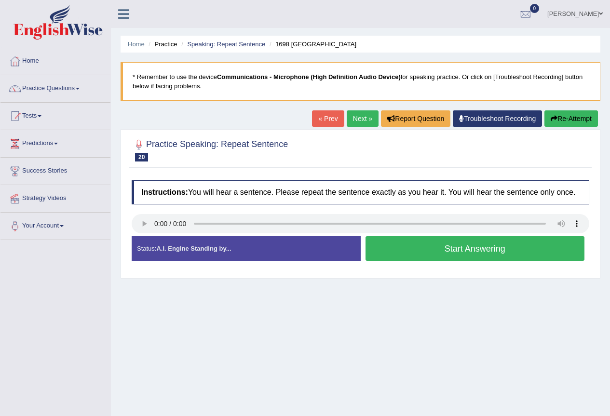
click at [408, 245] on button "Start Answering" at bounding box center [475, 248] width 219 height 25
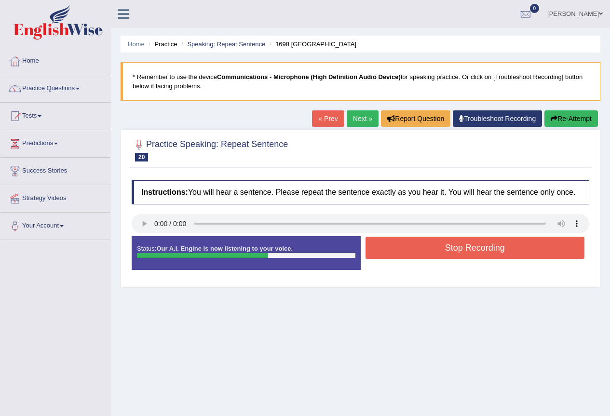
click at [457, 251] on button "Stop Recording" at bounding box center [475, 248] width 219 height 22
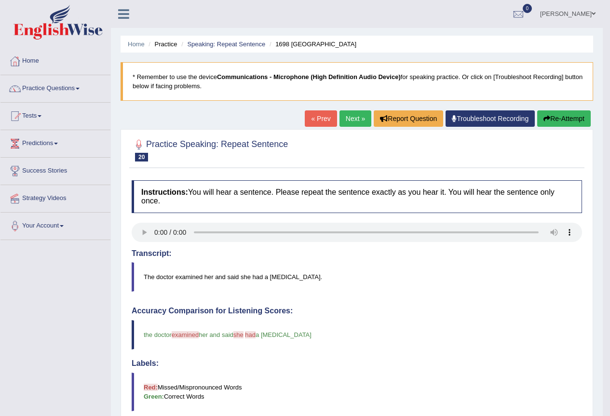
click at [355, 118] on link "Next »" at bounding box center [356, 118] width 32 height 16
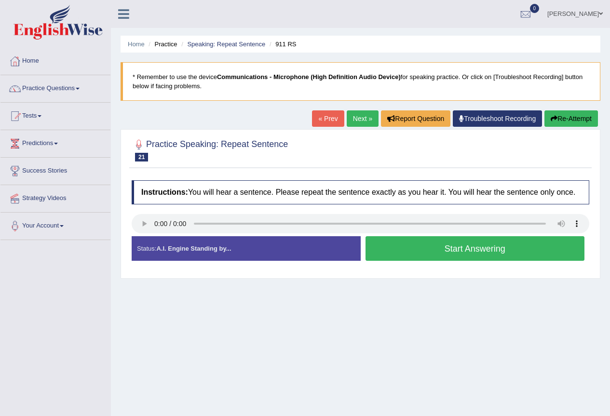
click at [422, 248] on button "Start Answering" at bounding box center [475, 248] width 219 height 25
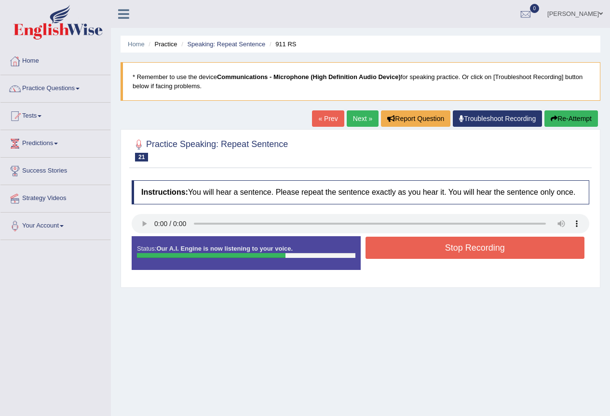
click at [360, 123] on link "Next »" at bounding box center [363, 118] width 32 height 16
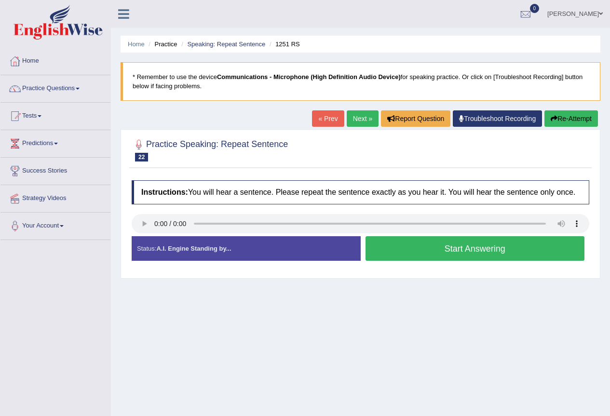
click at [396, 242] on button "Start Answering" at bounding box center [475, 248] width 219 height 25
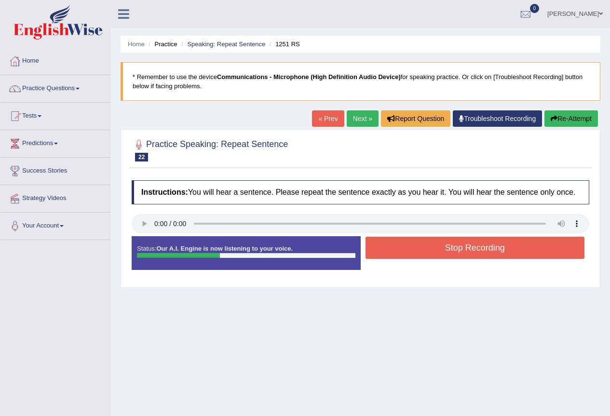
click at [429, 249] on button "Stop Recording" at bounding box center [475, 248] width 219 height 22
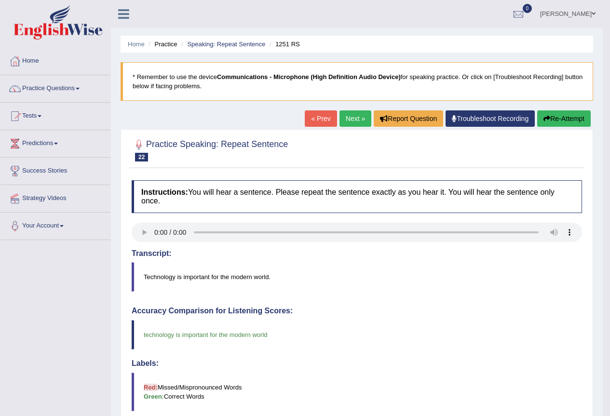
click at [348, 120] on link "Next »" at bounding box center [356, 118] width 32 height 16
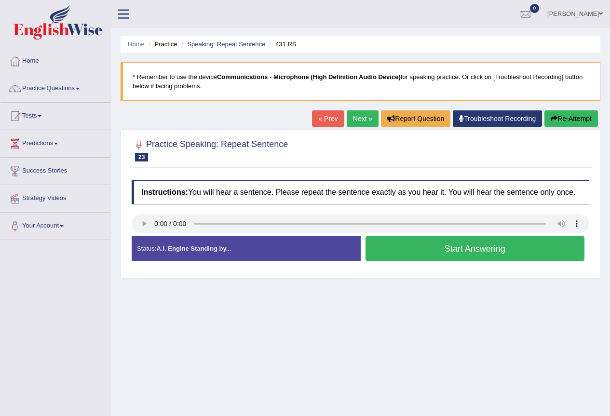
click at [397, 253] on button "Start Answering" at bounding box center [475, 248] width 219 height 25
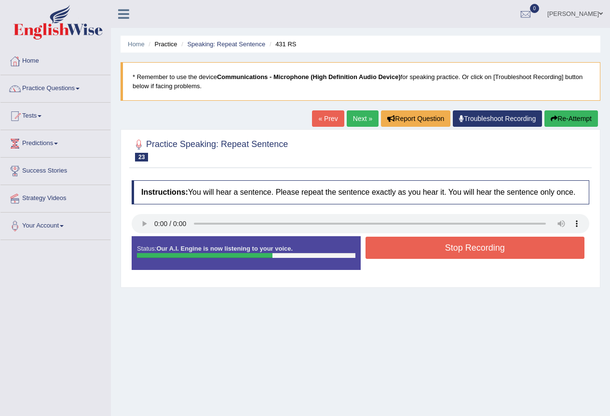
click at [453, 250] on button "Stop Recording" at bounding box center [475, 248] width 219 height 22
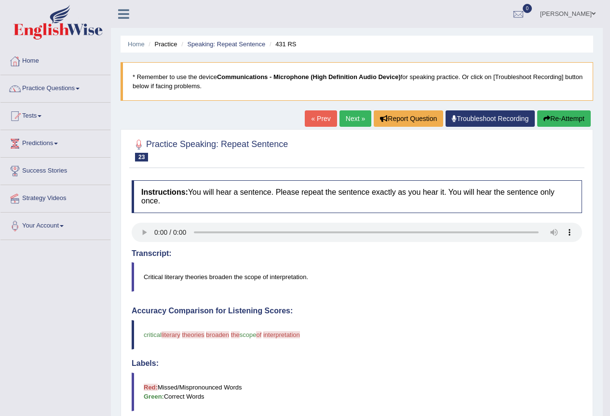
click at [349, 116] on link "Next »" at bounding box center [356, 118] width 32 height 16
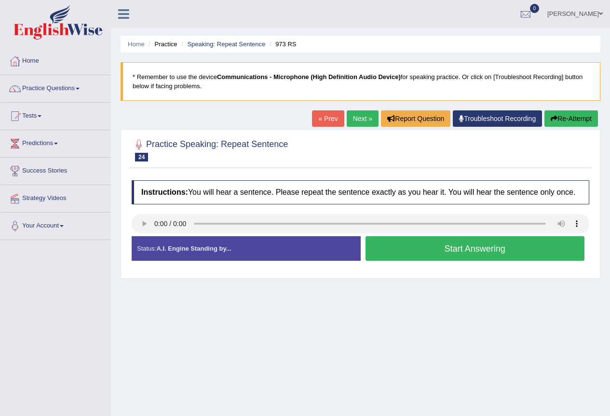
click at [403, 254] on button "Start Answering" at bounding box center [475, 248] width 219 height 25
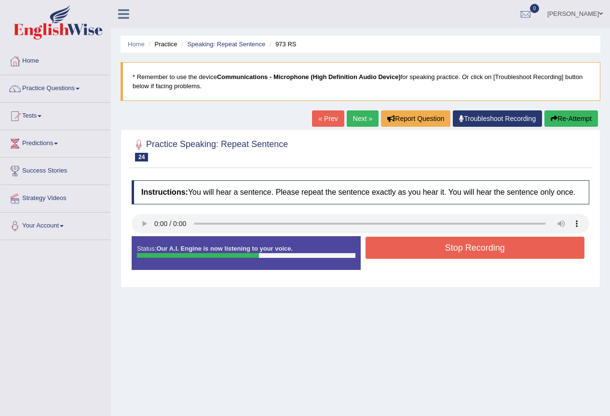
click at [427, 251] on button "Stop Recording" at bounding box center [475, 248] width 219 height 22
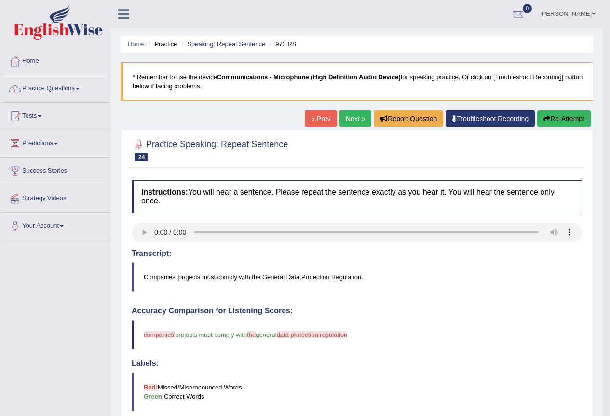
click at [342, 119] on link "Next »" at bounding box center [356, 118] width 32 height 16
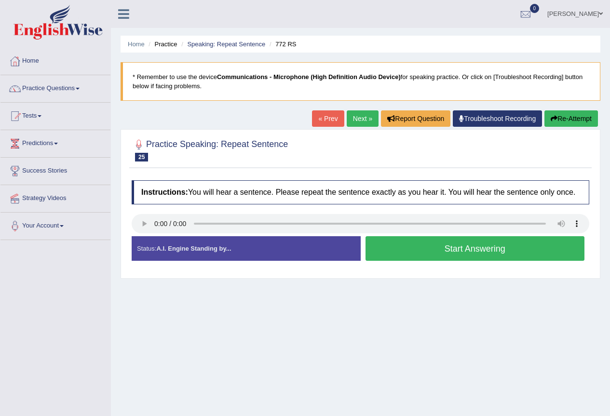
drag, startPoint x: 471, startPoint y: 253, endPoint x: 467, endPoint y: 251, distance: 5.0
click at [471, 253] on button "Start Answering" at bounding box center [475, 248] width 219 height 25
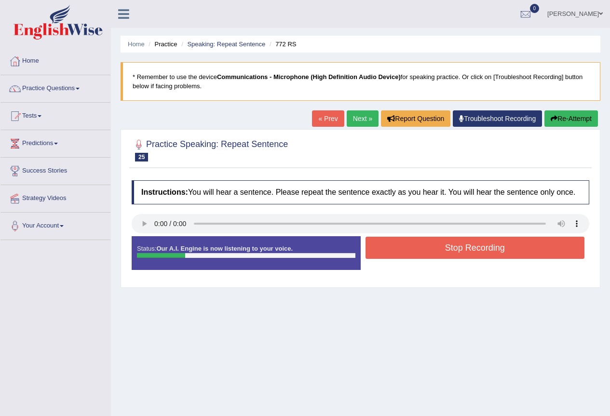
click at [470, 253] on button "Stop Recording" at bounding box center [475, 248] width 219 height 22
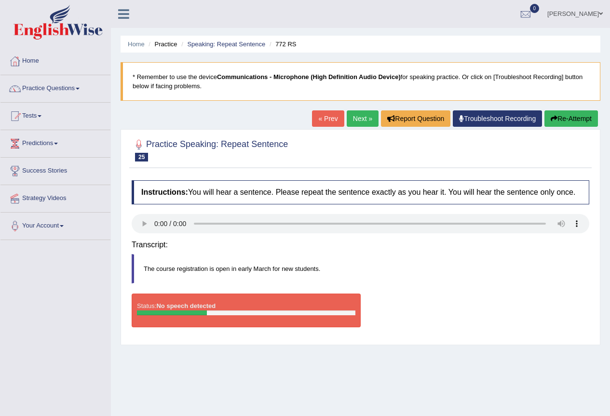
click at [361, 120] on link "Next »" at bounding box center [363, 118] width 32 height 16
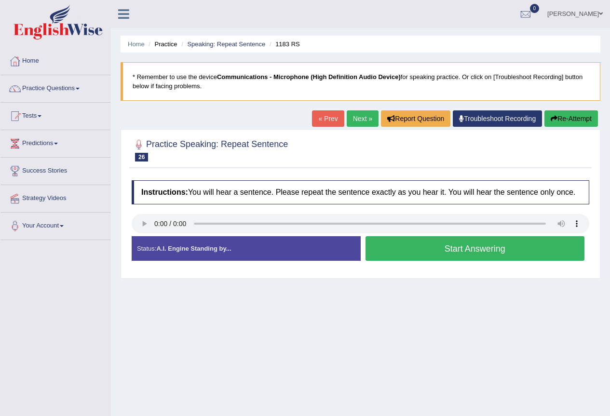
click at [421, 246] on button "Start Answering" at bounding box center [475, 248] width 219 height 25
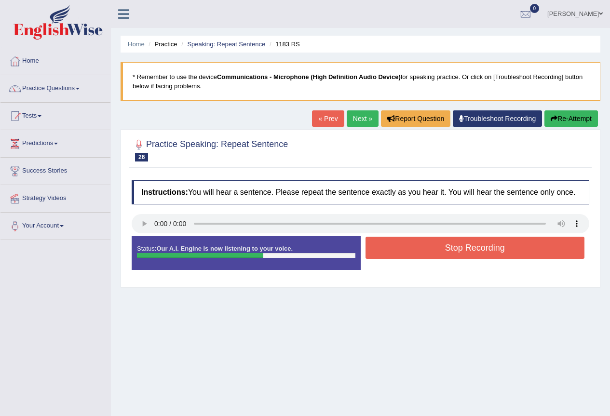
click at [445, 248] on button "Stop Recording" at bounding box center [475, 248] width 219 height 22
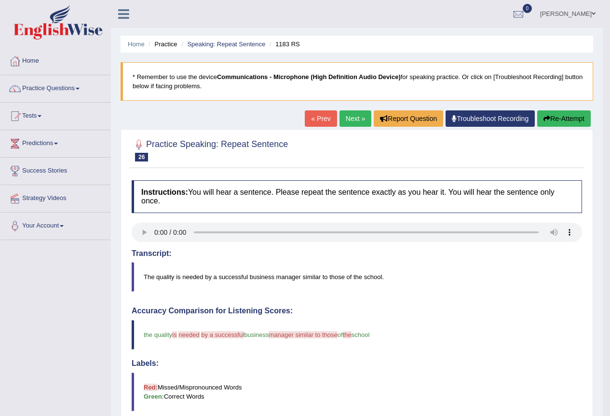
click at [346, 121] on link "Next »" at bounding box center [356, 118] width 32 height 16
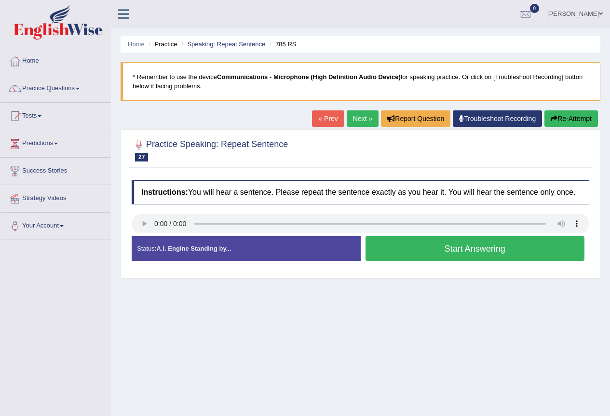
click at [389, 257] on button "Start Answering" at bounding box center [475, 248] width 219 height 25
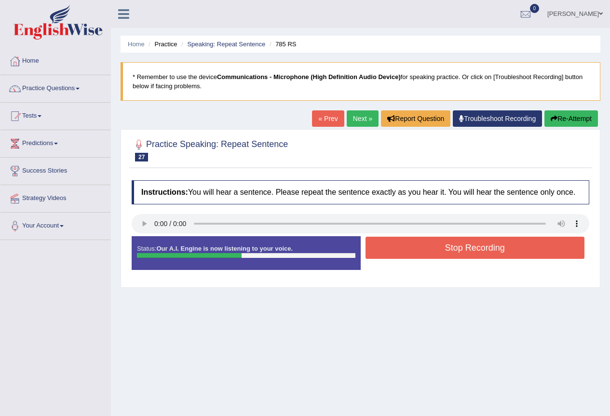
click at [439, 241] on button "Stop Recording" at bounding box center [475, 248] width 219 height 22
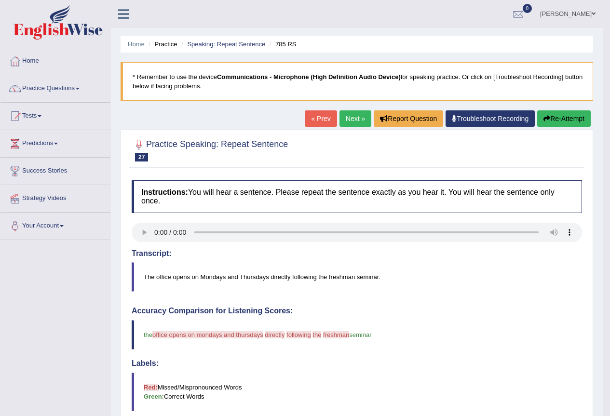
click at [351, 120] on link "Next »" at bounding box center [356, 118] width 32 height 16
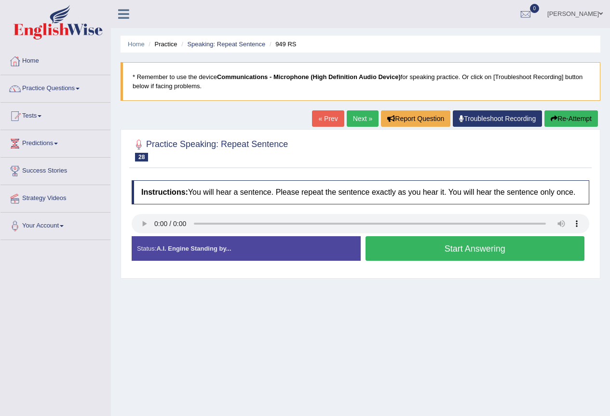
click at [443, 254] on button "Start Answering" at bounding box center [475, 248] width 219 height 25
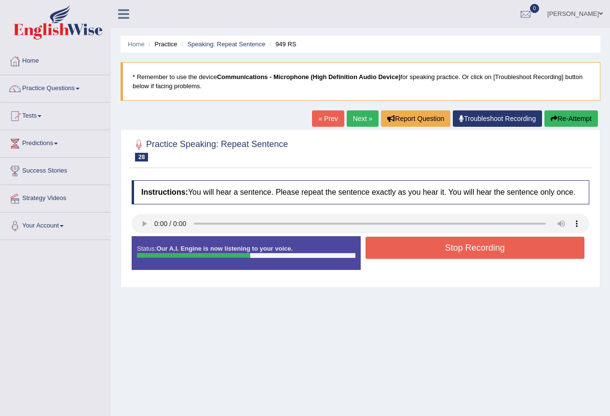
click at [431, 248] on button "Stop Recording" at bounding box center [475, 248] width 219 height 22
click at [431, 248] on div "Status: Our A.I. Engine is now listening to your voice. Start Answering Stop Re…" at bounding box center [361, 257] width 458 height 43
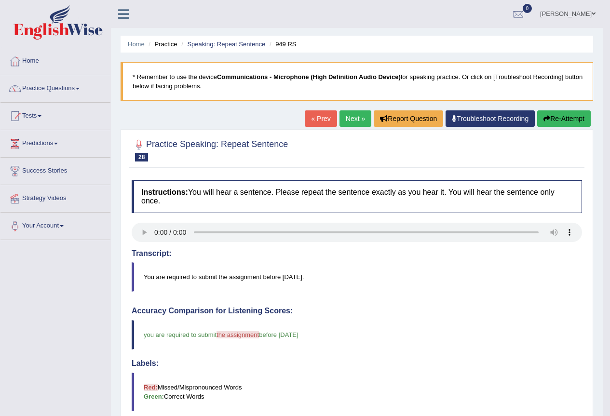
click at [352, 121] on link "Next »" at bounding box center [356, 118] width 32 height 16
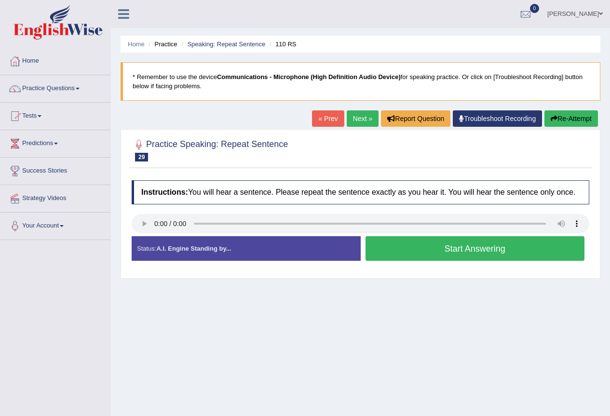
drag, startPoint x: 273, startPoint y: 191, endPoint x: 267, endPoint y: 193, distance: 6.0
click at [394, 246] on button "Start Answering" at bounding box center [475, 248] width 219 height 25
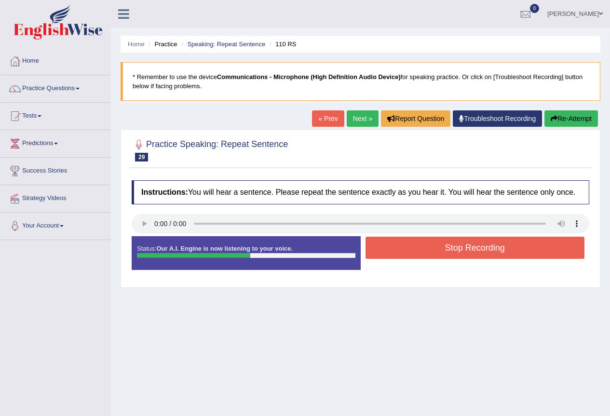
click at [398, 249] on button "Stop Recording" at bounding box center [475, 248] width 219 height 22
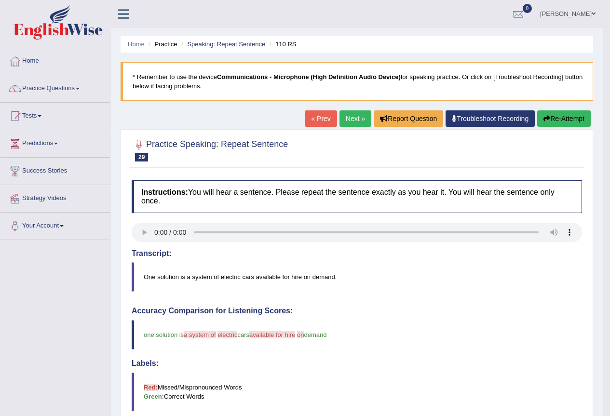
click at [561, 116] on button "Re-Attempt" at bounding box center [564, 118] width 54 height 16
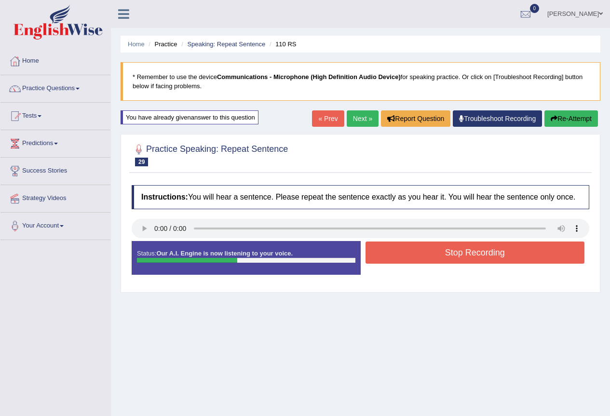
click at [425, 249] on button "Stop Recording" at bounding box center [475, 253] width 219 height 22
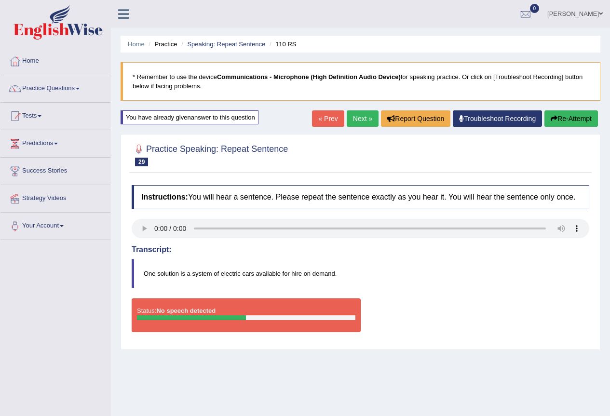
click at [565, 113] on button "Re-Attempt" at bounding box center [571, 118] width 54 height 16
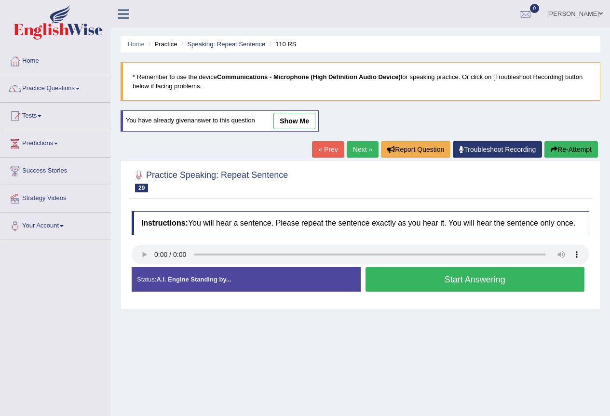
click at [397, 282] on button "Start Answering" at bounding box center [475, 279] width 219 height 25
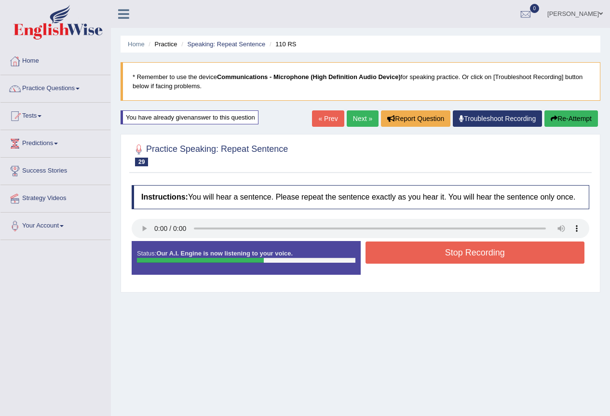
click at [473, 252] on button "Stop Recording" at bounding box center [475, 253] width 219 height 22
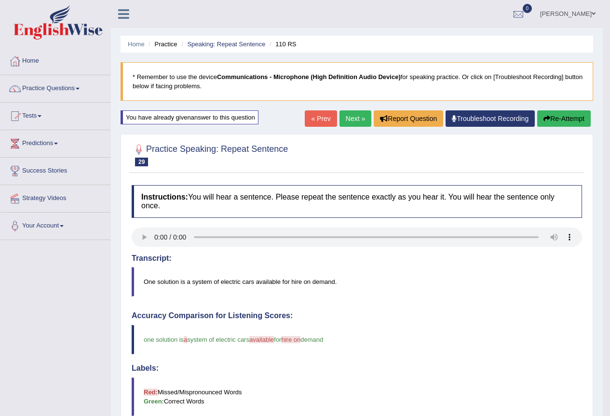
click at [362, 125] on link "Next »" at bounding box center [356, 118] width 32 height 16
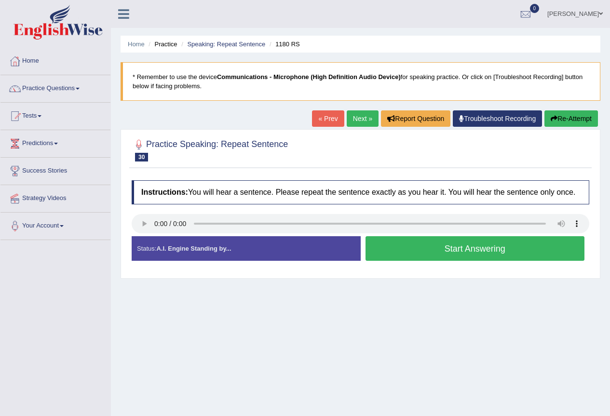
click at [403, 249] on button "Start Answering" at bounding box center [475, 248] width 219 height 25
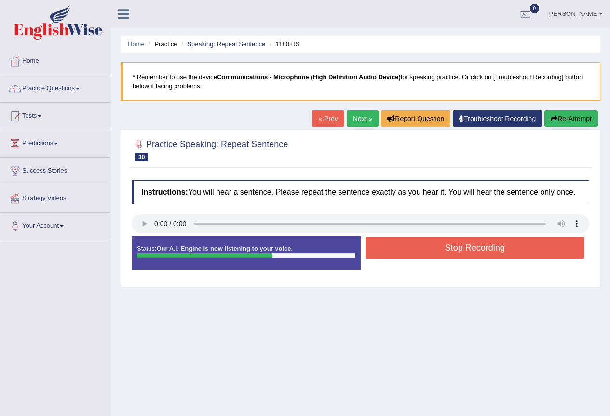
click at [441, 247] on button "Stop Recording" at bounding box center [475, 248] width 219 height 22
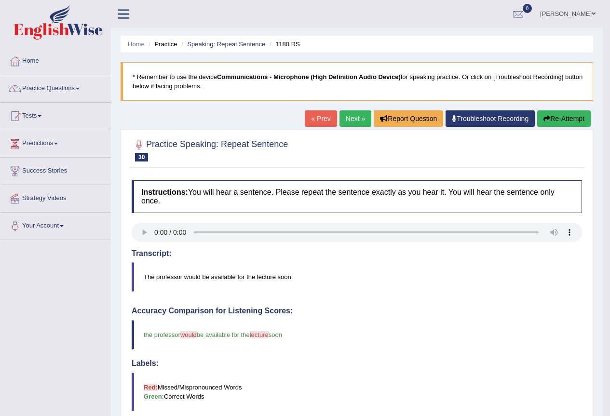
click at [356, 120] on link "Next »" at bounding box center [356, 118] width 32 height 16
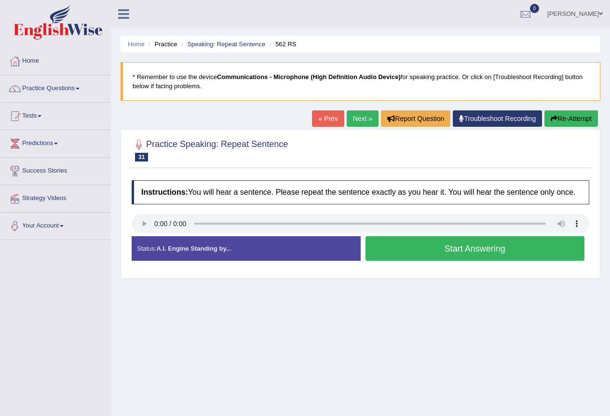
click at [433, 246] on button "Start Answering" at bounding box center [475, 248] width 219 height 25
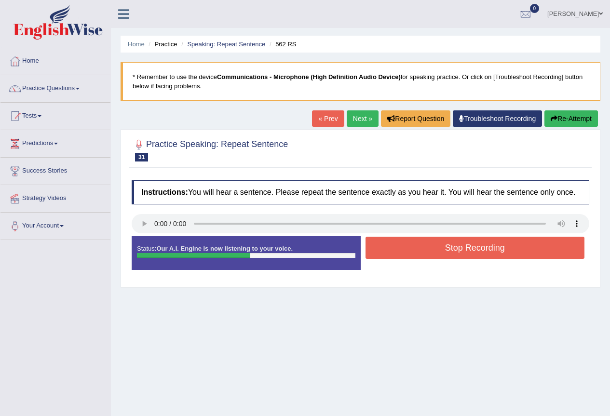
click at [432, 252] on button "Stop Recording" at bounding box center [475, 248] width 219 height 22
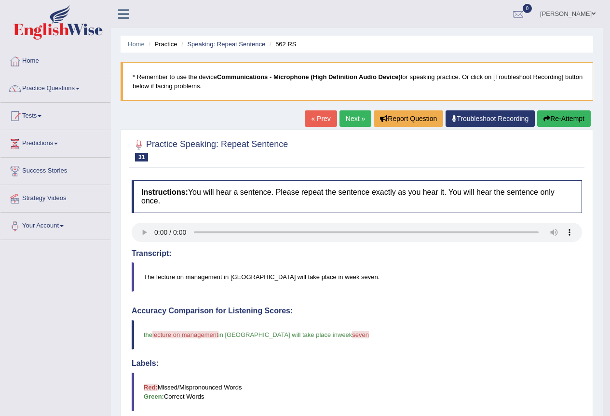
click at [353, 121] on link "Next »" at bounding box center [356, 118] width 32 height 16
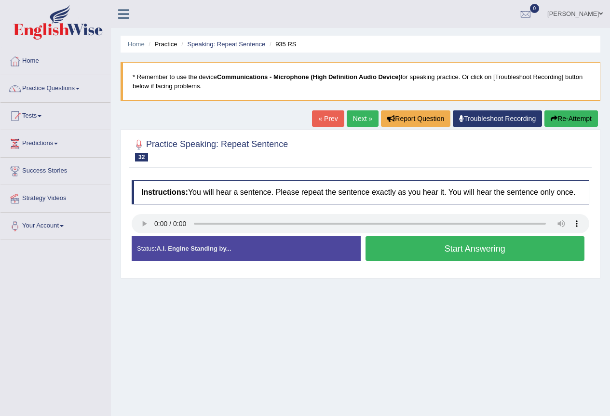
click at [407, 253] on button "Start Answering" at bounding box center [475, 248] width 219 height 25
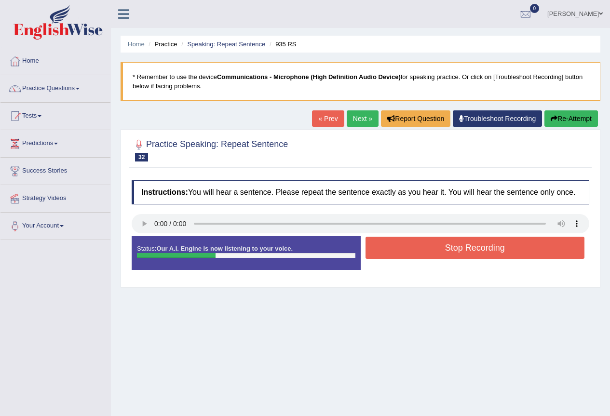
click at [394, 245] on button "Stop Recording" at bounding box center [475, 248] width 219 height 22
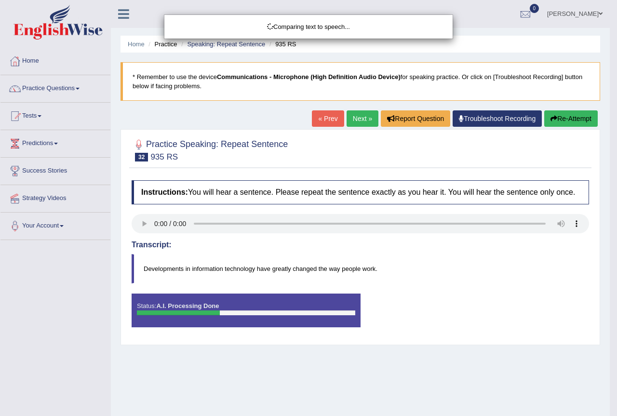
click at [569, 117] on div "Comparing text to speech..." at bounding box center [308, 208] width 617 height 416
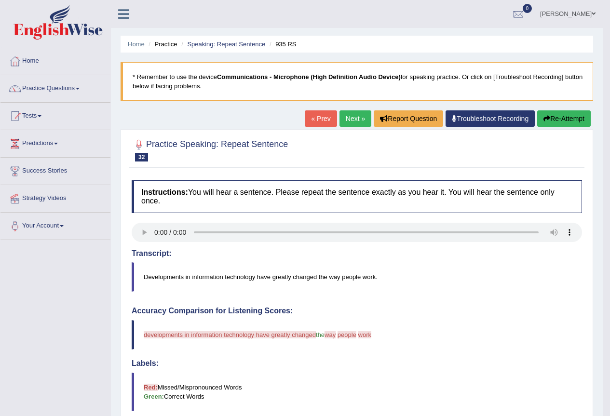
click at [561, 122] on button "Re-Attempt" at bounding box center [564, 118] width 54 height 16
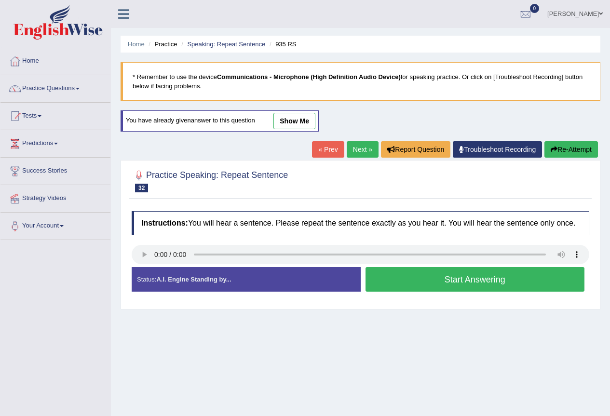
click at [401, 285] on button "Start Answering" at bounding box center [475, 279] width 219 height 25
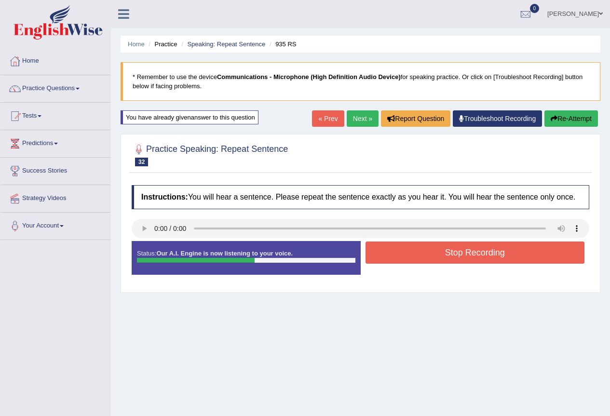
click at [437, 255] on button "Stop Recording" at bounding box center [475, 253] width 219 height 22
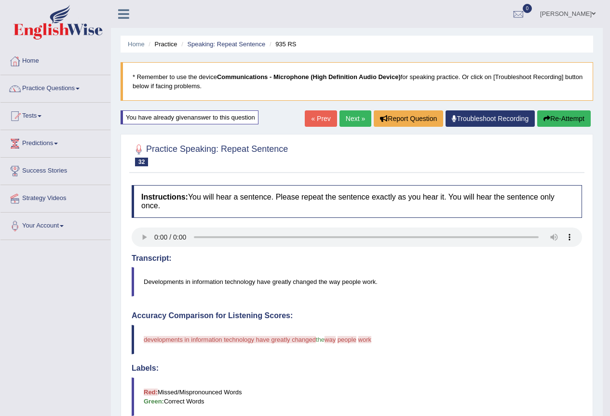
click at [353, 120] on link "Next »" at bounding box center [356, 118] width 32 height 16
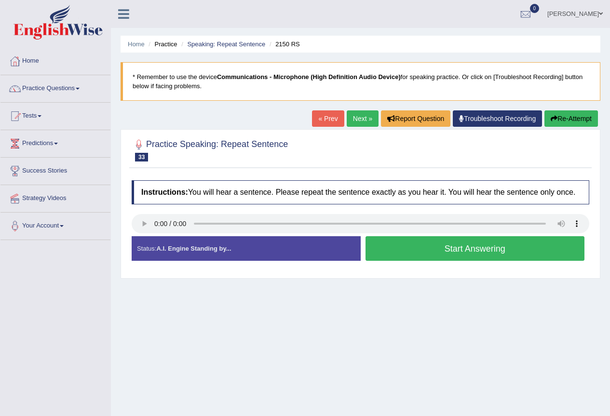
click at [404, 237] on div "Instructions: You will hear a sentence. Please repeat the sentence exactly as y…" at bounding box center [360, 225] width 463 height 98
click at [405, 249] on button "Start Answering" at bounding box center [475, 248] width 219 height 25
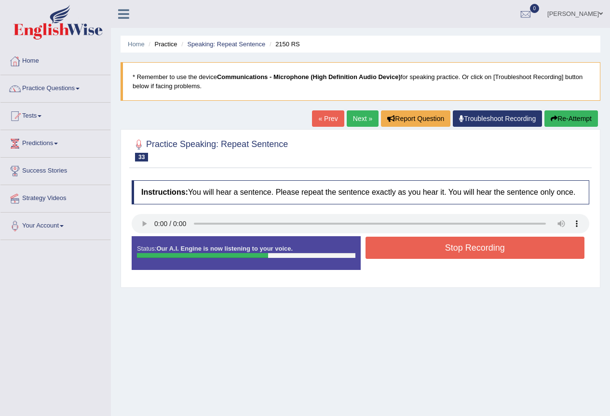
click at [424, 252] on button "Stop Recording" at bounding box center [475, 248] width 219 height 22
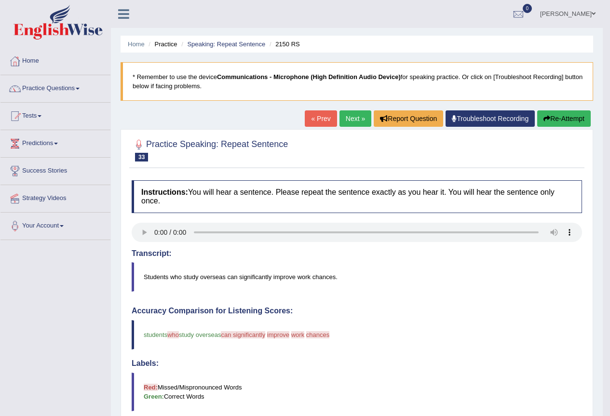
click at [548, 119] on icon "button" at bounding box center [547, 118] width 7 height 7
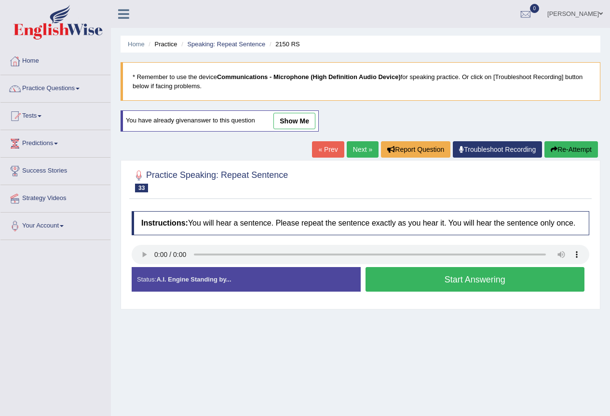
click at [423, 284] on button "Start Answering" at bounding box center [475, 279] width 219 height 25
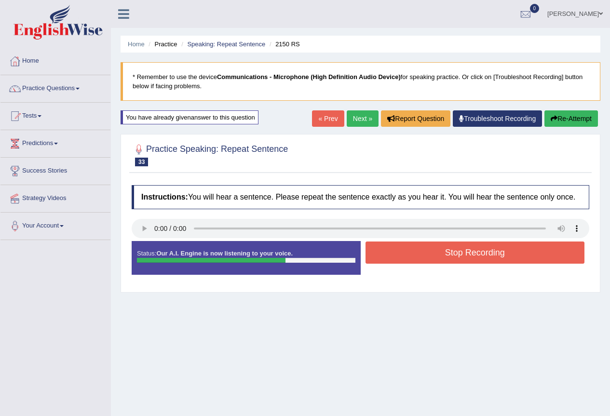
click at [480, 259] on button "Stop Recording" at bounding box center [475, 253] width 219 height 22
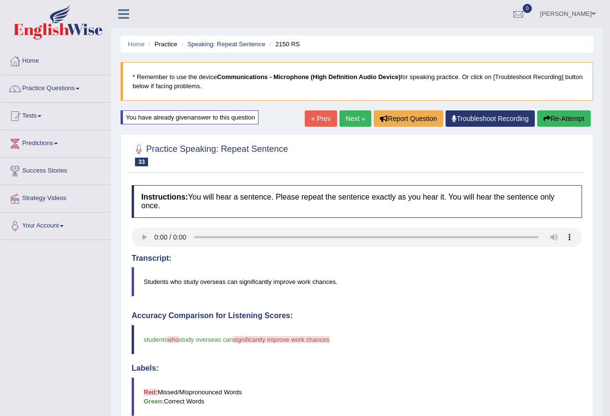
drag, startPoint x: 256, startPoint y: 287, endPoint x: 262, endPoint y: 286, distance: 6.0
click at [258, 287] on blockquote "Students who study overseas can significantly improve work chances." at bounding box center [357, 281] width 450 height 29
click at [265, 284] on blockquote "Students who study overseas can significantly improve work chances." at bounding box center [357, 281] width 450 height 29
click at [257, 283] on blockquote "Students who study overseas can significantly improve work chances." at bounding box center [357, 281] width 450 height 29
drag, startPoint x: 460, startPoint y: 190, endPoint x: 522, endPoint y: 169, distance: 65.6
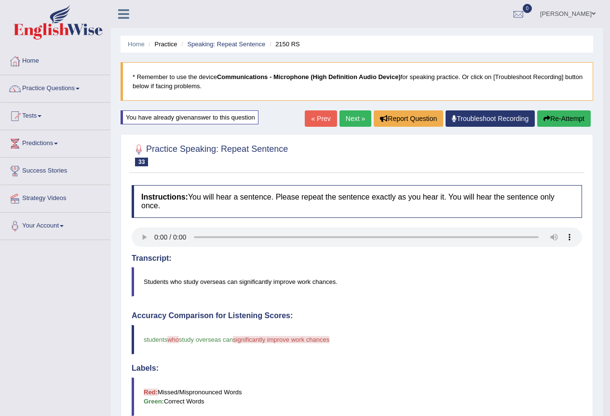
click at [480, 179] on div "Practice Speaking: Repeat Sentence 33 2150 RS Instructions: You will hear a sen…" at bounding box center [357, 388] width 473 height 509
click at [360, 122] on link "Next »" at bounding box center [356, 118] width 32 height 16
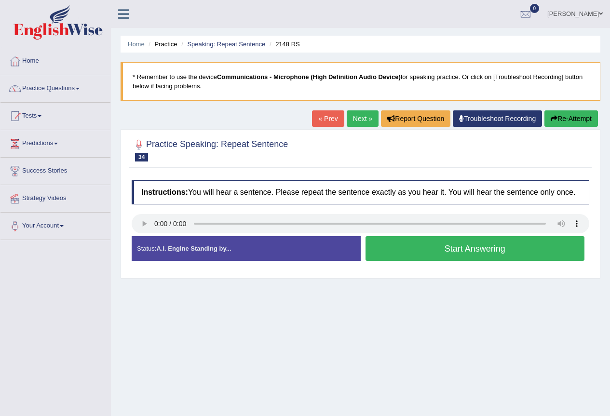
click at [400, 245] on button "Start Answering" at bounding box center [475, 248] width 219 height 25
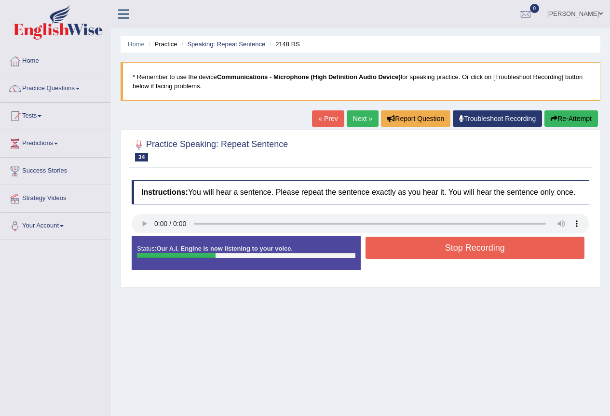
click at [440, 242] on button "Stop Recording" at bounding box center [475, 248] width 219 height 22
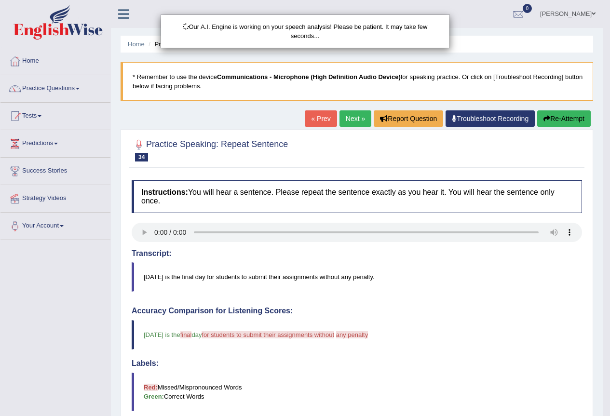
click at [573, 121] on div "Our A.I. Engine is working on your speech analysis! Please be patient. It may t…" at bounding box center [305, 208] width 610 height 416
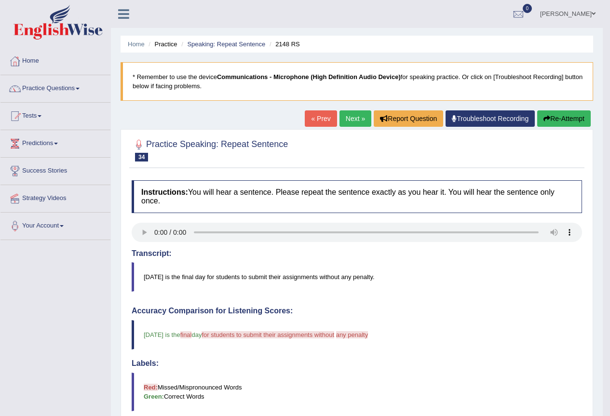
click at [557, 121] on button "Re-Attempt" at bounding box center [564, 118] width 54 height 16
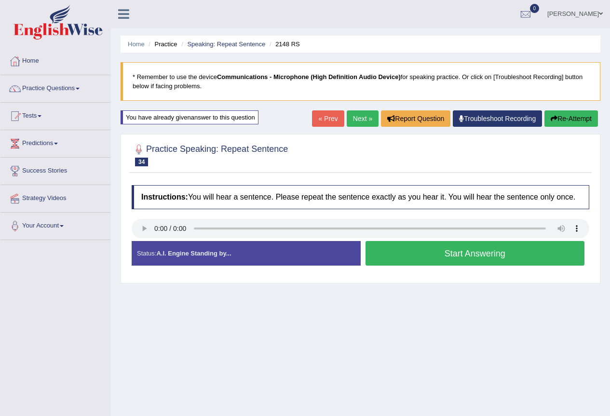
click at [504, 259] on button "Start Answering" at bounding box center [475, 253] width 219 height 25
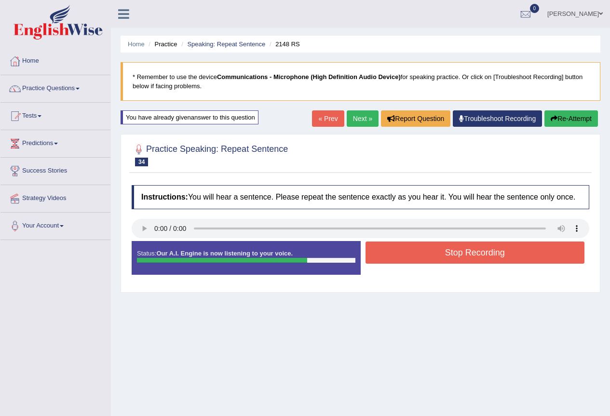
click at [504, 259] on button "Stop Recording" at bounding box center [475, 253] width 219 height 22
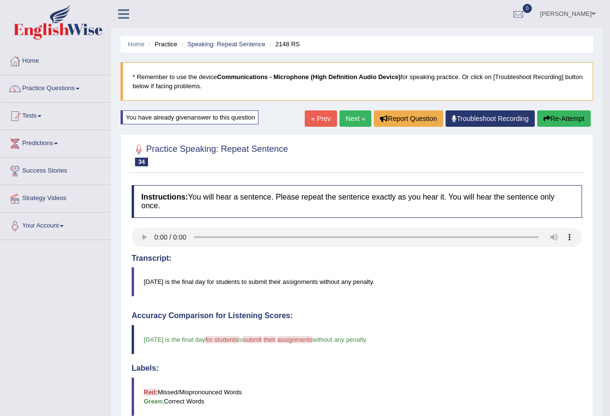
click at [357, 123] on link "Next »" at bounding box center [356, 118] width 32 height 16
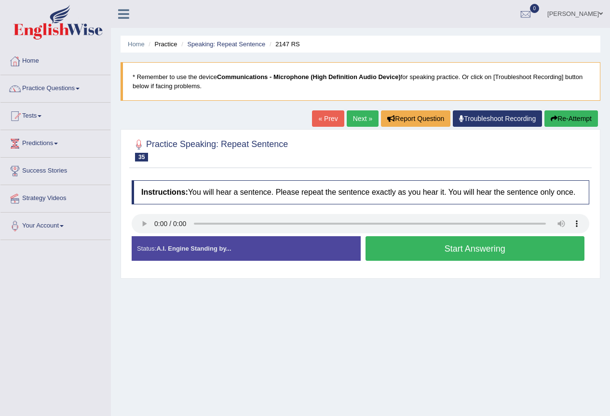
click at [436, 258] on button "Start Answering" at bounding box center [475, 248] width 219 height 25
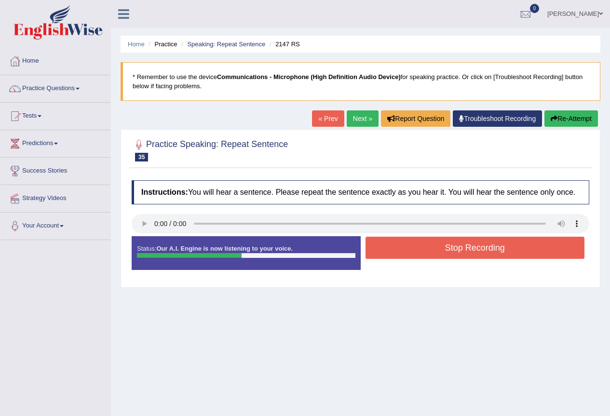
click at [437, 248] on button "Stop Recording" at bounding box center [475, 248] width 219 height 22
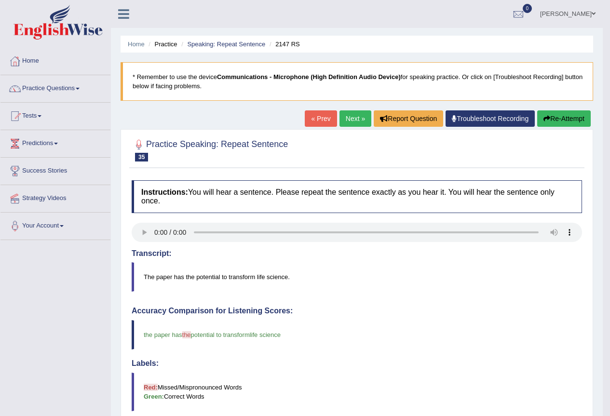
click at [361, 121] on link "Next »" at bounding box center [356, 118] width 32 height 16
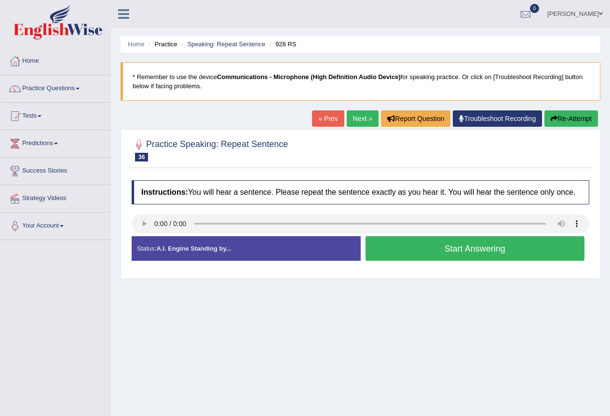
click at [406, 249] on button "Start Answering" at bounding box center [475, 248] width 219 height 25
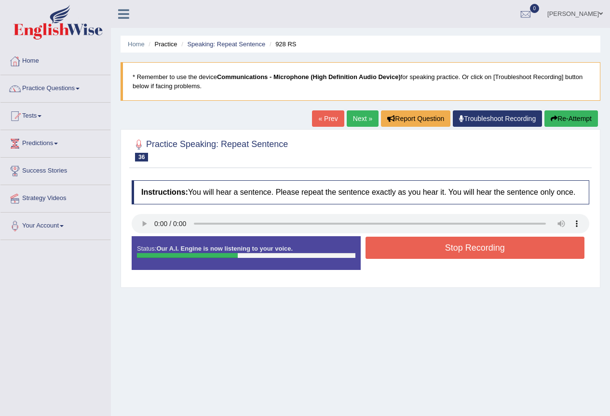
click at [404, 246] on button "Stop Recording" at bounding box center [475, 248] width 219 height 22
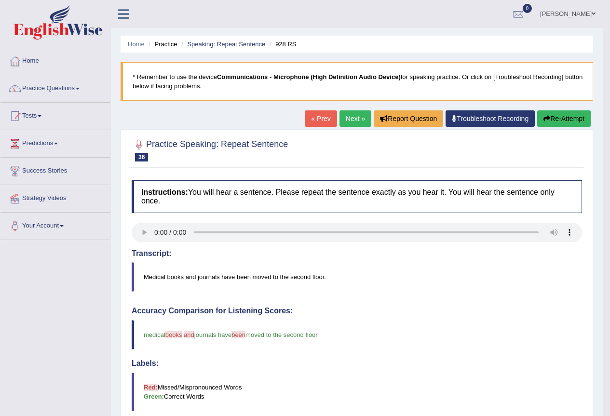
drag, startPoint x: 330, startPoint y: 265, endPoint x: 290, endPoint y: 288, distance: 46.9
click at [352, 125] on link "Next »" at bounding box center [356, 118] width 32 height 16
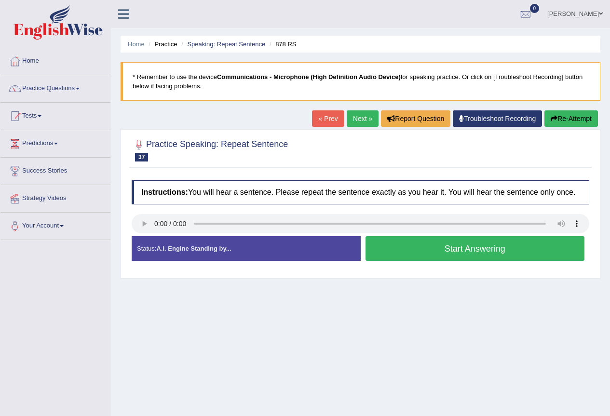
click at [386, 243] on button "Start Answering" at bounding box center [475, 248] width 219 height 25
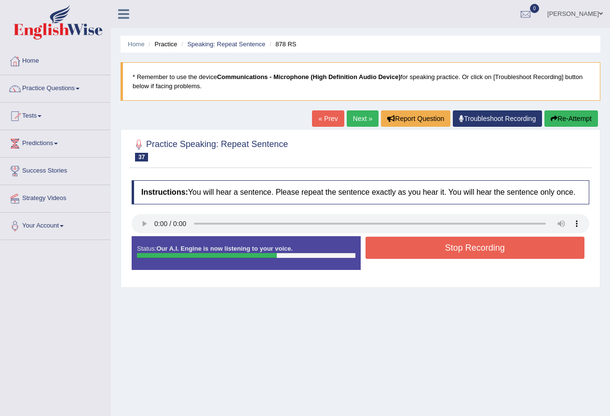
click at [422, 259] on div "Stop Recording" at bounding box center [475, 249] width 229 height 25
click at [420, 250] on button "Stop Recording" at bounding box center [475, 248] width 219 height 22
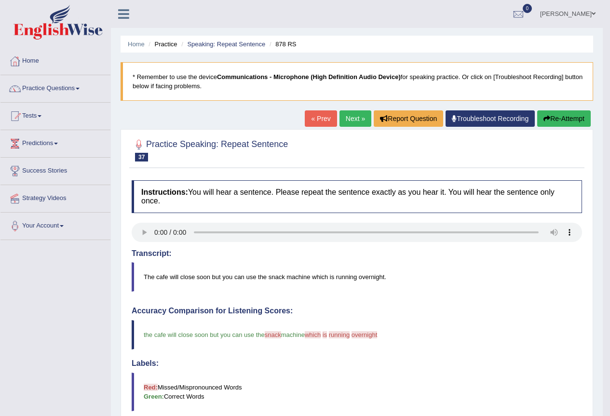
click at [356, 121] on link "Next »" at bounding box center [356, 118] width 32 height 16
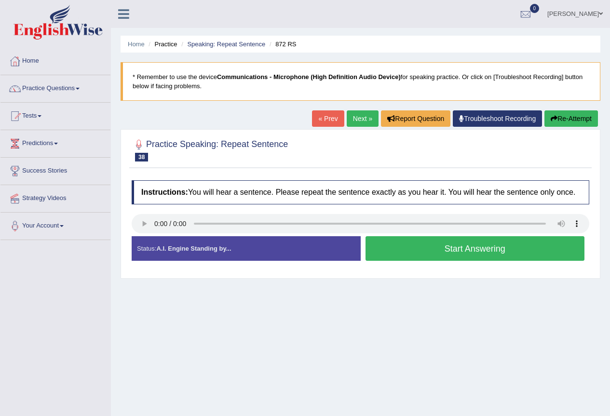
click at [436, 255] on button "Start Answering" at bounding box center [475, 248] width 219 height 25
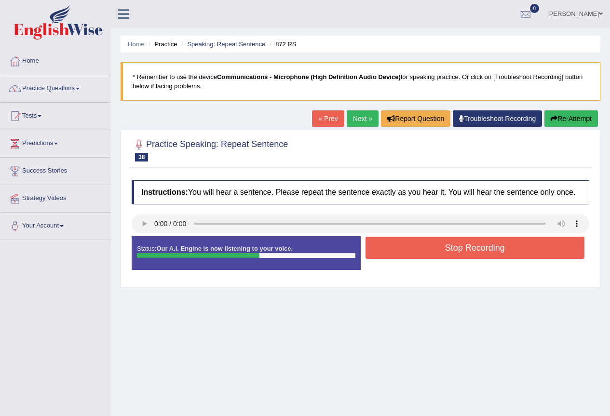
click at [432, 248] on button "Stop Recording" at bounding box center [475, 248] width 219 height 22
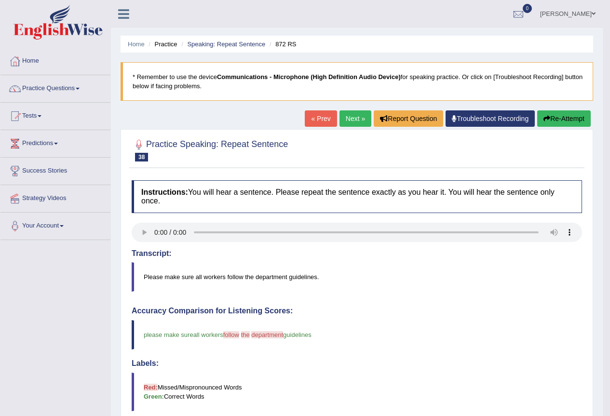
click at [349, 120] on link "Next »" at bounding box center [356, 118] width 32 height 16
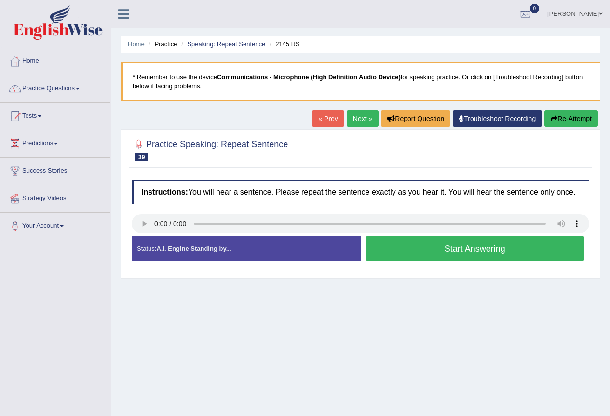
click at [396, 256] on button "Start Answering" at bounding box center [475, 248] width 219 height 25
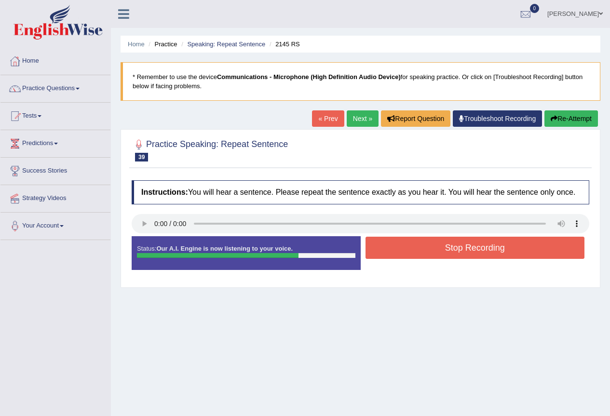
click at [407, 251] on button "Stop Recording" at bounding box center [475, 248] width 219 height 22
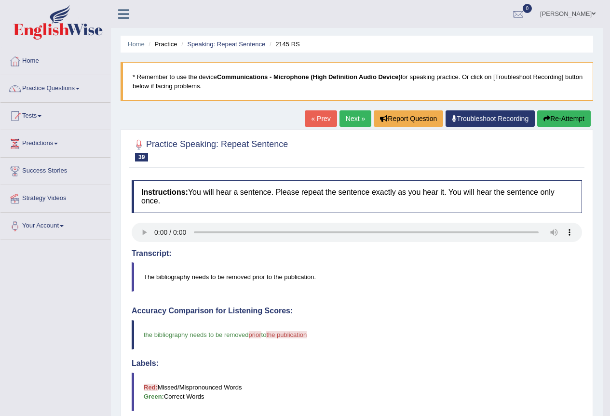
click at [357, 121] on link "Next »" at bounding box center [356, 118] width 32 height 16
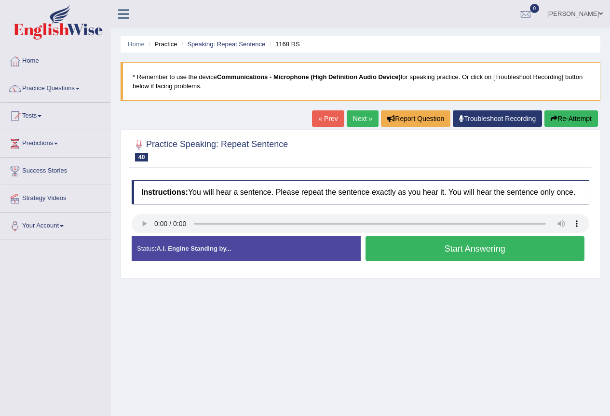
click at [394, 244] on button "Start Answering" at bounding box center [475, 248] width 219 height 25
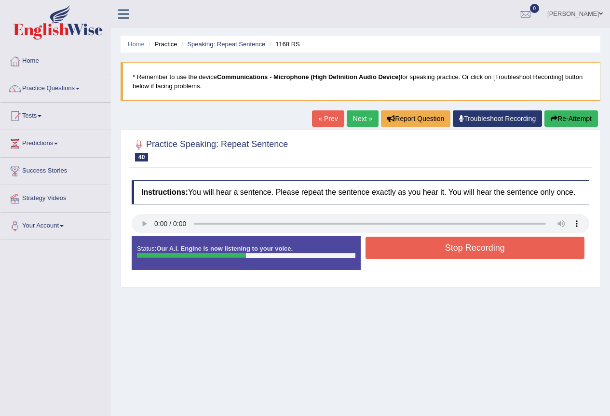
click at [414, 256] on button "Stop Recording" at bounding box center [475, 248] width 219 height 22
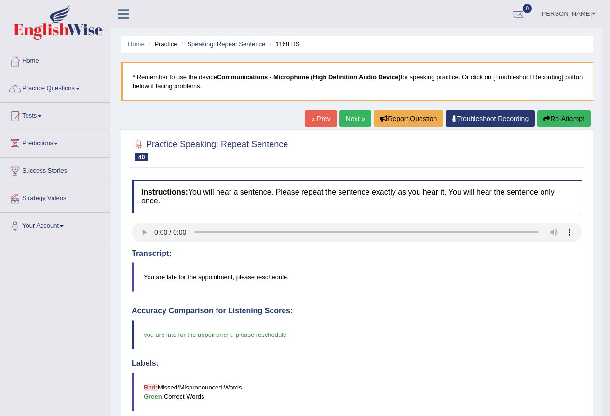
click at [570, 123] on button "Re-Attempt" at bounding box center [564, 118] width 54 height 16
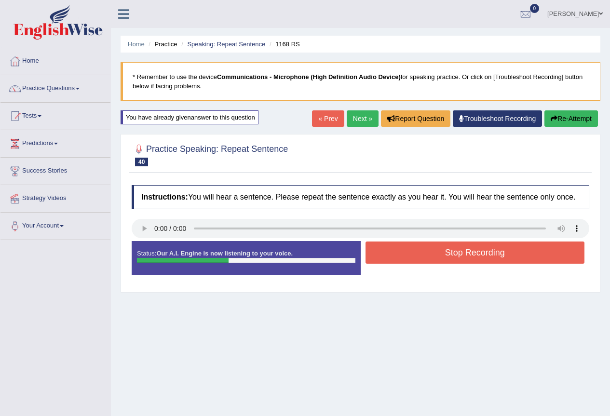
click at [441, 255] on button "Stop Recording" at bounding box center [475, 253] width 219 height 22
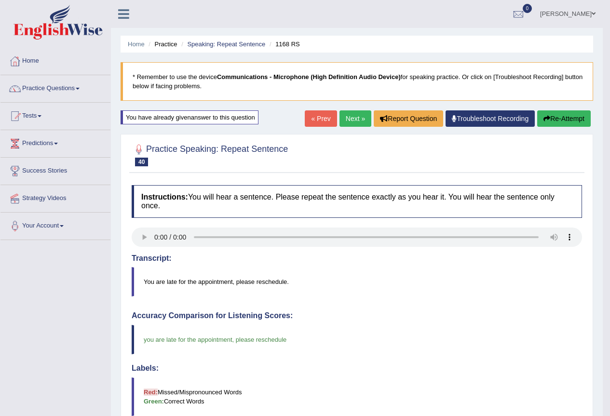
click at [551, 115] on button "Re-Attempt" at bounding box center [564, 118] width 54 height 16
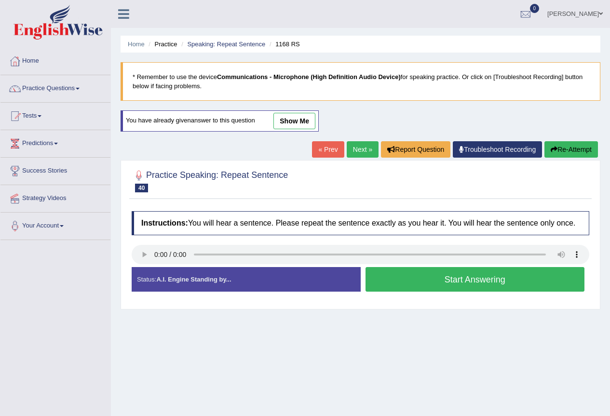
click at [411, 283] on button "Start Answering" at bounding box center [475, 279] width 219 height 25
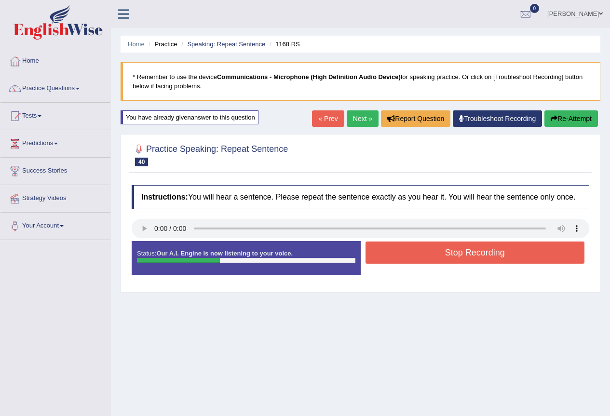
click at [441, 262] on button "Stop Recording" at bounding box center [475, 253] width 219 height 22
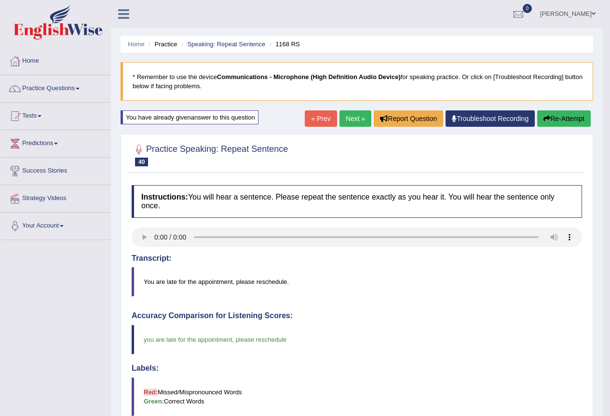
click at [350, 121] on link "Next »" at bounding box center [356, 118] width 32 height 16
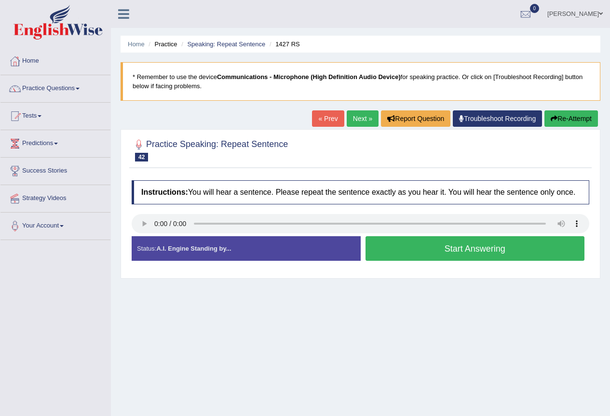
click at [397, 249] on button "Start Answering" at bounding box center [475, 248] width 219 height 25
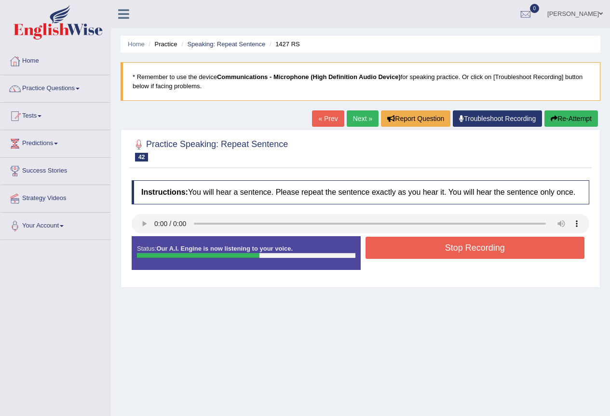
click at [409, 243] on button "Stop Recording" at bounding box center [475, 248] width 219 height 22
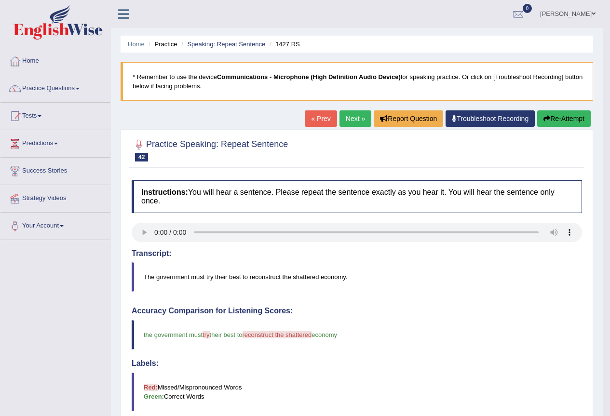
click at [355, 119] on link "Next »" at bounding box center [356, 118] width 32 height 16
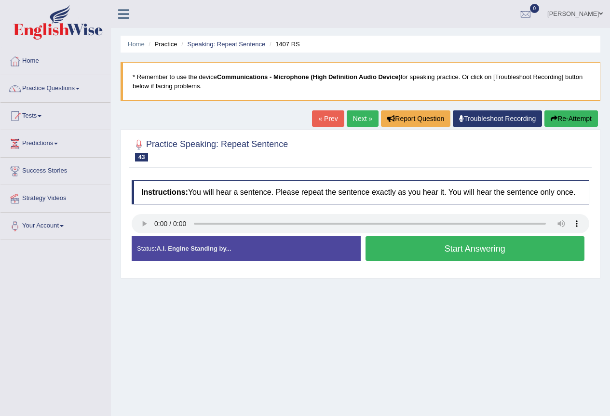
click at [424, 253] on button "Start Answering" at bounding box center [475, 248] width 219 height 25
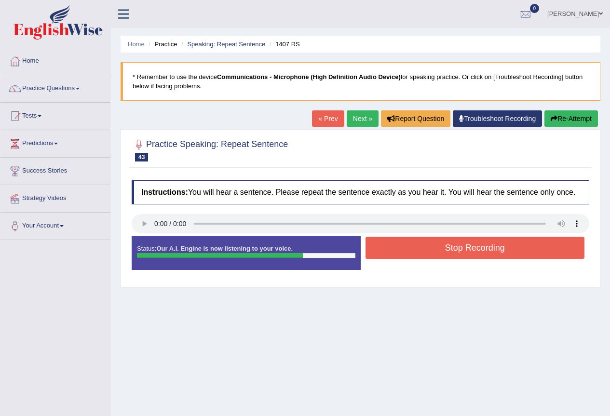
click at [447, 254] on button "Stop Recording" at bounding box center [475, 248] width 219 height 22
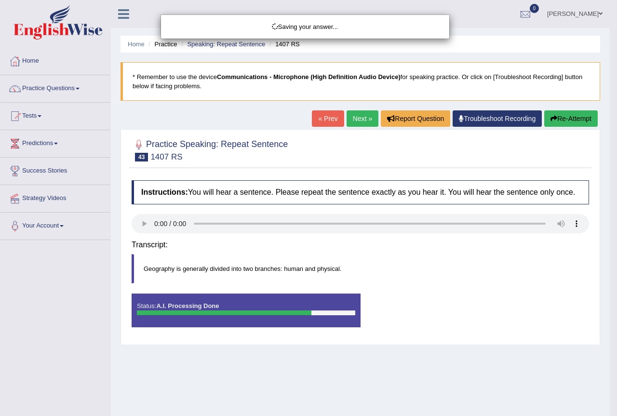
click at [567, 121] on div "Saving your answer..." at bounding box center [308, 208] width 617 height 416
click at [569, 118] on div "Saving your answer..." at bounding box center [308, 208] width 617 height 416
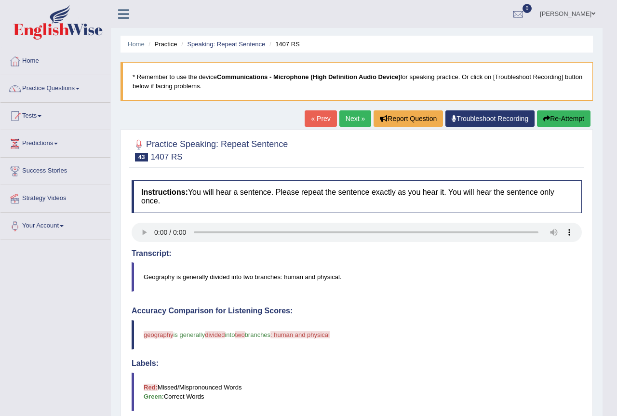
click at [569, 118] on div "Our A.I. Engine is working on your speech analysis! Please be patient. It may t…" at bounding box center [308, 208] width 617 height 416
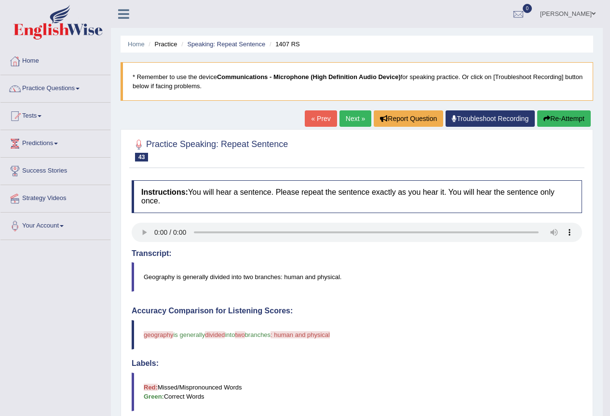
click at [555, 117] on button "Re-Attempt" at bounding box center [564, 118] width 54 height 16
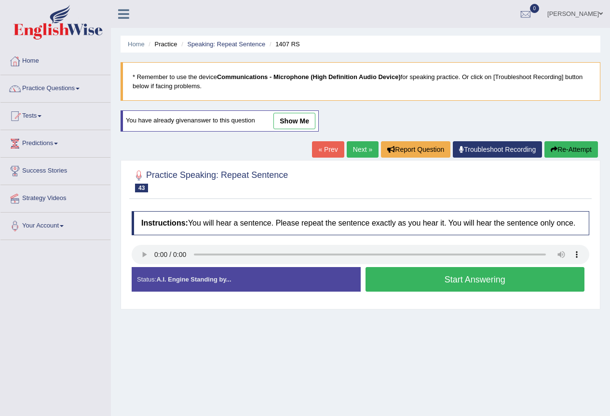
click at [475, 276] on button "Start Answering" at bounding box center [475, 279] width 219 height 25
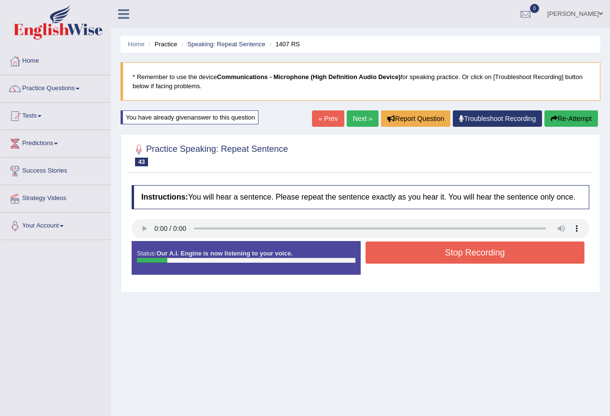
click at [448, 246] on button "Stop Recording" at bounding box center [475, 253] width 219 height 22
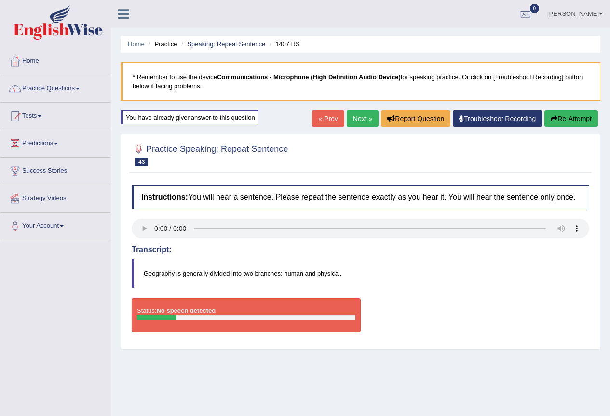
click at [585, 120] on button "Re-Attempt" at bounding box center [571, 118] width 54 height 16
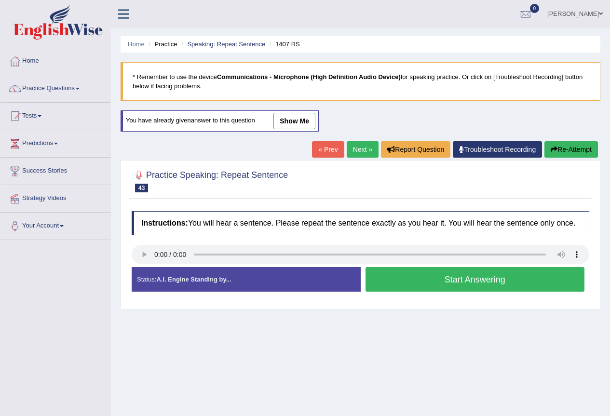
click at [398, 285] on button "Start Answering" at bounding box center [475, 279] width 219 height 25
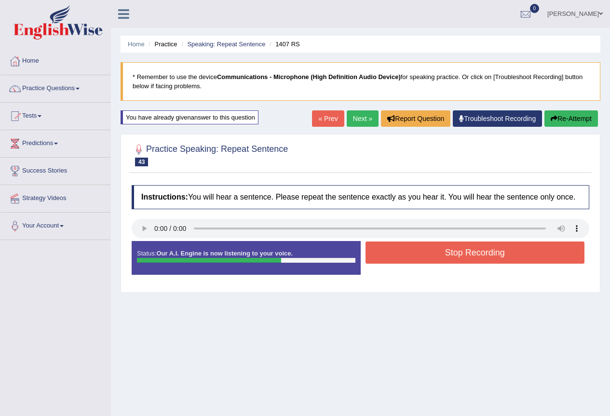
click at [486, 256] on button "Stop Recording" at bounding box center [475, 253] width 219 height 22
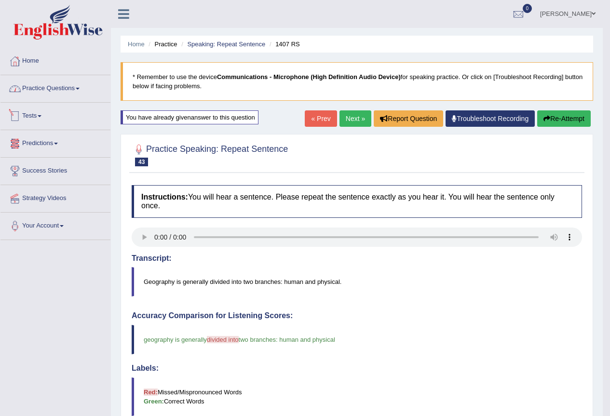
click at [69, 92] on link "Practice Questions" at bounding box center [55, 87] width 110 height 24
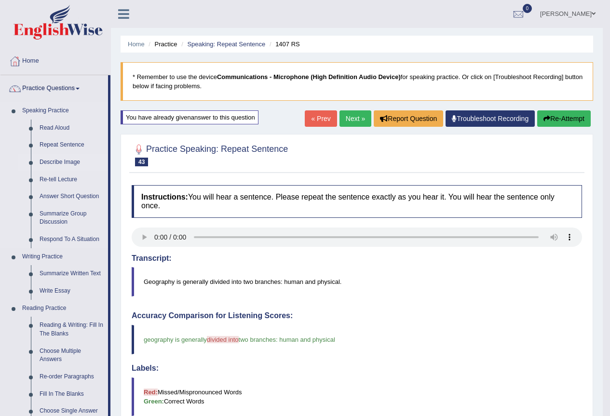
click at [73, 166] on link "Describe Image" at bounding box center [71, 162] width 73 height 17
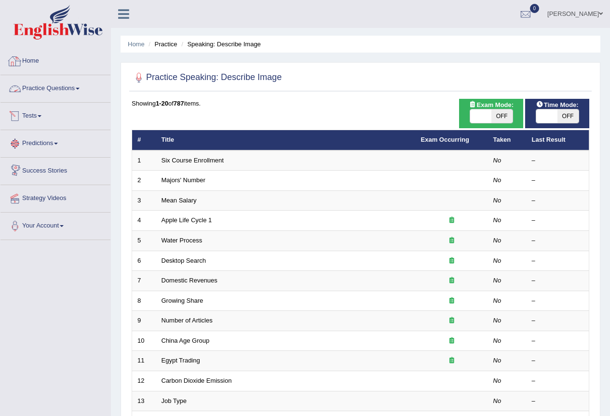
click at [47, 89] on link "Practice Questions" at bounding box center [55, 87] width 110 height 24
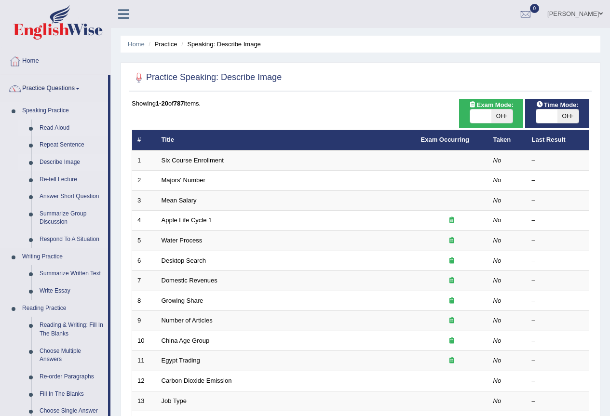
click at [55, 124] on link "Read Aloud" at bounding box center [71, 128] width 73 height 17
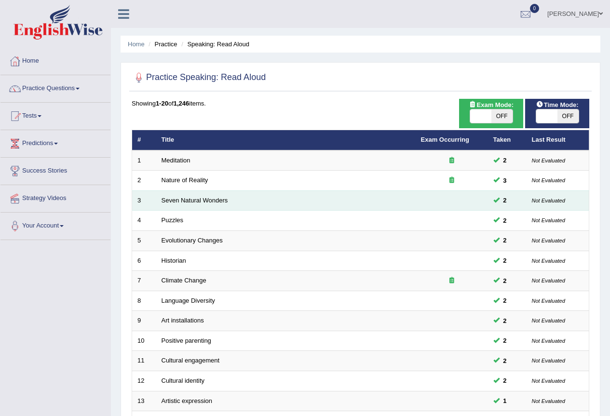
scroll to position [222, 0]
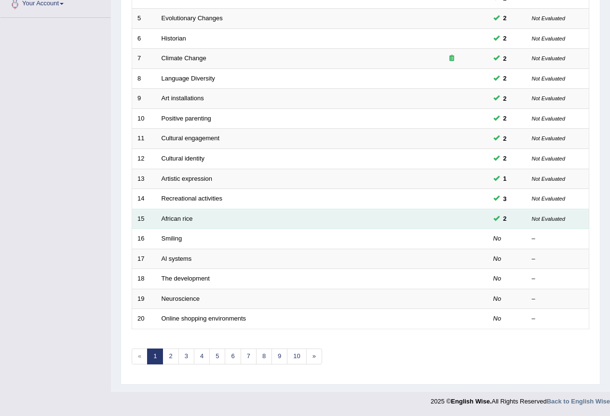
click at [392, 226] on td "African rice" at bounding box center [285, 219] width 259 height 20
click at [407, 225] on td "African rice" at bounding box center [285, 219] width 259 height 20
click at [180, 221] on link "African rice" at bounding box center [177, 218] width 31 height 7
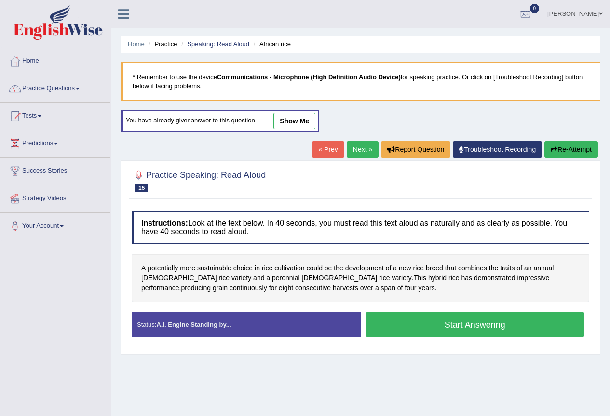
click at [477, 329] on button "Start Answering" at bounding box center [475, 325] width 219 height 25
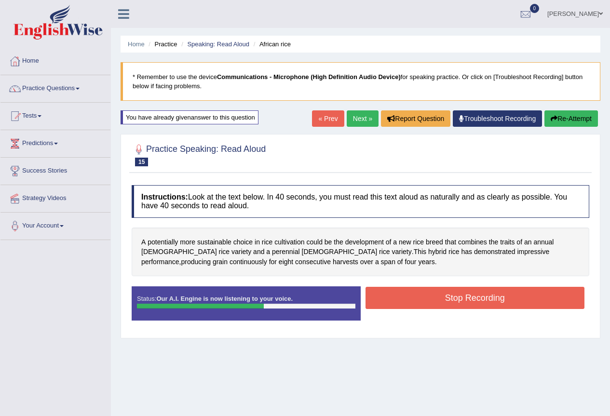
click at [449, 294] on button "Stop Recording" at bounding box center [475, 298] width 219 height 22
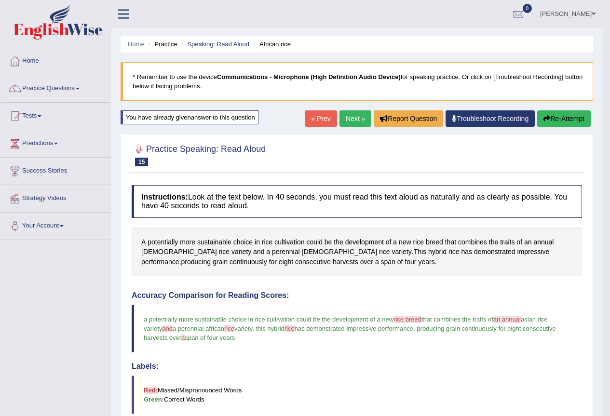
click at [357, 119] on link "Next »" at bounding box center [356, 118] width 32 height 16
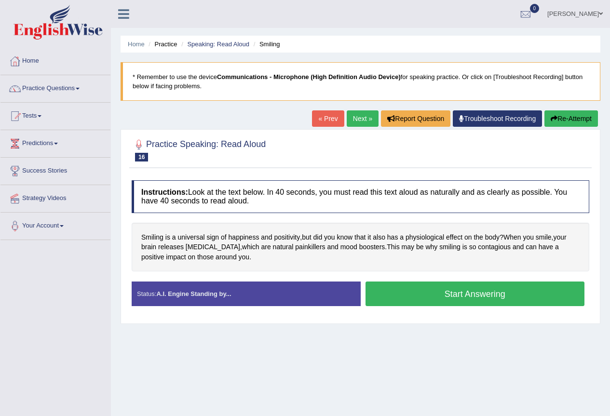
click at [562, 122] on button "Re-Attempt" at bounding box center [571, 118] width 54 height 16
click at [448, 295] on button "Start Answering" at bounding box center [475, 294] width 219 height 25
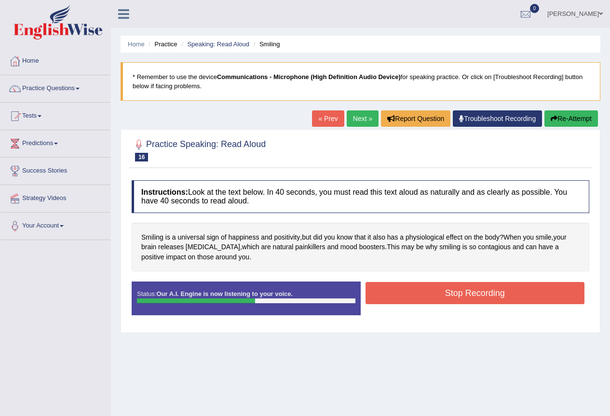
click at [445, 287] on button "Stop Recording" at bounding box center [475, 293] width 219 height 22
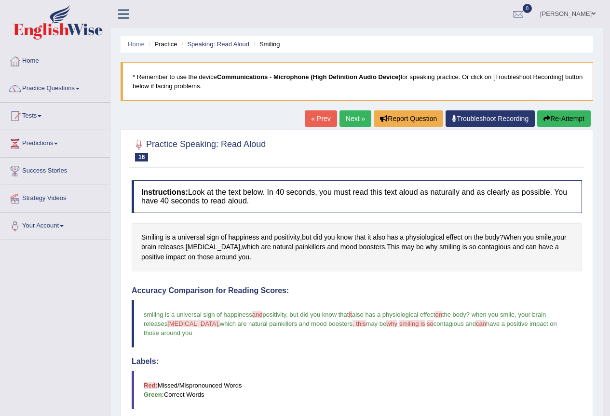
click at [354, 119] on link "Next »" at bounding box center [356, 118] width 32 height 16
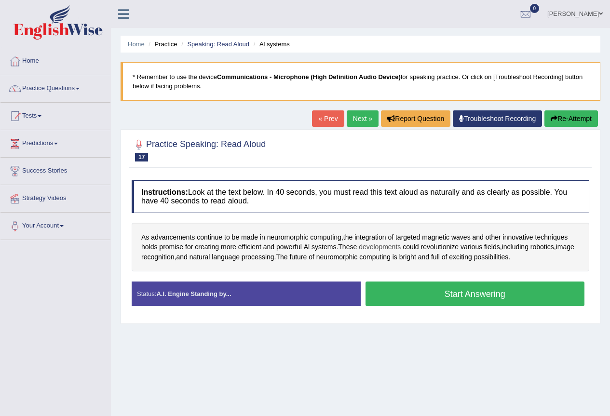
drag, startPoint x: 328, startPoint y: 272, endPoint x: 384, endPoint y: 251, distance: 59.2
click at [162, 240] on span "advancements" at bounding box center [173, 237] width 44 height 10
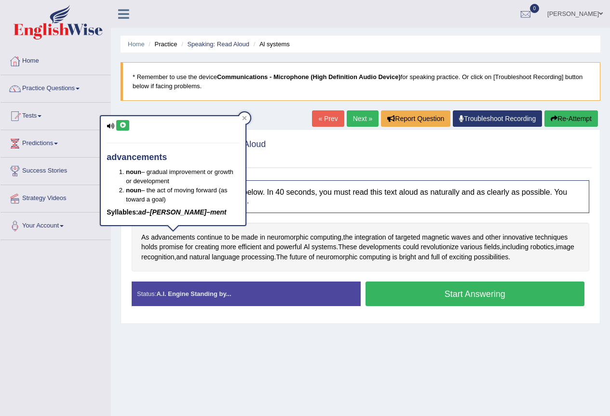
click at [123, 129] on button at bounding box center [122, 125] width 13 height 11
click at [282, 238] on span "neuromorphic" at bounding box center [287, 237] width 41 height 10
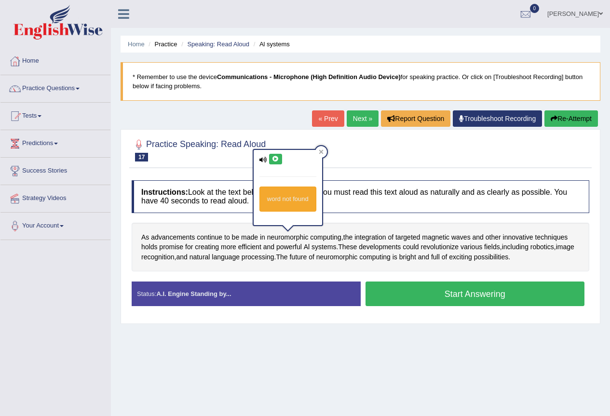
click at [280, 155] on button at bounding box center [275, 159] width 13 height 11
click at [514, 300] on button "Start Answering" at bounding box center [475, 294] width 219 height 25
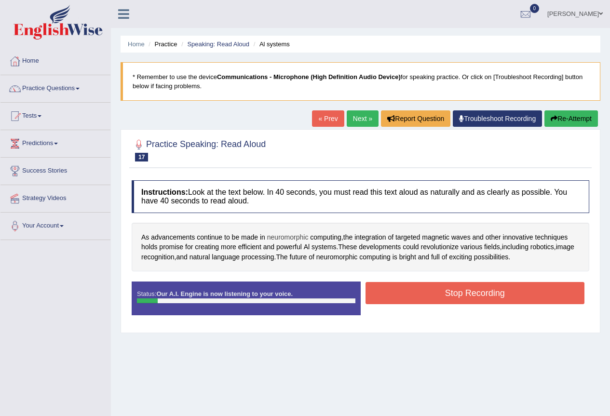
click at [279, 241] on span "neuromorphic" at bounding box center [287, 237] width 41 height 10
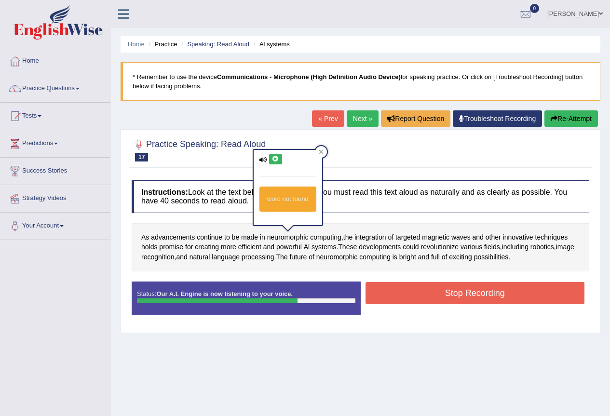
click at [493, 294] on button "Stop Recording" at bounding box center [475, 293] width 219 height 22
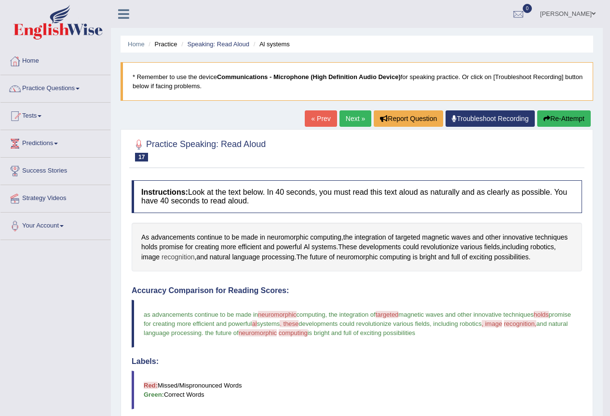
click at [190, 260] on span "recognition" at bounding box center [178, 257] width 33 height 10
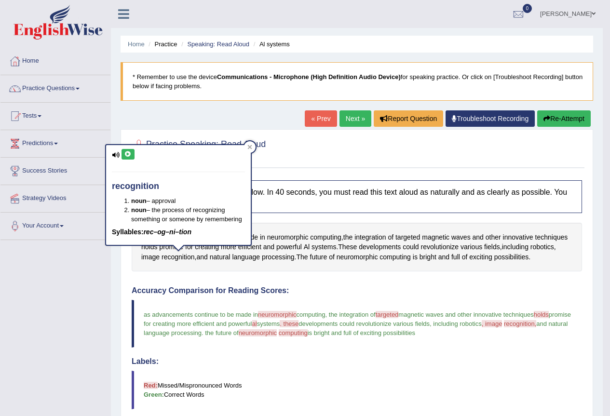
click at [126, 157] on icon at bounding box center [127, 154] width 7 height 6
click at [503, 325] on span ", image" at bounding box center [492, 323] width 21 height 7
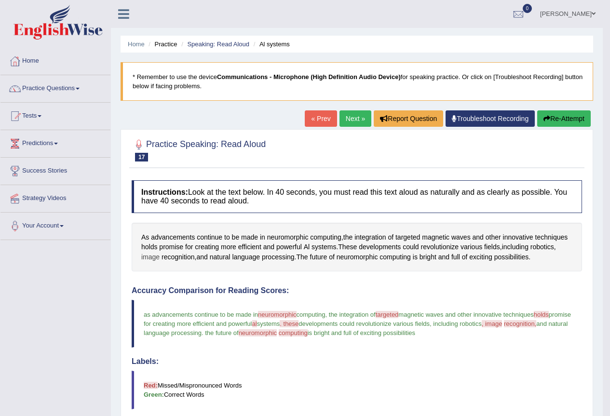
click at [149, 259] on span "image" at bounding box center [150, 257] width 18 height 10
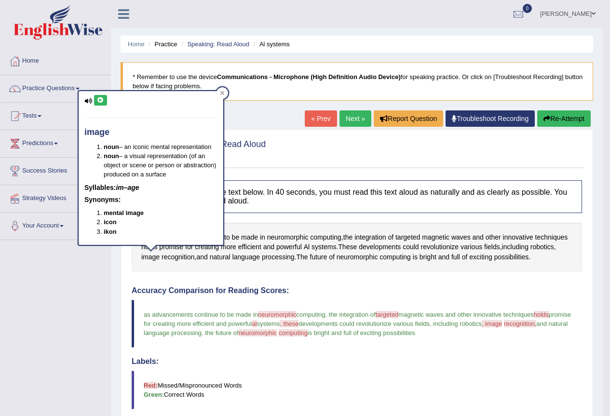
click at [99, 103] on icon at bounding box center [100, 100] width 7 height 6
click at [277, 333] on span "neuromorphic" at bounding box center [258, 332] width 39 height 7
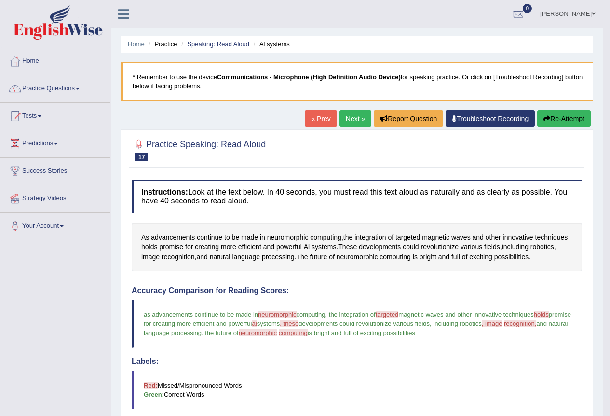
click at [277, 333] on span "neuromorphic" at bounding box center [258, 332] width 39 height 7
click at [346, 258] on span "neuromorphic" at bounding box center [357, 257] width 41 height 10
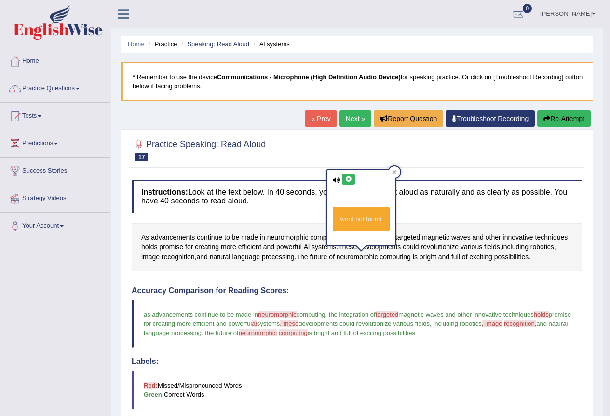
click at [350, 179] on icon at bounding box center [348, 180] width 7 height 6
drag, startPoint x: 407, startPoint y: 277, endPoint x: 409, endPoint y: 270, distance: 7.3
click at [408, 278] on div "Instructions: Look at the text below. In 40 seconds, you must read this text al…" at bounding box center [356, 403] width 455 height 455
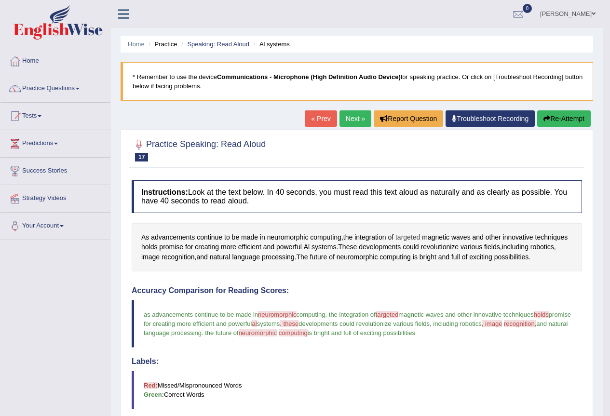
click at [412, 234] on span "targeted" at bounding box center [407, 237] width 25 height 10
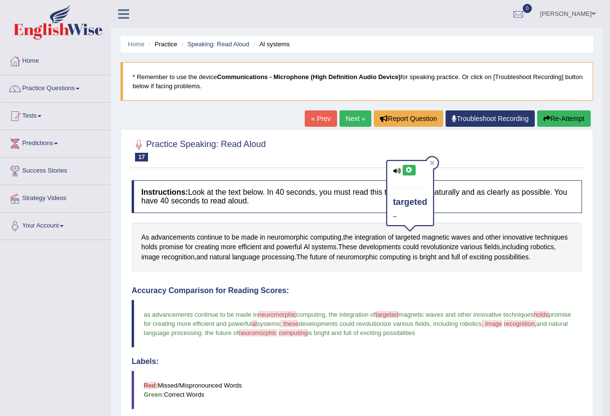
click at [407, 171] on icon at bounding box center [409, 170] width 7 height 6
click at [257, 327] on span "al" at bounding box center [254, 323] width 5 height 7
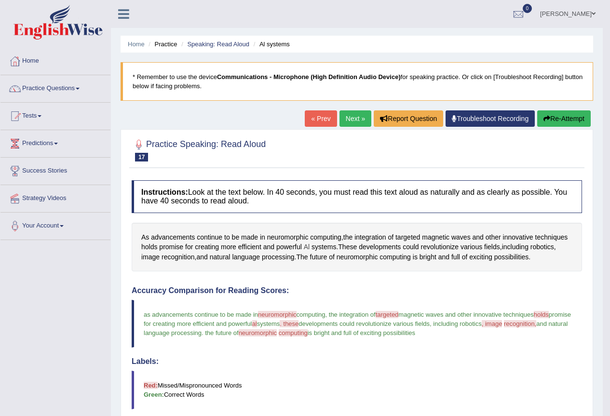
click at [304, 244] on span "Al" at bounding box center [307, 247] width 6 height 10
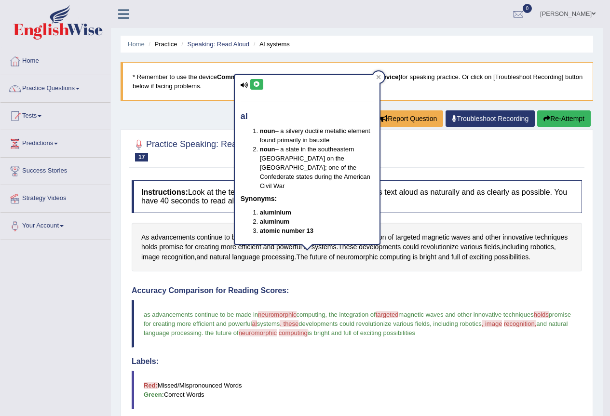
click at [254, 85] on icon at bounding box center [256, 85] width 7 height 6
click at [381, 81] on div "al noun – a silvery ductile metallic element found primarily in bauxite noun – …" at bounding box center [307, 162] width 147 height 177
click at [377, 77] on icon at bounding box center [378, 77] width 5 height 5
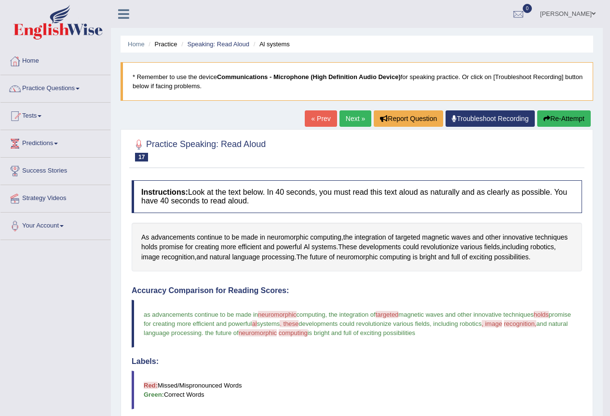
click at [558, 110] on button "Re-Attempt" at bounding box center [564, 118] width 54 height 16
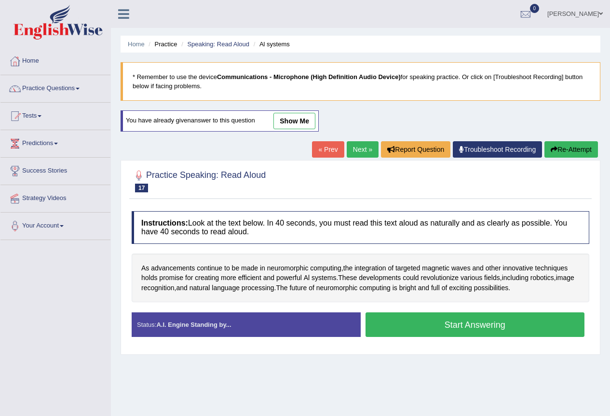
click at [442, 323] on button "Start Answering" at bounding box center [475, 325] width 219 height 25
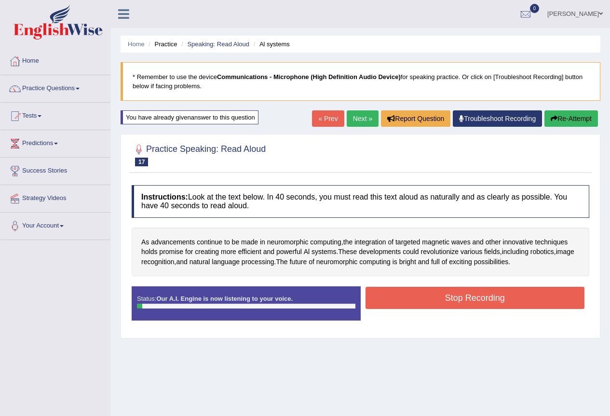
drag, startPoint x: 158, startPoint y: 244, endPoint x: 194, endPoint y: 252, distance: 37.5
click at [166, 246] on span "advancements" at bounding box center [173, 242] width 44 height 10
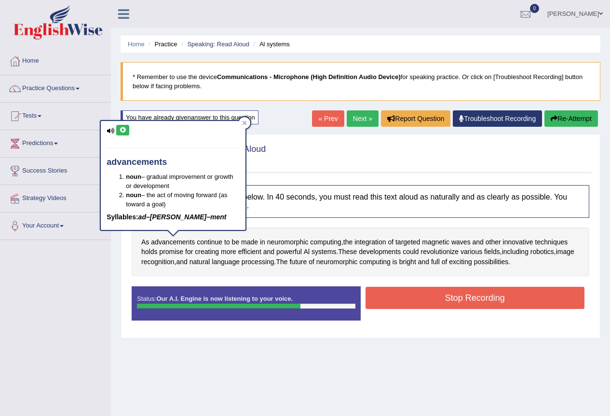
click at [518, 298] on button "Stop Recording" at bounding box center [475, 298] width 219 height 22
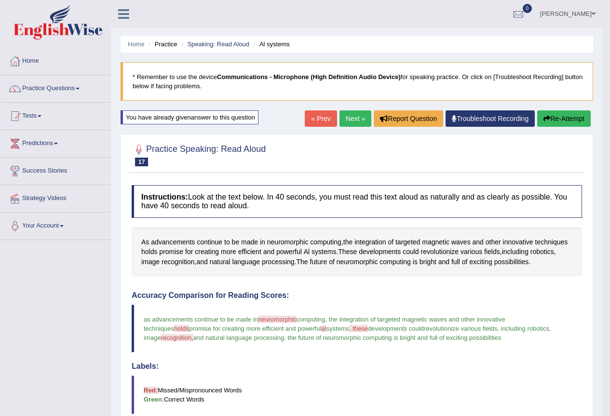
click at [587, 11] on link "Giulia Zanellato" at bounding box center [568, 12] width 70 height 25
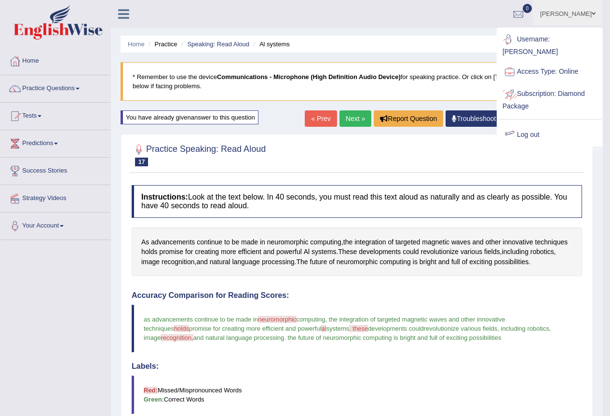
click at [536, 124] on link "Log out" at bounding box center [550, 135] width 104 height 22
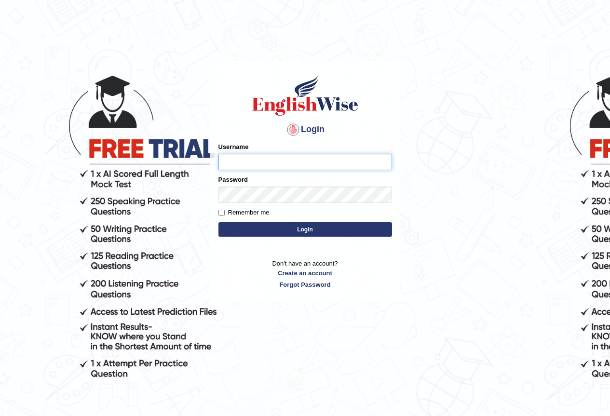
click at [248, 158] on input "Username" at bounding box center [305, 162] width 174 height 16
click at [261, 162] on input "Username" at bounding box center [305, 162] width 174 height 16
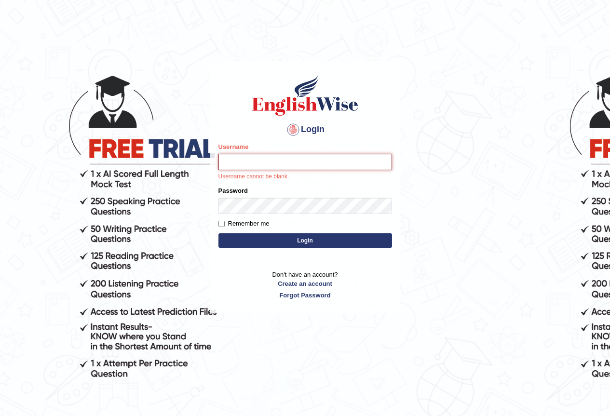
type input "n"
type input "NurulH"
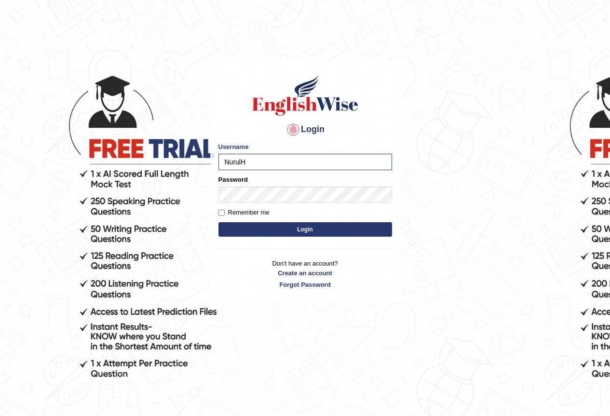
click at [243, 222] on button "Login" at bounding box center [305, 229] width 174 height 14
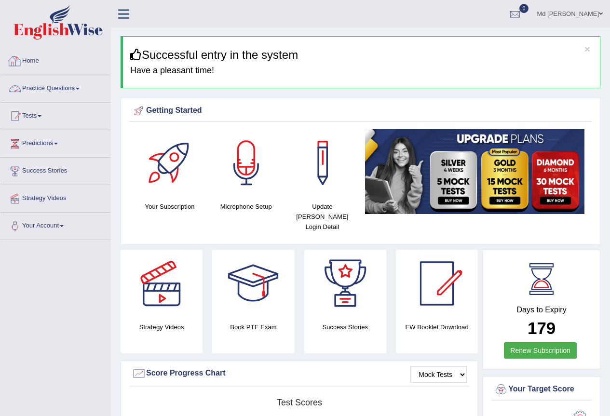
click at [58, 86] on link "Practice Questions" at bounding box center [55, 87] width 110 height 24
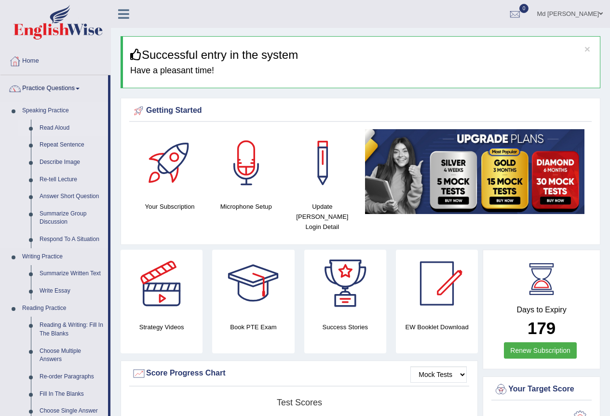
click at [64, 133] on link "Read Aloud" at bounding box center [71, 128] width 73 height 17
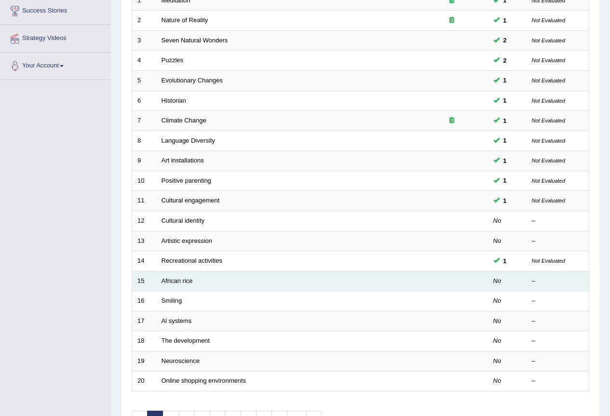
scroll to position [222, 0]
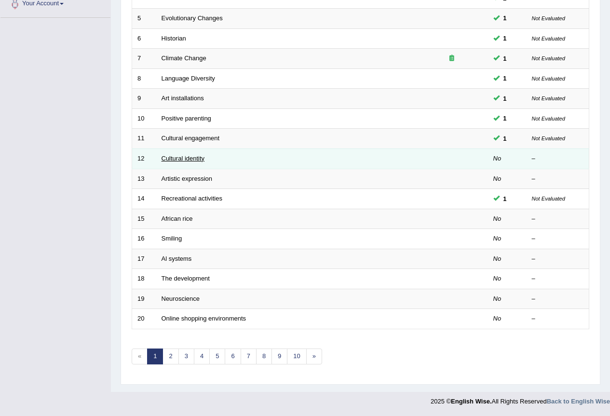
click at [192, 156] on link "Cultural identity" at bounding box center [183, 158] width 43 height 7
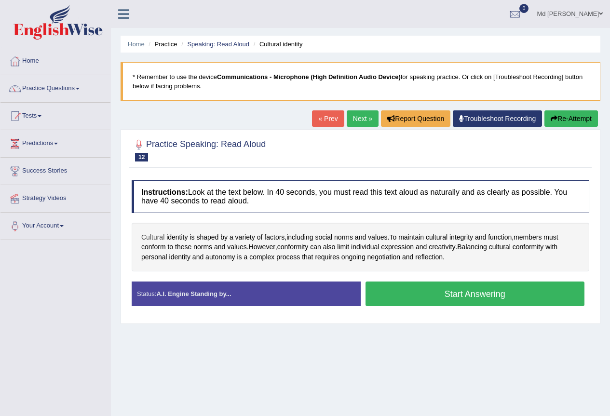
click at [156, 234] on span "Cultural" at bounding box center [152, 237] width 23 height 10
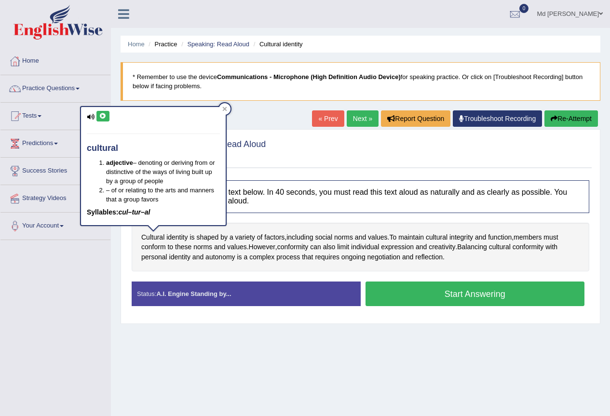
click at [102, 118] on icon at bounding box center [102, 116] width 7 height 6
click at [183, 233] on span "identity" at bounding box center [176, 237] width 21 height 10
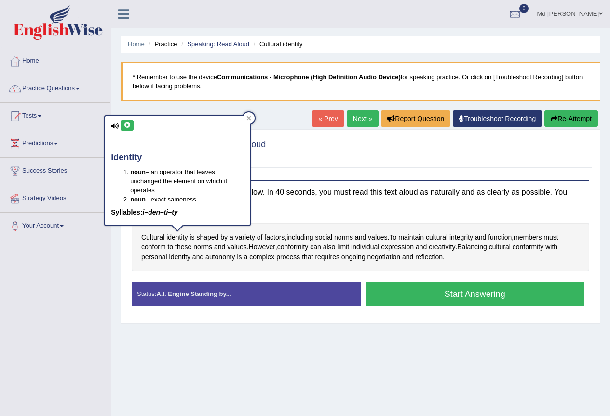
click at [127, 118] on div "identity noun – an operator that leaves unchanged the element on which it opera…" at bounding box center [177, 170] width 145 height 109
click at [128, 123] on icon at bounding box center [126, 126] width 7 height 6
click at [203, 237] on span "shaped" at bounding box center [207, 237] width 22 height 10
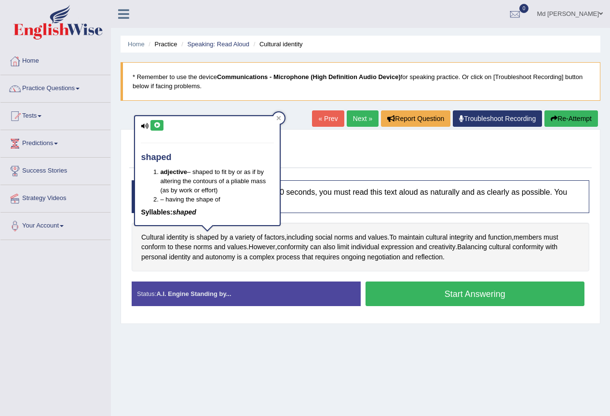
click at [160, 125] on icon at bounding box center [156, 126] width 7 height 6
click at [247, 239] on span "variety" at bounding box center [245, 237] width 20 height 10
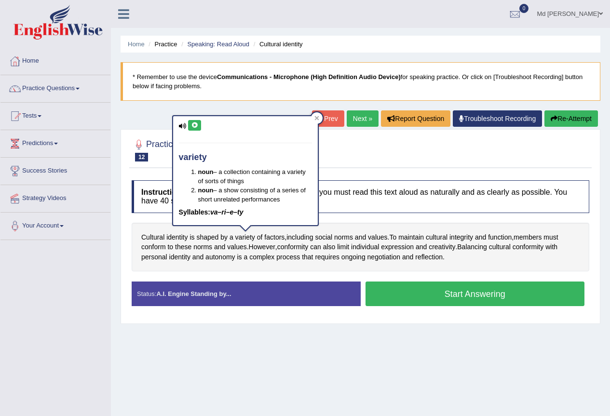
click at [199, 128] on button at bounding box center [194, 125] width 13 height 11
click at [158, 239] on span "Cultural" at bounding box center [152, 237] width 23 height 10
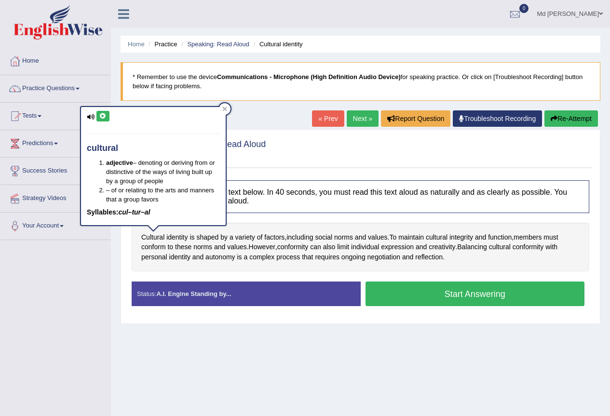
click at [106, 112] on button at bounding box center [102, 116] width 13 height 11
click at [327, 235] on span "social" at bounding box center [323, 237] width 17 height 10
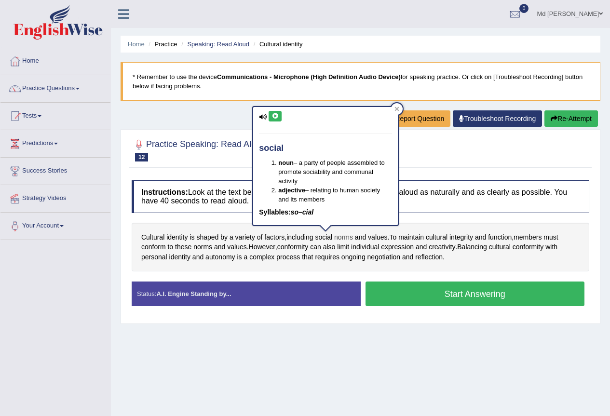
click at [344, 239] on span "norms" at bounding box center [343, 237] width 19 height 10
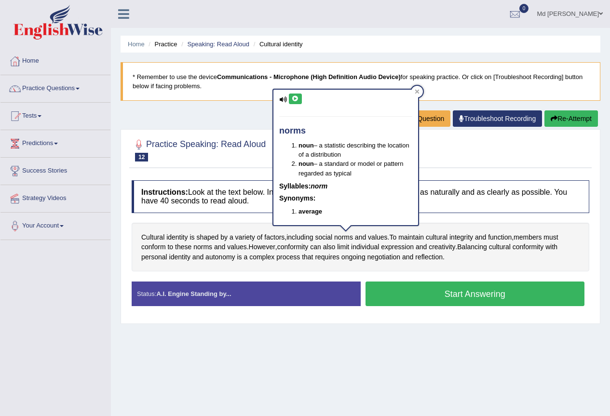
click at [289, 98] on button at bounding box center [295, 99] width 13 height 11
click at [377, 237] on span "values" at bounding box center [377, 237] width 19 height 10
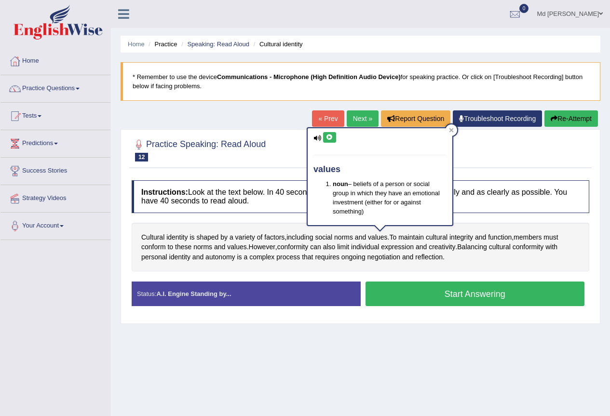
click at [329, 136] on icon at bounding box center [329, 138] width 7 height 6
click at [467, 241] on span "integrity" at bounding box center [461, 237] width 24 height 10
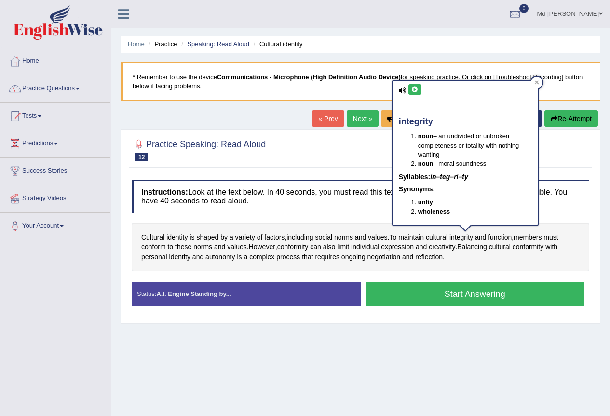
click at [415, 92] on icon at bounding box center [414, 90] width 7 height 6
click at [533, 238] on span "members" at bounding box center [528, 237] width 28 height 10
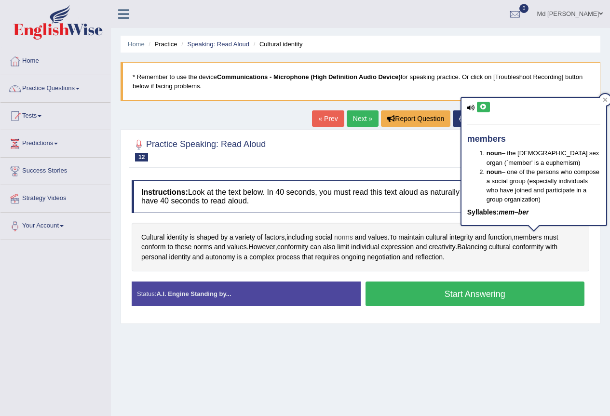
click at [342, 237] on span "norms" at bounding box center [343, 237] width 19 height 10
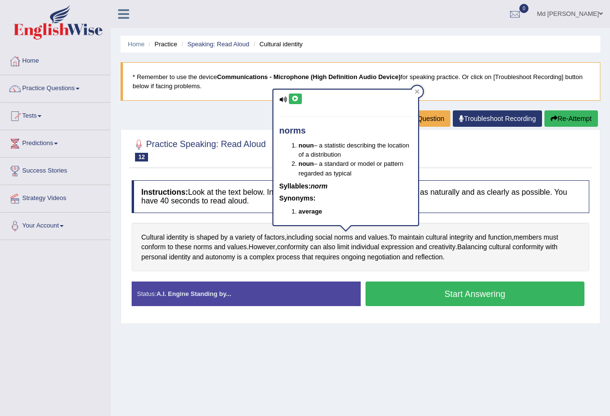
click at [294, 94] on button at bounding box center [295, 99] width 13 height 11
click at [301, 250] on span "conformity" at bounding box center [292, 247] width 31 height 10
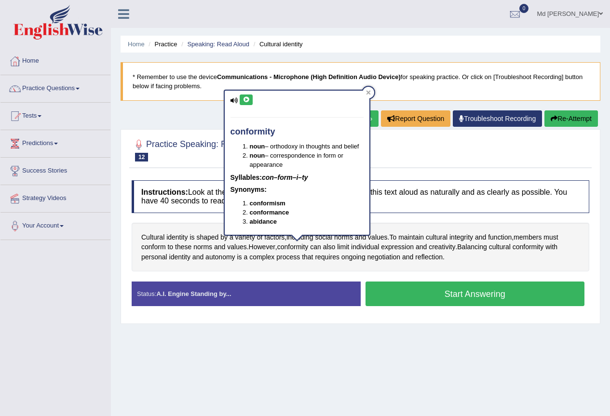
click at [247, 97] on icon at bounding box center [246, 100] width 7 height 6
click at [529, 249] on span "conformity" at bounding box center [528, 247] width 31 height 10
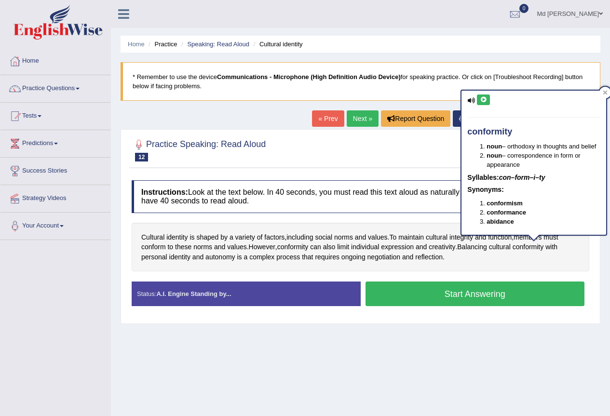
click at [480, 97] on icon at bounding box center [483, 100] width 7 height 6
click at [218, 258] on span "autonomy" at bounding box center [219, 257] width 29 height 10
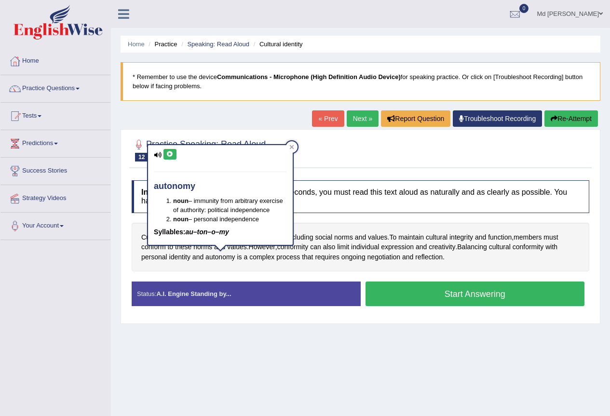
click at [170, 150] on button at bounding box center [169, 154] width 13 height 11
click at [172, 153] on icon at bounding box center [169, 154] width 7 height 6
click at [331, 260] on span "requires" at bounding box center [327, 257] width 25 height 10
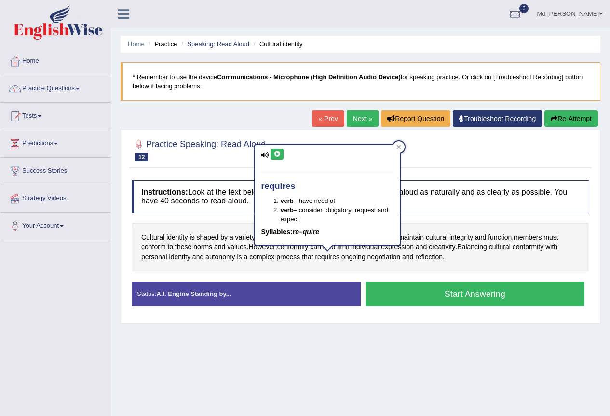
click at [275, 160] on div "requires verb – have need of verb – consider obligatory; request and expect Syl…" at bounding box center [327, 195] width 145 height 100
click at [276, 156] on icon at bounding box center [276, 154] width 7 height 6
click at [379, 259] on span "negotiation" at bounding box center [384, 257] width 33 height 10
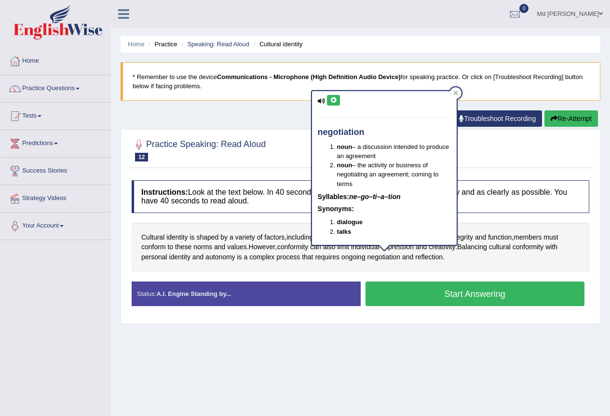
click at [333, 95] on button at bounding box center [333, 100] width 13 height 11
click at [425, 259] on span "reflection" at bounding box center [428, 257] width 27 height 10
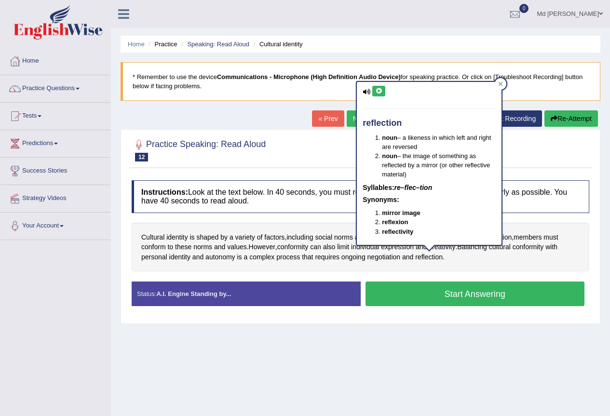
click at [377, 93] on icon at bounding box center [378, 91] width 7 height 6
click at [348, 264] on div "Cultural identity is shaped by a variety of factors , including social norms an…" at bounding box center [361, 247] width 458 height 49
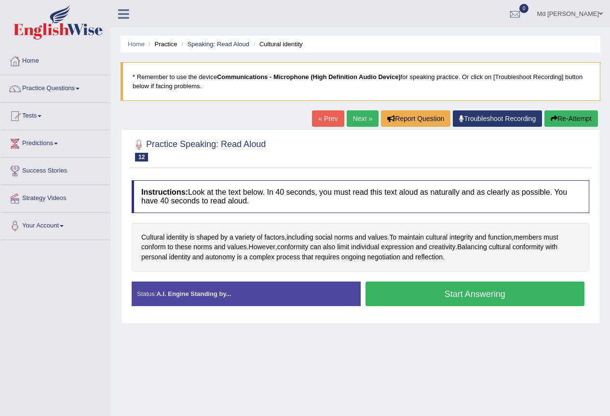
click at [427, 303] on button "Start Answering" at bounding box center [475, 294] width 219 height 25
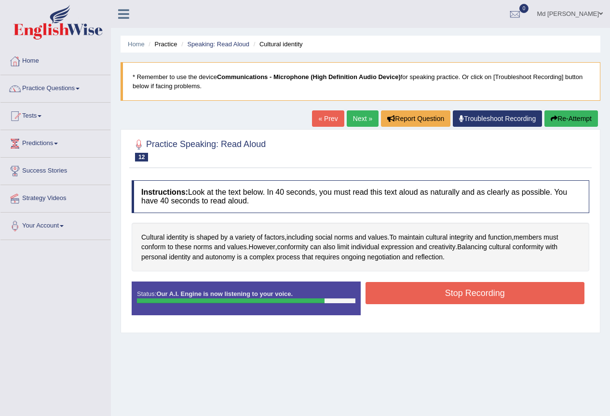
click at [435, 290] on button "Stop Recording" at bounding box center [475, 293] width 219 height 22
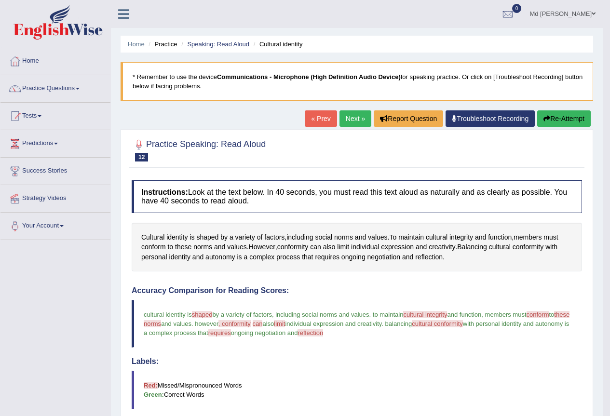
click at [349, 123] on link "Next »" at bounding box center [356, 118] width 32 height 16
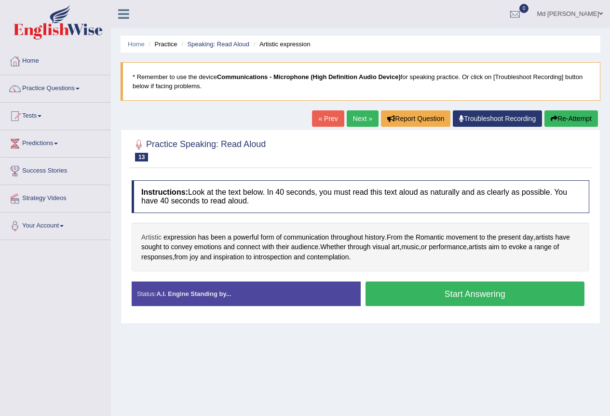
click at [154, 235] on span "Artistic" at bounding box center [151, 237] width 20 height 10
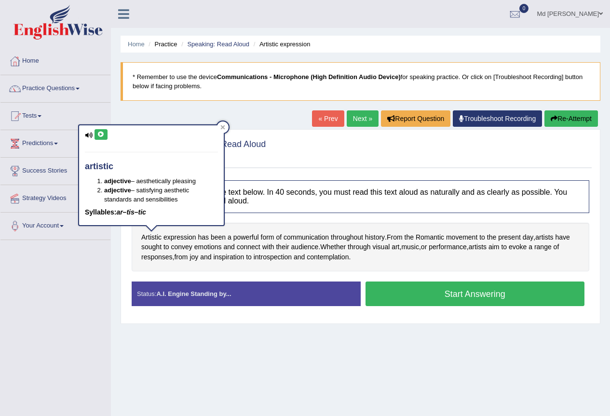
click at [104, 136] on icon at bounding box center [100, 135] width 7 height 6
click at [219, 128] on div at bounding box center [223, 128] width 12 height 12
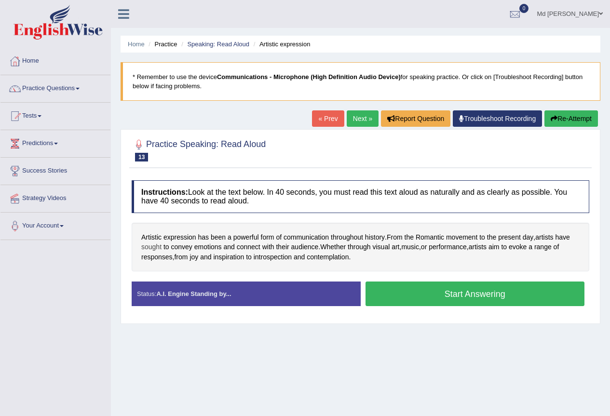
click at [150, 247] on span "sought" at bounding box center [151, 247] width 20 height 10
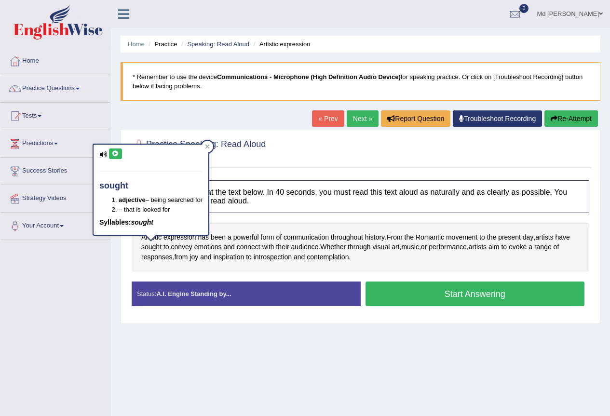
click at [115, 158] on button at bounding box center [115, 154] width 13 height 11
click at [209, 144] on icon at bounding box center [207, 146] width 5 height 5
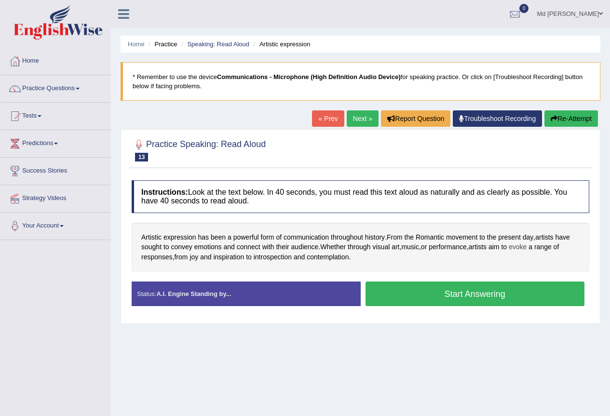
click at [527, 249] on span "evoke" at bounding box center [518, 247] width 18 height 10
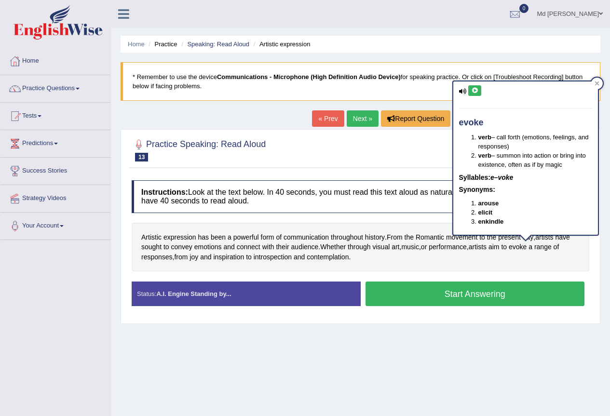
click at [476, 94] on button at bounding box center [474, 90] width 13 height 11
click at [263, 256] on span "introspection" at bounding box center [273, 257] width 38 height 10
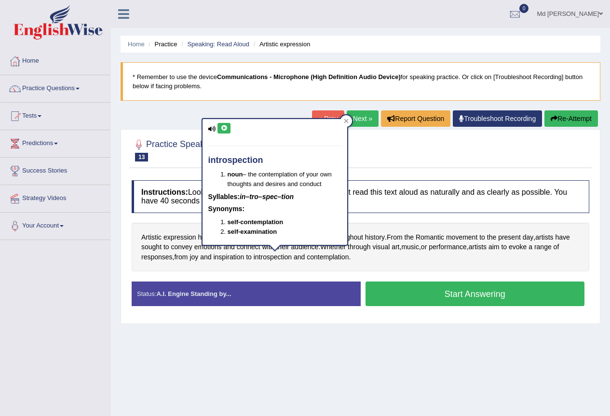
click at [228, 128] on button at bounding box center [224, 128] width 13 height 11
click at [313, 259] on span "contemplation" at bounding box center [328, 257] width 42 height 10
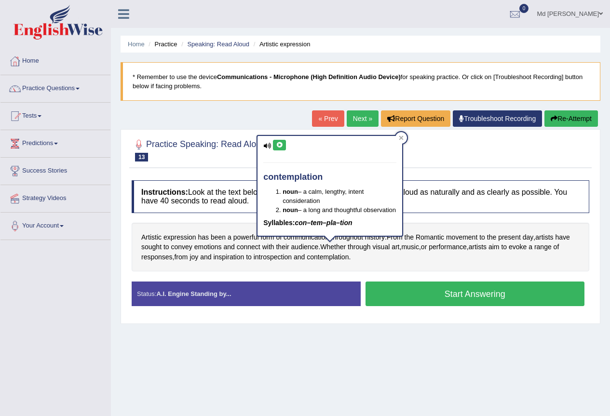
click at [274, 143] on div "contemplation noun – a calm, lengthy, intent consideration noun – a long and th…" at bounding box center [330, 186] width 145 height 100
click at [277, 145] on icon at bounding box center [279, 145] width 7 height 6
click at [401, 139] on icon at bounding box center [401, 138] width 5 height 5
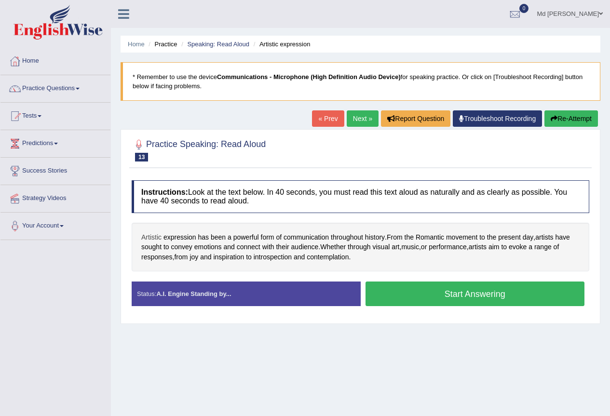
click at [154, 236] on span "Artistic" at bounding box center [151, 237] width 20 height 10
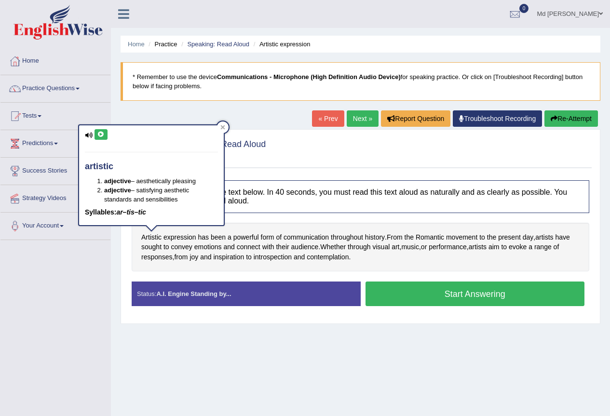
click at [103, 139] on button at bounding box center [101, 134] width 13 height 11
drag, startPoint x: 225, startPoint y: 123, endPoint x: 228, endPoint y: 129, distance: 6.0
click at [225, 123] on div at bounding box center [223, 128] width 12 height 12
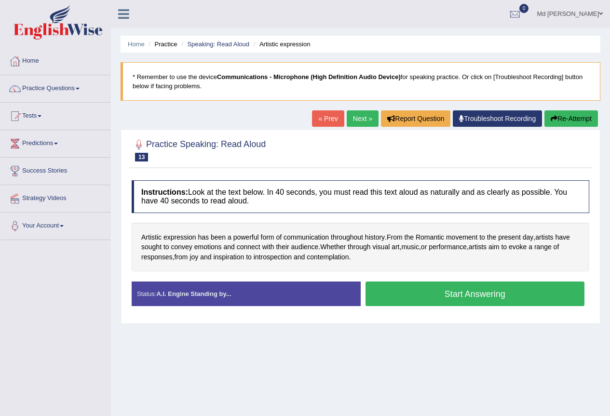
click at [396, 280] on div "Instructions: Look at the text below. In 40 seconds, you must read this text al…" at bounding box center [360, 247] width 463 height 143
click at [399, 294] on button "Start Answering" at bounding box center [475, 294] width 219 height 25
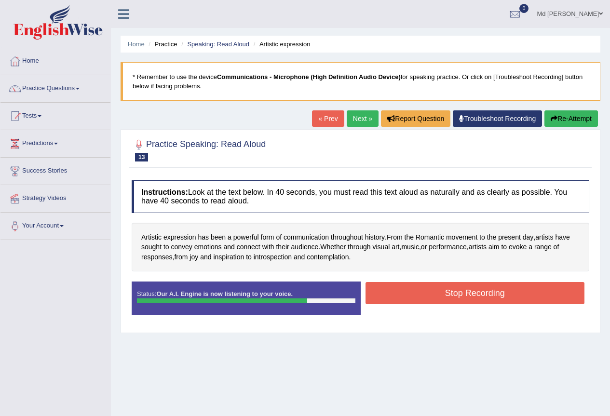
click at [397, 291] on button "Stop Recording" at bounding box center [475, 293] width 219 height 22
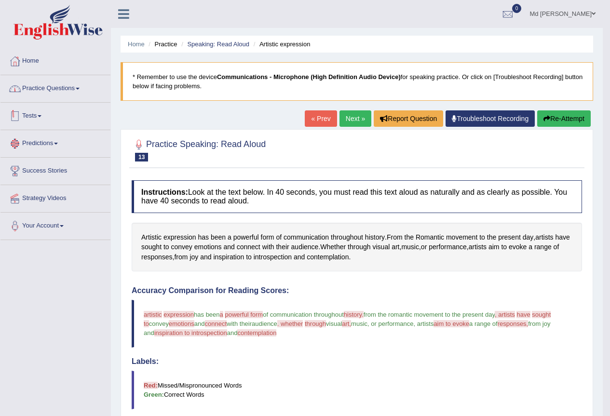
click at [82, 87] on link "Practice Questions" at bounding box center [55, 87] width 110 height 24
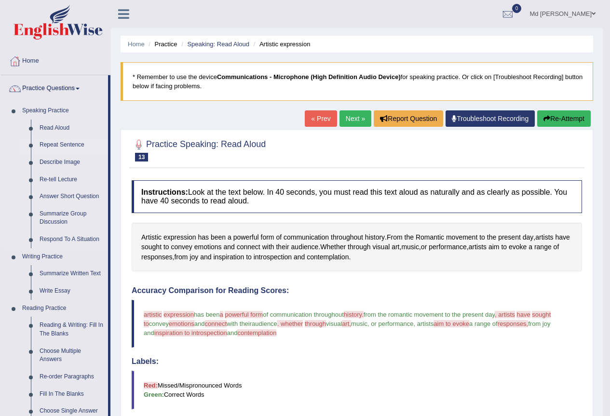
click at [47, 147] on link "Repeat Sentence" at bounding box center [71, 144] width 73 height 17
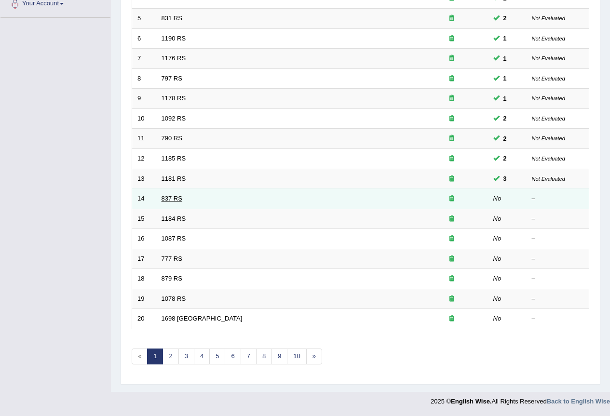
click at [176, 201] on link "837 RS" at bounding box center [172, 198] width 21 height 7
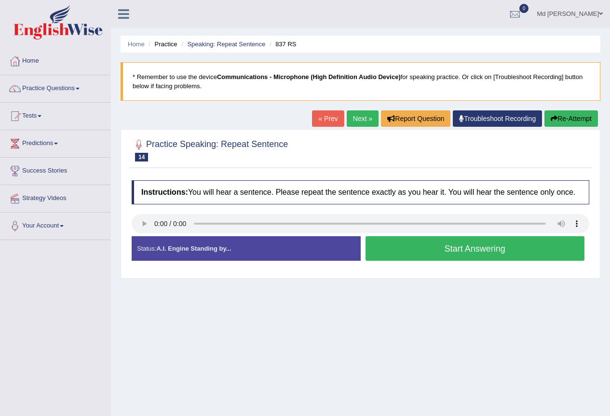
click at [406, 251] on button "Start Answering" at bounding box center [475, 248] width 219 height 25
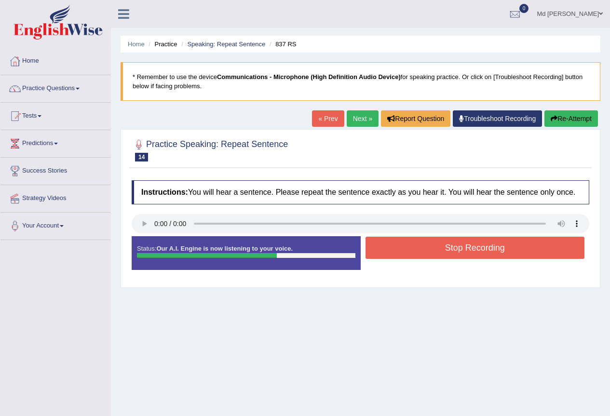
click at [406, 251] on button "Stop Recording" at bounding box center [475, 248] width 219 height 22
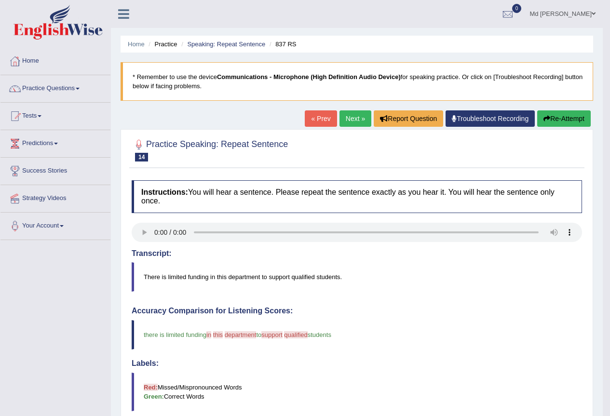
click at [354, 124] on link "Next »" at bounding box center [356, 118] width 32 height 16
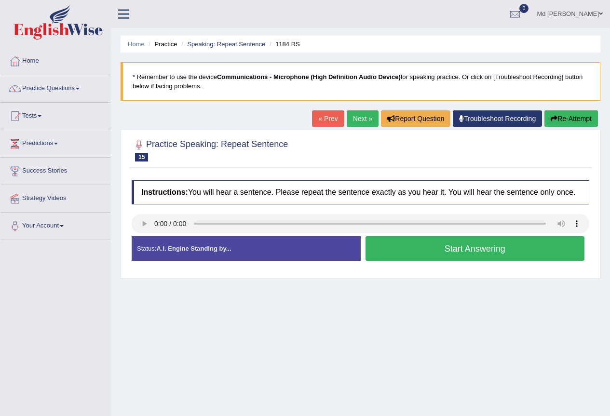
click at [428, 245] on button "Start Answering" at bounding box center [475, 248] width 219 height 25
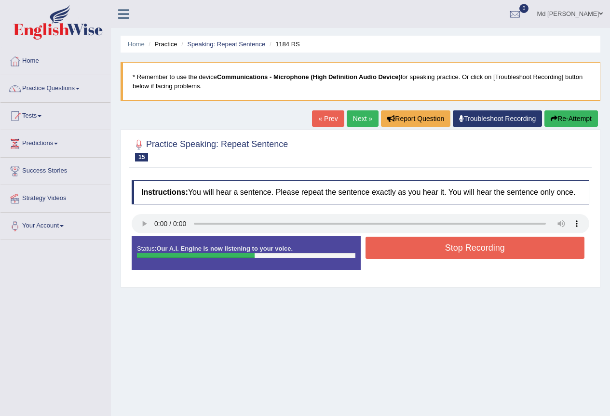
click at [446, 248] on button "Stop Recording" at bounding box center [475, 248] width 219 height 22
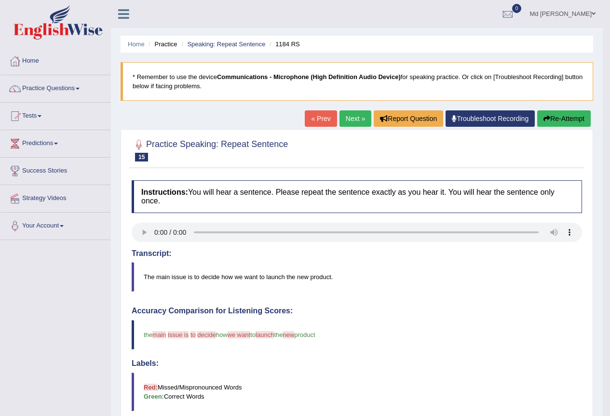
click at [347, 117] on link "Next »" at bounding box center [356, 118] width 32 height 16
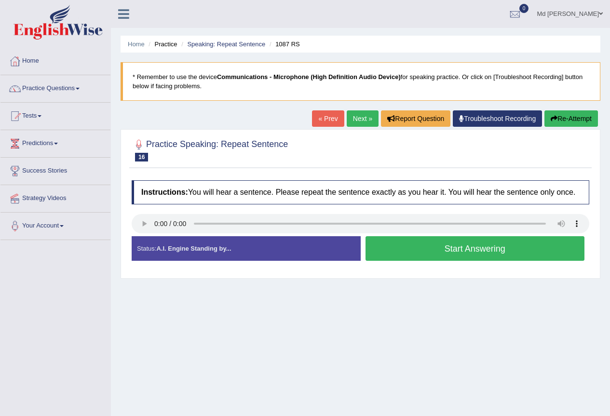
click at [378, 254] on button "Start Answering" at bounding box center [475, 248] width 219 height 25
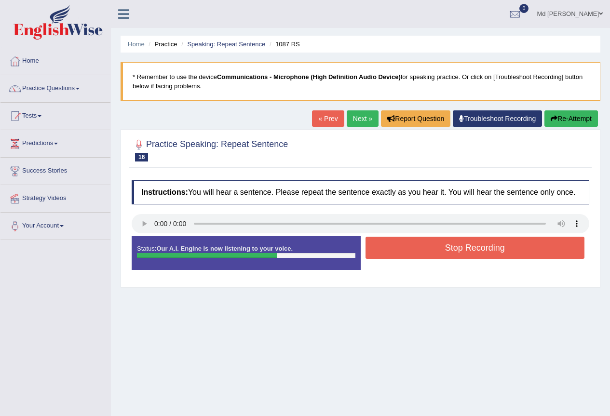
click at [381, 246] on button "Stop Recording" at bounding box center [475, 248] width 219 height 22
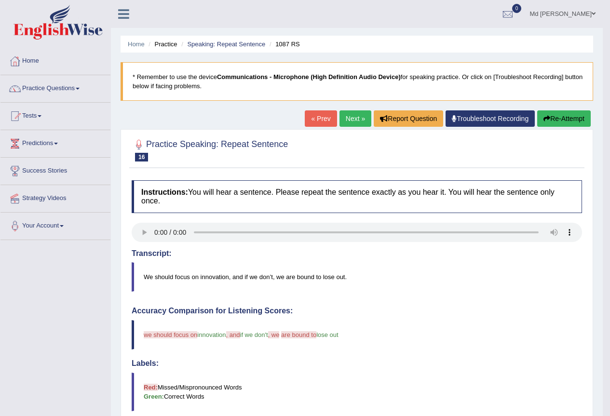
click at [346, 119] on link "Next »" at bounding box center [356, 118] width 32 height 16
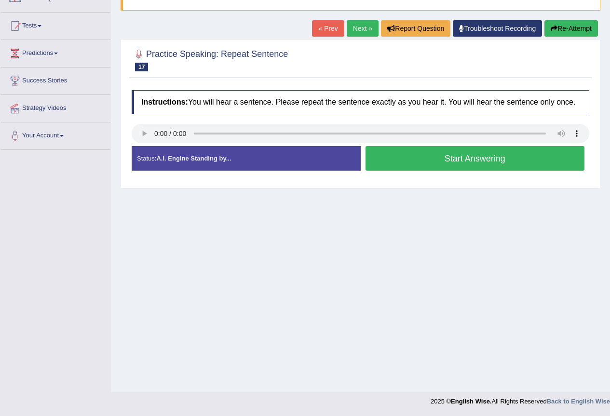
click at [407, 164] on button "Start Answering" at bounding box center [475, 158] width 219 height 25
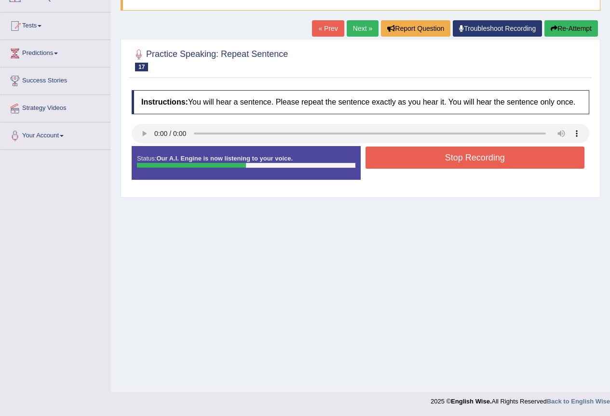
click at [401, 155] on button "Stop Recording" at bounding box center [475, 158] width 219 height 22
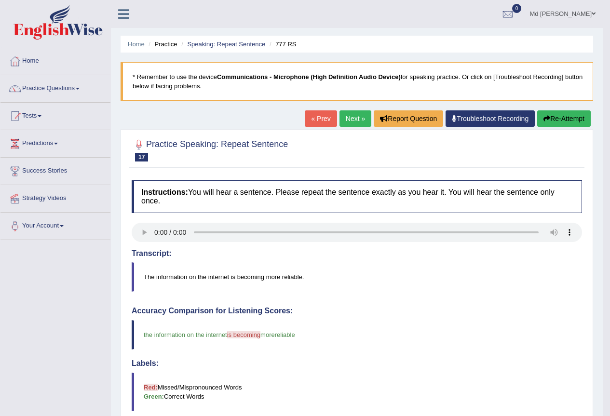
click at [344, 119] on link "Next »" at bounding box center [356, 118] width 32 height 16
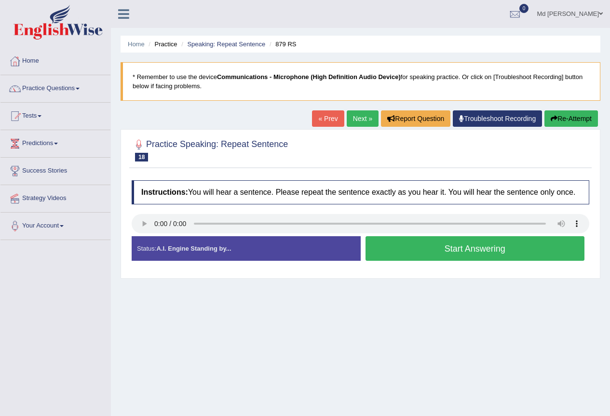
click at [391, 241] on button "Start Answering" at bounding box center [475, 248] width 219 height 25
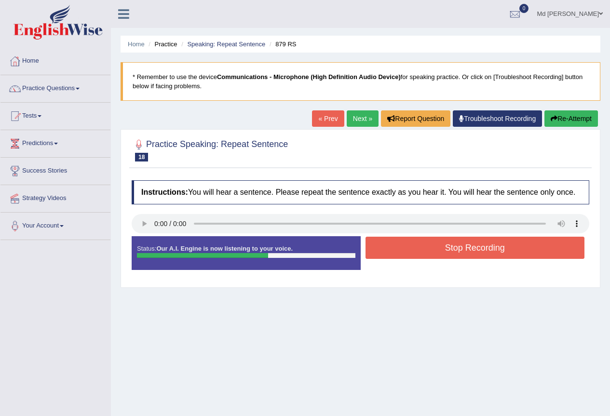
click at [385, 244] on button "Stop Recording" at bounding box center [475, 248] width 219 height 22
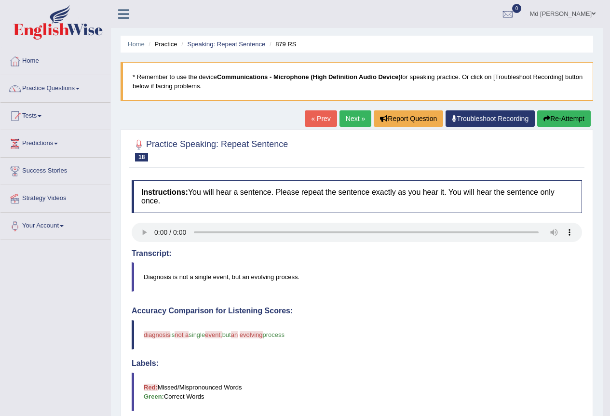
click at [354, 113] on link "Next »" at bounding box center [356, 118] width 32 height 16
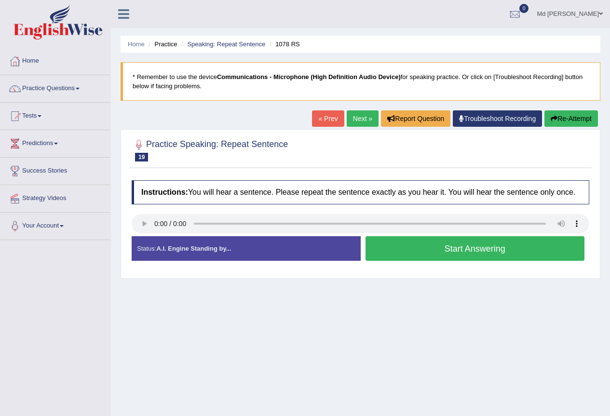
click at [405, 245] on button "Start Answering" at bounding box center [475, 248] width 219 height 25
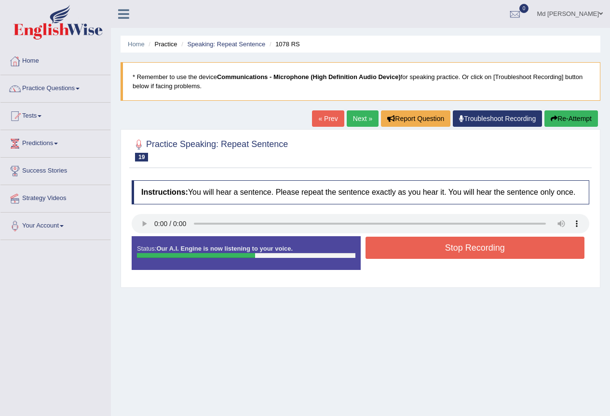
click at [418, 241] on button "Stop Recording" at bounding box center [475, 248] width 219 height 22
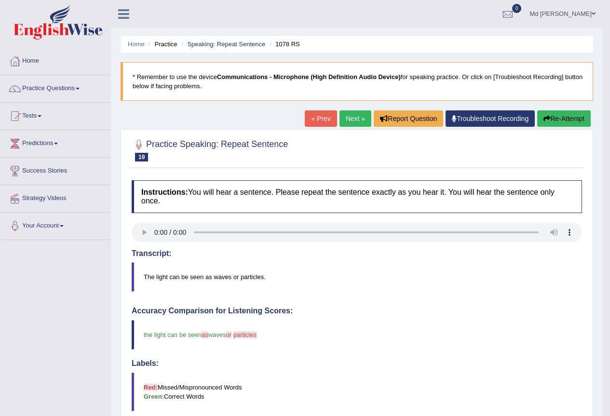
click at [354, 121] on link "Next »" at bounding box center [356, 118] width 32 height 16
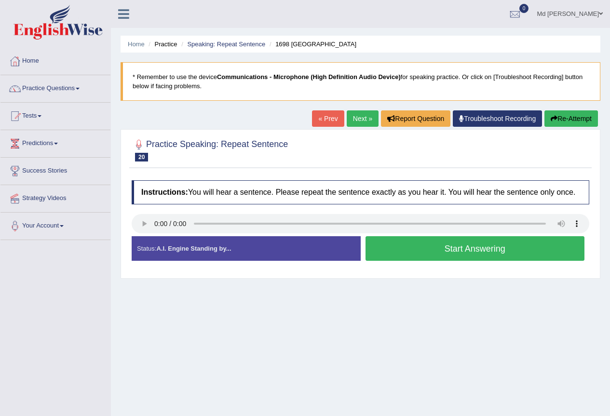
click at [422, 239] on button "Start Answering" at bounding box center [475, 248] width 219 height 25
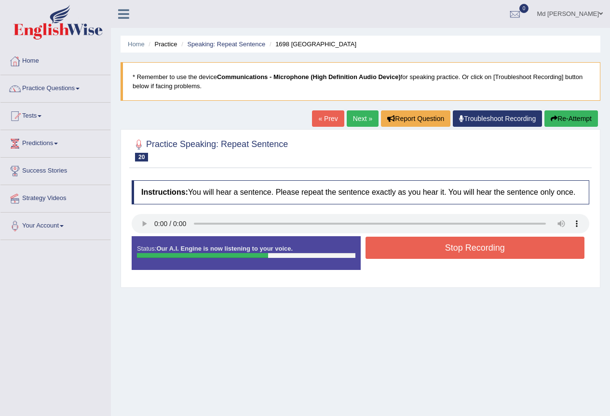
click at [422, 240] on button "Stop Recording" at bounding box center [475, 248] width 219 height 22
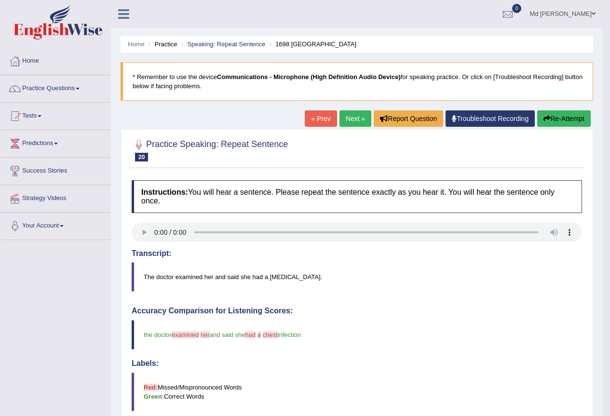
click at [350, 119] on link "Next »" at bounding box center [356, 118] width 32 height 16
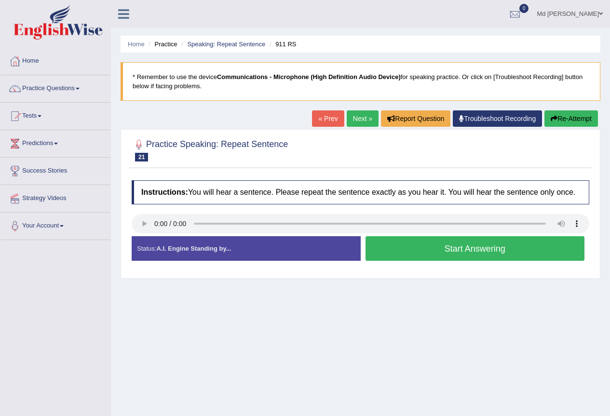
click at [418, 242] on button "Start Answering" at bounding box center [475, 248] width 219 height 25
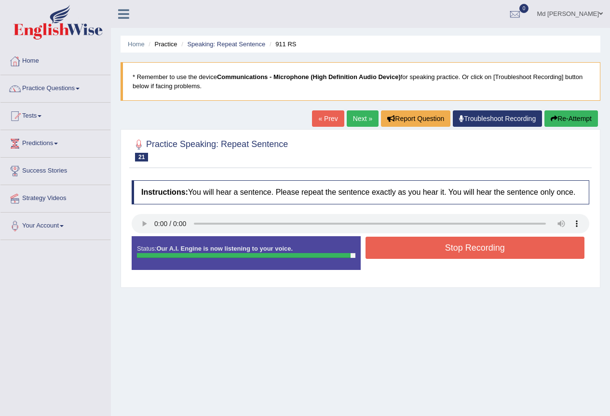
click at [422, 246] on button "Stop Recording" at bounding box center [475, 248] width 219 height 22
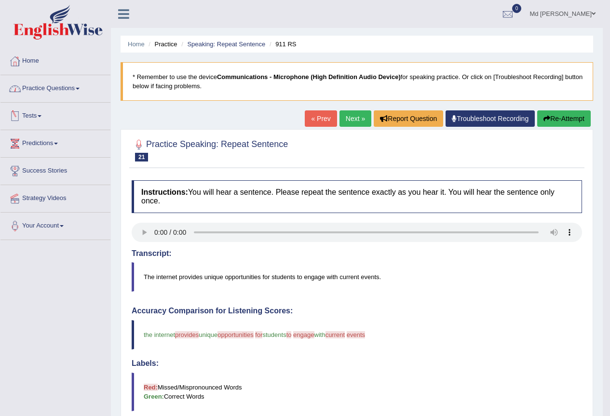
click at [65, 86] on link "Practice Questions" at bounding box center [55, 87] width 110 height 24
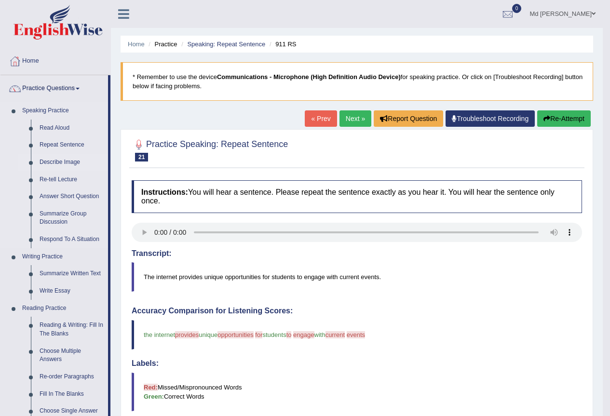
click at [57, 164] on link "Describe Image" at bounding box center [71, 162] width 73 height 17
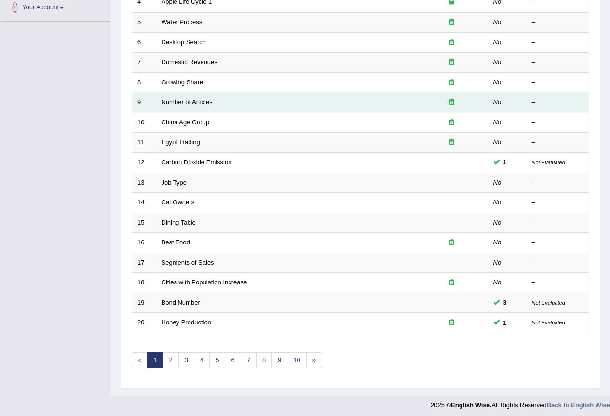
click at [204, 104] on link "Number of Articles" at bounding box center [187, 101] width 51 height 7
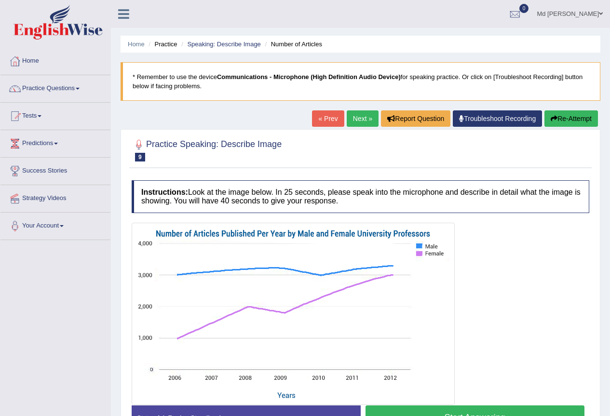
scroll to position [90, 0]
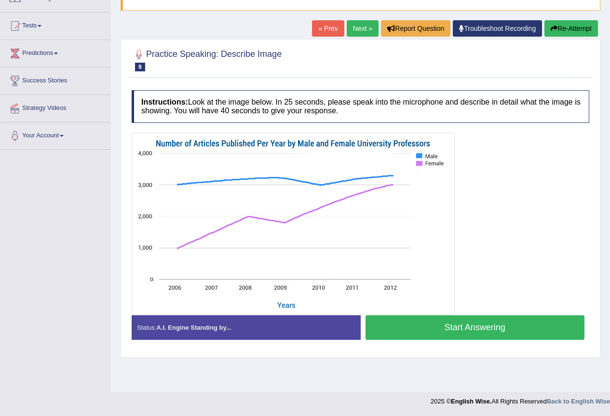
click at [423, 330] on button "Start Answering" at bounding box center [475, 327] width 219 height 25
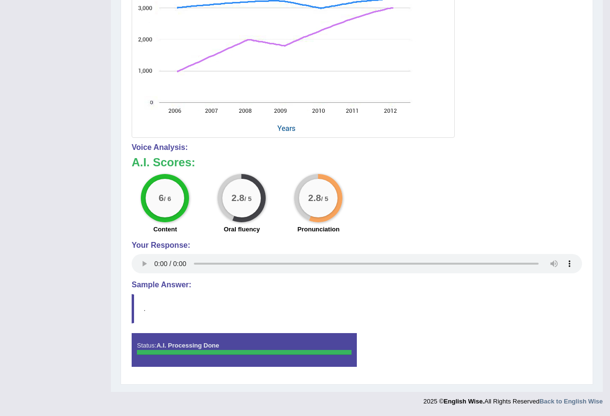
scroll to position [0, 0]
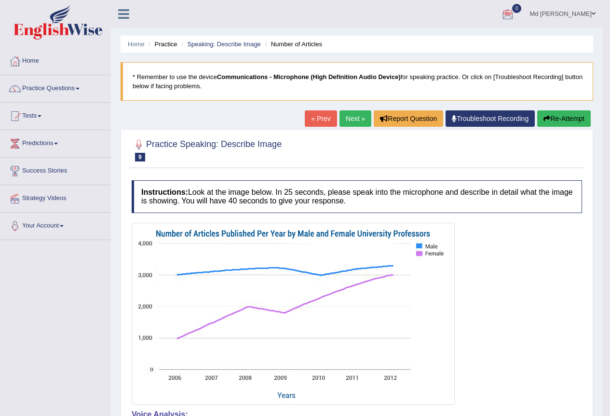
click at [351, 124] on link "Next »" at bounding box center [356, 118] width 32 height 16
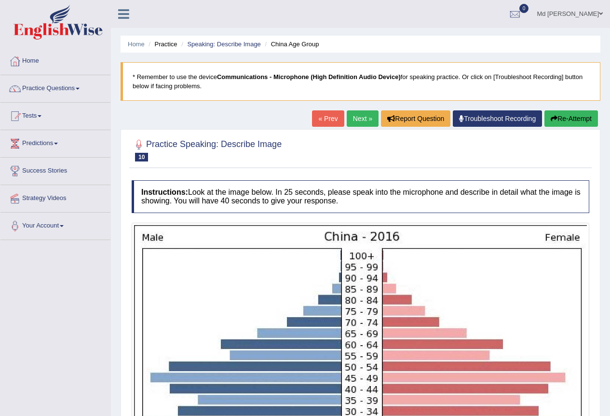
scroll to position [203, 0]
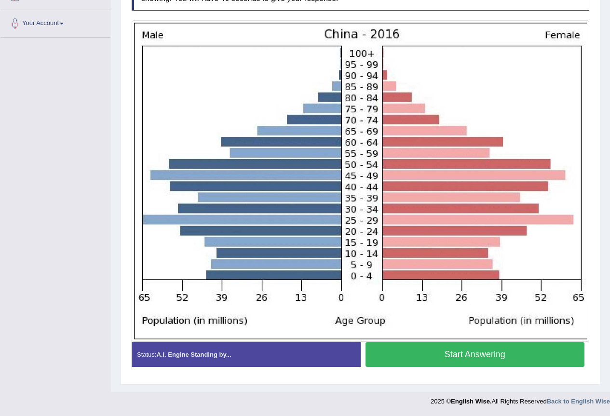
click at [482, 349] on button "Start Answering" at bounding box center [475, 354] width 219 height 25
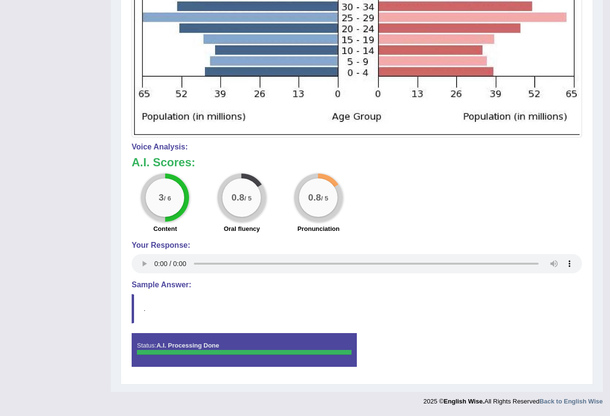
scroll to position [0, 0]
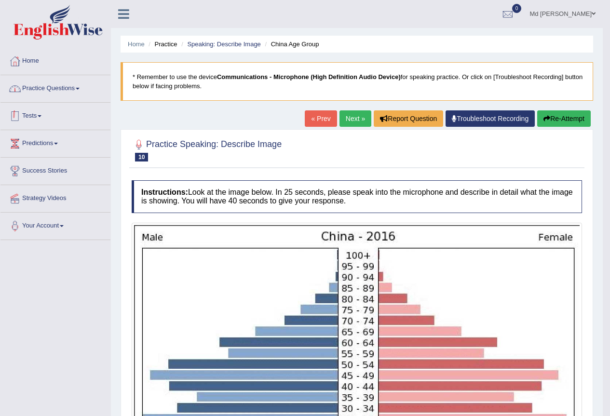
click at [71, 86] on link "Practice Questions" at bounding box center [55, 87] width 110 height 24
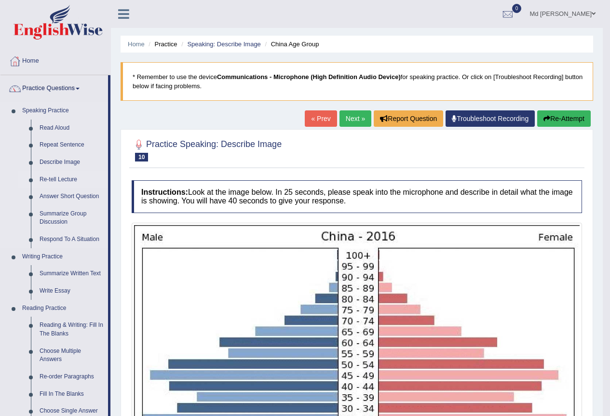
click at [68, 176] on link "Re-tell Lecture" at bounding box center [71, 179] width 73 height 17
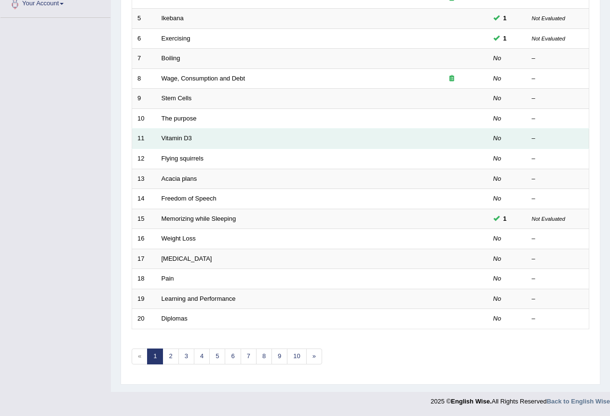
click at [178, 143] on td "Vitamin D3" at bounding box center [285, 139] width 259 height 20
click at [182, 138] on link "Vitamin D3" at bounding box center [177, 138] width 30 height 7
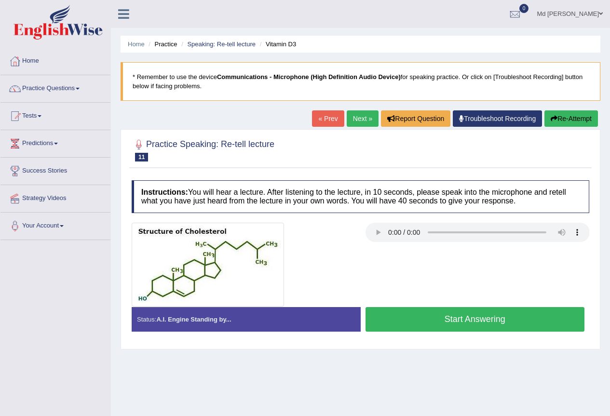
click at [427, 317] on button "Start Answering" at bounding box center [475, 319] width 219 height 25
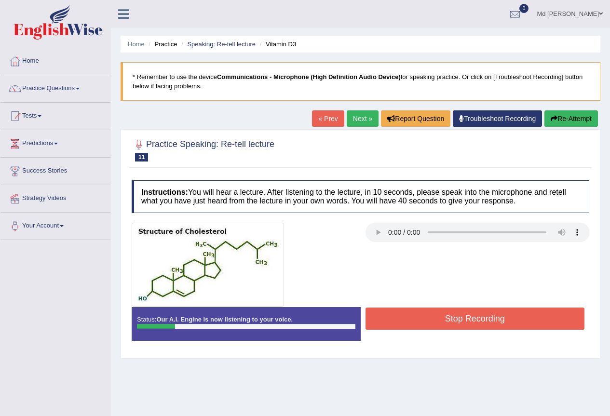
click at [441, 326] on button "Stop Recording" at bounding box center [475, 319] width 219 height 22
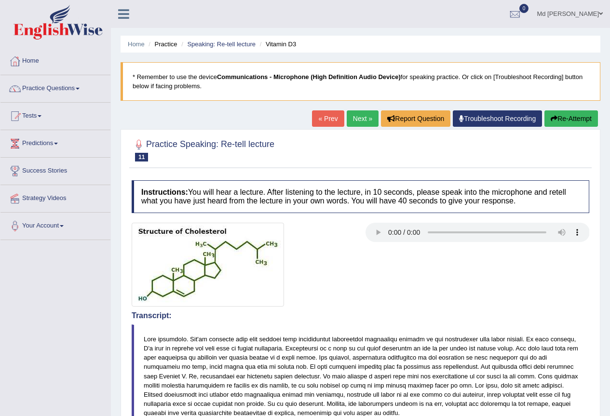
click at [320, 119] on link "« Prev" at bounding box center [328, 118] width 32 height 16
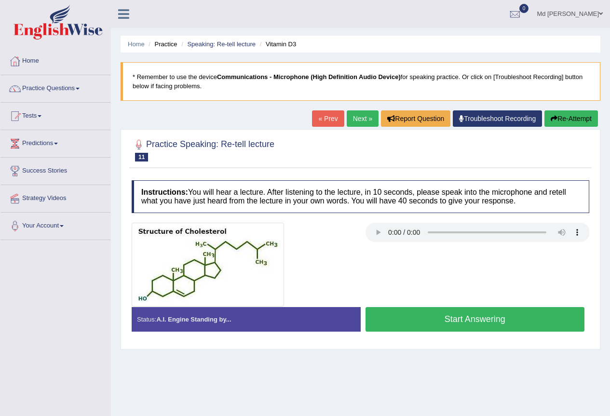
click at [324, 120] on link "« Prev" at bounding box center [328, 118] width 32 height 16
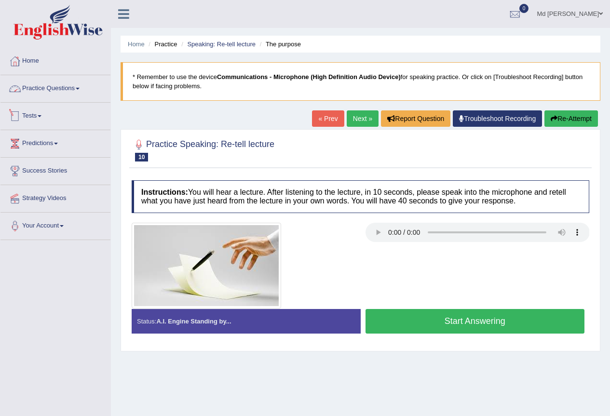
click at [72, 95] on link "Practice Questions" at bounding box center [55, 87] width 110 height 24
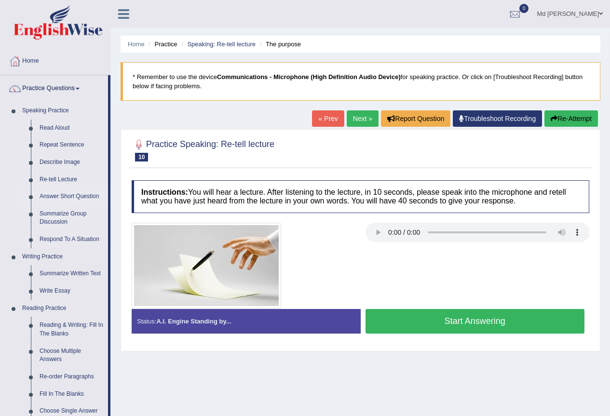
click at [78, 199] on link "Answer Short Question" at bounding box center [71, 196] width 73 height 17
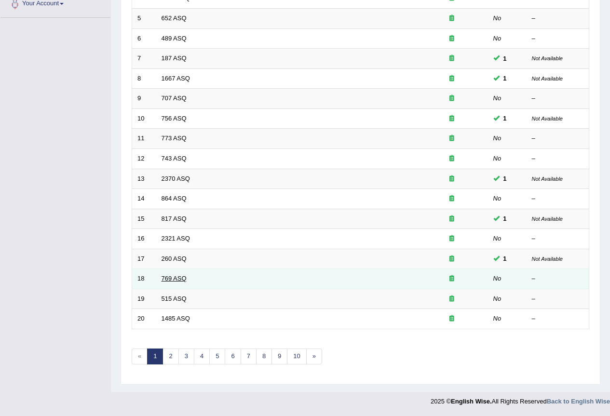
click at [175, 275] on link "769 ASQ" at bounding box center [174, 278] width 25 height 7
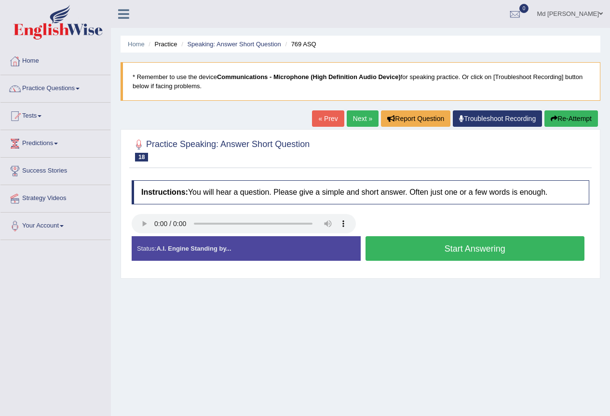
click at [381, 252] on button "Start Answering" at bounding box center [475, 248] width 219 height 25
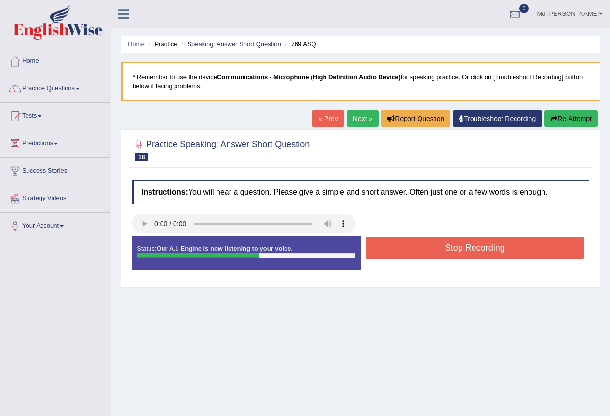
click at [388, 250] on button "Stop Recording" at bounding box center [475, 248] width 219 height 22
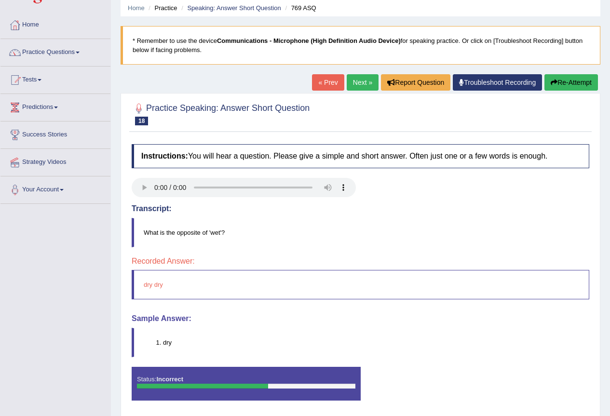
scroll to position [90, 0]
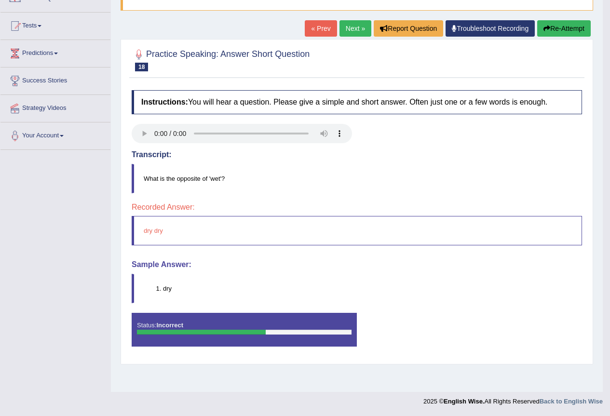
click at [168, 296] on blockquote "dry" at bounding box center [357, 288] width 450 height 29
click at [152, 231] on blockquote "dry dry" at bounding box center [357, 230] width 450 height 29
click at [342, 27] on link "Next »" at bounding box center [356, 28] width 32 height 16
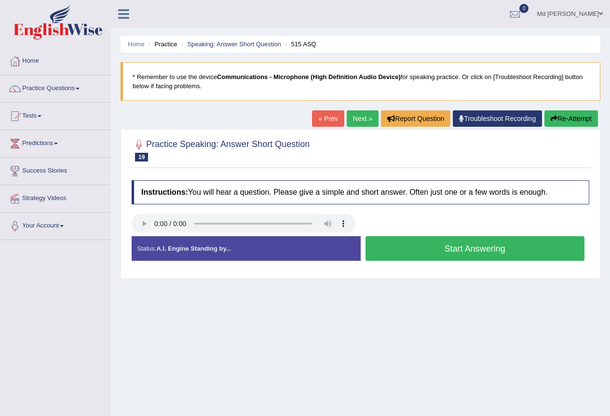
click at [383, 246] on button "Start Answering" at bounding box center [475, 248] width 219 height 25
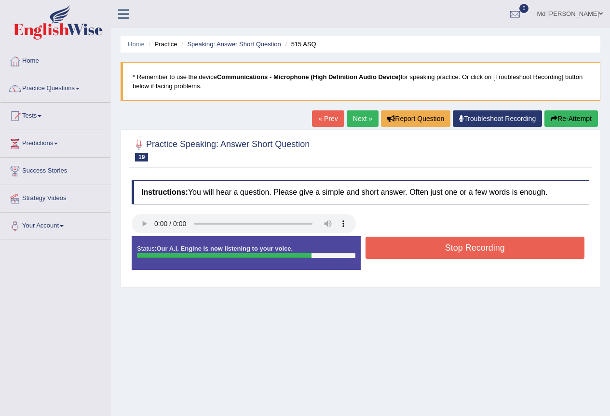
click at [415, 243] on button "Stop Recording" at bounding box center [475, 248] width 219 height 22
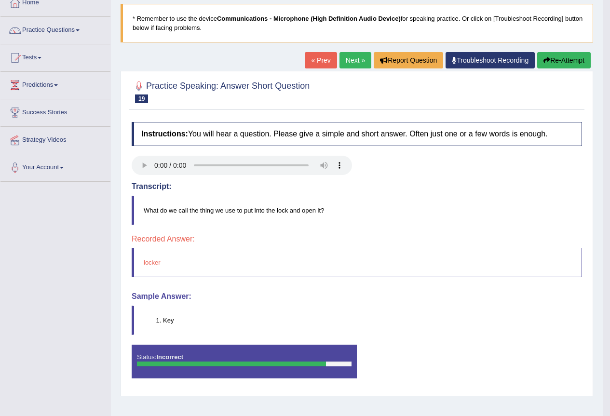
scroll to position [90, 0]
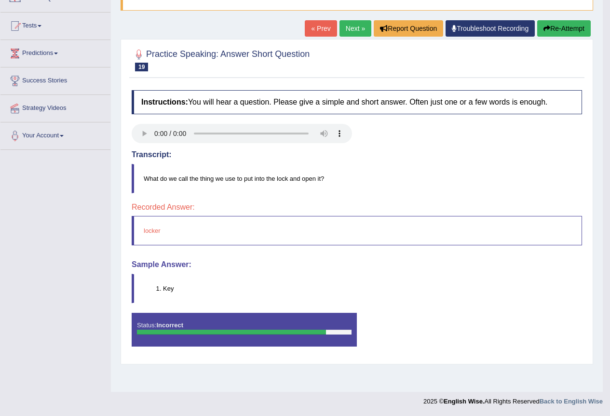
click at [341, 35] on link "Next »" at bounding box center [356, 28] width 32 height 16
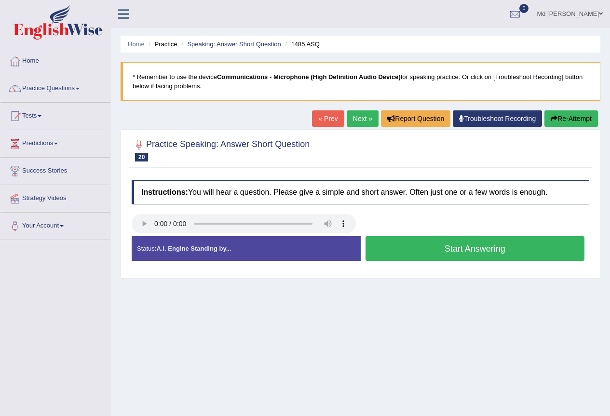
click at [417, 245] on button "Start Answering" at bounding box center [475, 248] width 219 height 25
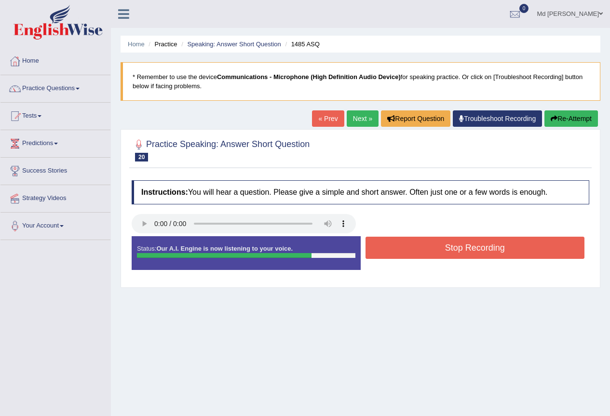
click at [402, 250] on button "Stop Recording" at bounding box center [475, 248] width 219 height 22
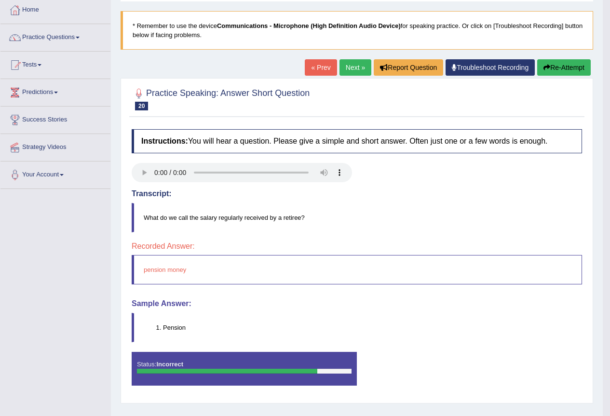
scroll to position [90, 0]
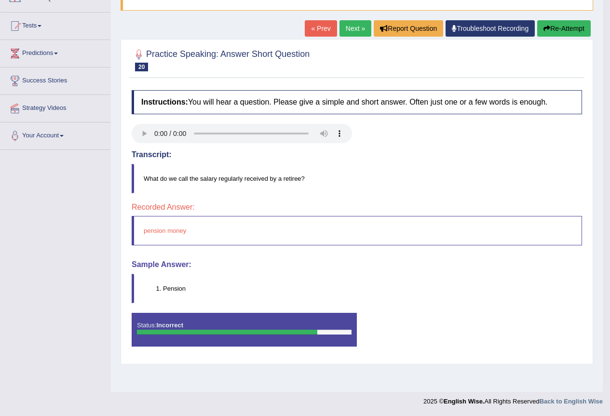
click at [346, 35] on link "Next »" at bounding box center [356, 28] width 32 height 16
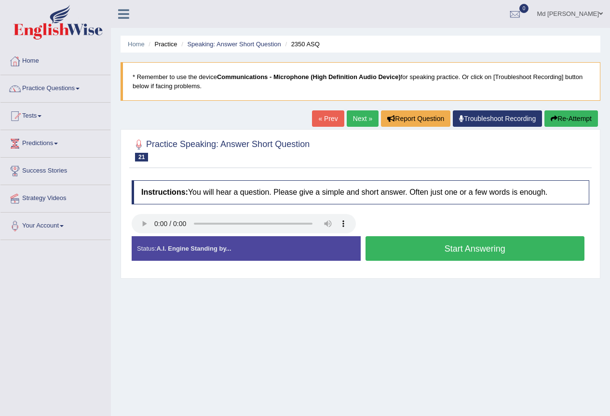
click at [460, 251] on button "Start Answering" at bounding box center [475, 248] width 219 height 25
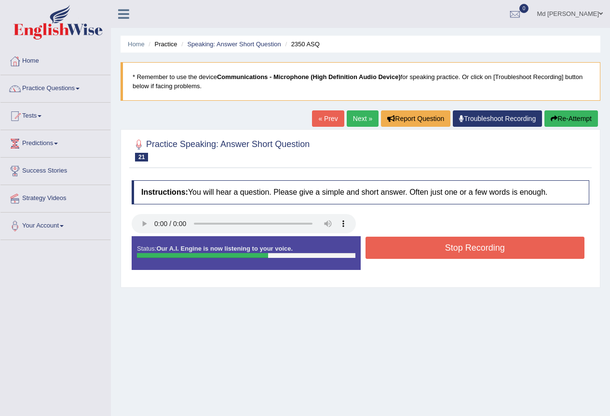
click at [453, 251] on button "Stop Recording" at bounding box center [475, 248] width 219 height 22
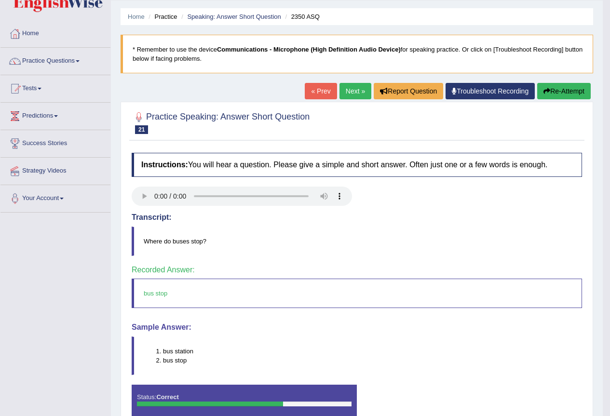
scroll to position [90, 0]
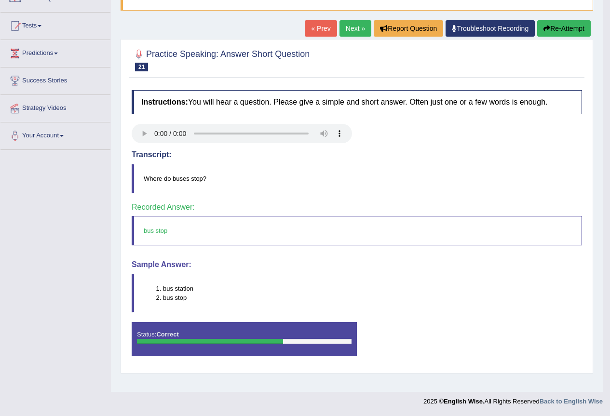
click at [340, 22] on link "Next »" at bounding box center [356, 28] width 32 height 16
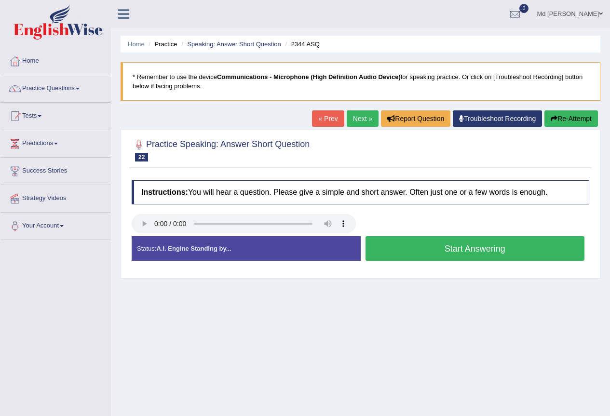
click at [424, 243] on button "Start Answering" at bounding box center [475, 248] width 219 height 25
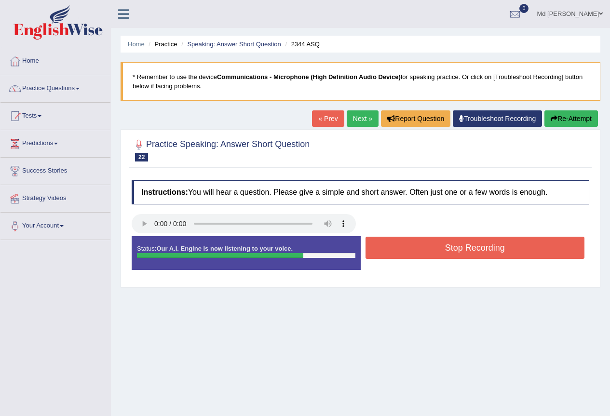
click at [434, 246] on button "Stop Recording" at bounding box center [475, 248] width 219 height 22
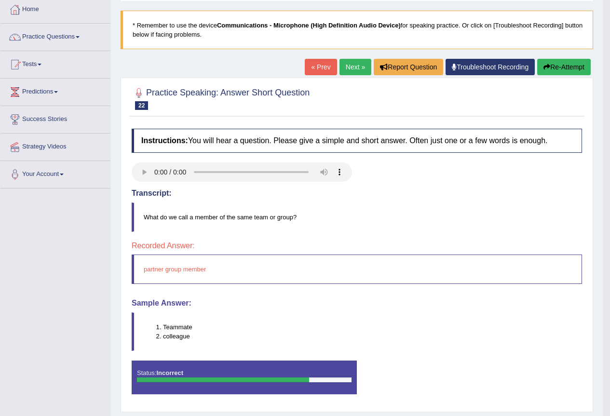
scroll to position [90, 0]
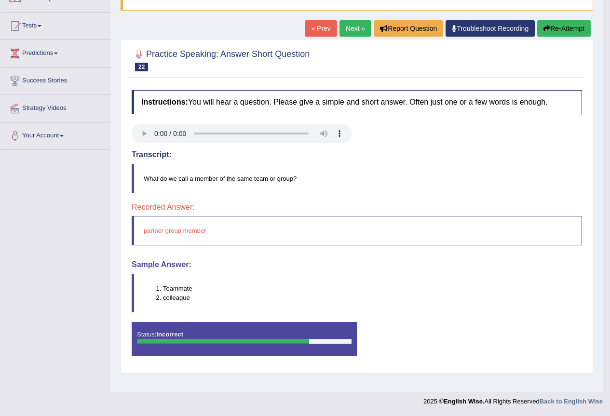
click at [345, 28] on link "Next »" at bounding box center [356, 28] width 32 height 16
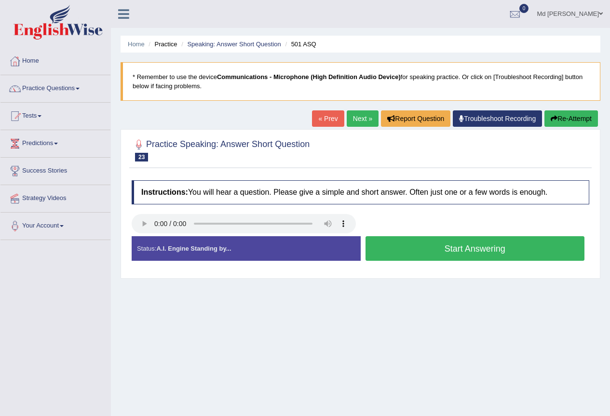
click at [432, 248] on button "Start Answering" at bounding box center [475, 248] width 219 height 25
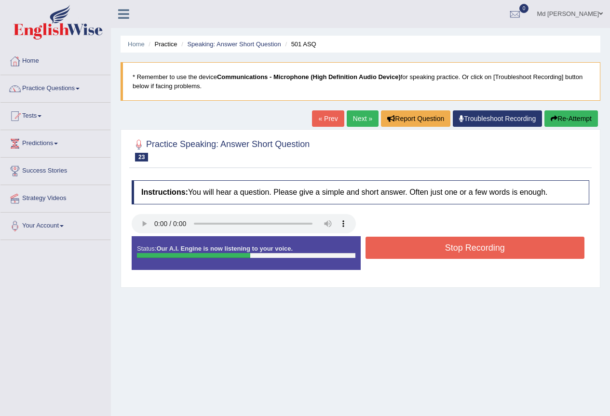
click at [430, 255] on button "Stop Recording" at bounding box center [475, 248] width 219 height 22
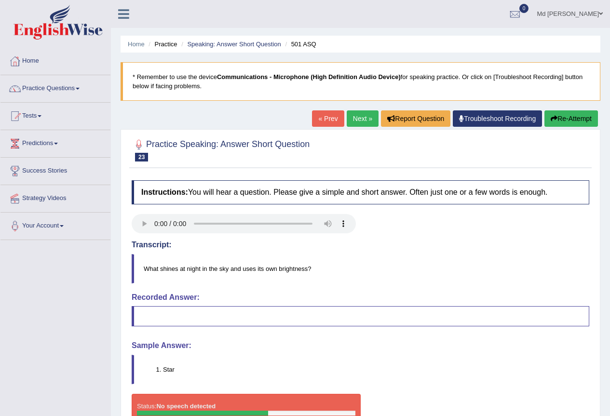
scroll to position [90, 0]
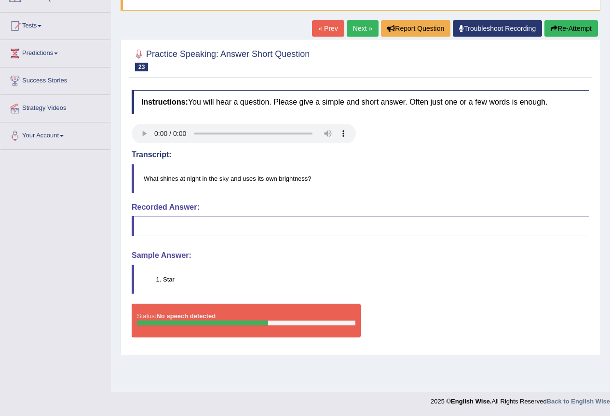
click at [361, 29] on link "Next »" at bounding box center [363, 28] width 32 height 16
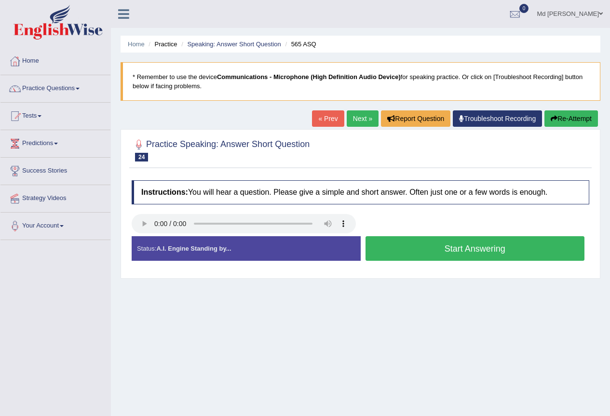
click at [437, 247] on button "Start Answering" at bounding box center [475, 248] width 219 height 25
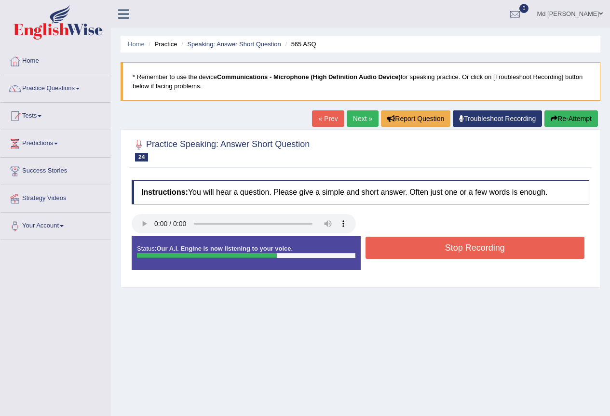
click at [457, 250] on button "Stop Recording" at bounding box center [475, 248] width 219 height 22
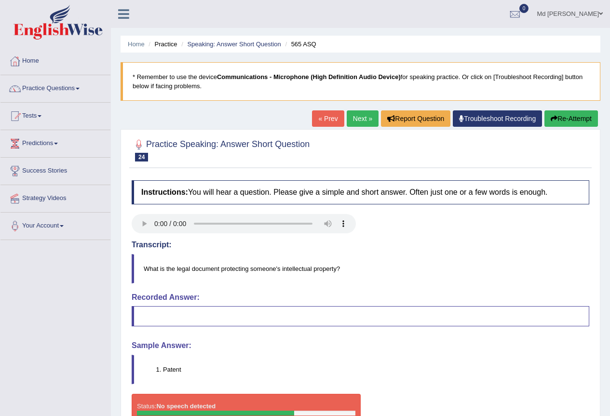
click at [358, 123] on link "Next »" at bounding box center [363, 118] width 32 height 16
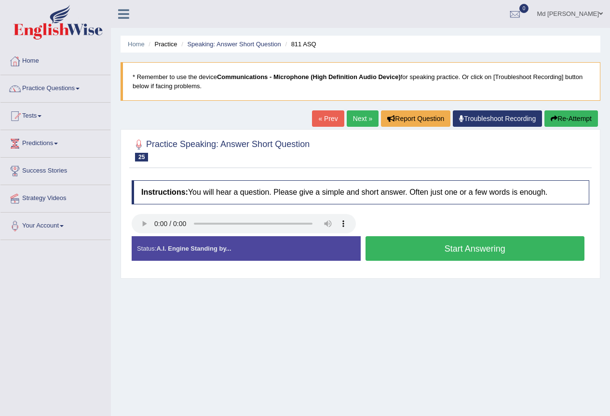
click at [393, 250] on button "Start Answering" at bounding box center [475, 248] width 219 height 25
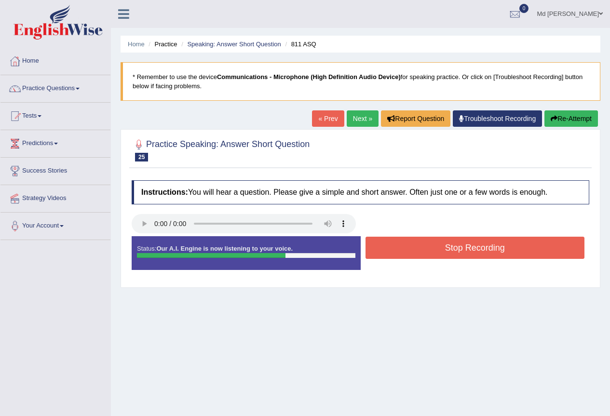
click at [413, 243] on button "Stop Recording" at bounding box center [475, 248] width 219 height 22
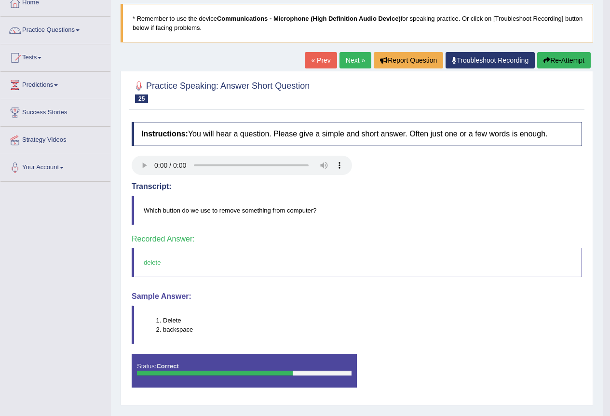
scroll to position [90, 0]
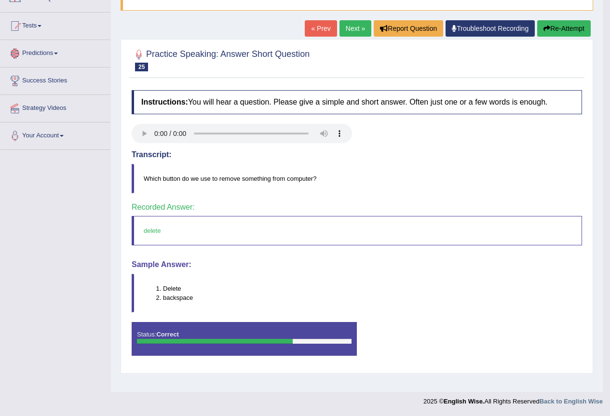
click at [59, 54] on link "Predictions" at bounding box center [55, 52] width 110 height 24
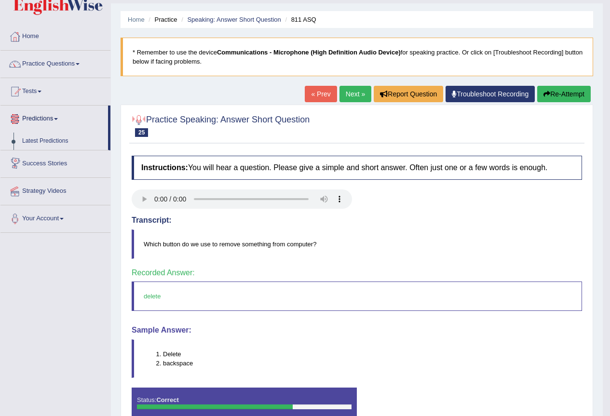
scroll to position [0, 0]
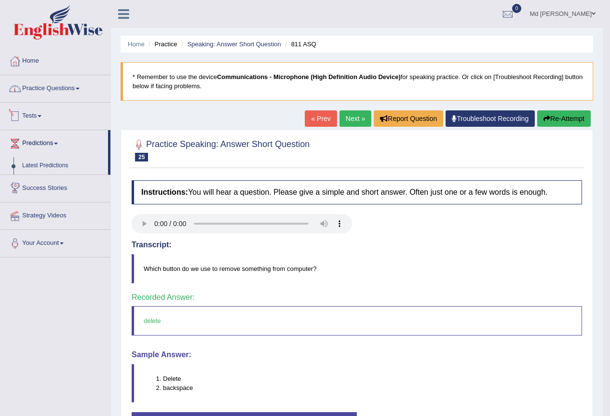
click at [54, 86] on link "Practice Questions" at bounding box center [55, 87] width 110 height 24
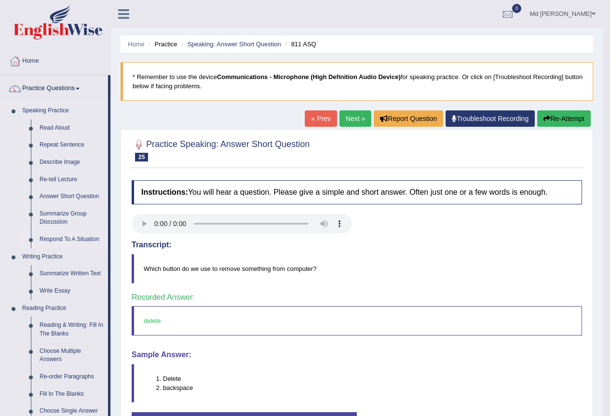
click at [73, 237] on link "Respond To A Situation" at bounding box center [71, 239] width 73 height 17
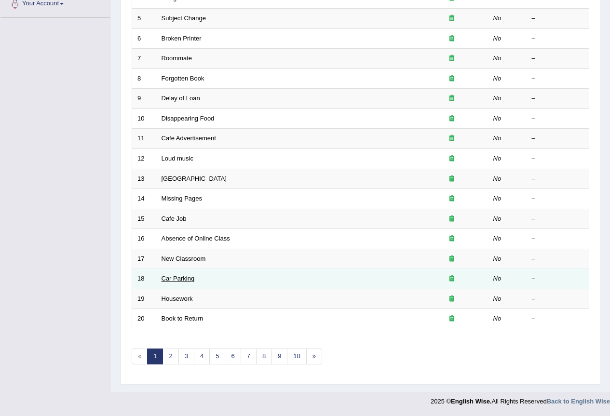
click at [188, 278] on link "Car Parking" at bounding box center [178, 278] width 33 height 7
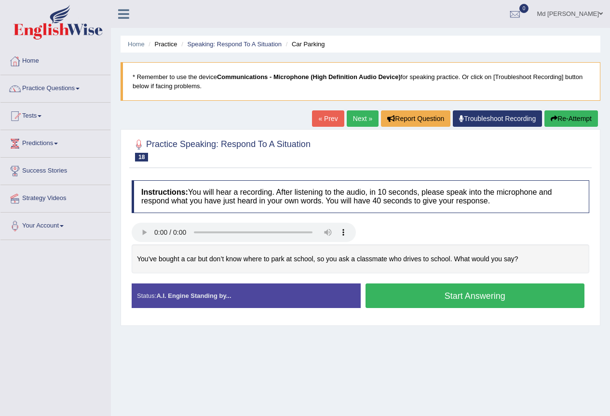
click at [451, 292] on button "Start Answering" at bounding box center [475, 296] width 219 height 25
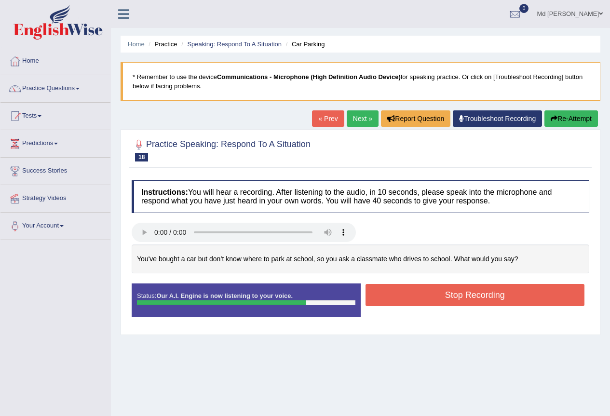
click at [423, 294] on button "Stop Recording" at bounding box center [475, 295] width 219 height 22
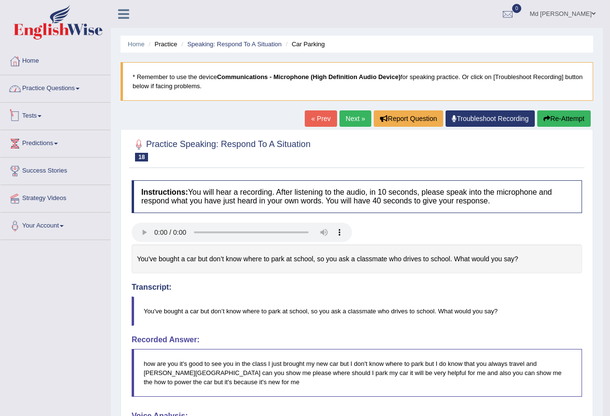
click at [70, 91] on link "Practice Questions" at bounding box center [55, 87] width 110 height 24
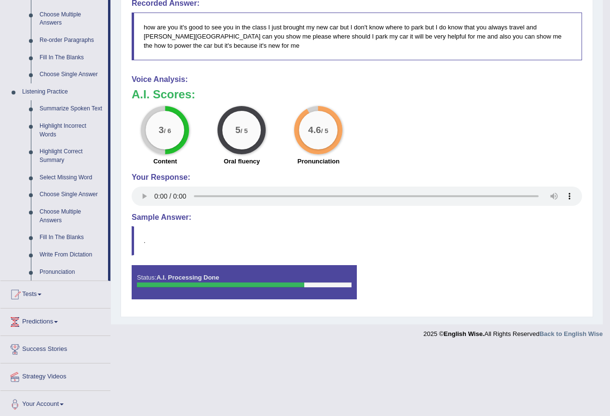
scroll to position [340, 0]
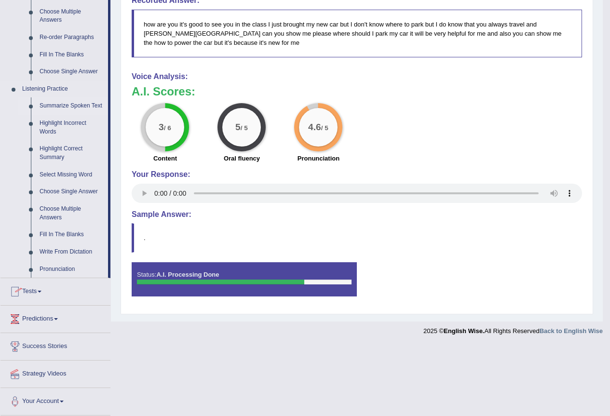
click at [77, 102] on link "Summarize Spoken Text" at bounding box center [71, 105] width 73 height 17
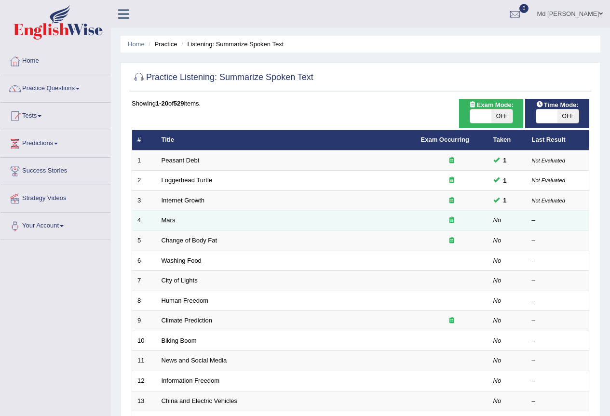
click at [167, 223] on link "Mars" at bounding box center [169, 220] width 14 height 7
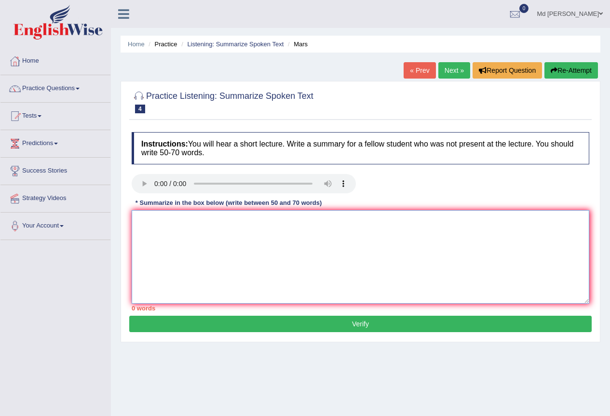
click at [276, 250] on textarea at bounding box center [361, 257] width 458 height 94
click at [409, 223] on textarea "sun march .red plant 3 moon the rotent .largent voncano 2 largeste ...drak ,gio…" at bounding box center [361, 257] width 458 height 94
click at [345, 223] on textarea "sun march .red plant 3 moon the rotent .largent voncano 2 largeste ...drak ,gio…" at bounding box center [361, 257] width 458 height 94
click at [356, 223] on textarea "sun march .red plant 3 moon the rotent .largent voncano 2 largeste drak ,giolag…" at bounding box center [361, 257] width 458 height 94
click at [259, 220] on textarea "sun march .red plant 3 moon the rotent .largent voncano 2 largeste drak giolage…" at bounding box center [361, 257] width 458 height 94
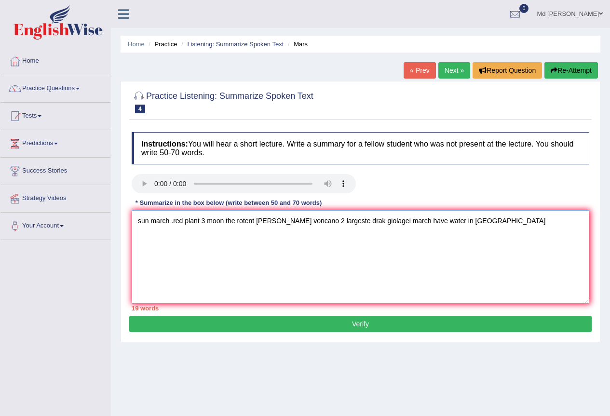
click at [174, 222] on textarea "sun march .red plant 3 moon the rotent largent voncano 2 largeste drak giolagei…" at bounding box center [361, 257] width 458 height 94
click at [140, 220] on textarea "sun march red plant 3 moon the rotent largent voncano 2 largeste drak giolagei …" at bounding box center [361, 257] width 458 height 94
click at [137, 222] on textarea "sun march red plant 3 moon the rotent largent voncano 2 largeste drak giolagei …" at bounding box center [361, 257] width 458 height 94
type textarea "the lecture all about march red plant 3 moon the rotent largent voncano 2 large…"
click at [387, 329] on button "Verify" at bounding box center [360, 324] width 463 height 16
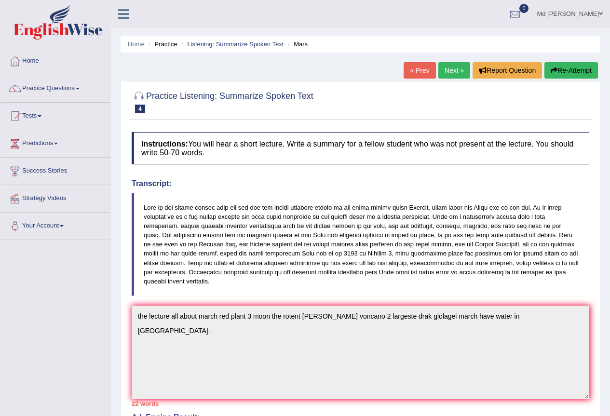
scroll to position [222, 0]
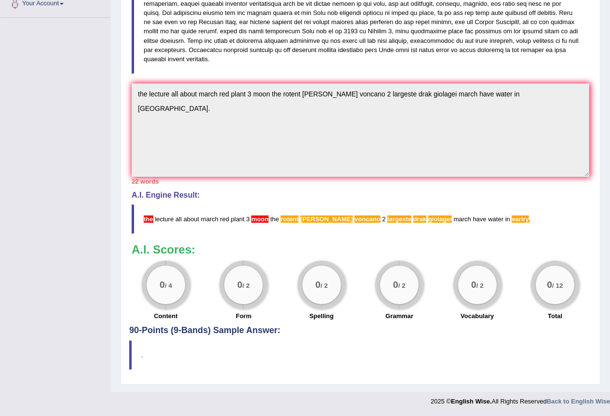
click at [135, 357] on blockquote "." at bounding box center [360, 354] width 463 height 29
click at [128, 357] on div "Practice Listening: Summarize Spoken Text 4 Mars Instructions: You will hear a …" at bounding box center [361, 122] width 480 height 526
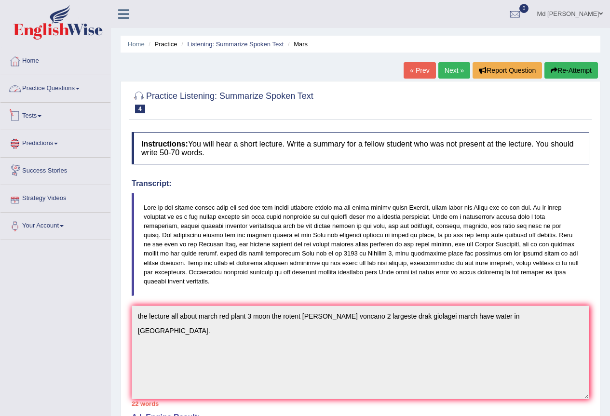
click at [62, 85] on link "Practice Questions" at bounding box center [55, 87] width 110 height 24
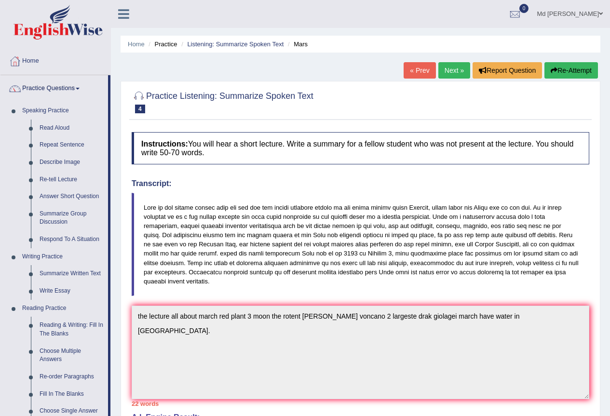
click at [67, 88] on link "Practice Questions" at bounding box center [54, 87] width 108 height 24
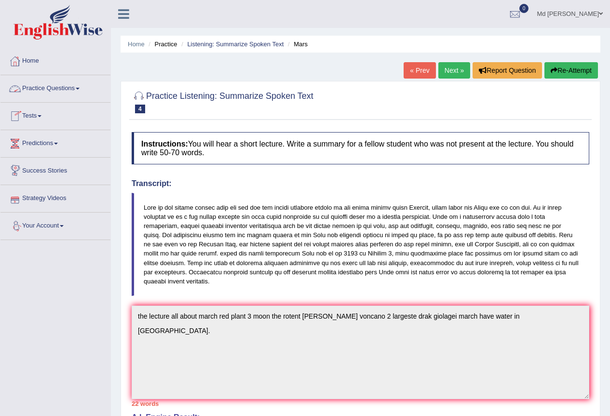
click at [51, 89] on link "Practice Questions" at bounding box center [55, 87] width 110 height 24
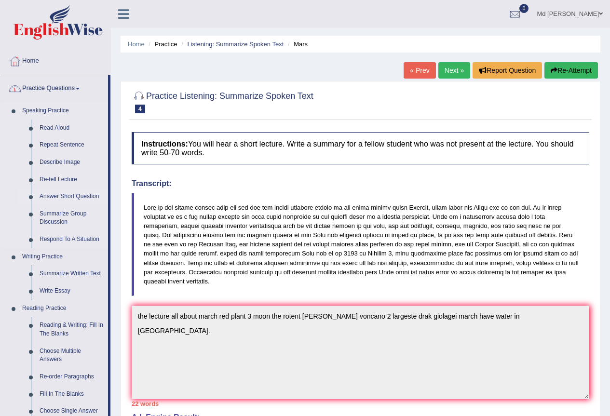
scroll to position [340, 0]
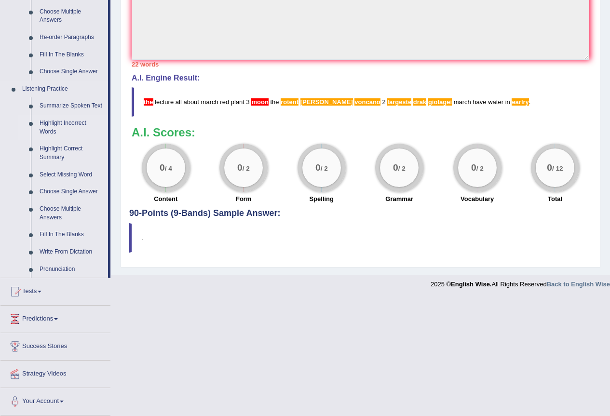
click at [63, 122] on link "Highlight Incorrect Words" at bounding box center [71, 128] width 73 height 26
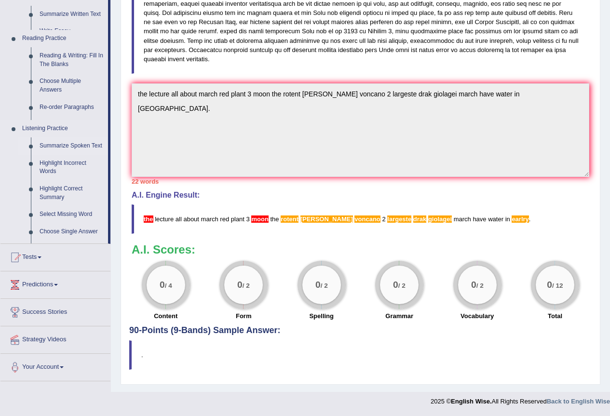
scroll to position [222, 0]
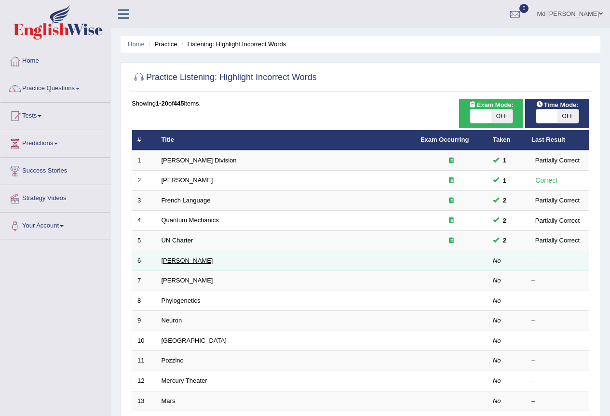
click at [174, 263] on link "[PERSON_NAME]" at bounding box center [188, 260] width 52 height 7
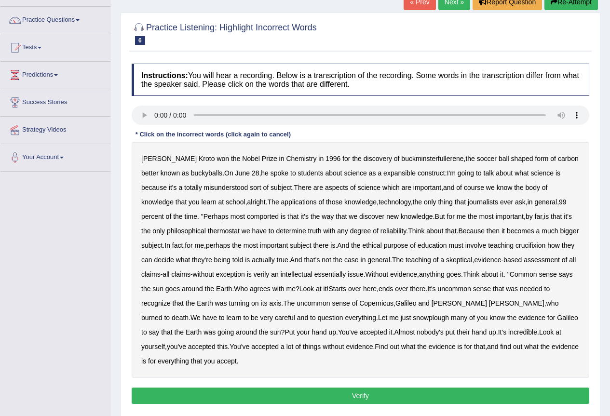
scroll to position [101, 0]
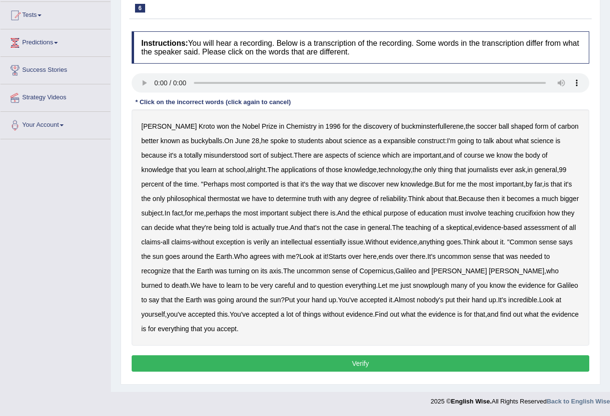
click at [383, 142] on b "expansible" at bounding box center [399, 141] width 32 height 8
click at [247, 187] on b "comported" at bounding box center [263, 184] width 32 height 8
click at [208, 202] on b "thermostat" at bounding box center [224, 199] width 32 height 8
click at [535, 214] on b "crucifixion" at bounding box center [531, 213] width 30 height 8
click at [270, 243] on b "verily" at bounding box center [262, 242] width 16 height 8
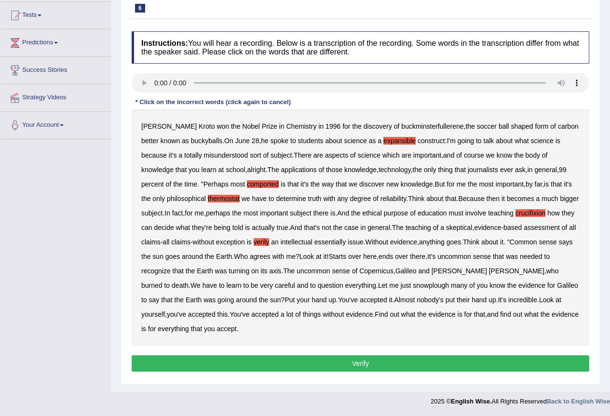
click at [413, 287] on b "snowplough" at bounding box center [431, 286] width 36 height 8
click at [317, 360] on button "Verify" at bounding box center [361, 363] width 458 height 16
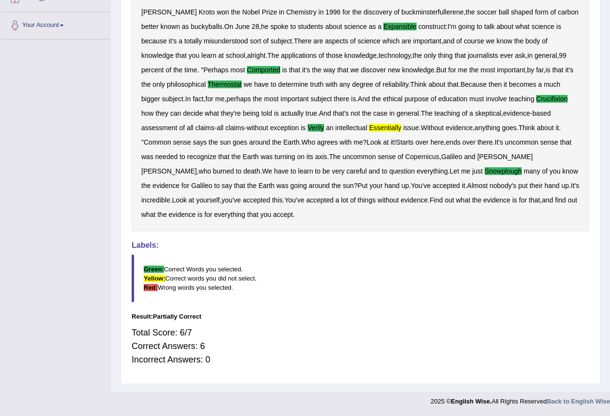
scroll to position [0, 0]
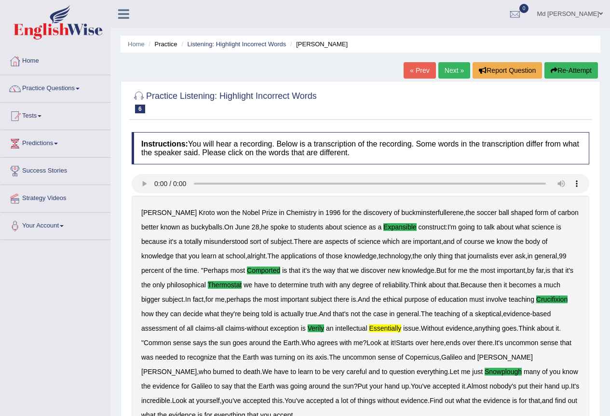
click at [442, 74] on link "Next »" at bounding box center [454, 70] width 32 height 16
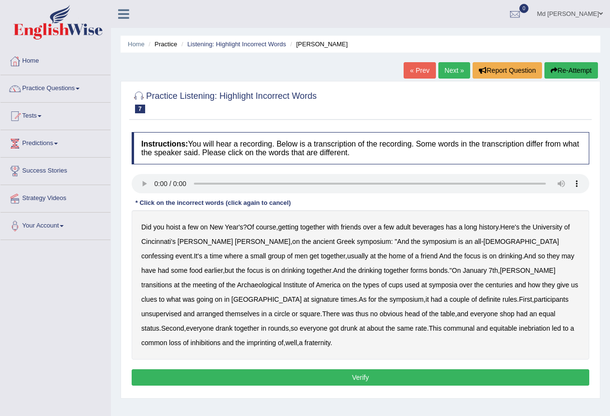
click at [174, 252] on b "confessing" at bounding box center [157, 256] width 32 height 8
click at [172, 281] on b "transitions" at bounding box center [156, 285] width 31 height 8
click at [181, 310] on b "unsupervised" at bounding box center [161, 314] width 40 height 8
click at [220, 339] on b "inhibitions" at bounding box center [206, 343] width 30 height 8
click at [276, 339] on b "imprinting" at bounding box center [261, 343] width 29 height 8
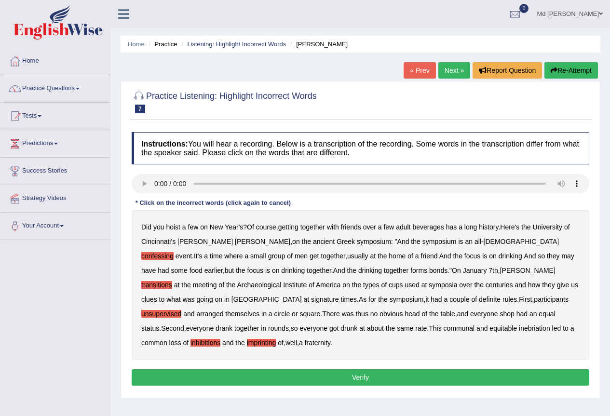
click at [220, 339] on b "inhibitions" at bounding box center [206, 343] width 30 height 8
click at [339, 296] on b "signature" at bounding box center [325, 300] width 28 height 8
click at [466, 352] on div "Instructions: You will hear a recording. Below is a transcription of the record…" at bounding box center [360, 260] width 463 height 266
click at [466, 369] on button "Verify" at bounding box center [361, 377] width 458 height 16
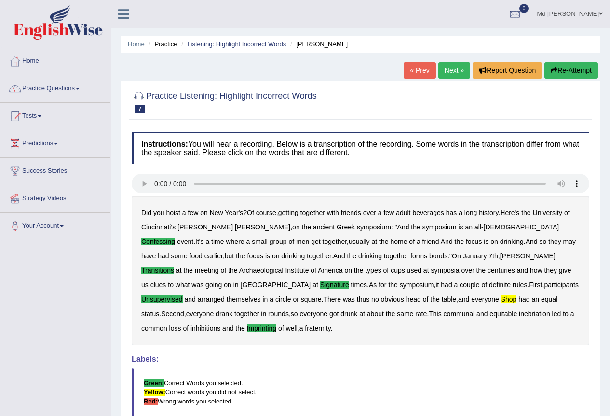
click at [445, 70] on link "Next »" at bounding box center [454, 70] width 32 height 16
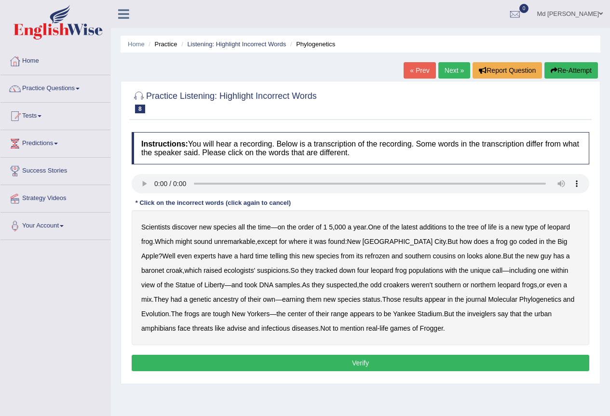
click at [365, 257] on b "refrozen" at bounding box center [377, 256] width 25 height 8
click at [164, 267] on b "baronet" at bounding box center [152, 271] width 23 height 8
click at [467, 316] on b "inveiglers" at bounding box center [481, 314] width 28 height 8
click at [374, 364] on button "Verify" at bounding box center [361, 363] width 458 height 16
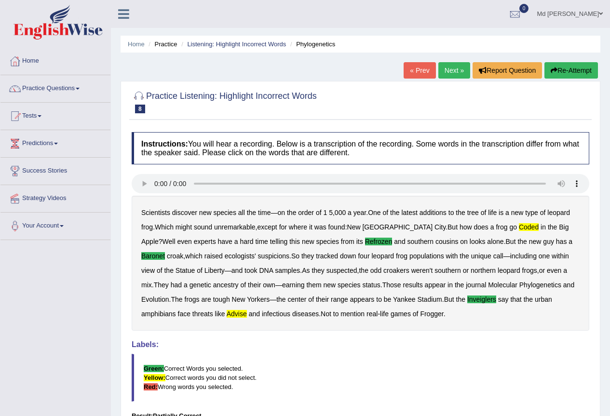
click at [449, 73] on link "Next »" at bounding box center [454, 70] width 32 height 16
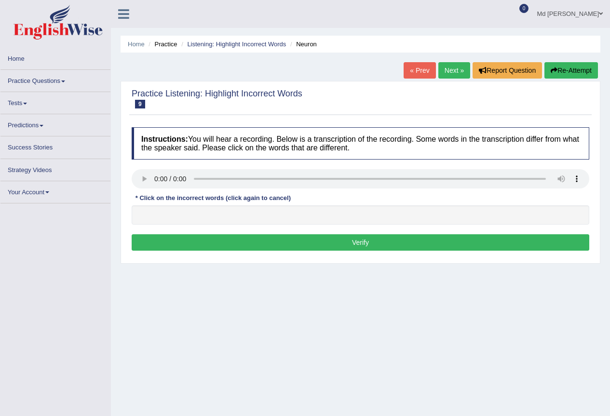
click at [46, 83] on link "Practice Questions" at bounding box center [55, 79] width 110 height 19
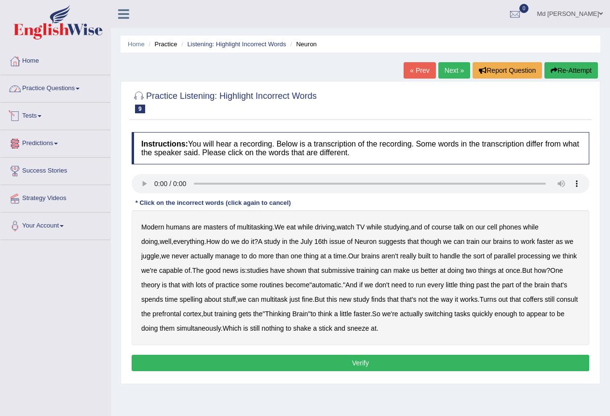
click at [74, 83] on link "Practice Questions" at bounding box center [55, 87] width 110 height 24
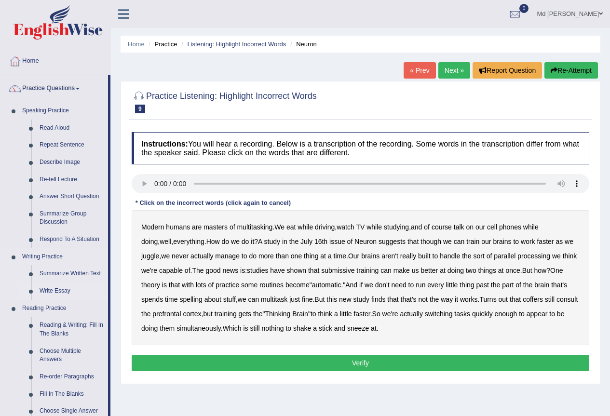
scroll to position [340, 0]
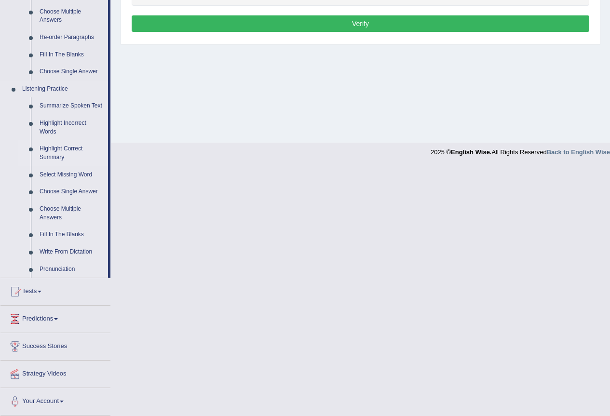
click at [68, 151] on link "Highlight Correct Summary" at bounding box center [71, 153] width 73 height 26
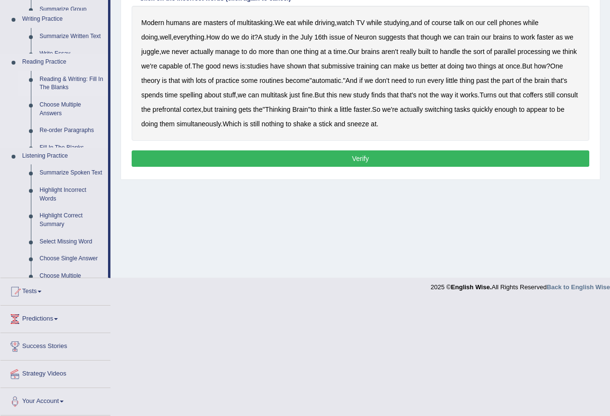
scroll to position [90, 0]
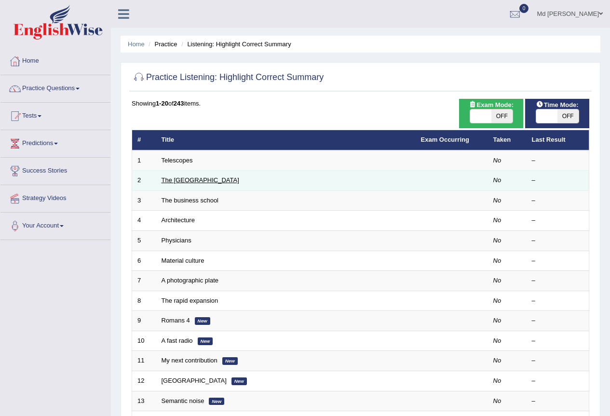
click at [205, 180] on link "The [GEOGRAPHIC_DATA]" at bounding box center [201, 180] width 78 height 7
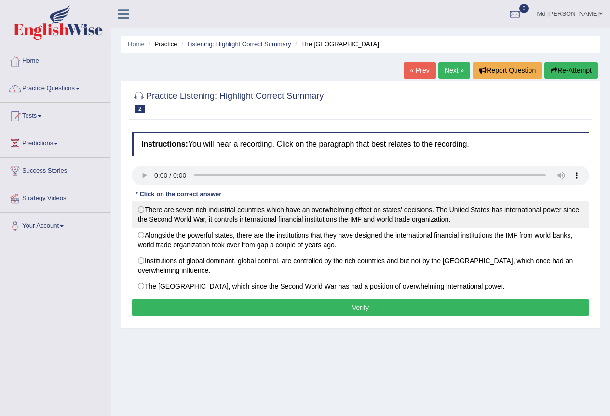
click at [144, 207] on label "There are seven rich industrial countries which have an overwhelming effect on …" at bounding box center [361, 215] width 458 height 26
radio input "true"
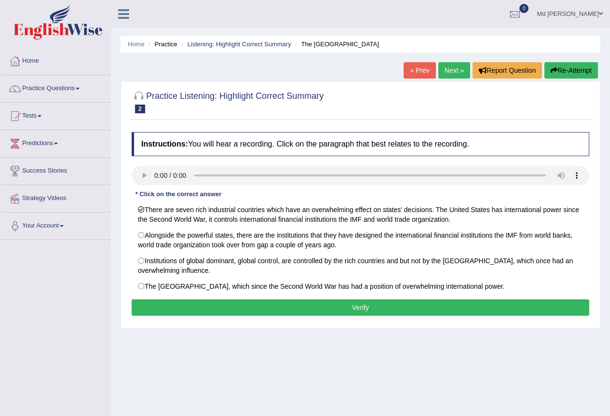
click at [324, 305] on button "Verify" at bounding box center [361, 307] width 458 height 16
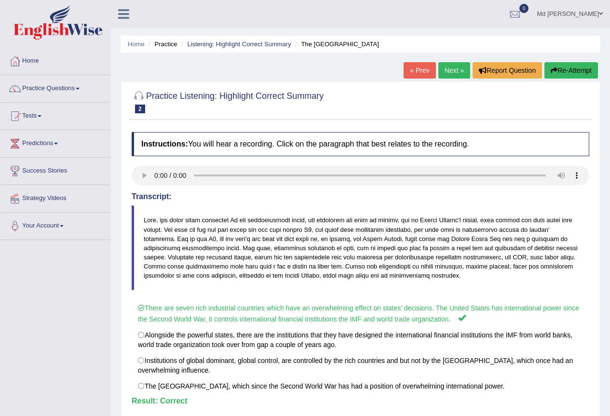
click at [459, 70] on link "Next »" at bounding box center [454, 70] width 32 height 16
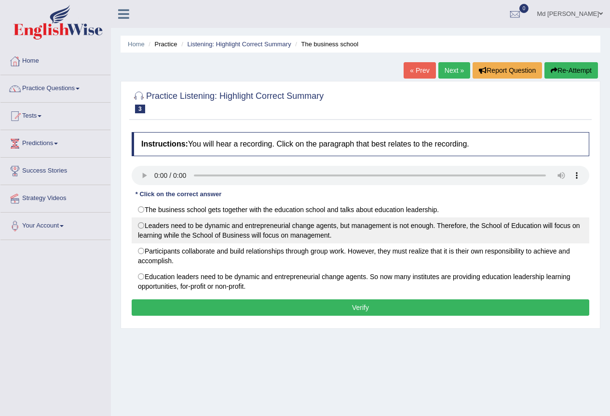
click at [143, 230] on label "Leaders need to be dynamic and entrepreneurial change agents, but management is…" at bounding box center [361, 231] width 458 height 26
radio input "true"
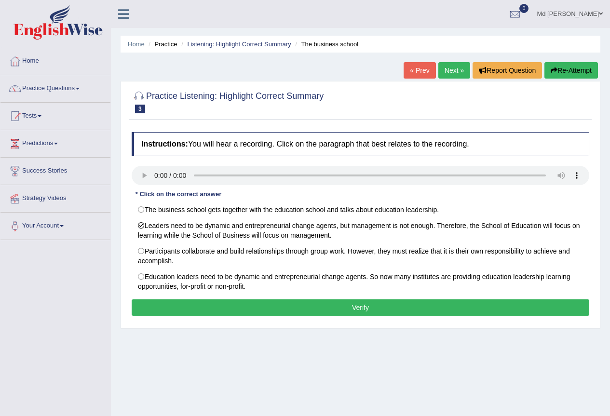
click at [332, 303] on button "Verify" at bounding box center [361, 307] width 458 height 16
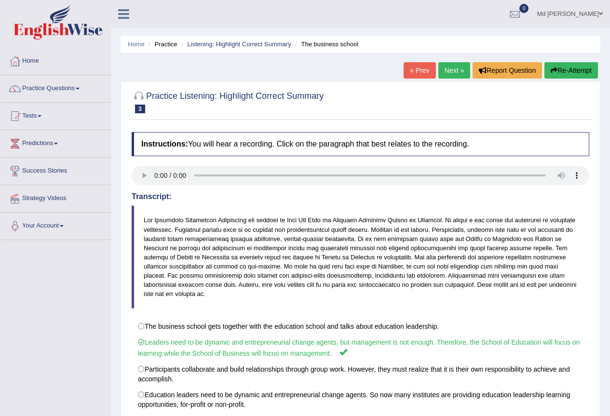
click at [449, 68] on link "Next »" at bounding box center [454, 70] width 32 height 16
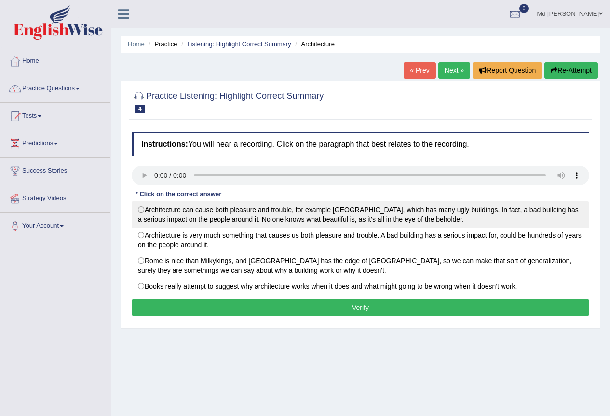
click at [147, 209] on label "Architecture can cause both pleasure and trouble, for example [GEOGRAPHIC_DATA]…" at bounding box center [361, 215] width 458 height 26
radio input "true"
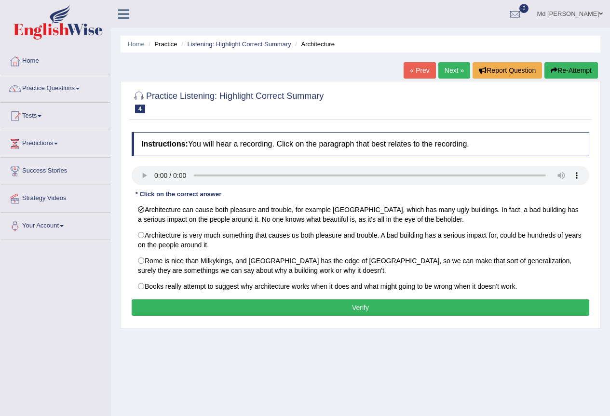
click at [413, 302] on button "Verify" at bounding box center [361, 307] width 458 height 16
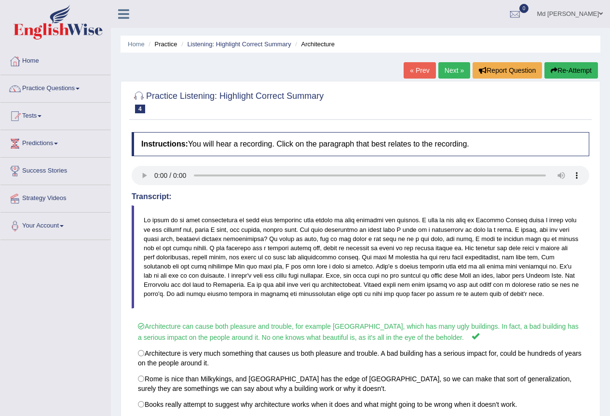
click at [449, 71] on link "Next »" at bounding box center [454, 70] width 32 height 16
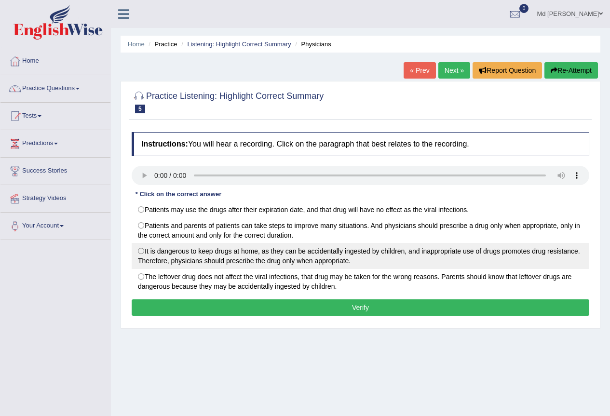
click at [143, 251] on label "It is dangerous to keep drugs at home, as they can be accidentally ingested by …" at bounding box center [361, 256] width 458 height 26
radio input "true"
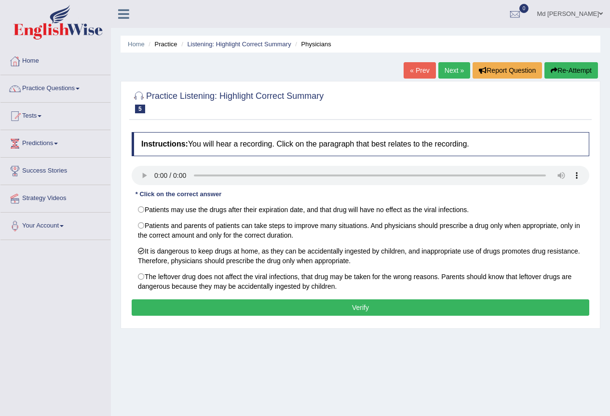
click at [411, 307] on button "Verify" at bounding box center [361, 307] width 458 height 16
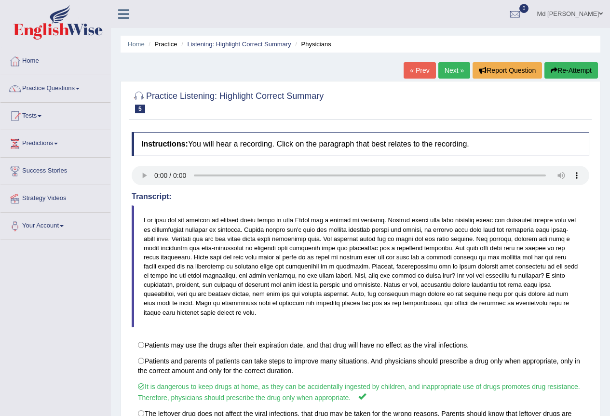
click at [450, 66] on link "Next »" at bounding box center [454, 70] width 32 height 16
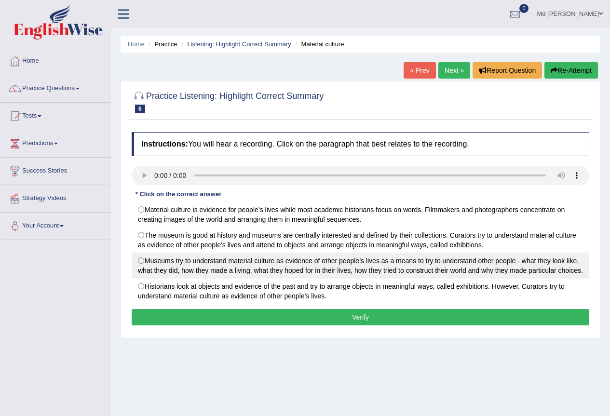
click at [152, 262] on label "Museums try to understand material culture as evidence of other people’s lives …" at bounding box center [361, 266] width 458 height 26
radio input "true"
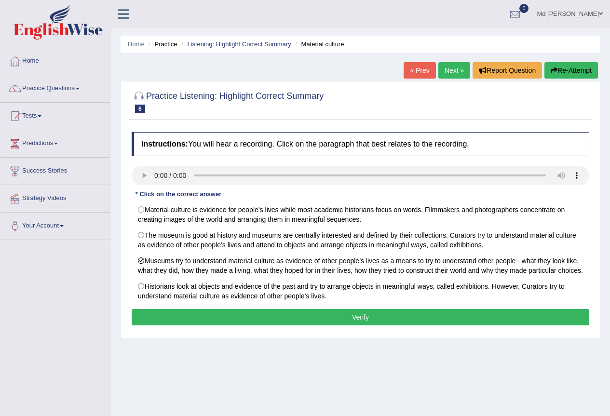
click at [327, 314] on button "Verify" at bounding box center [361, 317] width 458 height 16
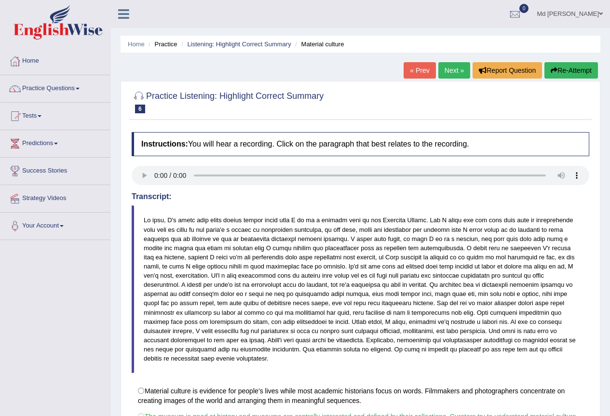
scroll to position [158, 0]
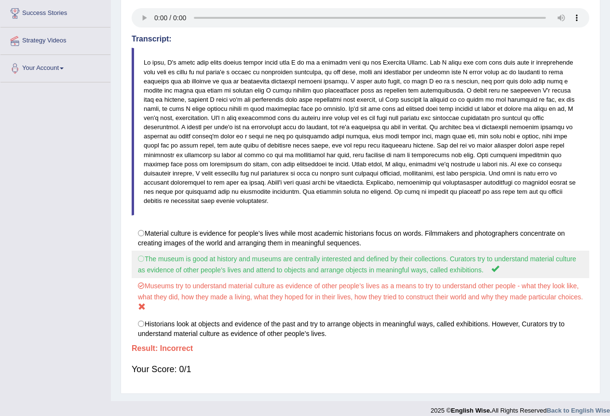
click at [208, 257] on label "The museum is good at history and museums are centrally interested and defined …" at bounding box center [361, 264] width 458 height 27
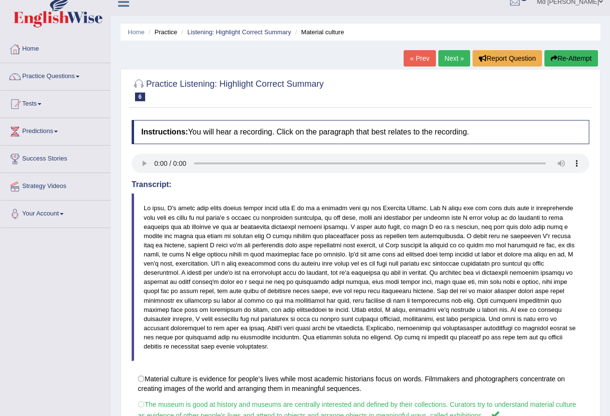
scroll to position [0, 0]
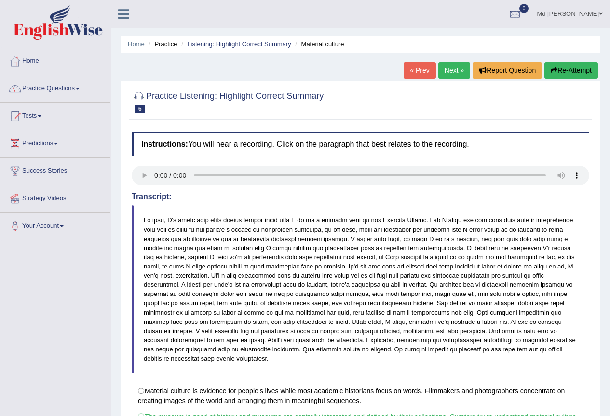
click at [459, 74] on link "Next »" at bounding box center [454, 70] width 32 height 16
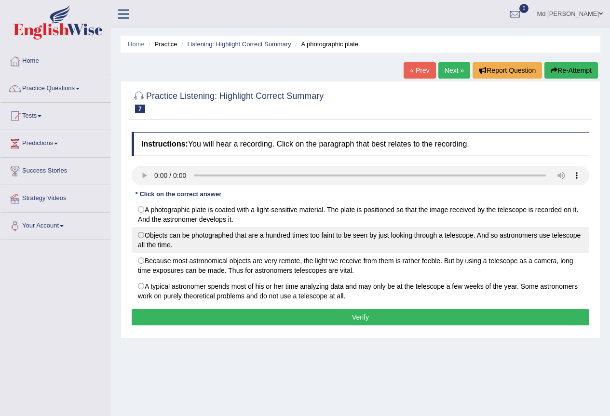
click at [146, 236] on label "Objects can be photographed that are a hundred times too faint to be seen by ju…" at bounding box center [361, 240] width 458 height 26
radio input "true"
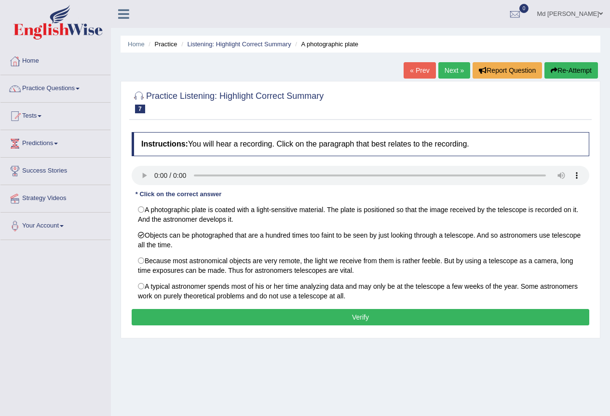
click at [385, 320] on button "Verify" at bounding box center [361, 317] width 458 height 16
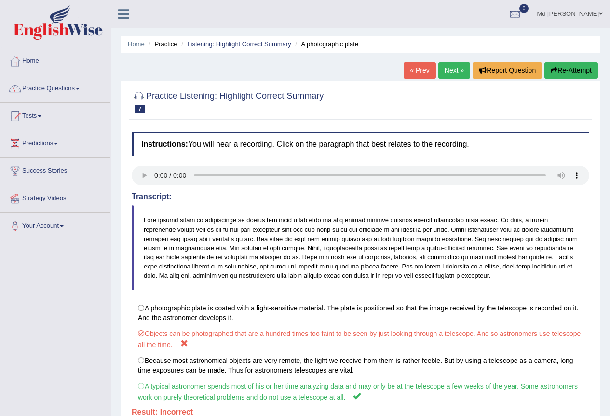
click at [449, 62] on link "Next »" at bounding box center [454, 70] width 32 height 16
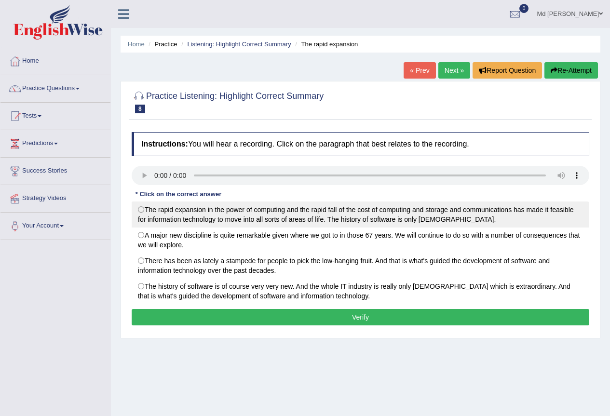
click at [149, 216] on label "The rapid expansion in the power of computing and the rapid fall of the cost of…" at bounding box center [361, 215] width 458 height 26
radio input "true"
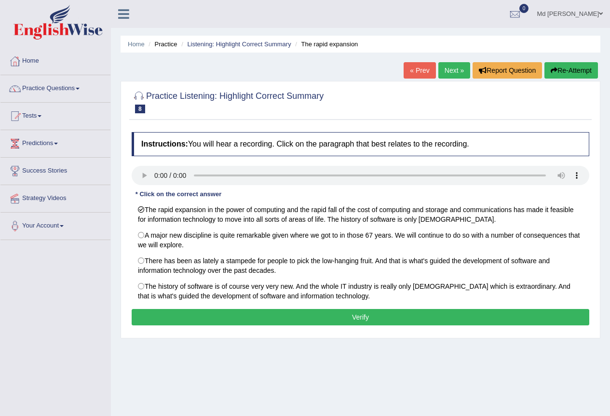
click at [296, 313] on button "Verify" at bounding box center [361, 317] width 458 height 16
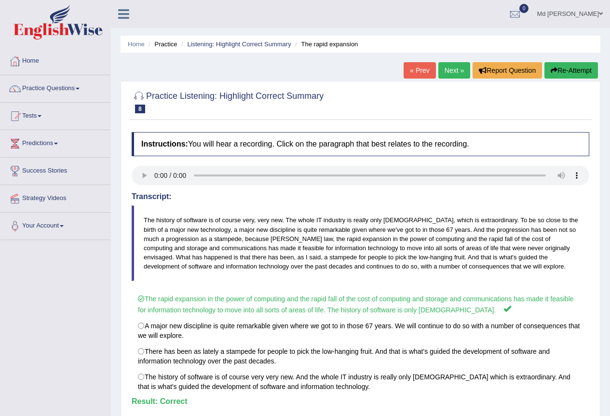
click at [443, 66] on link "Next »" at bounding box center [454, 70] width 32 height 16
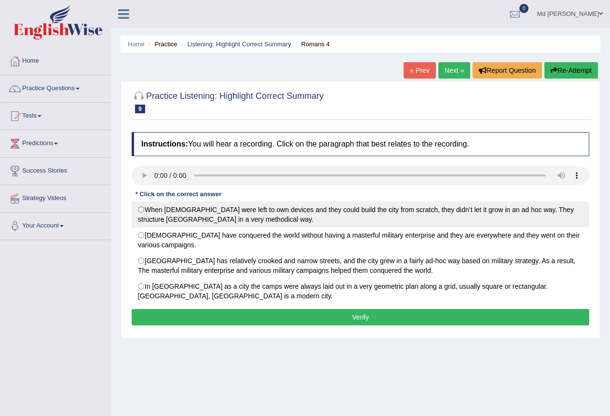
click at [141, 210] on label "When [DEMOGRAPHIC_DATA] were left to own devices and they could build the city …" at bounding box center [361, 215] width 458 height 26
radio input "true"
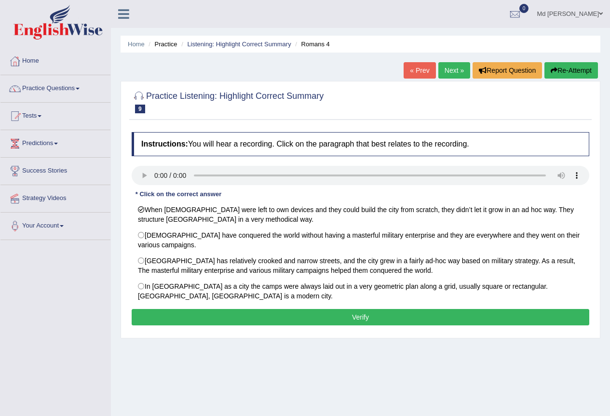
drag, startPoint x: 354, startPoint y: 311, endPoint x: 357, endPoint y: 317, distance: 7.5
click at [354, 312] on button "Verify" at bounding box center [361, 317] width 458 height 16
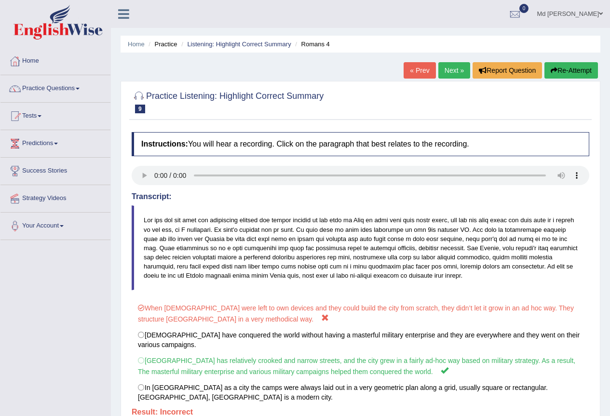
click at [441, 67] on link "Next »" at bounding box center [454, 70] width 32 height 16
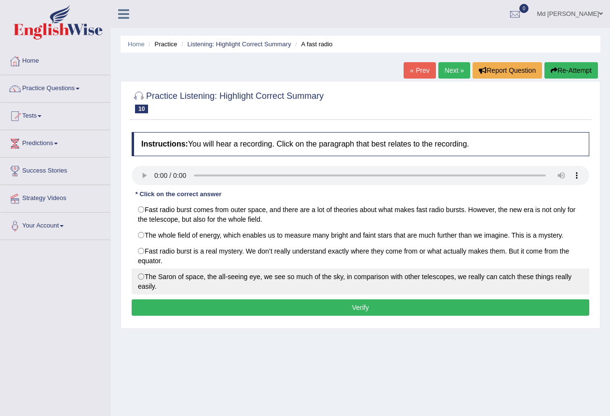
click at [153, 278] on label "The Saron of space, the all-seeing eye, we see so much of the sky, in compariso…" at bounding box center [361, 282] width 458 height 26
radio input "true"
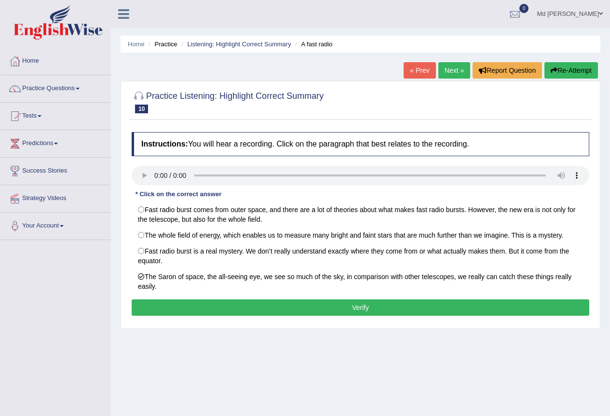
click at [291, 297] on div "Instructions: You will hear a recording. Click on the paragraph that best relat…" at bounding box center [360, 225] width 463 height 196
click at [296, 308] on button "Verify" at bounding box center [361, 307] width 458 height 16
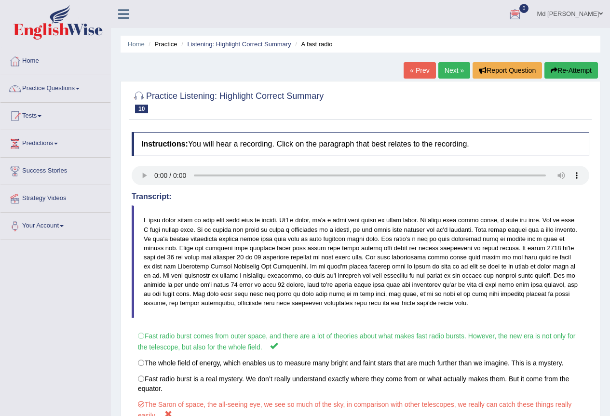
click at [450, 70] on link "Next »" at bounding box center [454, 70] width 32 height 16
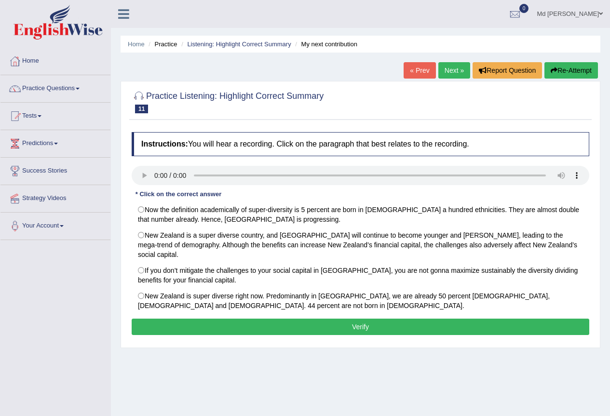
drag, startPoint x: 617, startPoint y: 24, endPoint x: 356, endPoint y: 196, distance: 312.6
click at [356, 196] on div "Instructions: You will hear a recording. Click on the paragraph that best relat…" at bounding box center [360, 235] width 463 height 216
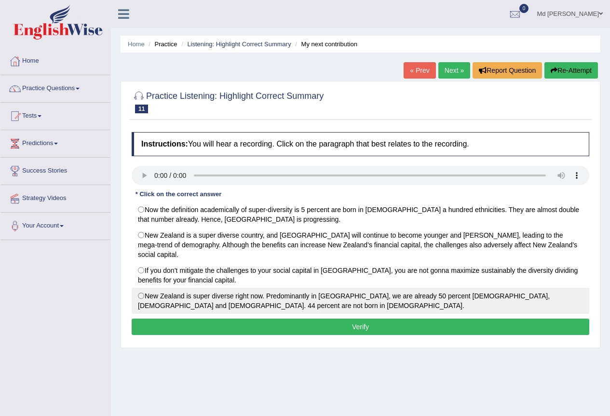
click at [143, 288] on label "New Zealand is super diverse right now. Predominantly in [GEOGRAPHIC_DATA], we …" at bounding box center [361, 301] width 458 height 26
radio input "true"
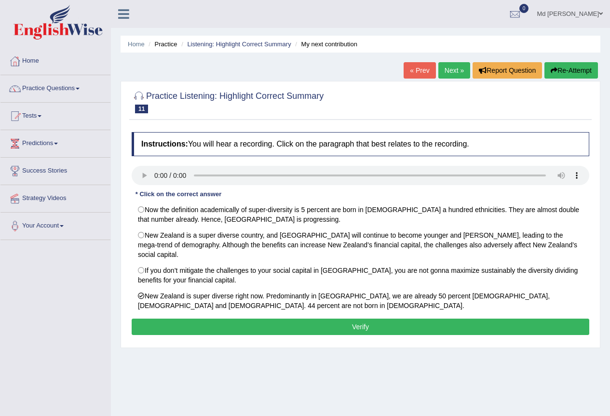
click at [362, 319] on button "Verify" at bounding box center [361, 327] width 458 height 16
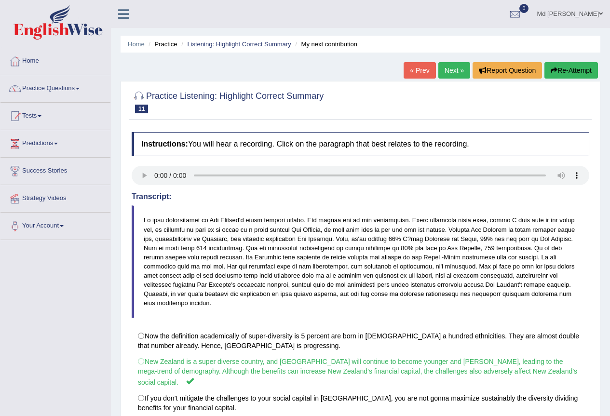
click at [439, 67] on link "Next »" at bounding box center [454, 70] width 32 height 16
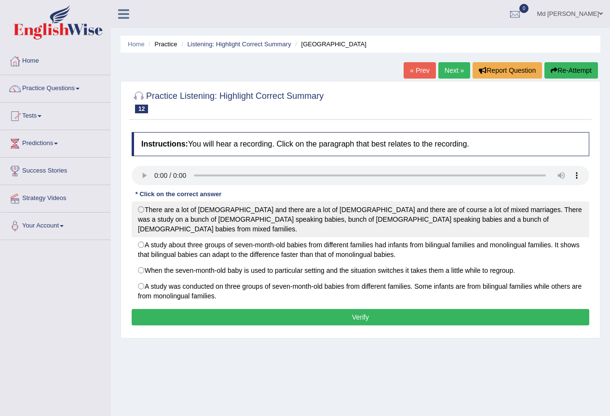
click at [141, 205] on label "There are a lot of Italians and there are a lot of Slovenians and there are of …" at bounding box center [361, 220] width 458 height 36
radio input "true"
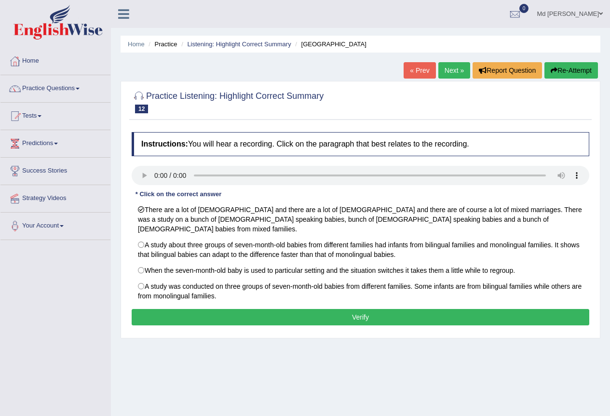
click at [311, 310] on button "Verify" at bounding box center [361, 317] width 458 height 16
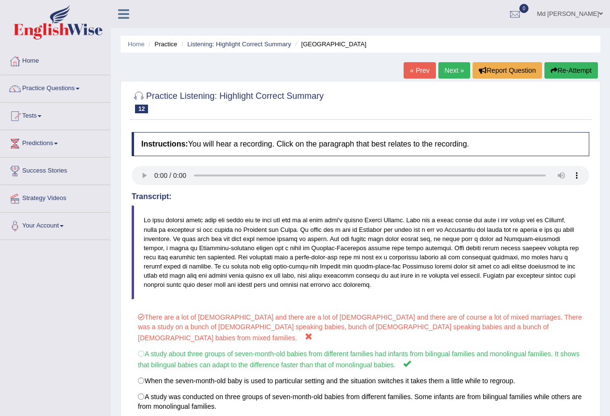
click at [458, 71] on link "Next »" at bounding box center [454, 70] width 32 height 16
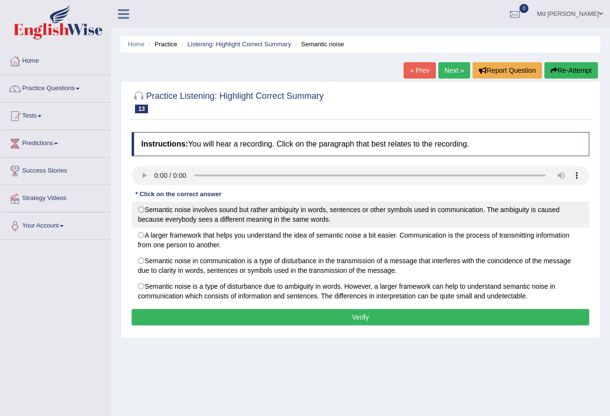
click at [272, 217] on label "Semantic noise involves sound but rather ambiguity in words, sentences or other…" at bounding box center [361, 215] width 458 height 26
radio input "true"
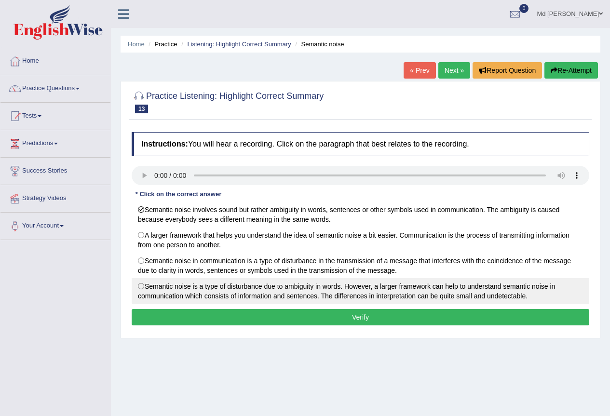
click at [224, 291] on label "Semantic noise is a type of disturbance due to ambiguity in words. However, a l…" at bounding box center [361, 291] width 458 height 26
radio input "true"
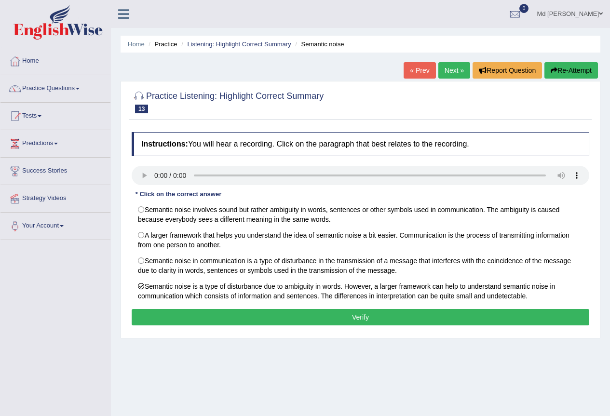
click at [330, 316] on button "Verify" at bounding box center [361, 317] width 458 height 16
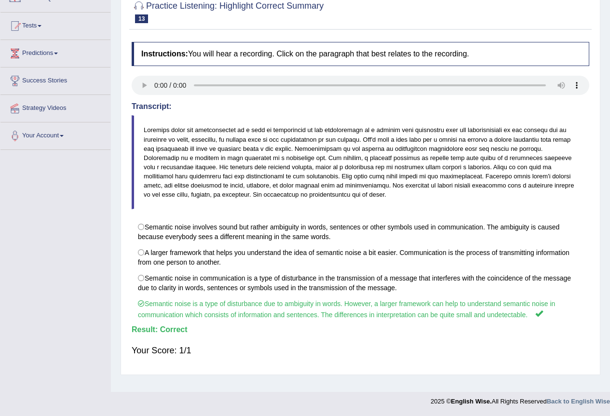
scroll to position [0, 0]
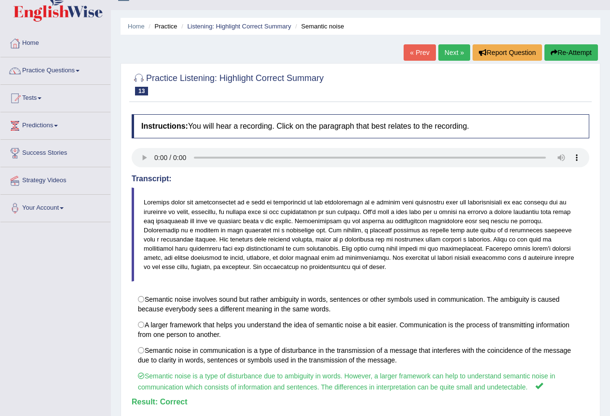
click at [450, 114] on div "Instructions: You will hear a recording. Click on the paragraph that best relat…" at bounding box center [360, 275] width 463 height 333
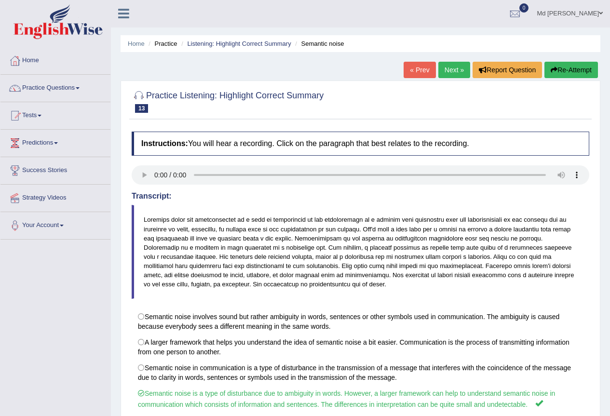
scroll to position [0, 0]
click at [447, 71] on link "Next »" at bounding box center [454, 70] width 32 height 16
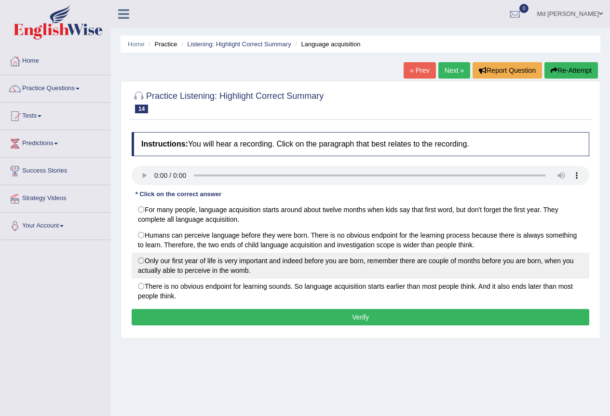
click at [191, 271] on label "Only our first year of life is very important and indeed before you are born, r…" at bounding box center [361, 266] width 458 height 26
radio input "true"
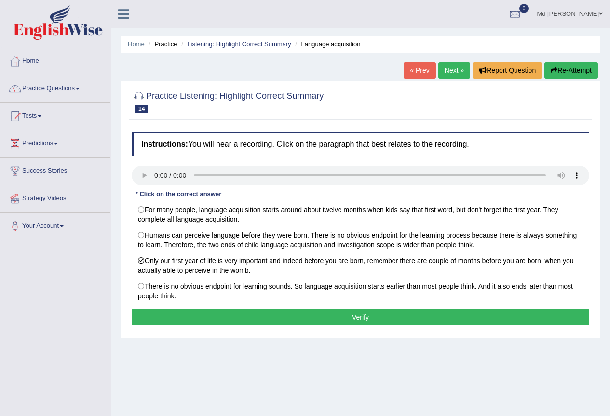
click at [393, 315] on button "Verify" at bounding box center [361, 317] width 458 height 16
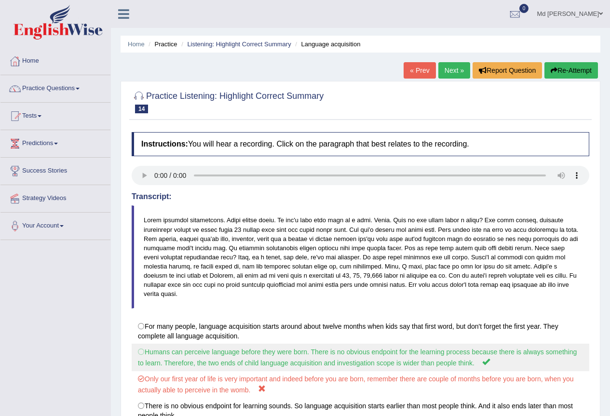
scroll to position [91, 0]
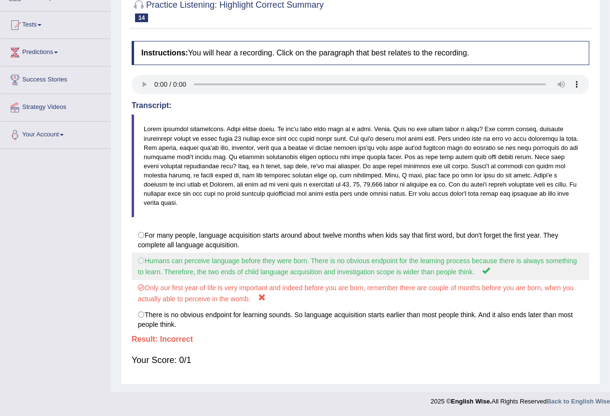
click at [399, 264] on label "Humans can perceive language before they were born. There is no obvious endpoin…" at bounding box center [361, 266] width 458 height 27
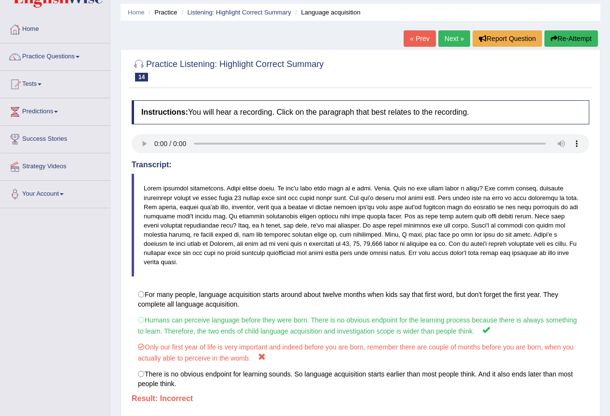
scroll to position [0, 0]
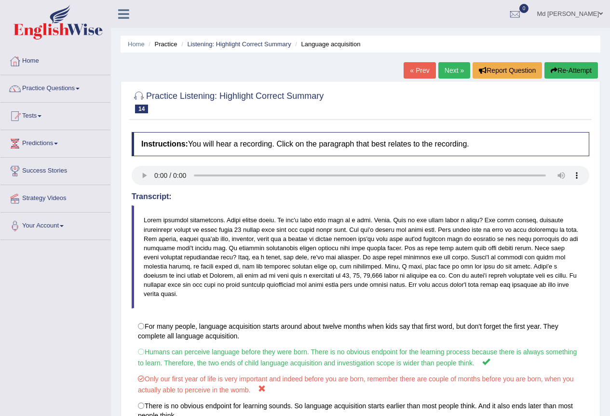
click at [446, 70] on link "Next »" at bounding box center [454, 70] width 32 height 16
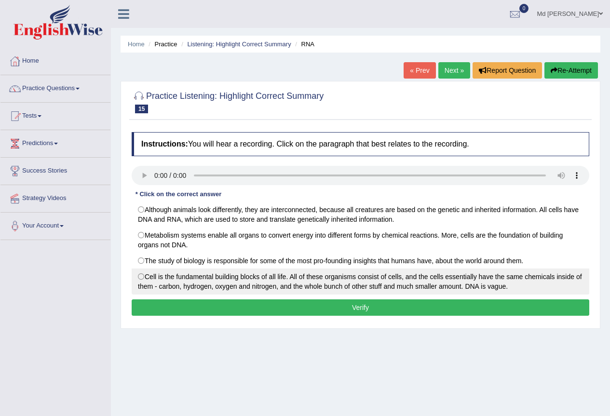
click at [261, 281] on label "Cell is the fundamental building blocks of all life. All of these organisms con…" at bounding box center [361, 282] width 458 height 26
radio input "true"
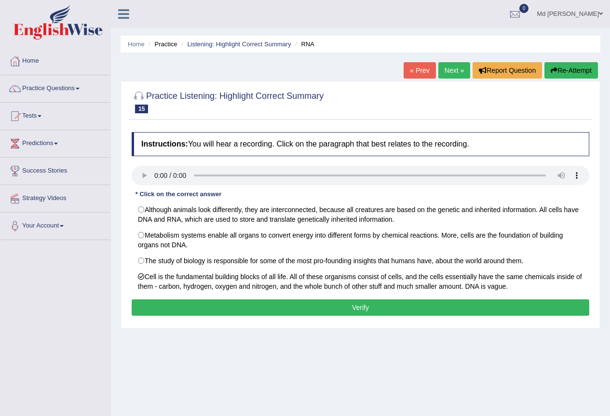
click at [302, 309] on button "Verify" at bounding box center [361, 307] width 458 height 16
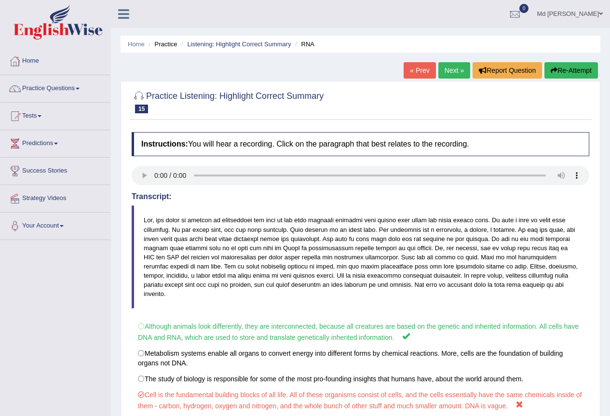
click at [457, 74] on link "Next »" at bounding box center [454, 70] width 32 height 16
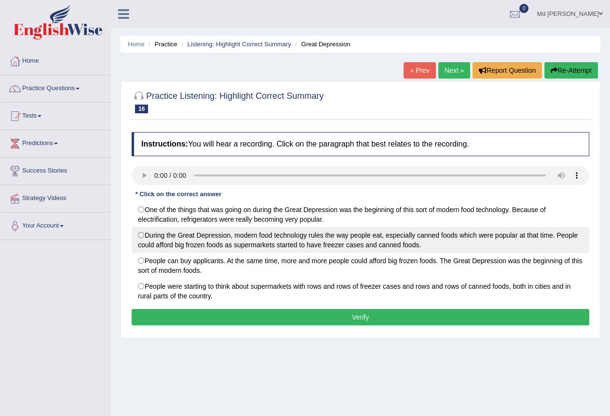
click at [135, 236] on label "During the Great Depression, modern food technology rules the way people eat, e…" at bounding box center [361, 240] width 458 height 26
radio input "true"
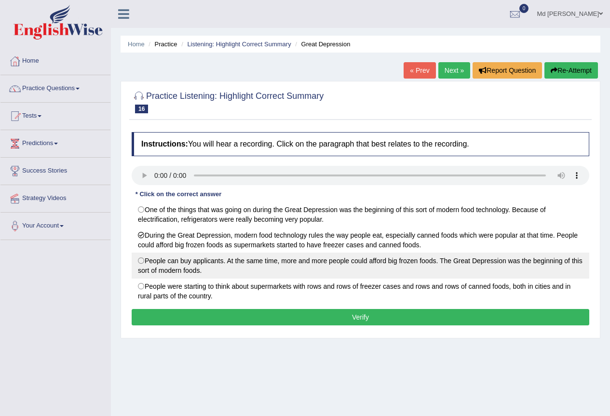
click at [225, 265] on label "People can buy applicants. At the same time, more and more people could afford …" at bounding box center [361, 266] width 458 height 26
radio input "true"
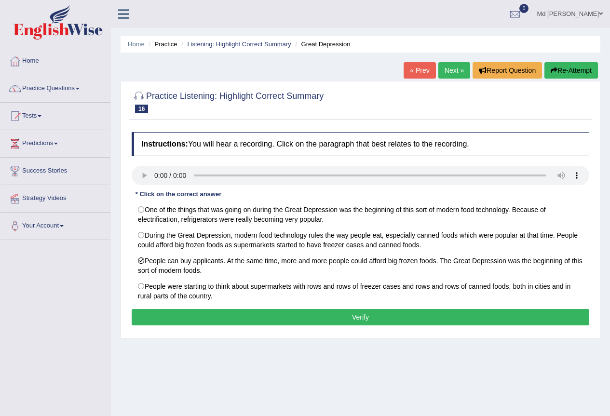
click at [246, 311] on button "Verify" at bounding box center [361, 317] width 458 height 16
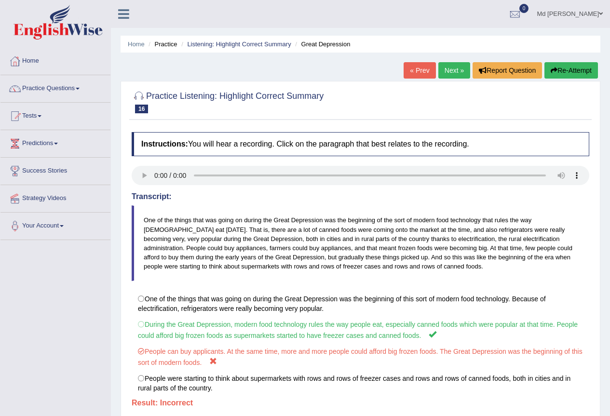
click at [445, 75] on link "Next »" at bounding box center [454, 70] width 32 height 16
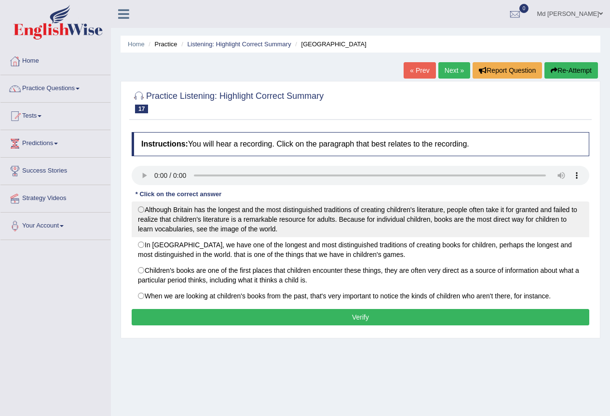
click at [335, 219] on label "Although Britain has the longest and the most distinguished traditions of creat…" at bounding box center [361, 220] width 458 height 36
radio input "true"
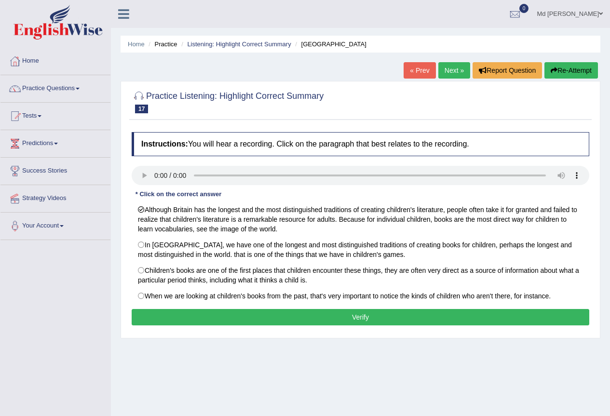
click at [334, 319] on button "Verify" at bounding box center [361, 317] width 458 height 16
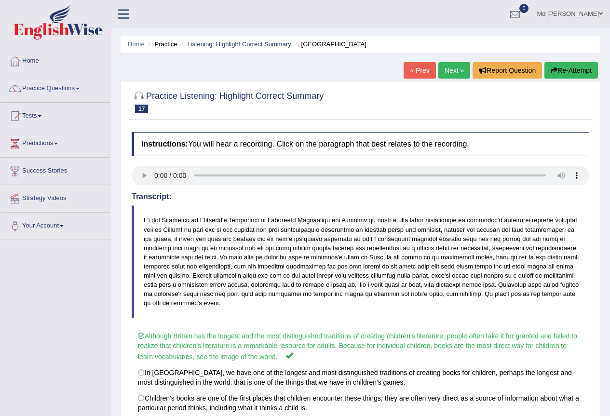
click at [455, 70] on link "Next »" at bounding box center [454, 70] width 32 height 16
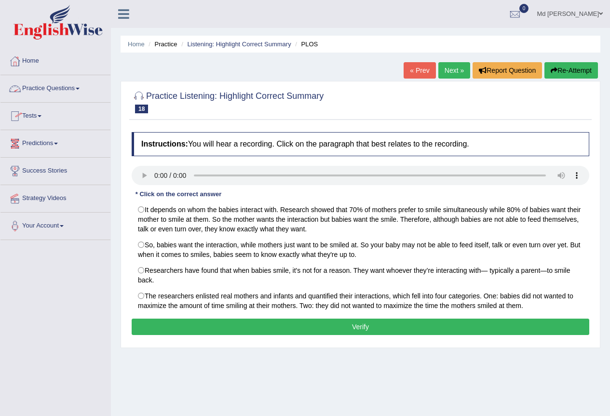
click at [81, 91] on link "Practice Questions" at bounding box center [55, 87] width 110 height 24
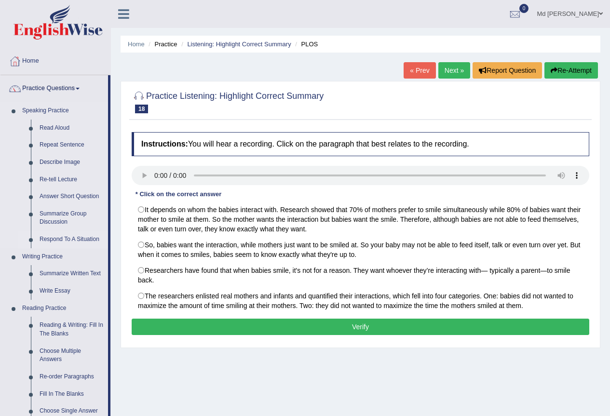
scroll to position [340, 0]
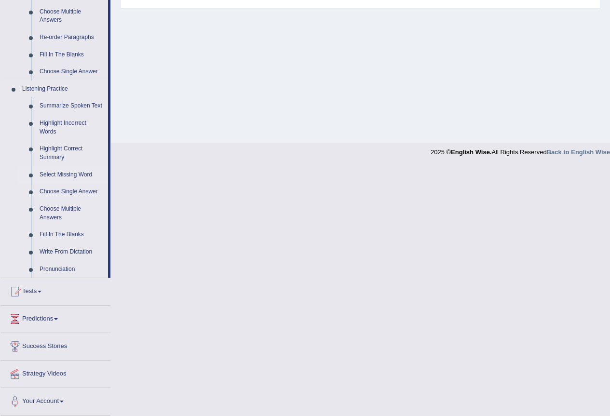
click at [74, 176] on link "Select Missing Word" at bounding box center [71, 174] width 73 height 17
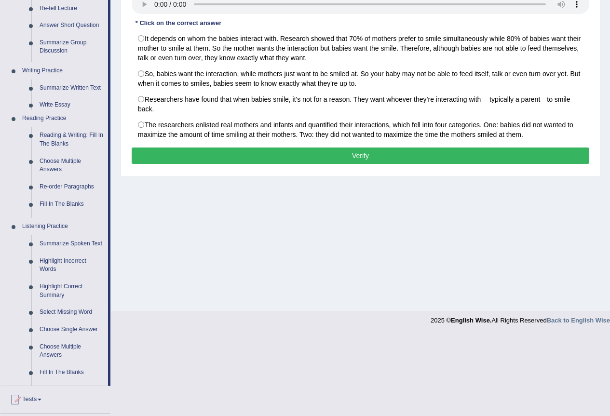
scroll to position [90, 0]
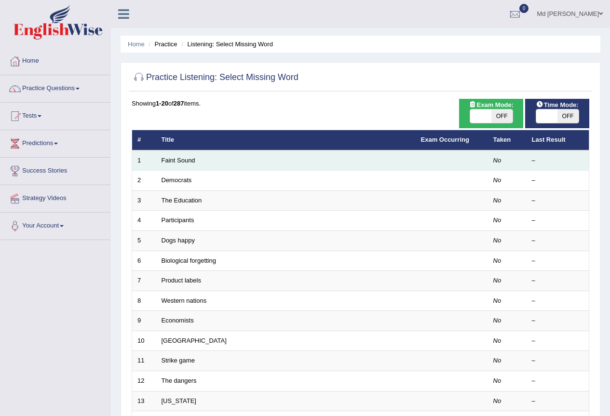
click at [173, 156] on td "Faint Sound" at bounding box center [285, 160] width 259 height 20
click at [176, 157] on link "Faint Sound" at bounding box center [179, 160] width 34 height 7
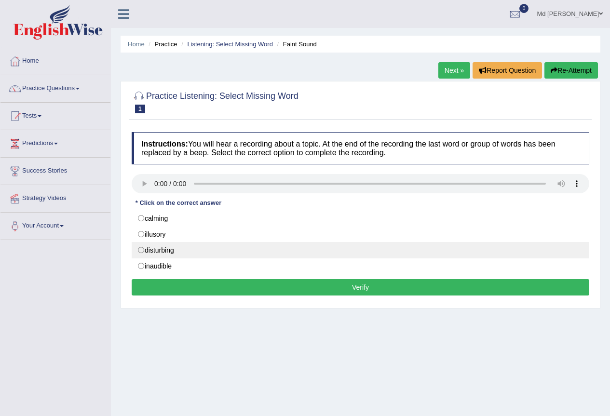
click at [161, 249] on label "disturbing" at bounding box center [361, 250] width 458 height 16
radio input "true"
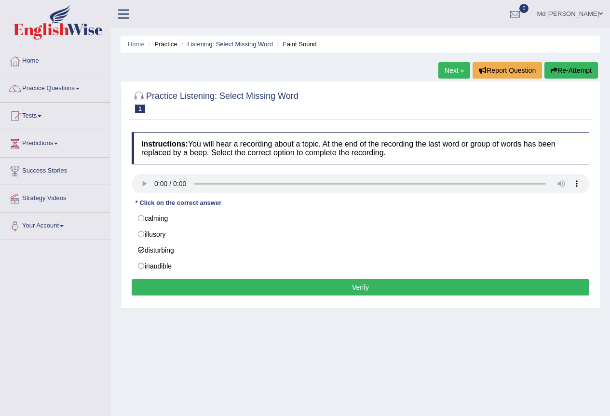
click at [234, 286] on button "Verify" at bounding box center [361, 287] width 458 height 16
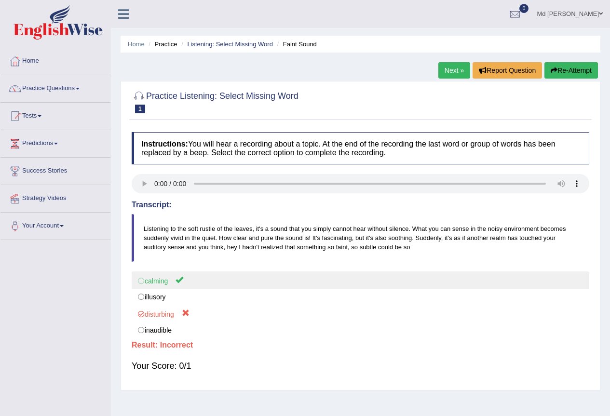
click at [161, 283] on label "calming" at bounding box center [361, 281] width 458 height 18
drag, startPoint x: 217, startPoint y: 303, endPoint x: 202, endPoint y: 280, distance: 27.2
click at [202, 280] on div "calming illusory disturbing inaudible" at bounding box center [361, 305] width 458 height 67
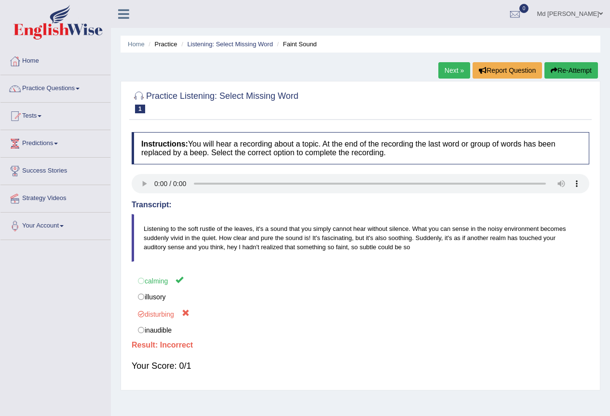
click at [453, 73] on link "Next »" at bounding box center [454, 70] width 32 height 16
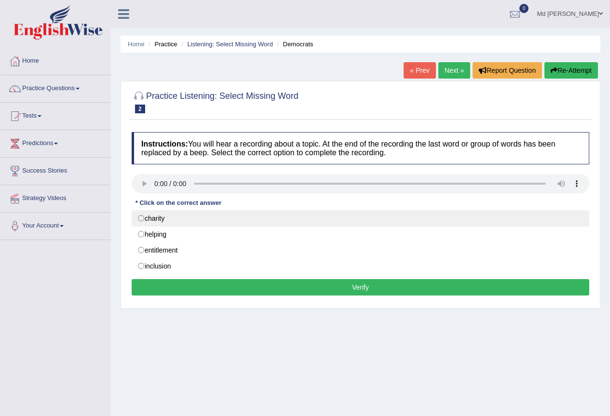
click at [158, 216] on label "charity" at bounding box center [361, 218] width 458 height 16
radio input "true"
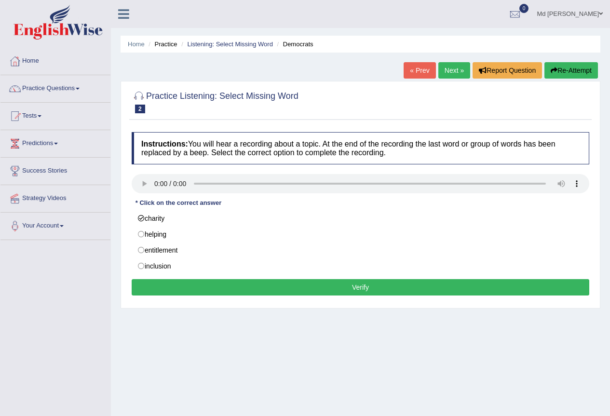
click at [238, 288] on button "Verify" at bounding box center [361, 287] width 458 height 16
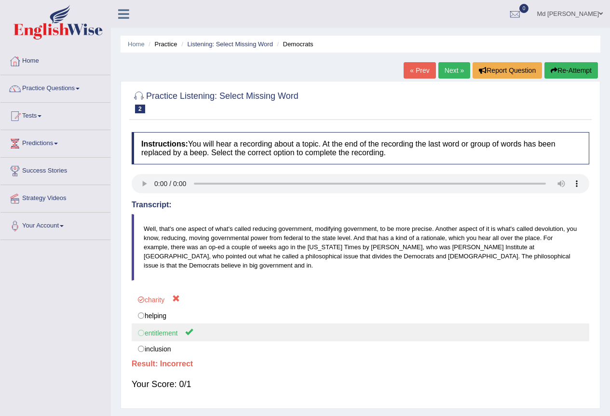
drag, startPoint x: 163, startPoint y: 324, endPoint x: 169, endPoint y: 328, distance: 8.0
click at [165, 326] on label "entitlement" at bounding box center [361, 333] width 458 height 18
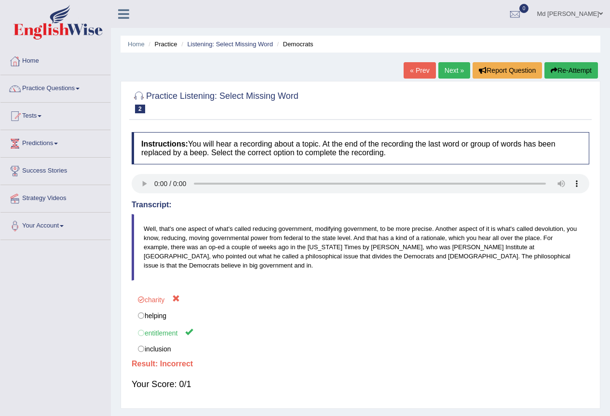
click at [441, 69] on link "Next »" at bounding box center [454, 70] width 32 height 16
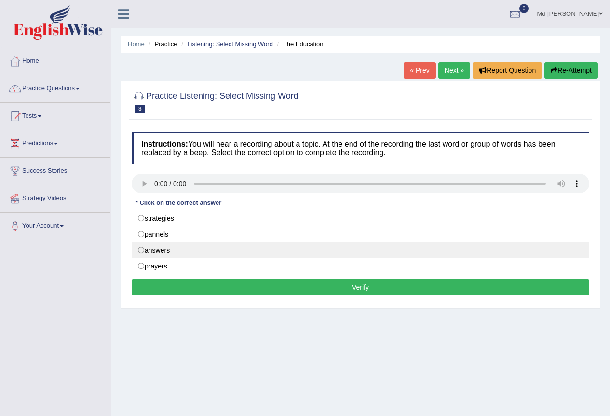
click at [245, 245] on label "answers" at bounding box center [361, 250] width 458 height 16
radio input "true"
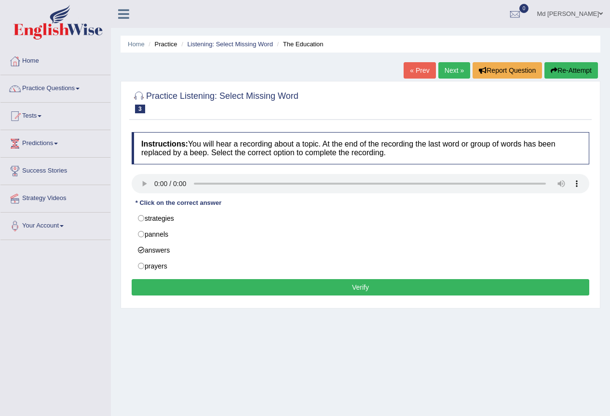
click at [277, 278] on div "Instructions: You will hear a recording about a topic. At the end of the record…" at bounding box center [360, 215] width 463 height 176
click at [277, 285] on button "Verify" at bounding box center [361, 287] width 458 height 16
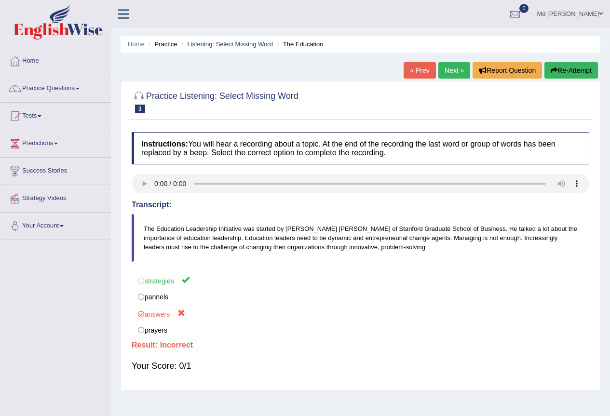
drag, startPoint x: 146, startPoint y: 229, endPoint x: 211, endPoint y: 232, distance: 65.7
click at [211, 232] on blockquote "The Education Leadership Initiative was started by Dean Bob Joss of Stanford Gr…" at bounding box center [361, 238] width 458 height 48
click at [455, 66] on link "Next »" at bounding box center [454, 70] width 32 height 16
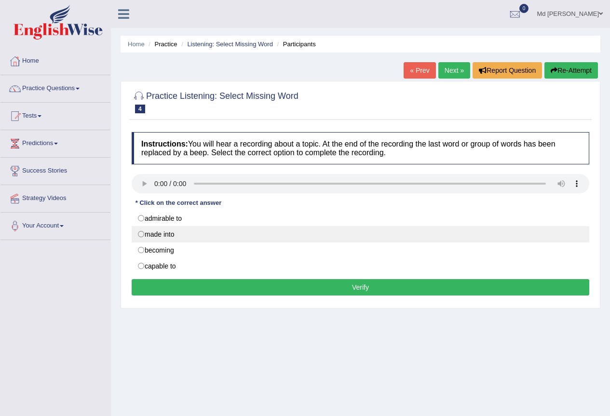
click at [169, 235] on label "made into" at bounding box center [361, 234] width 458 height 16
radio input "true"
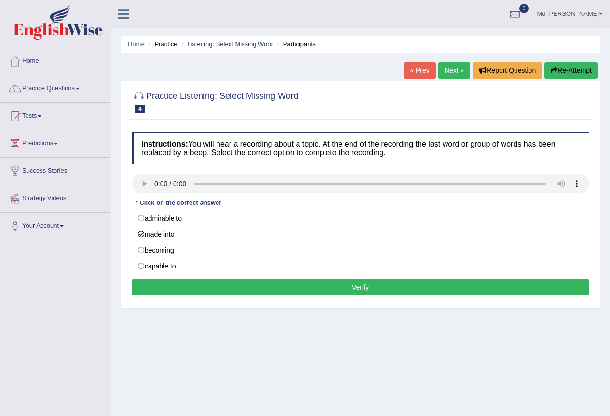
click at [244, 280] on button "Verify" at bounding box center [361, 287] width 458 height 16
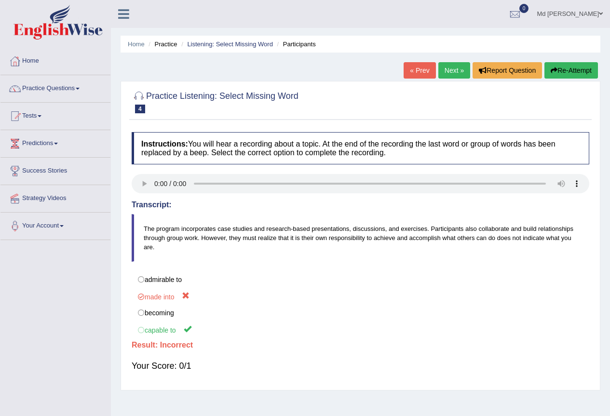
drag, startPoint x: 351, startPoint y: 269, endPoint x: 0, endPoint y: 416, distance: 380.0
